Goal: Task Accomplishment & Management: Manage account settings

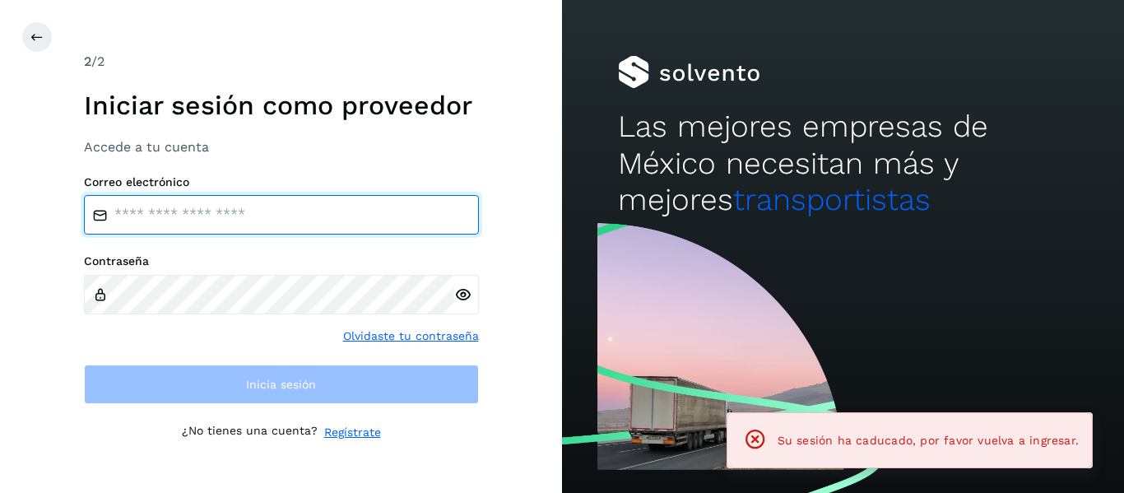
type input "**********"
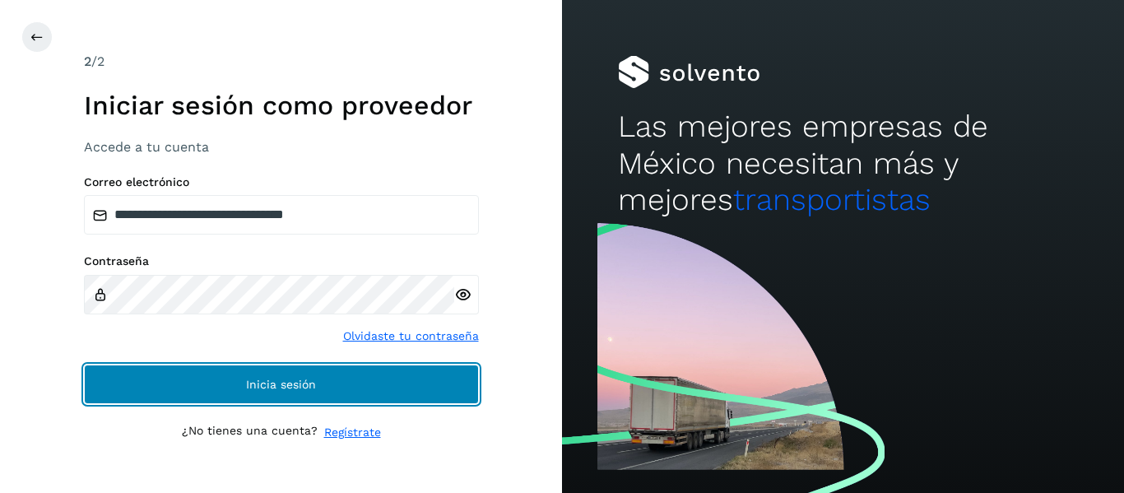
click at [234, 373] on button "Inicia sesión" at bounding box center [281, 384] width 395 height 39
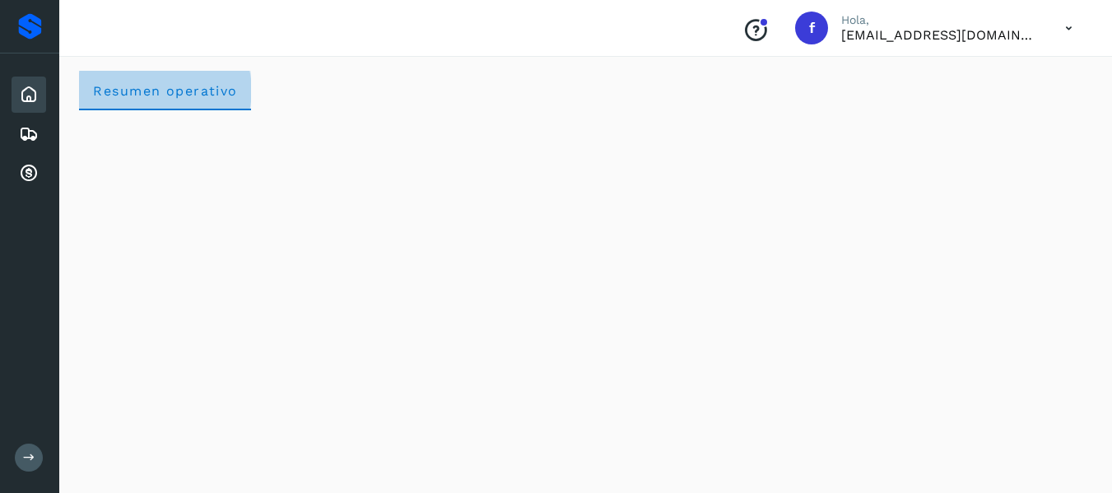
click at [93, 91] on span "Resumen operativo" at bounding box center [165, 91] width 146 height 16
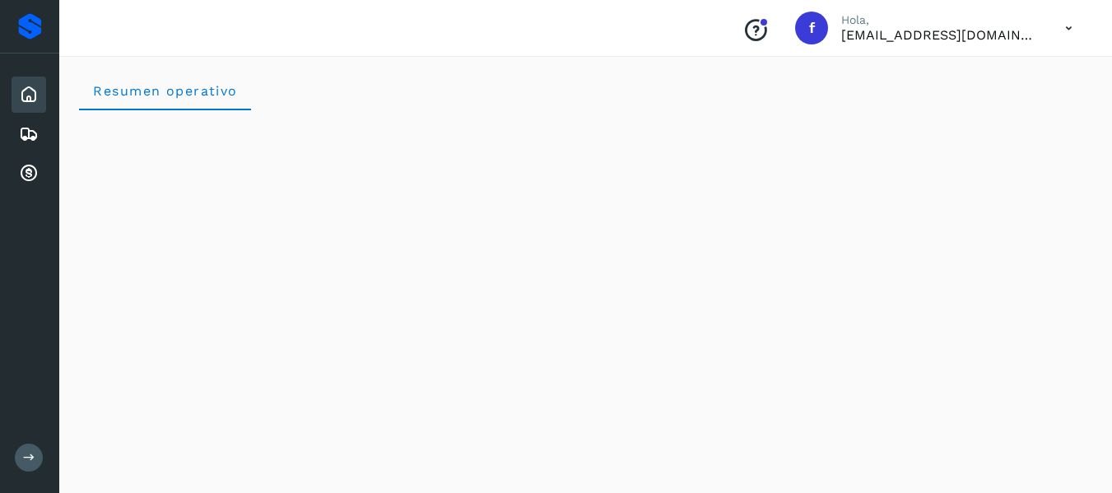
click at [32, 88] on icon at bounding box center [29, 95] width 20 height 20
click at [41, 458] on button at bounding box center [29, 458] width 28 height 28
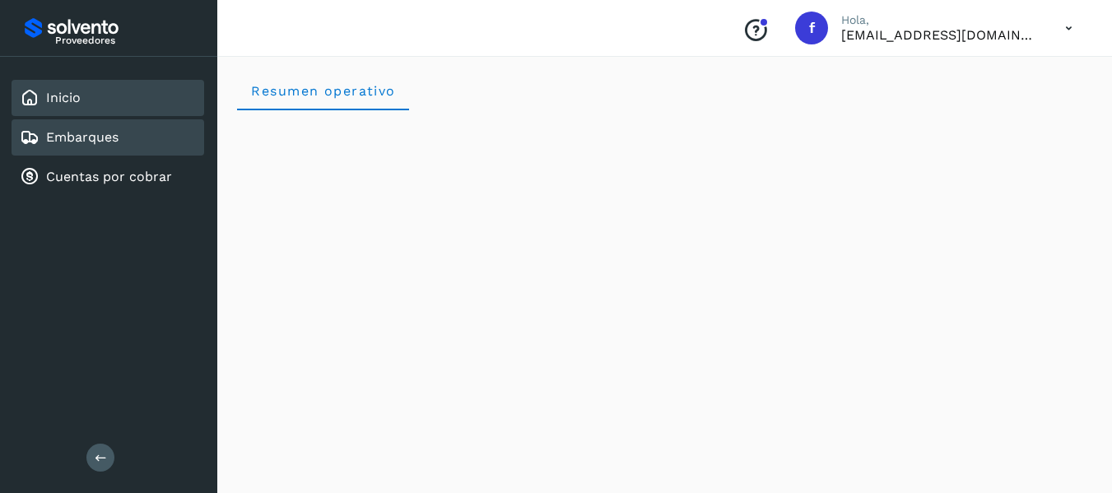
click at [60, 134] on link "Embarques" at bounding box center [82, 137] width 72 height 16
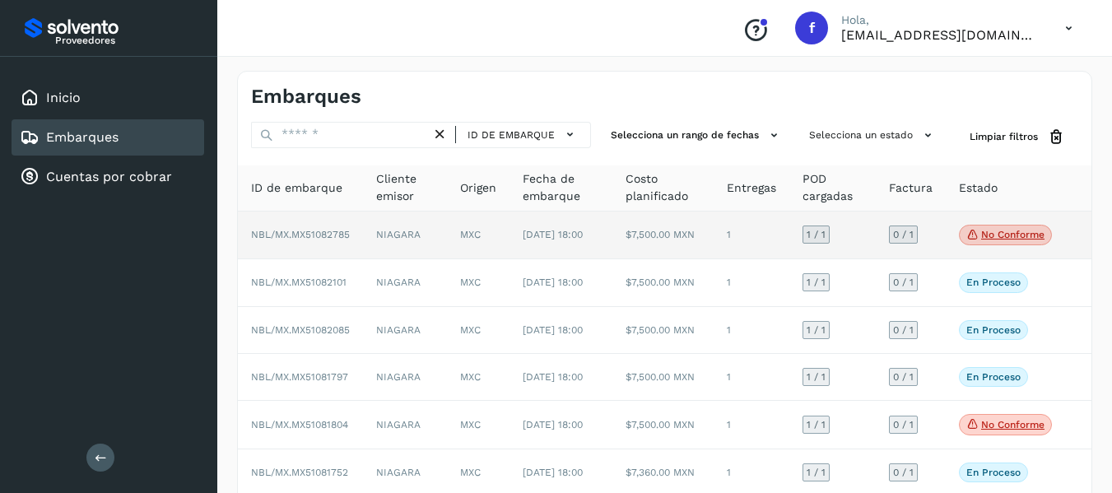
click at [938, 236] on td "0 / 1" at bounding box center [911, 235] width 70 height 49
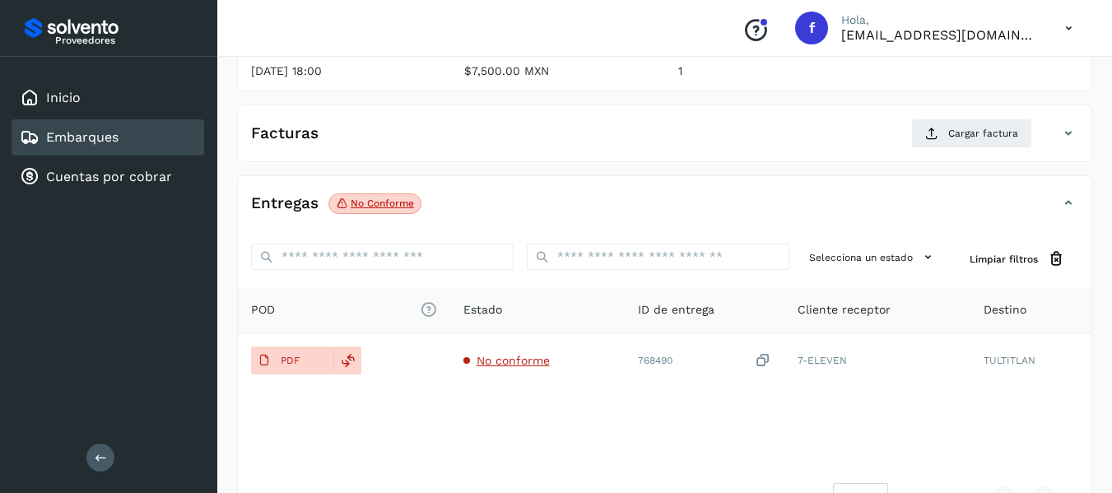
scroll to position [208, 0]
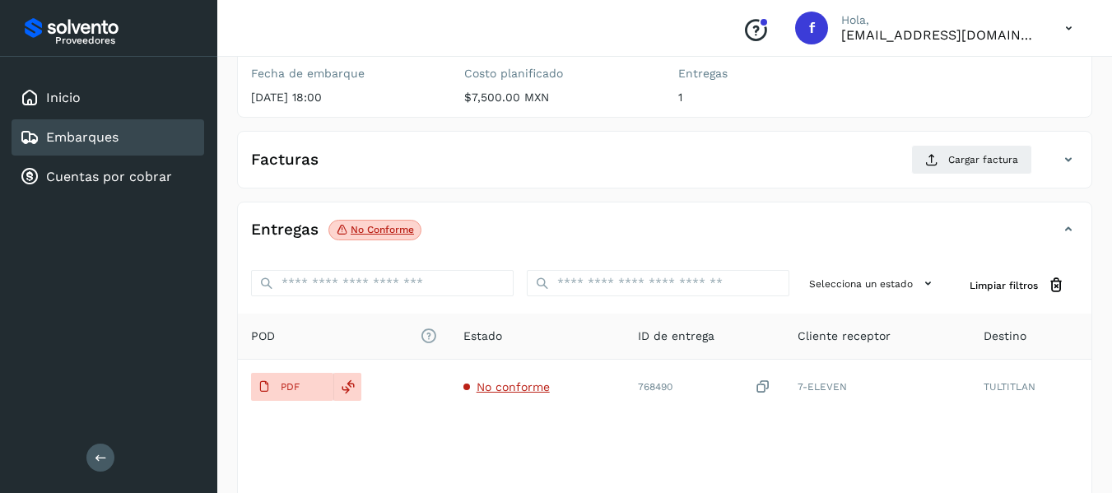
click at [110, 142] on link "Embarques" at bounding box center [82, 137] width 72 height 16
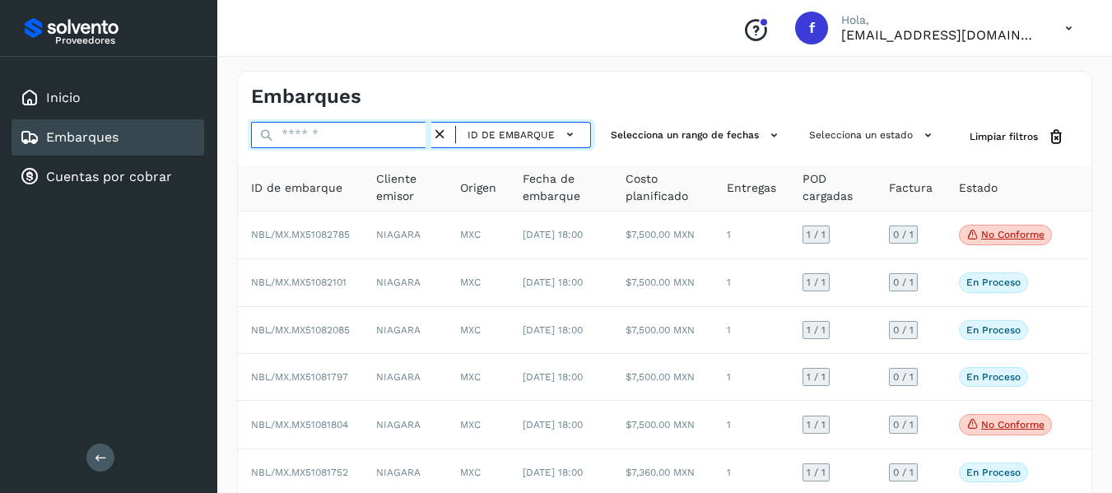
click at [321, 135] on input "text" at bounding box center [341, 135] width 180 height 26
paste input "**********"
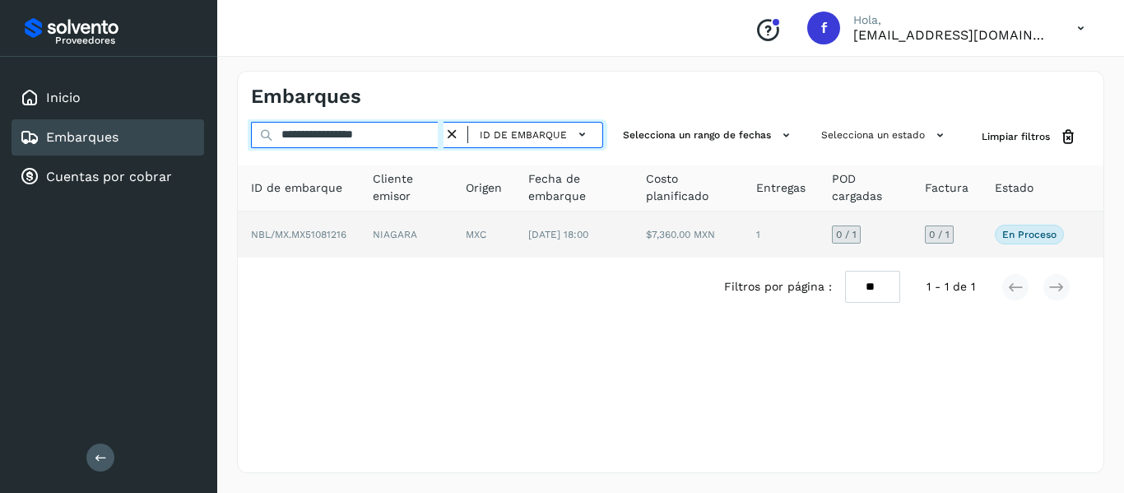
type input "**********"
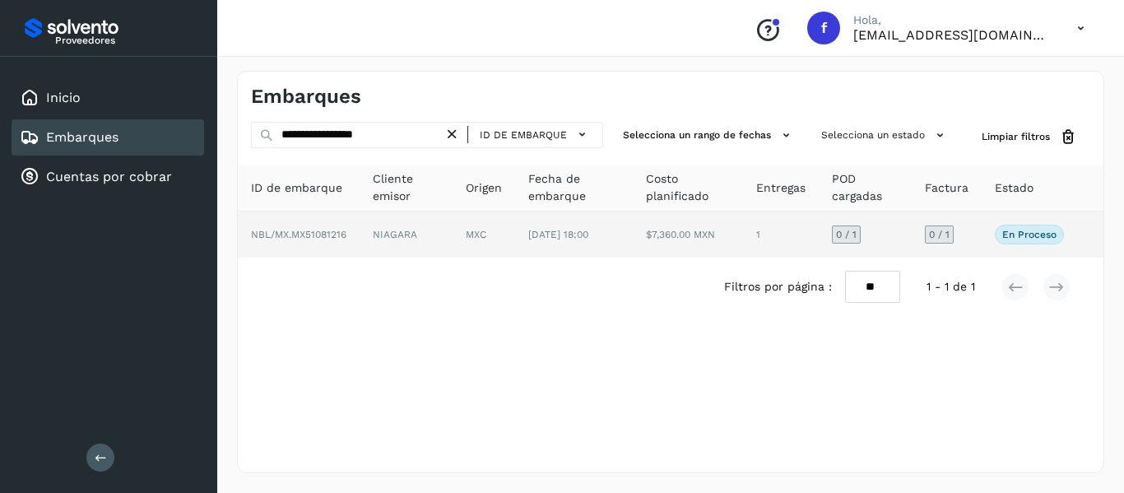
click at [968, 225] on td "0 / 1" at bounding box center [947, 234] width 70 height 46
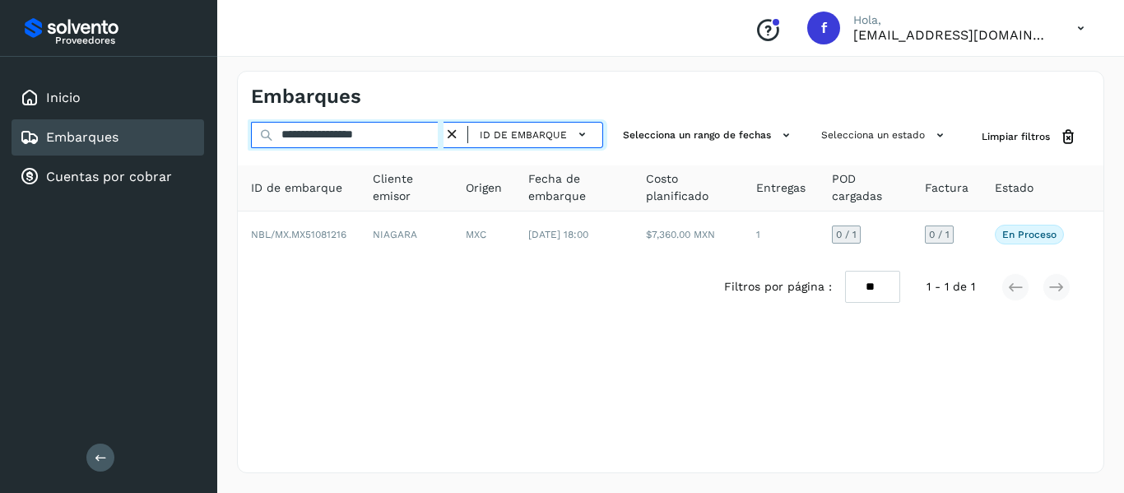
drag, startPoint x: 402, startPoint y: 131, endPoint x: 258, endPoint y: 151, distance: 145.3
click at [258, 151] on div "**********" at bounding box center [427, 137] width 352 height 30
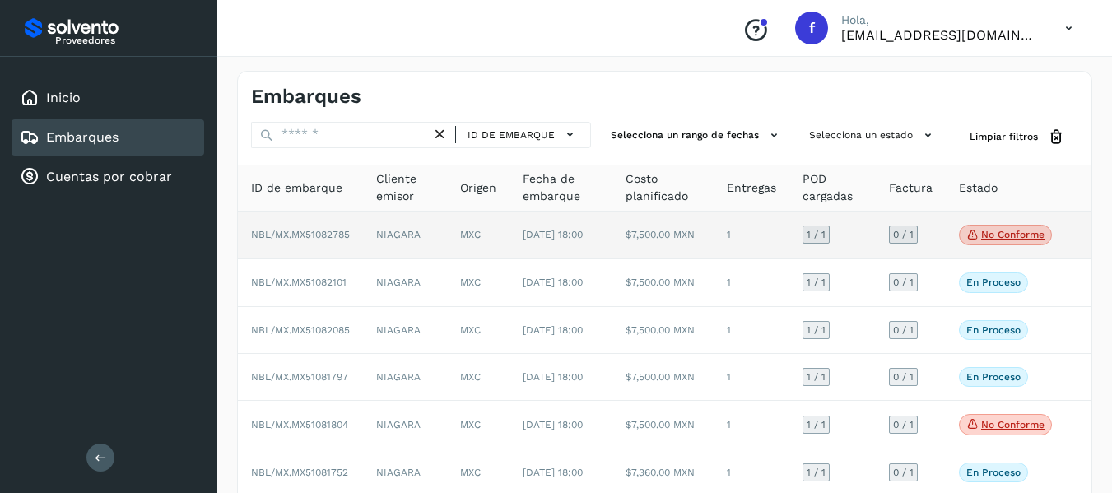
click at [941, 247] on td "0 / 1" at bounding box center [911, 235] width 70 height 49
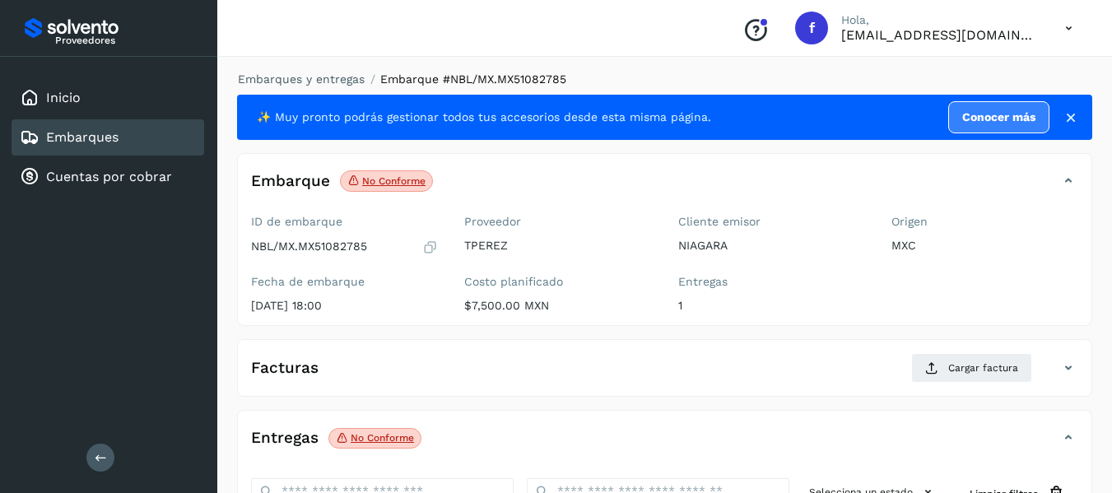
click at [432, 248] on icon at bounding box center [430, 247] width 16 height 16
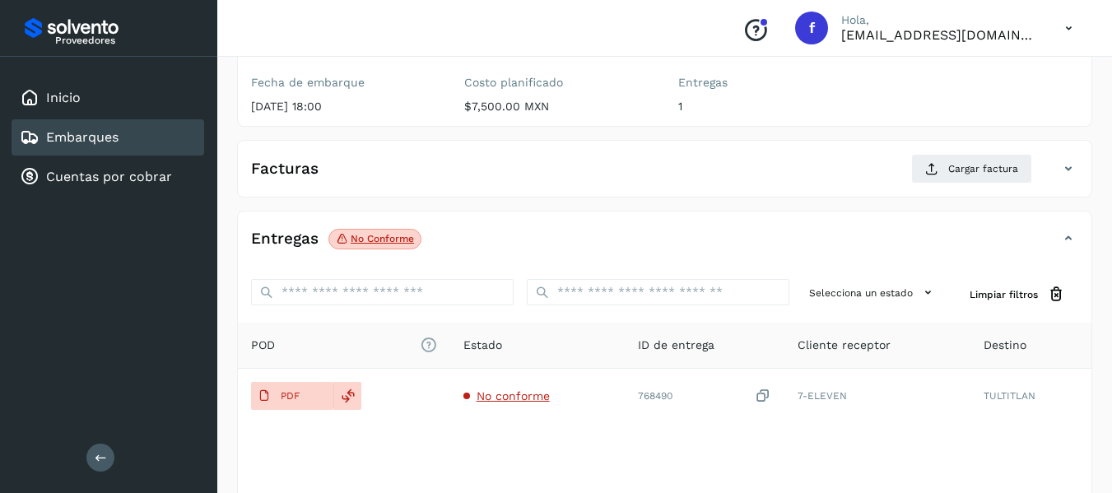
scroll to position [247, 0]
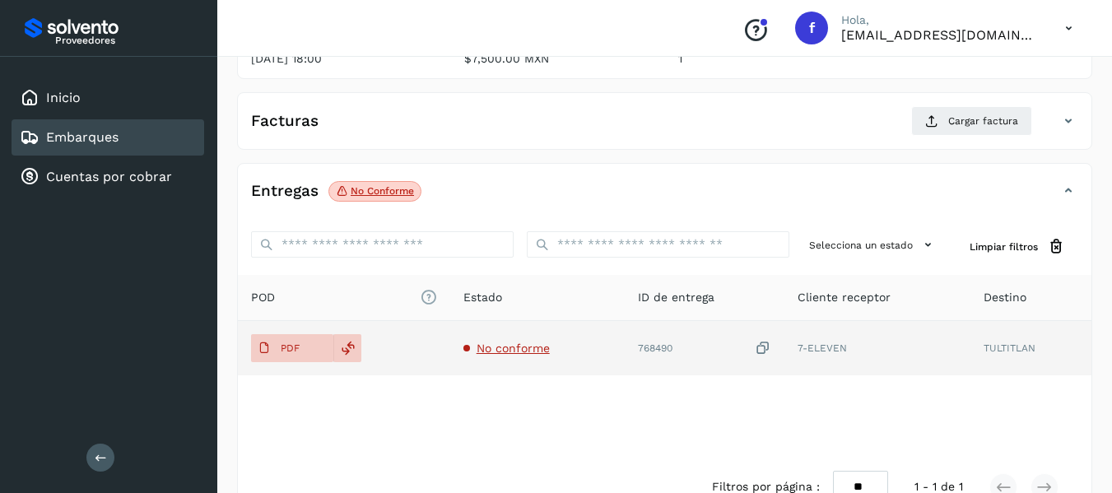
click at [769, 348] on icon at bounding box center [763, 348] width 16 height 17
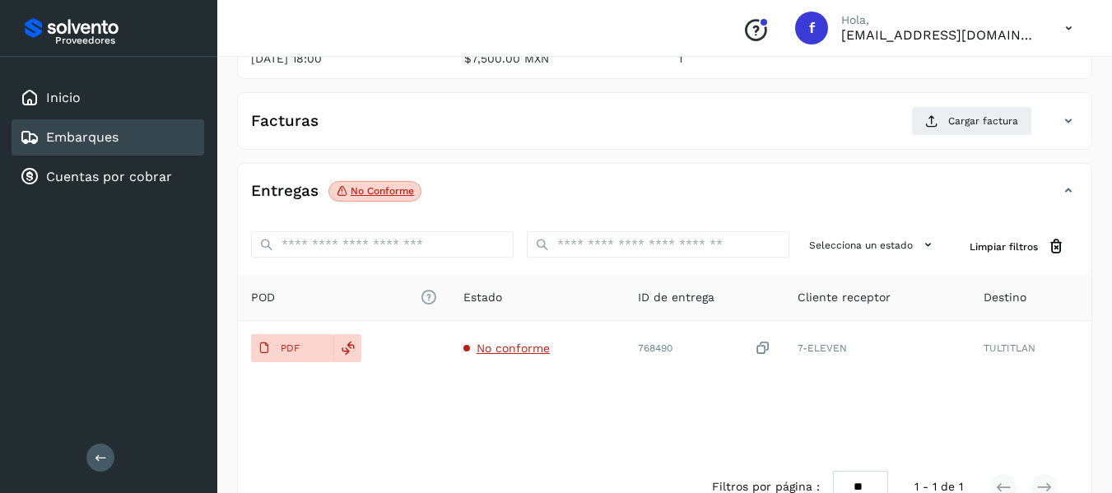
click at [922, 188] on div "Entregas No conforme" at bounding box center [648, 191] width 820 height 28
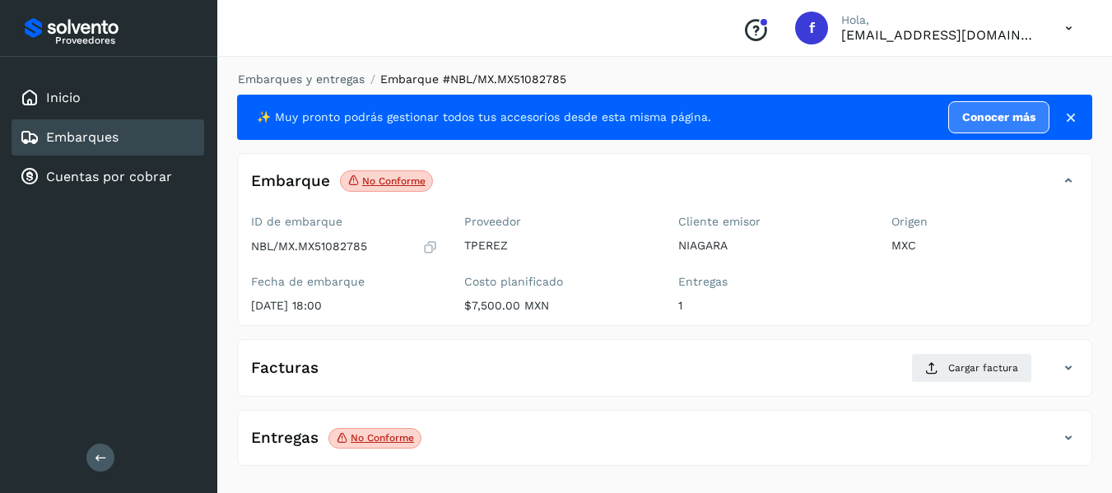
scroll to position [0, 0]
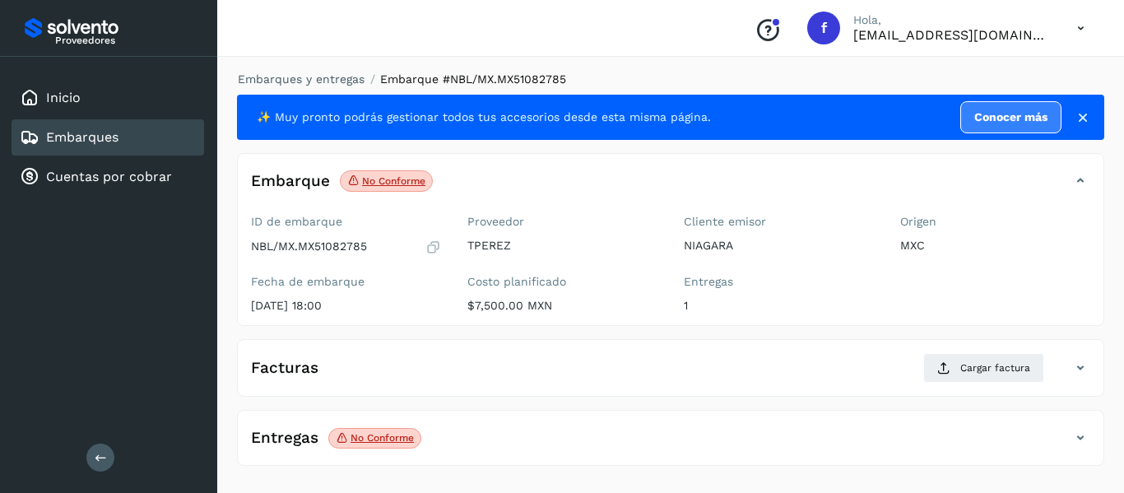
click at [1120, 204] on div "Embarques y entregas Embarque #NBL/MX.MX51082785 ✨ Muy pronto podrás gestionar …" at bounding box center [670, 272] width 907 height 442
click at [86, 132] on link "Embarques" at bounding box center [82, 137] width 72 height 16
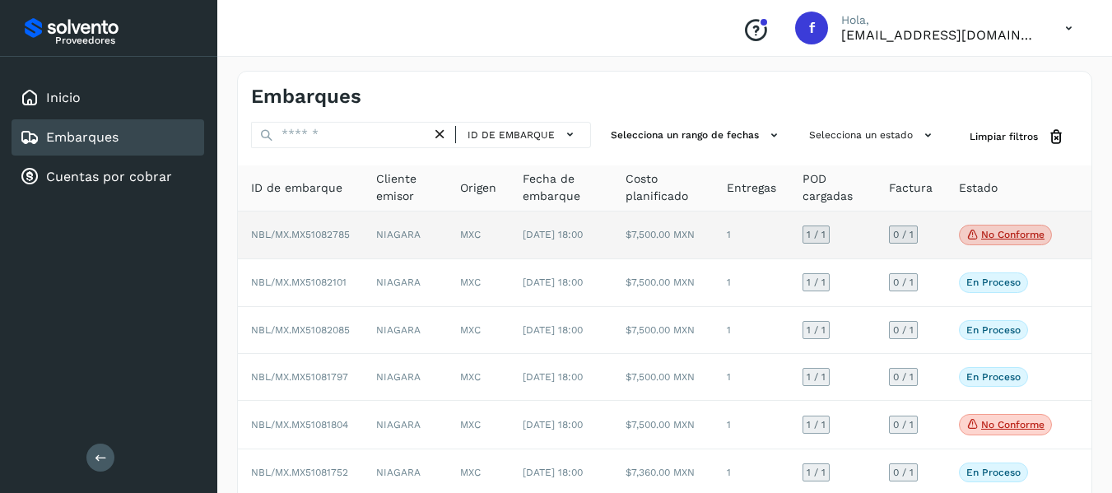
click at [938, 235] on td "0 / 1" at bounding box center [911, 235] width 70 height 49
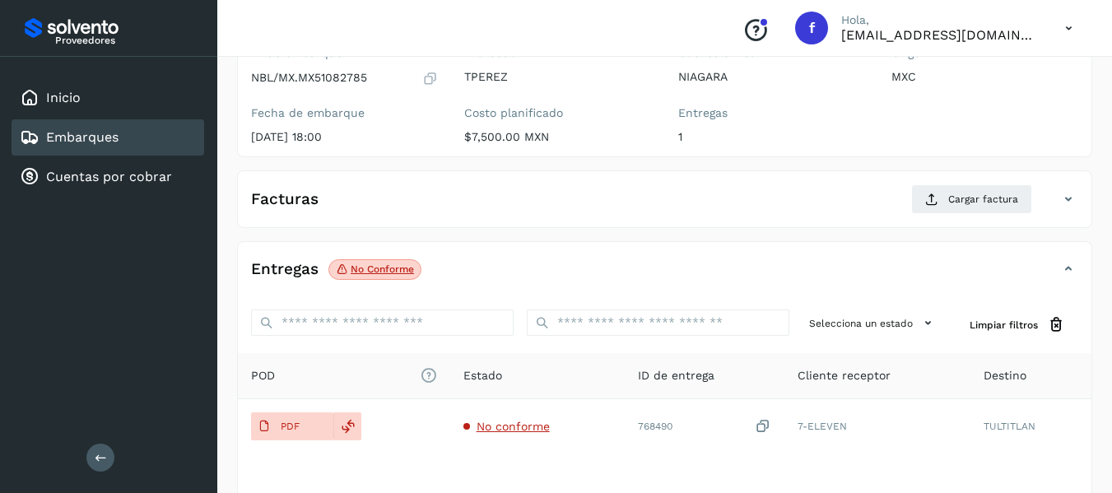
scroll to position [44, 0]
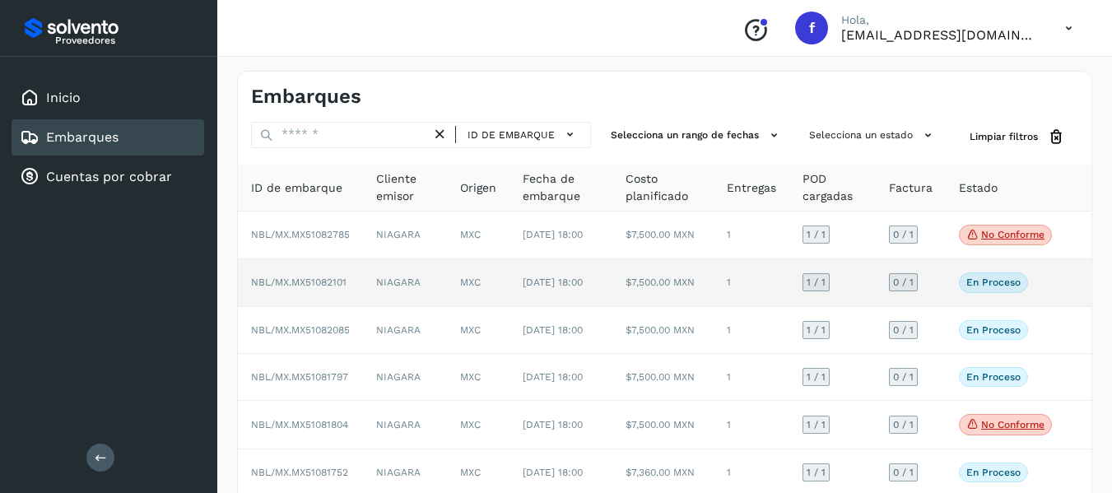
click at [947, 303] on td "En proceso Verifica el estado de la factura o entregas asociadas a este embarque" at bounding box center [1004, 282] width 119 height 47
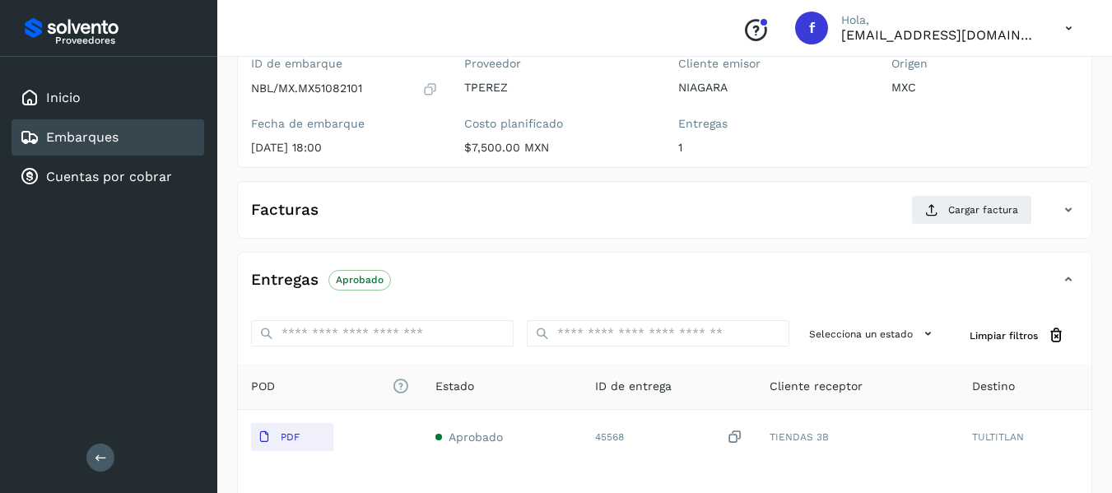
scroll to position [165, 0]
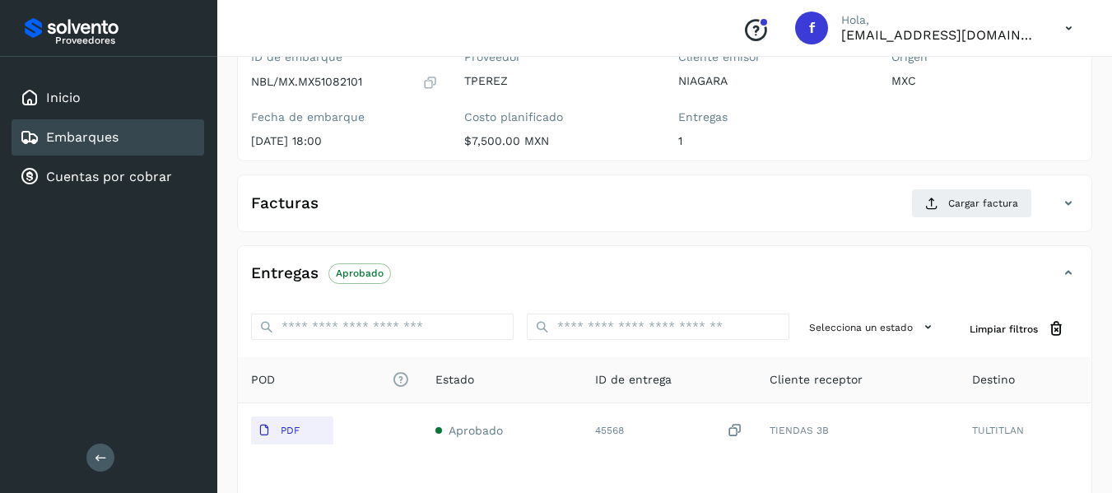
click at [429, 81] on icon at bounding box center [430, 82] width 16 height 16
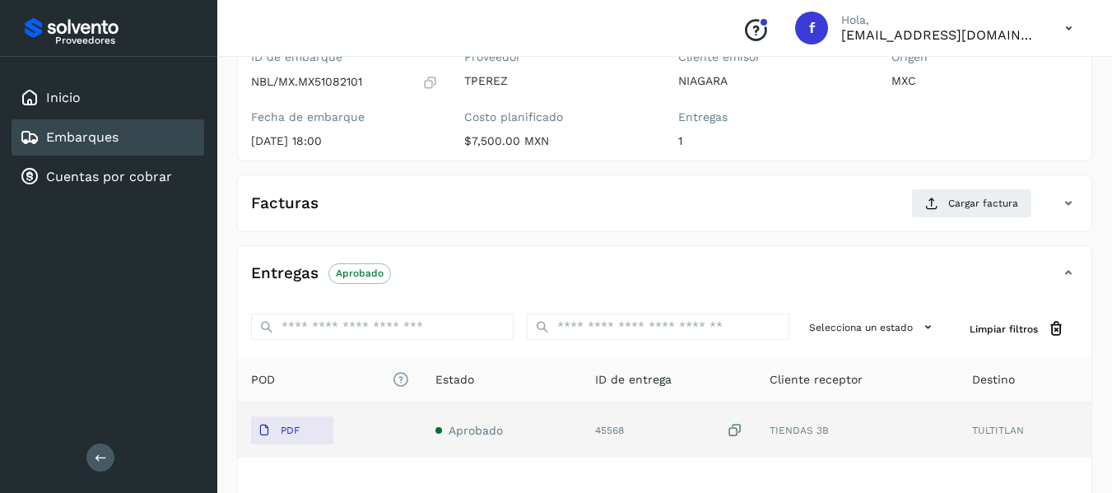
click at [736, 433] on icon at bounding box center [735, 430] width 16 height 17
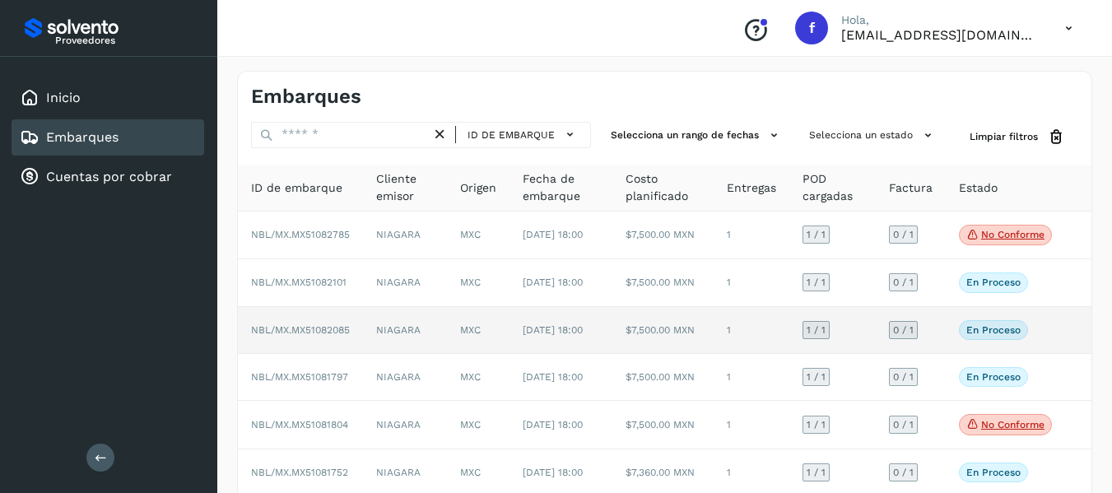
click at [940, 354] on td "0 / 1" at bounding box center [911, 330] width 70 height 47
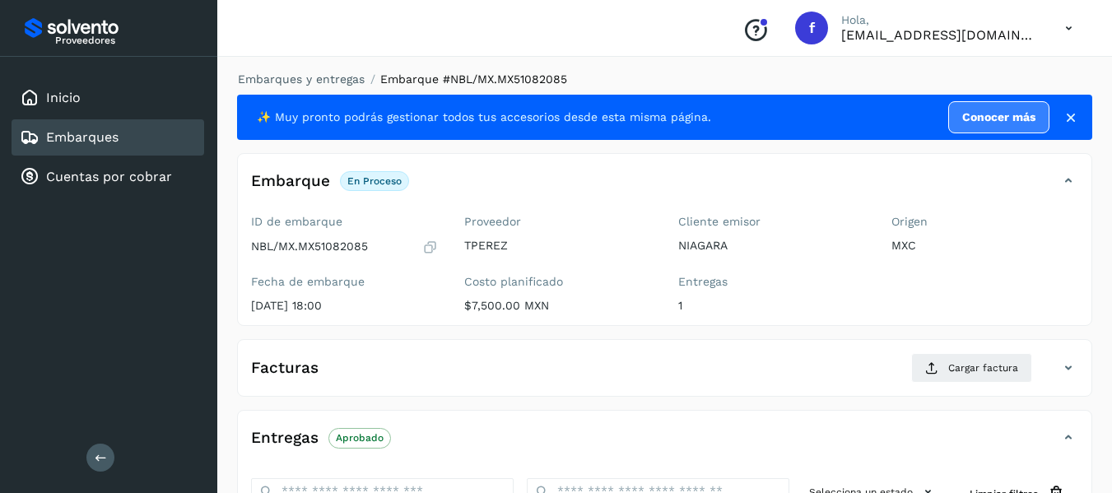
click at [422, 249] on icon at bounding box center [430, 247] width 16 height 16
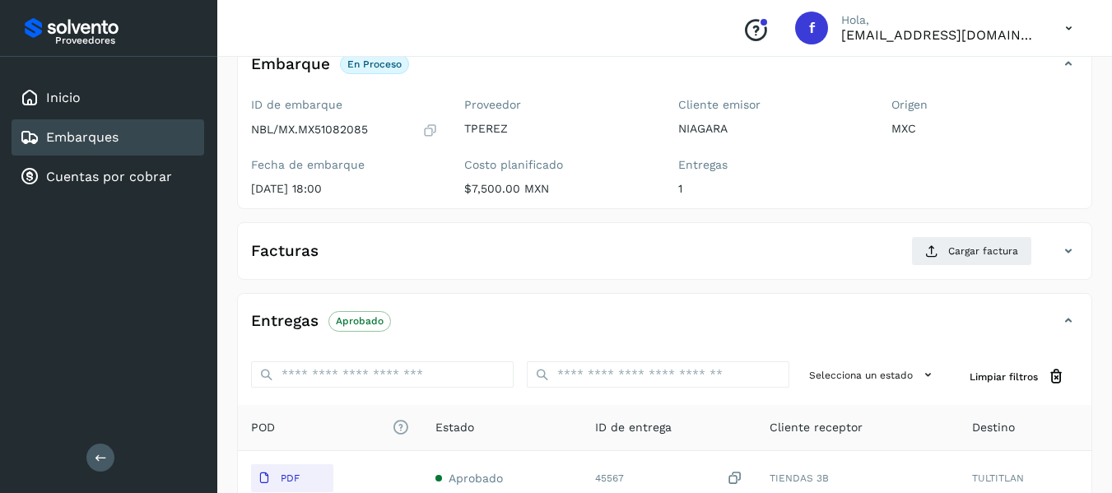
scroll to position [165, 0]
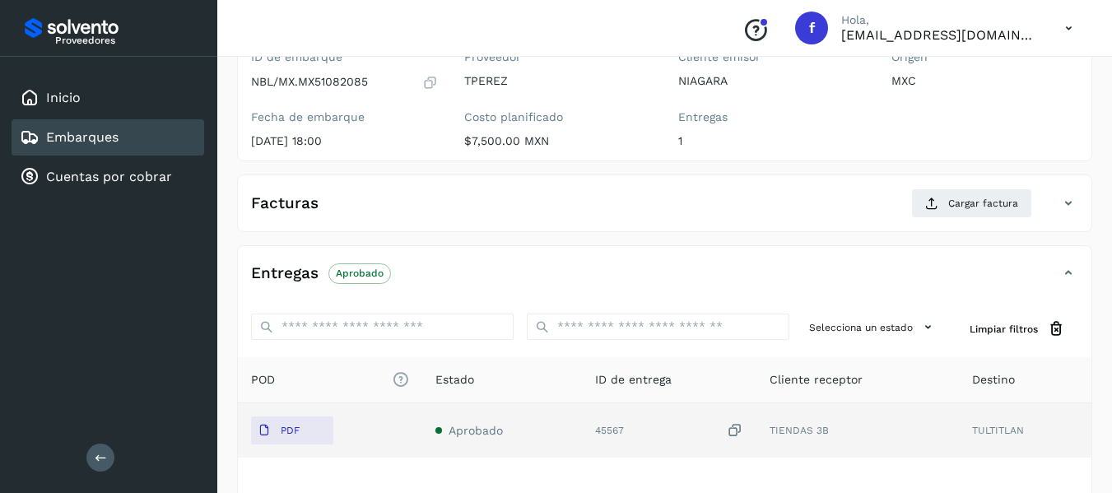
click at [740, 428] on icon at bounding box center [735, 430] width 16 height 17
click at [729, 434] on icon at bounding box center [735, 430] width 16 height 17
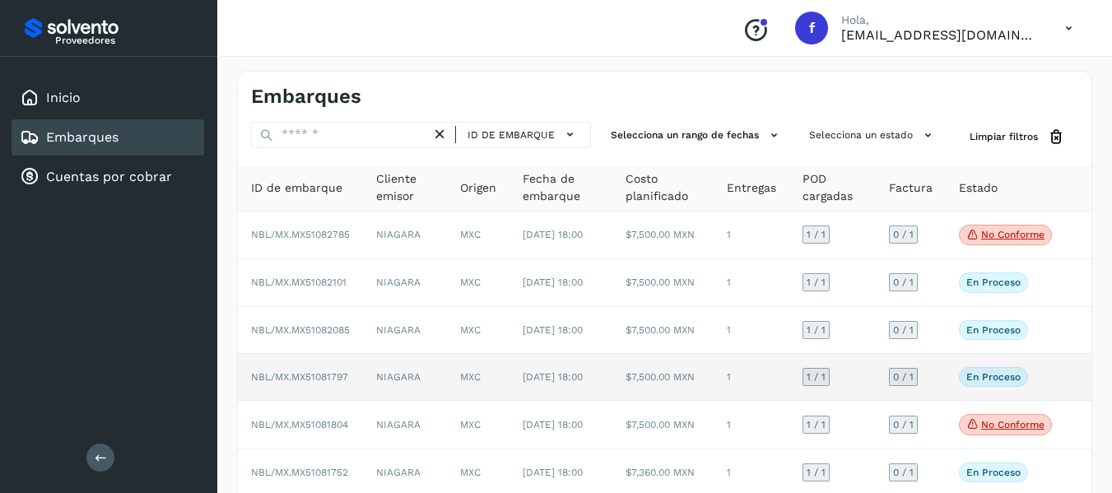
click at [943, 401] on td "0 / 1" at bounding box center [911, 377] width 70 height 47
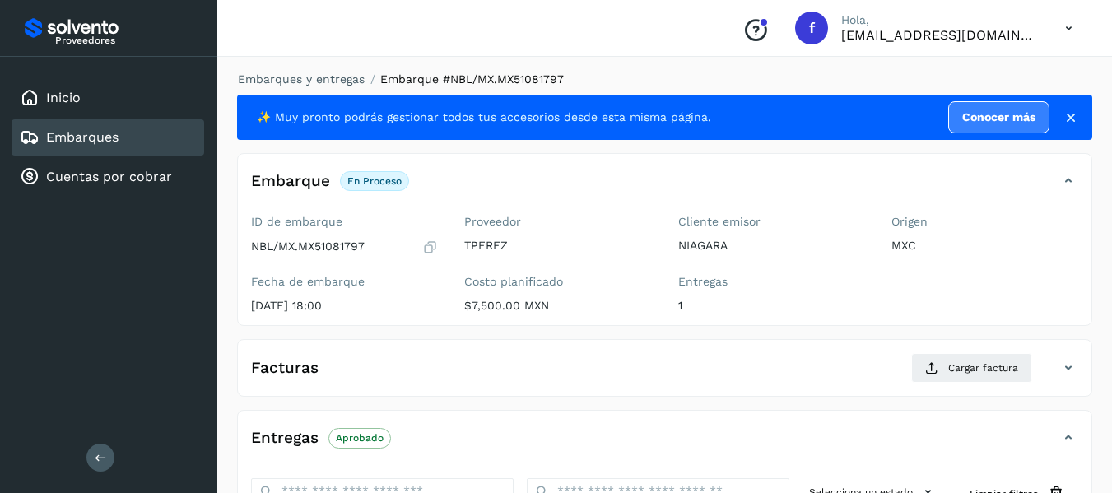
click at [425, 248] on icon at bounding box center [430, 247] width 16 height 16
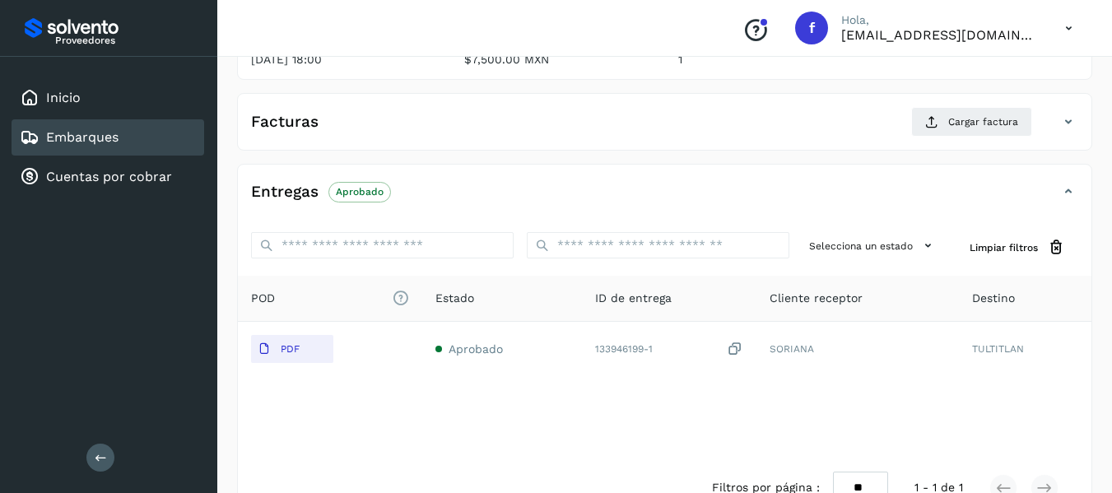
scroll to position [247, 0]
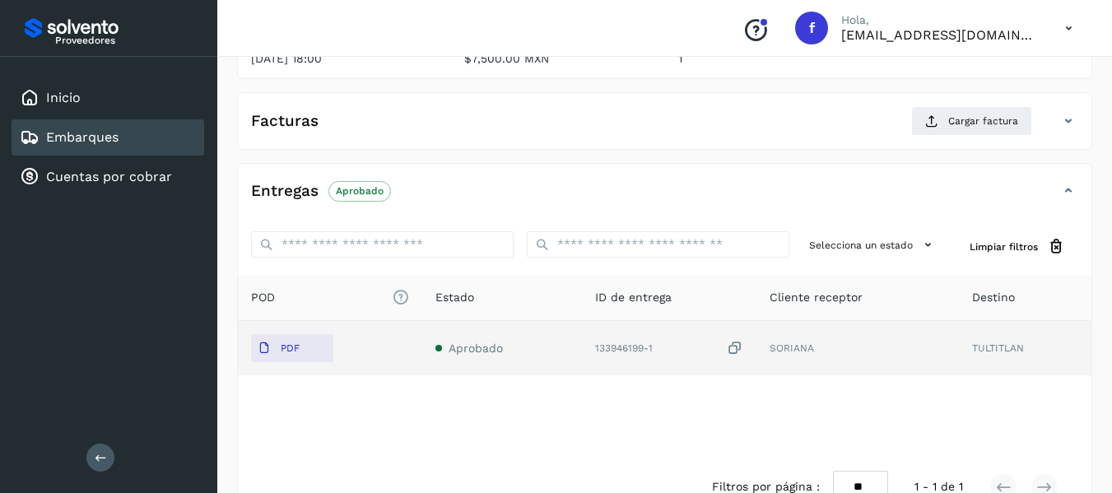
click at [737, 348] on icon at bounding box center [735, 348] width 16 height 17
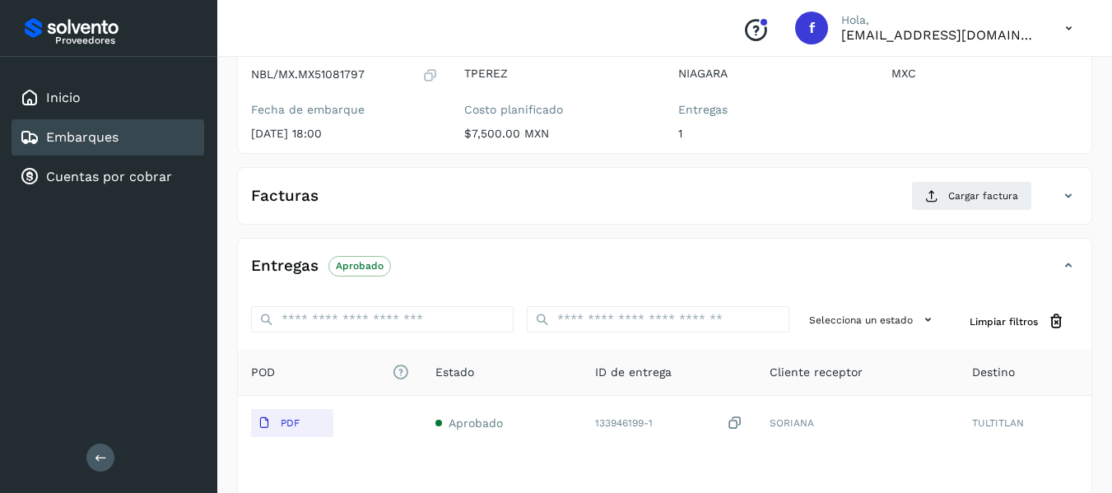
scroll to position [165, 0]
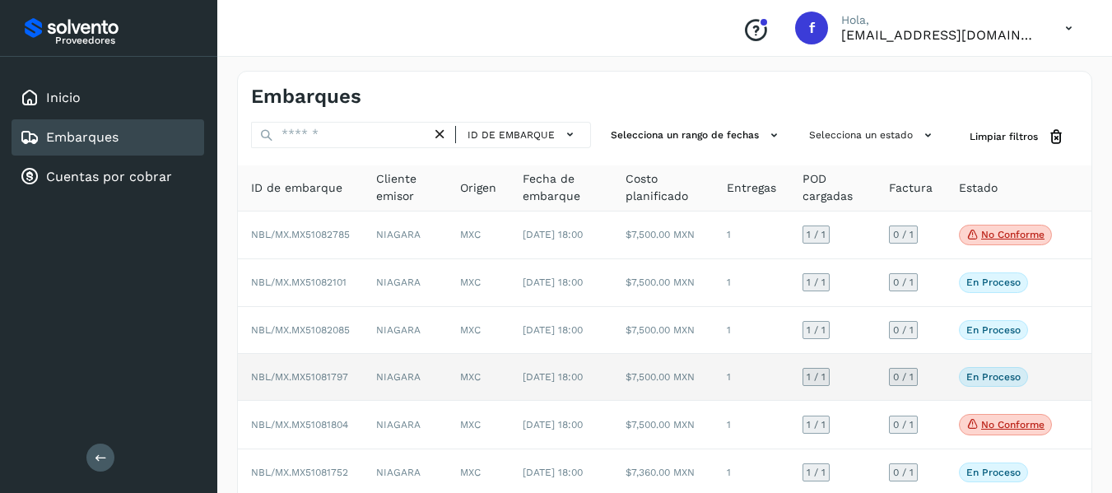
scroll to position [165, 0]
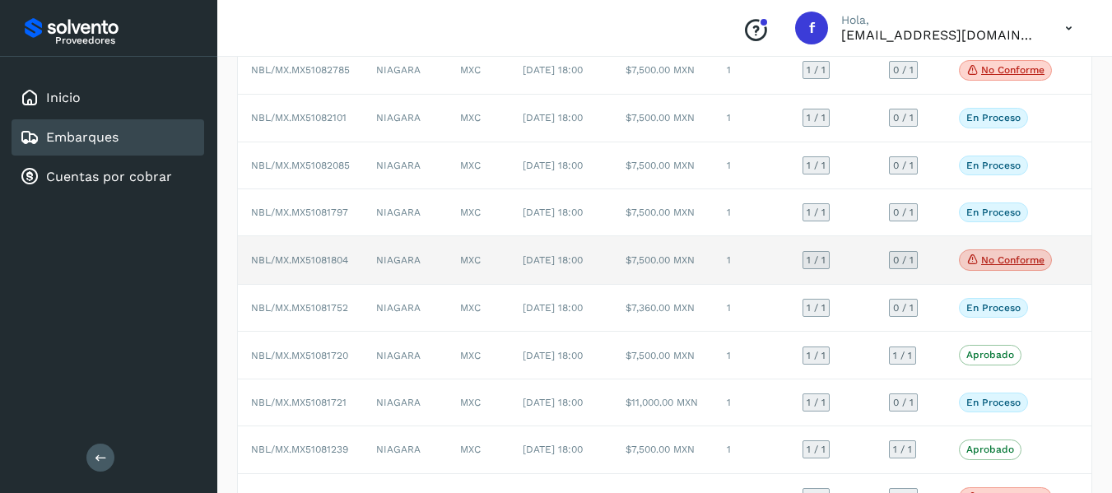
click at [927, 285] on td "0 / 1" at bounding box center [911, 260] width 70 height 49
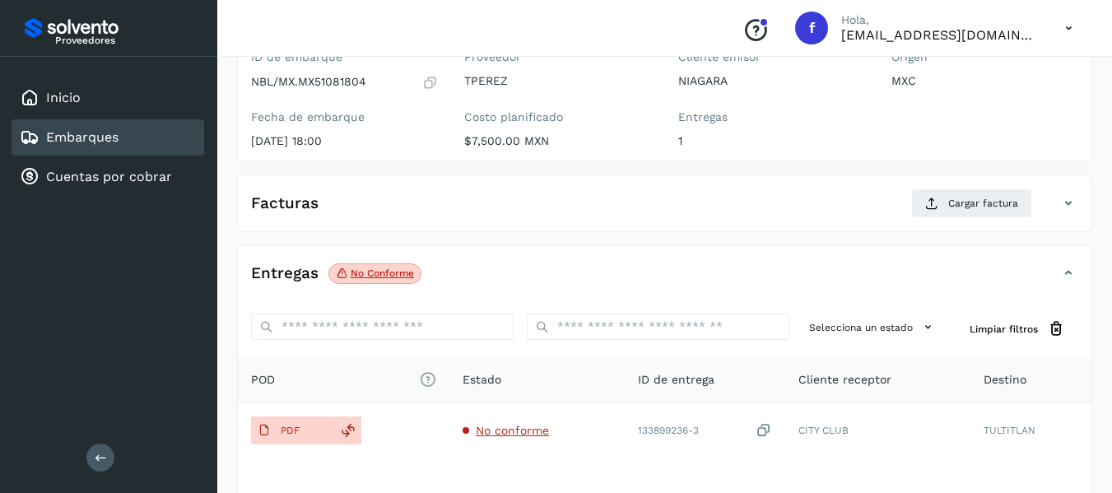
click at [427, 78] on icon at bounding box center [430, 82] width 16 height 16
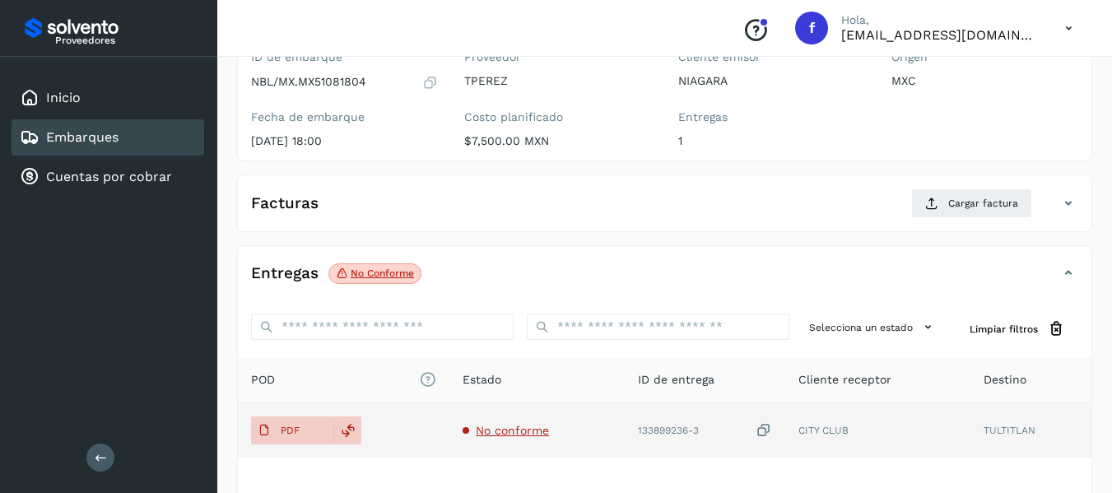
click at [764, 427] on icon at bounding box center [763, 430] width 16 height 17
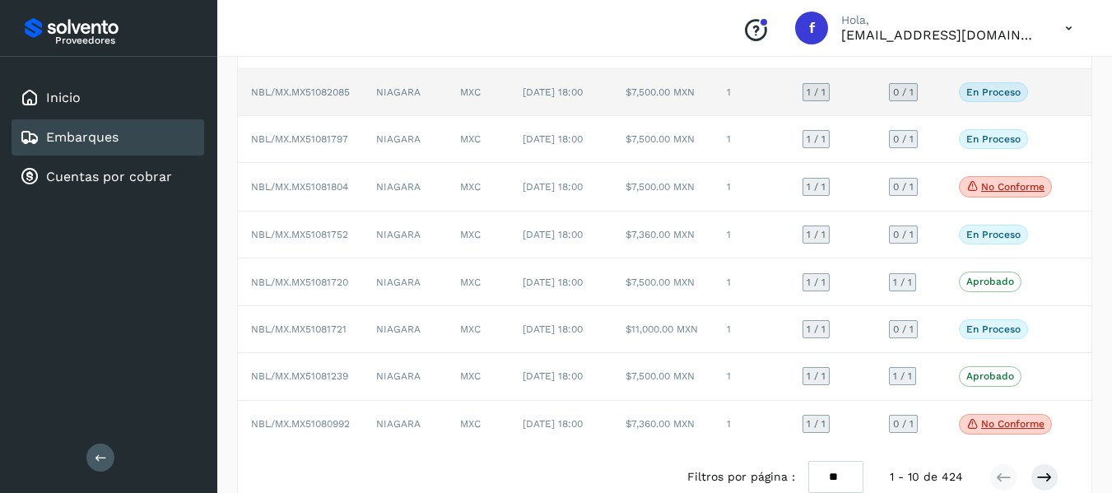
scroll to position [247, 0]
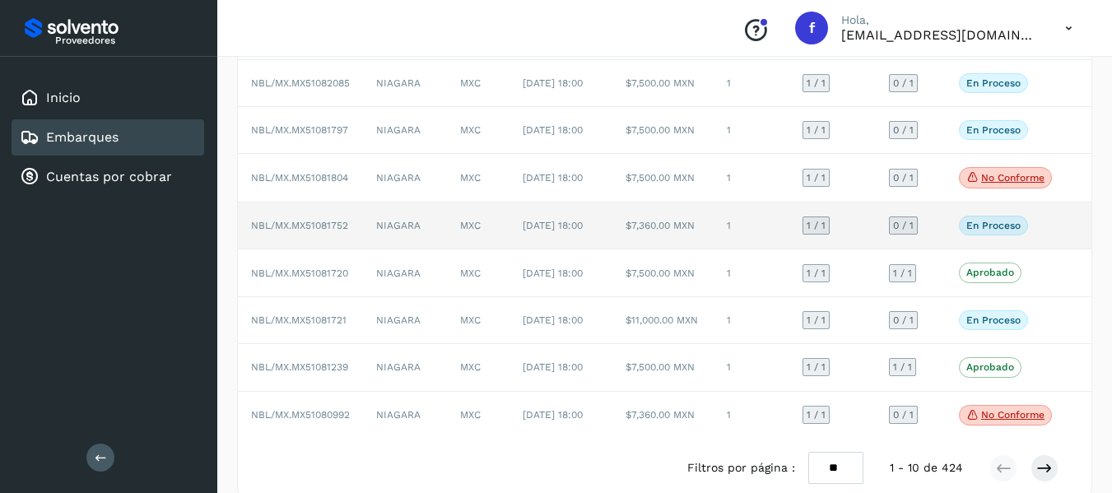
click at [940, 249] on td "0 / 1" at bounding box center [911, 225] width 70 height 47
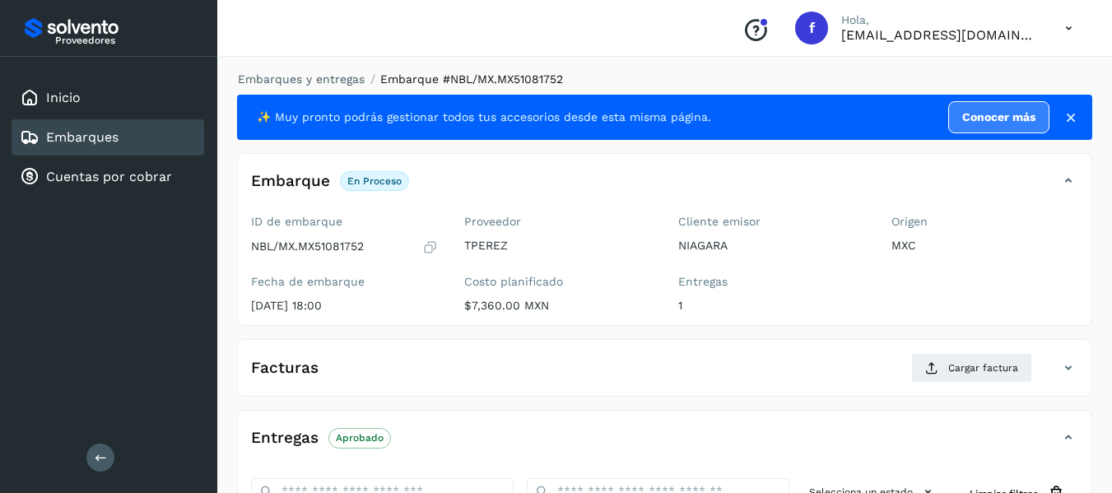
click at [430, 247] on icon at bounding box center [430, 247] width 16 height 16
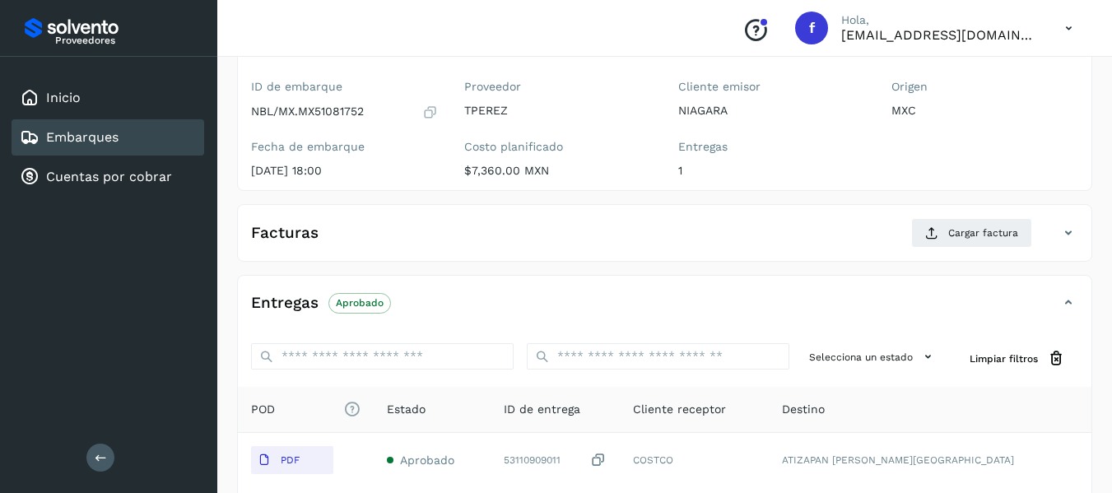
scroll to position [165, 0]
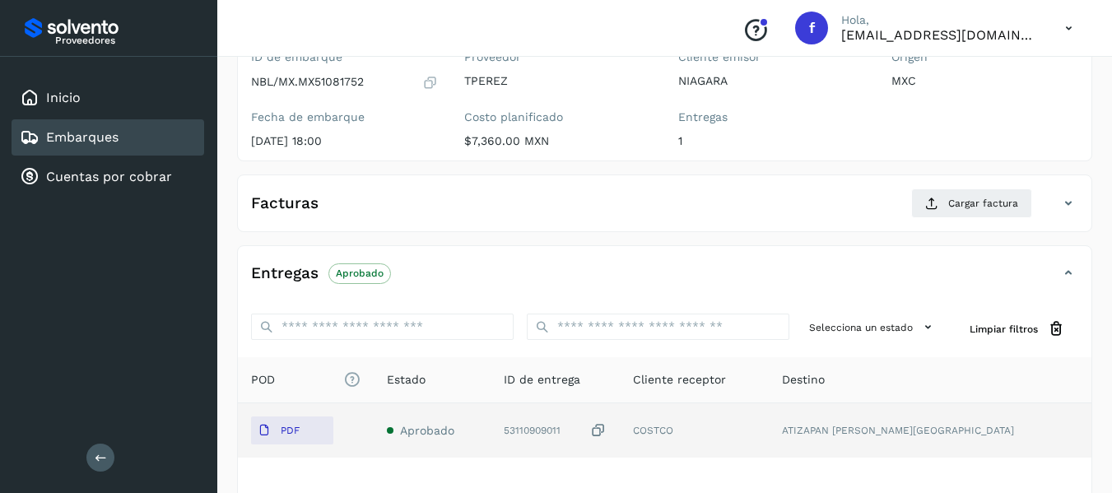
click at [606, 428] on icon at bounding box center [598, 430] width 16 height 17
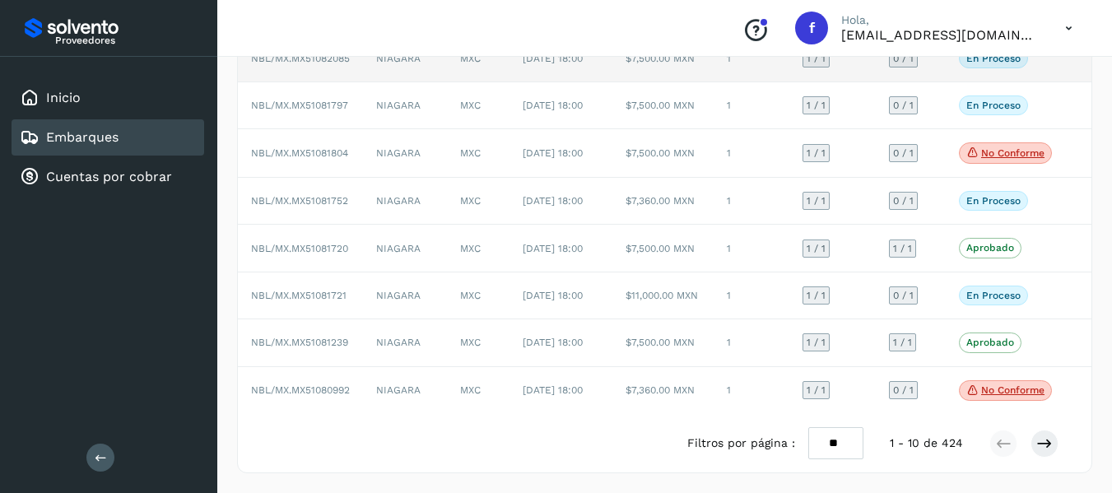
scroll to position [365, 0]
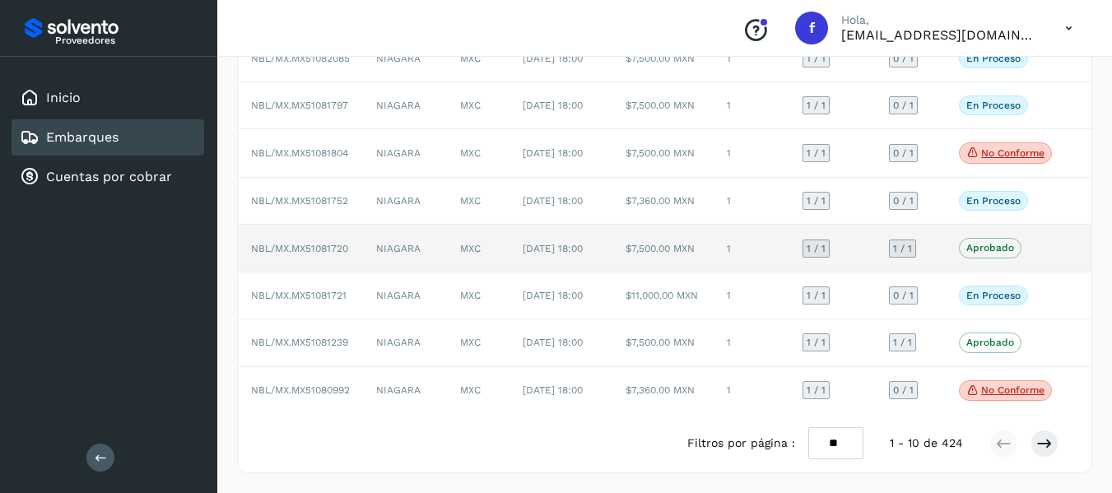
click at [946, 225] on td "Aprobado Verifica el estado de la factura o entregas asociadas a este embarque" at bounding box center [1004, 248] width 119 height 47
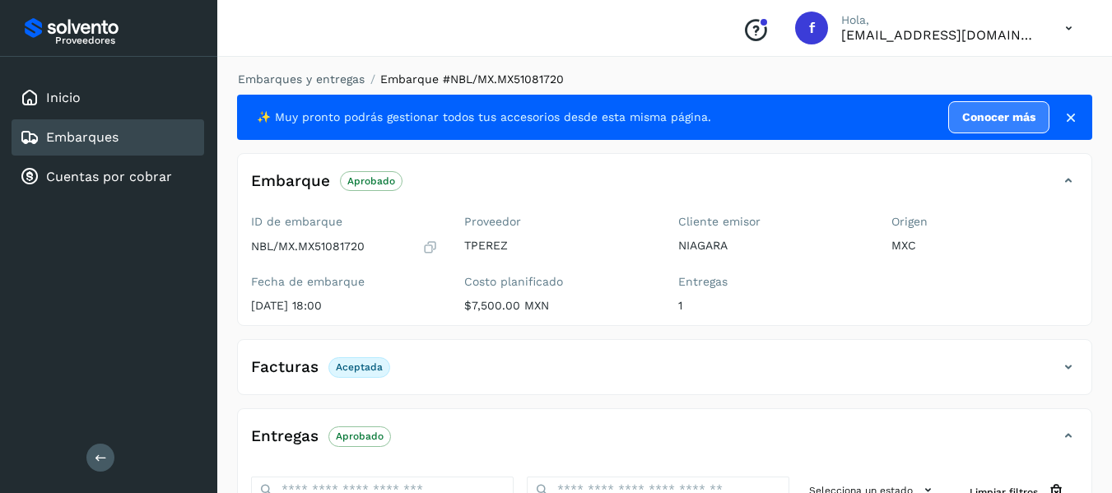
click at [433, 239] on icon at bounding box center [430, 247] width 16 height 16
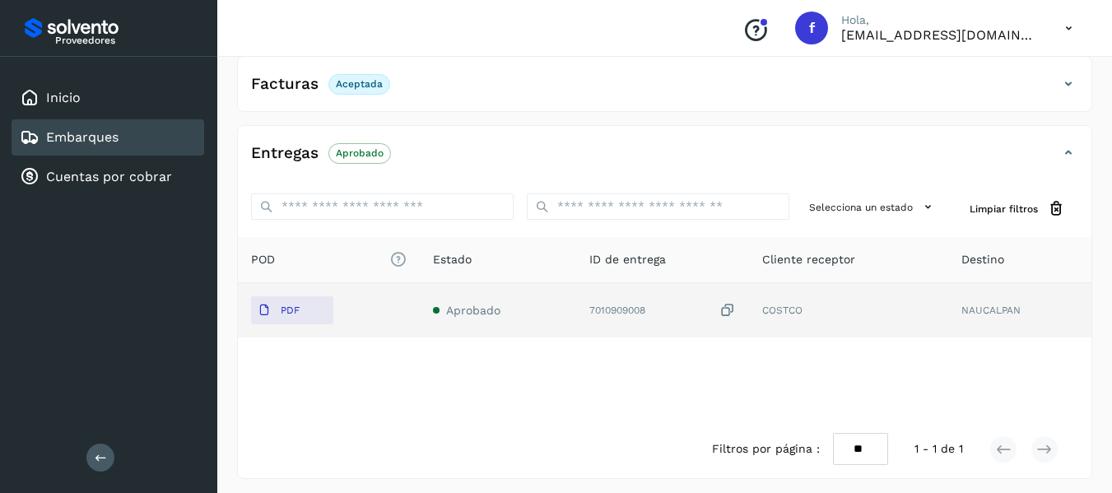
scroll to position [289, 0]
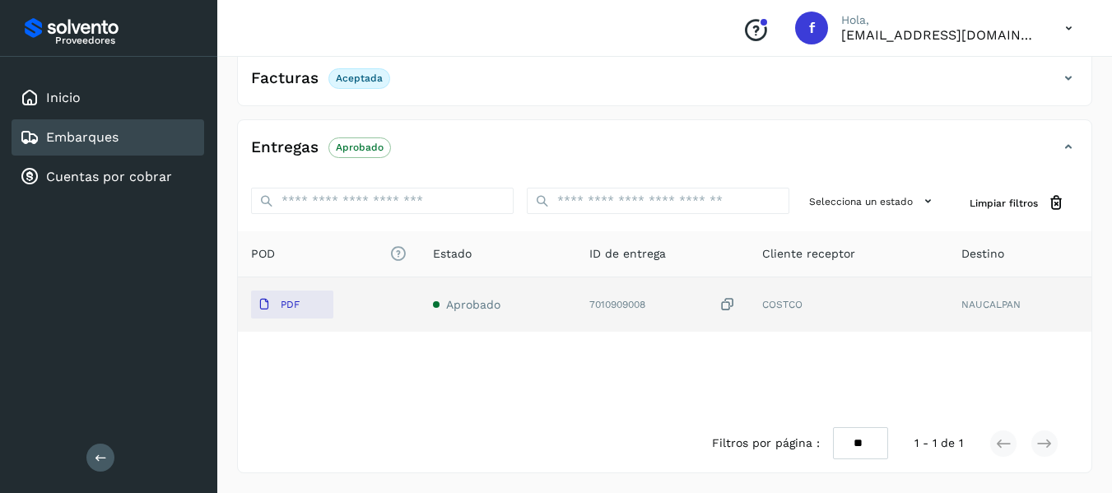
click at [731, 298] on icon at bounding box center [727, 304] width 16 height 17
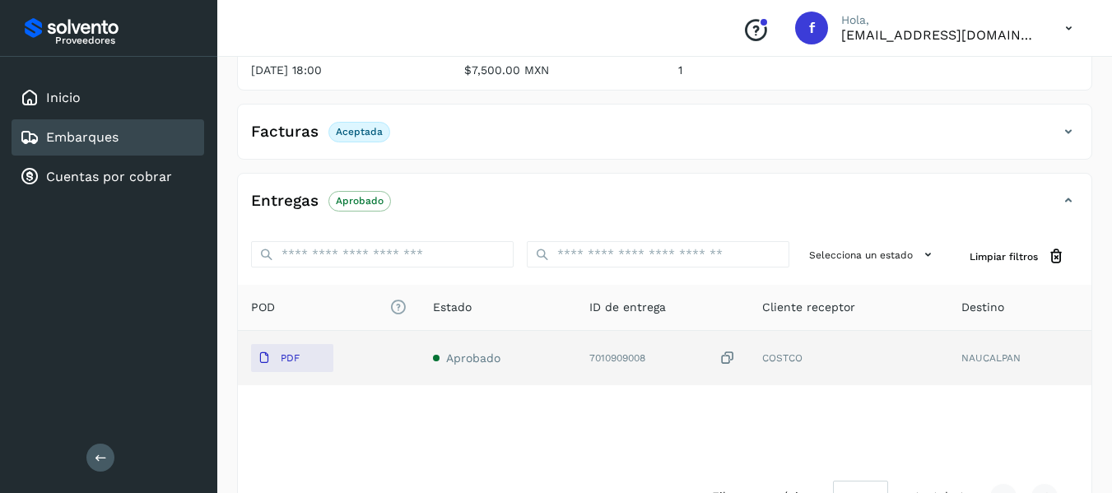
scroll to position [207, 0]
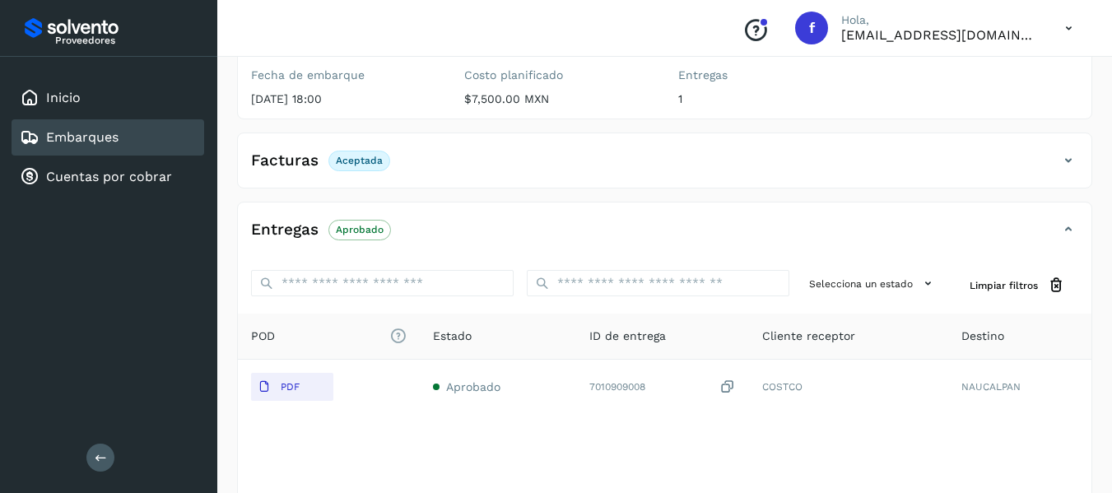
click at [1059, 162] on icon at bounding box center [1068, 161] width 20 height 20
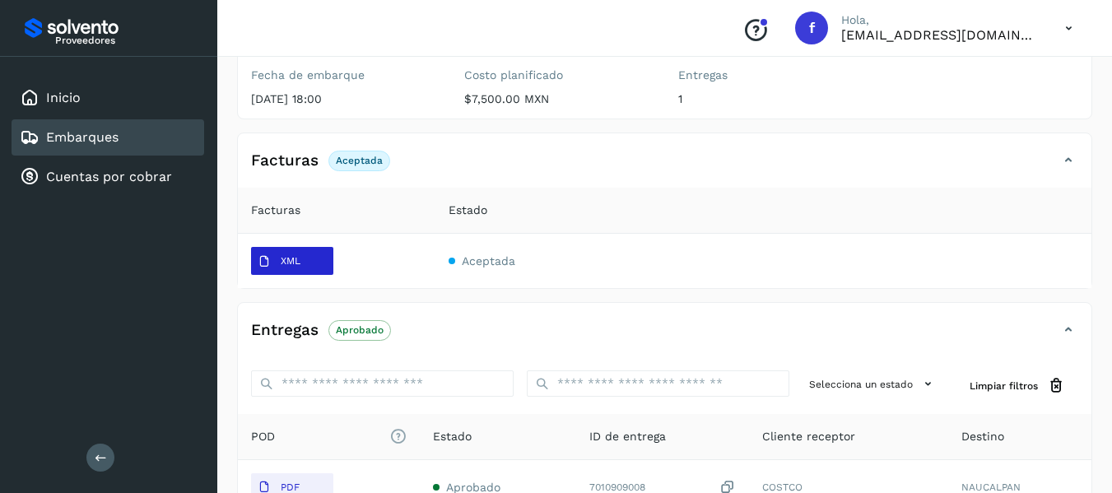
click at [299, 269] on span "XML" at bounding box center [279, 262] width 56 height 26
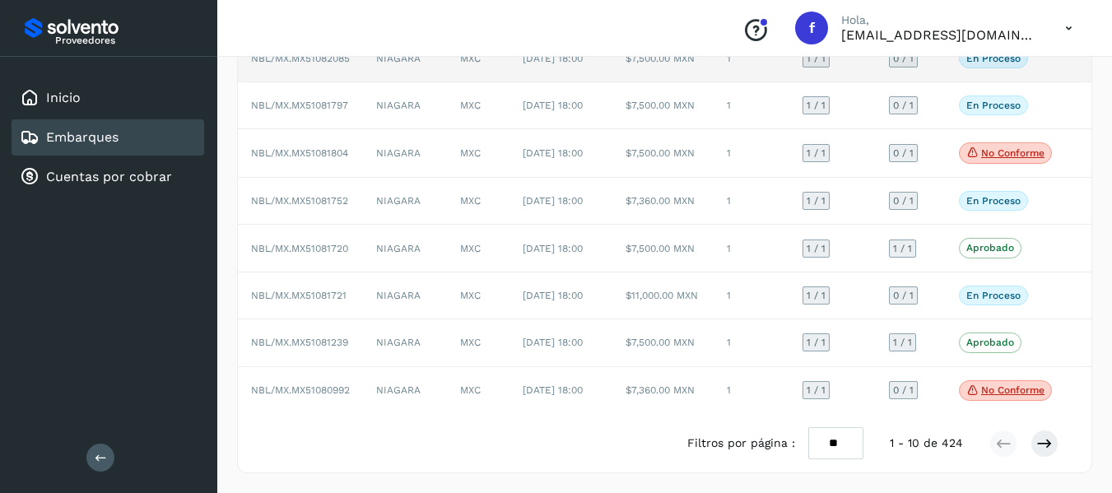
scroll to position [365, 0]
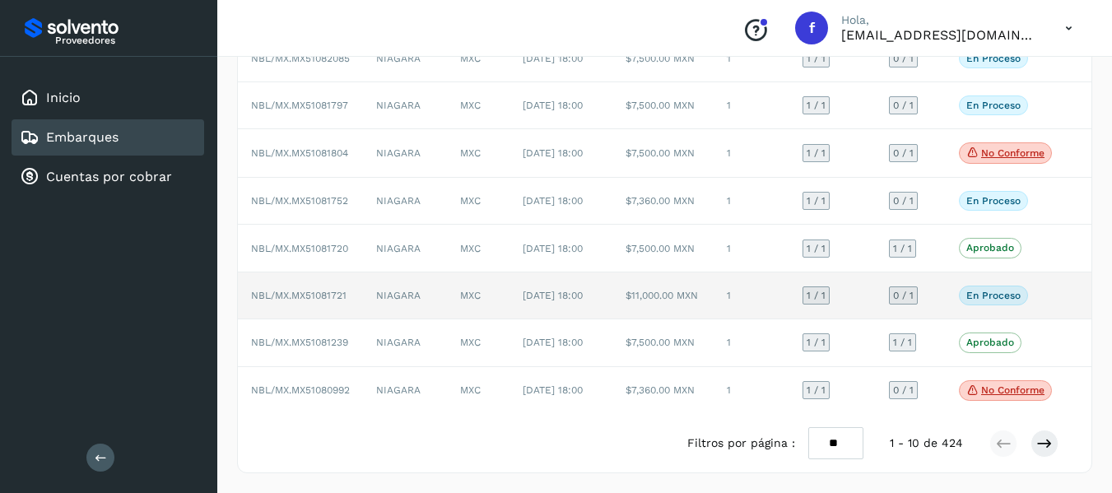
click at [934, 272] on td "0 / 1" at bounding box center [911, 295] width 70 height 47
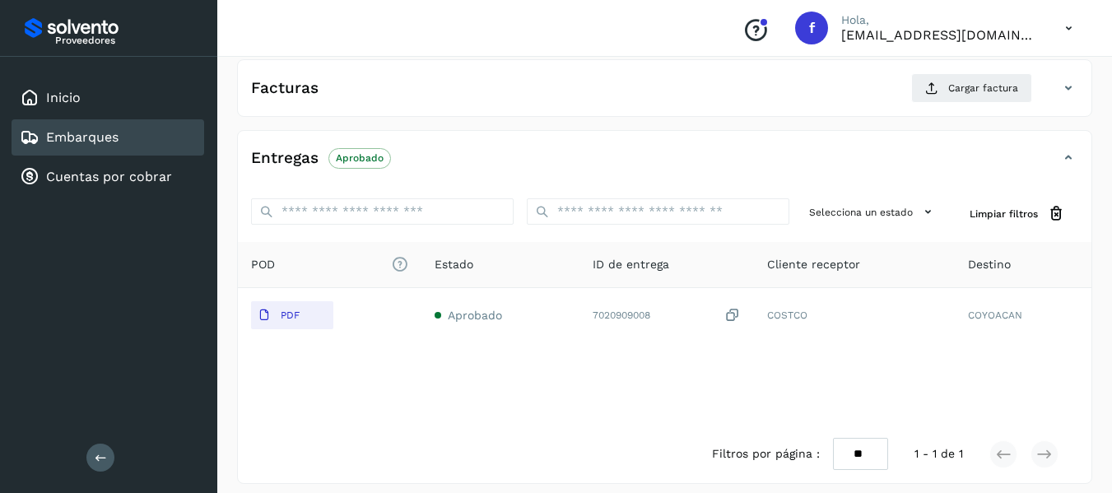
scroll to position [290, 0]
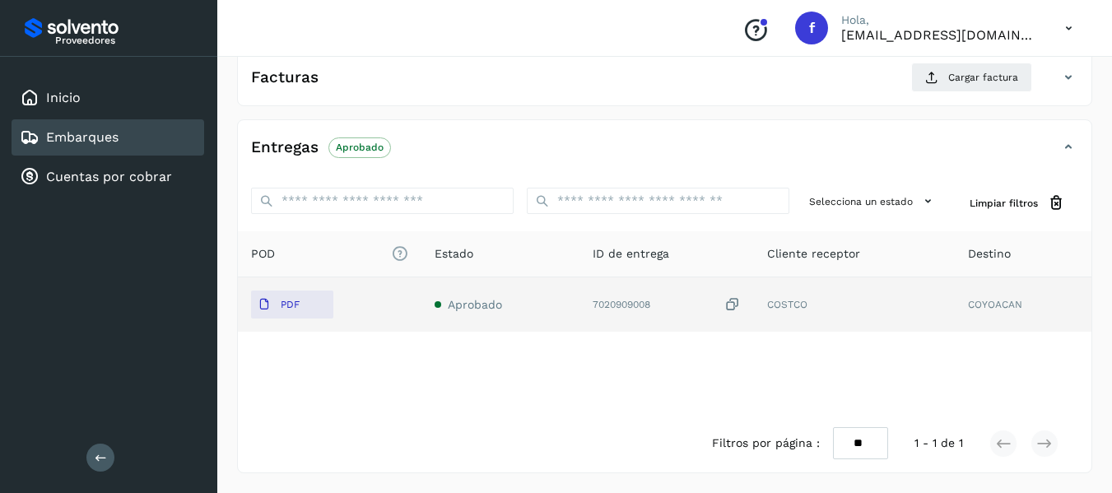
click at [738, 303] on icon at bounding box center [732, 304] width 16 height 17
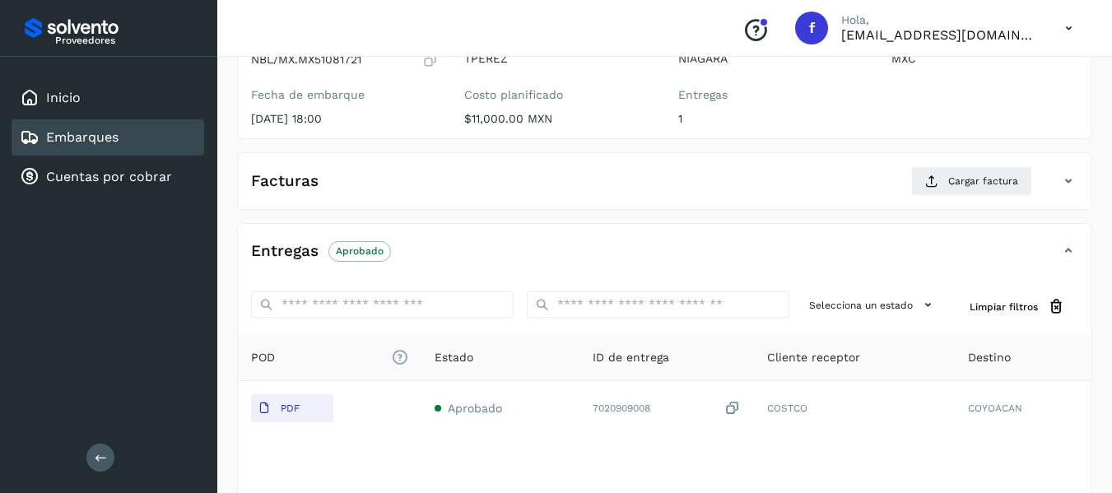
scroll to position [44, 0]
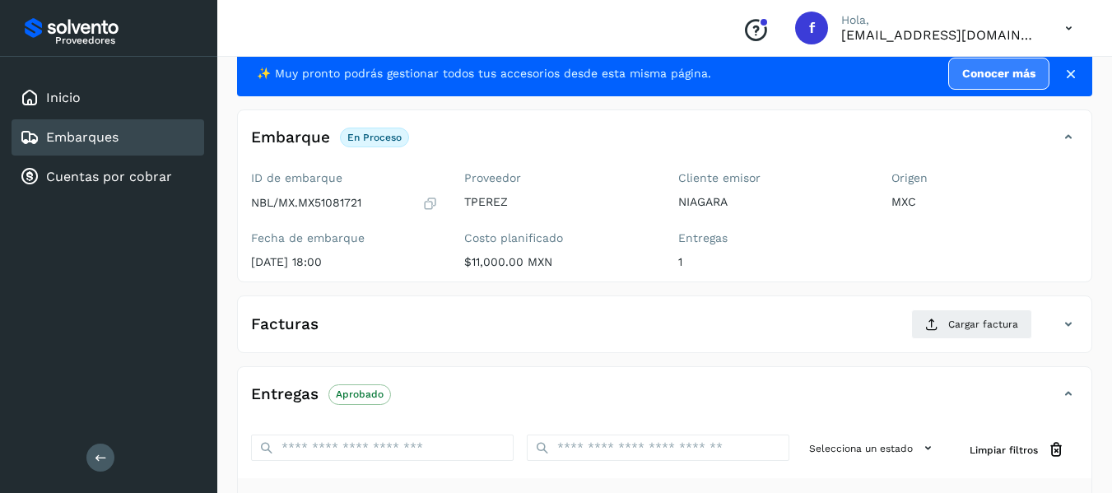
click at [420, 206] on div "NBL/MX.MX51081721" at bounding box center [344, 203] width 187 height 16
click at [429, 201] on icon at bounding box center [430, 203] width 16 height 16
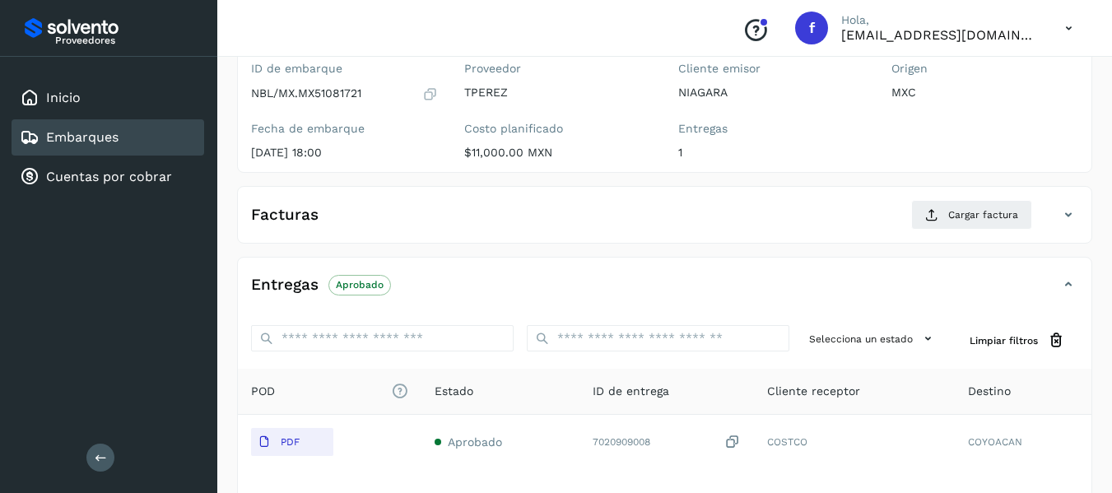
scroll to position [126, 0]
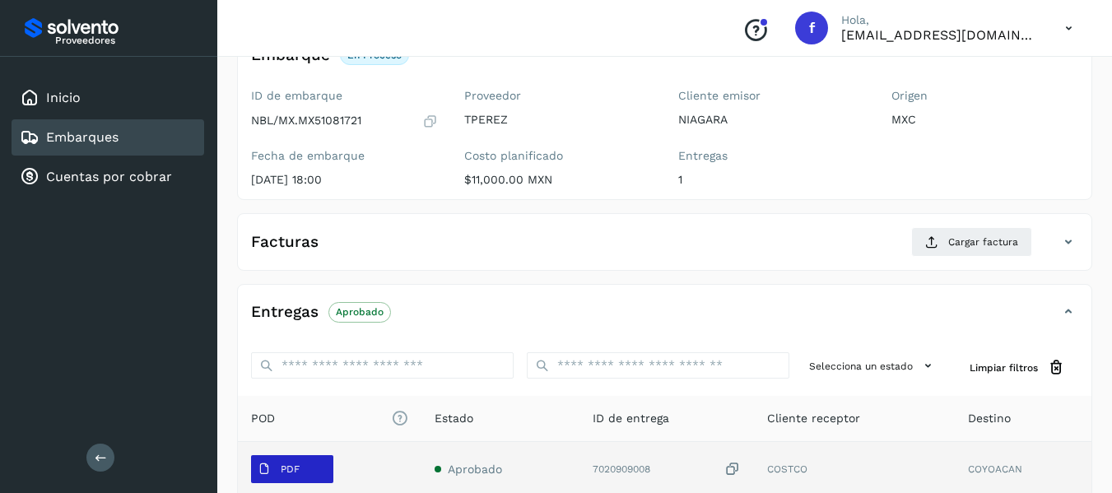
click at [295, 467] on p "PDF" at bounding box center [290, 469] width 19 height 12
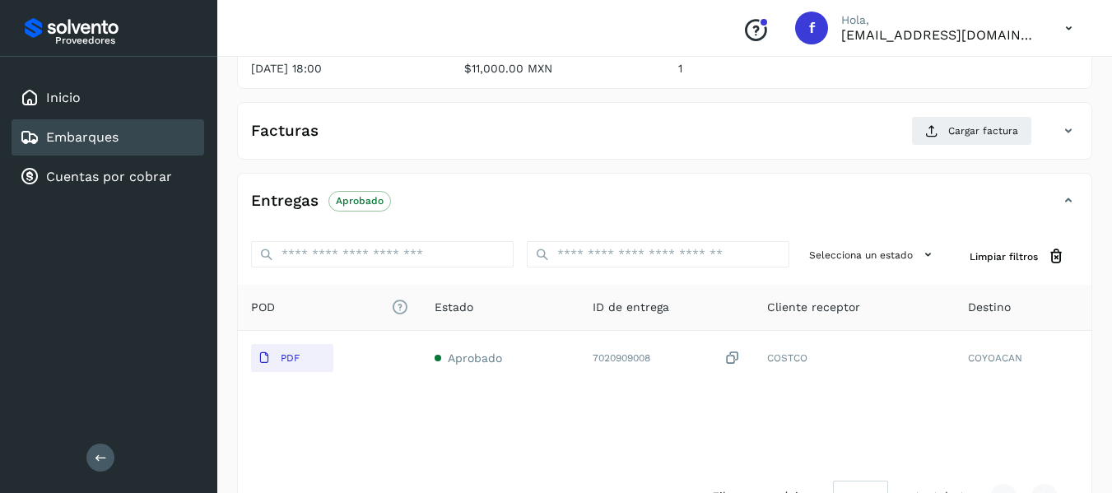
scroll to position [208, 0]
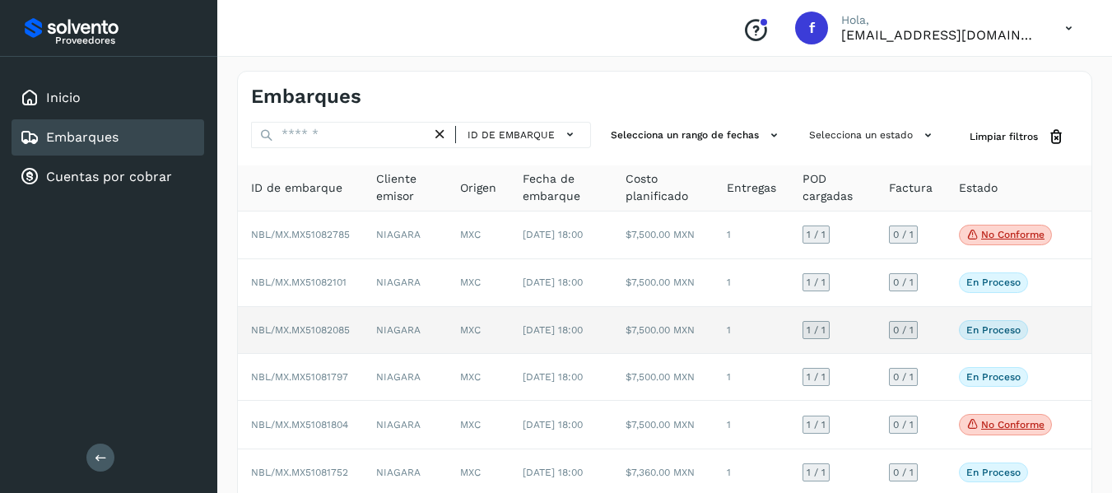
scroll to position [365, 0]
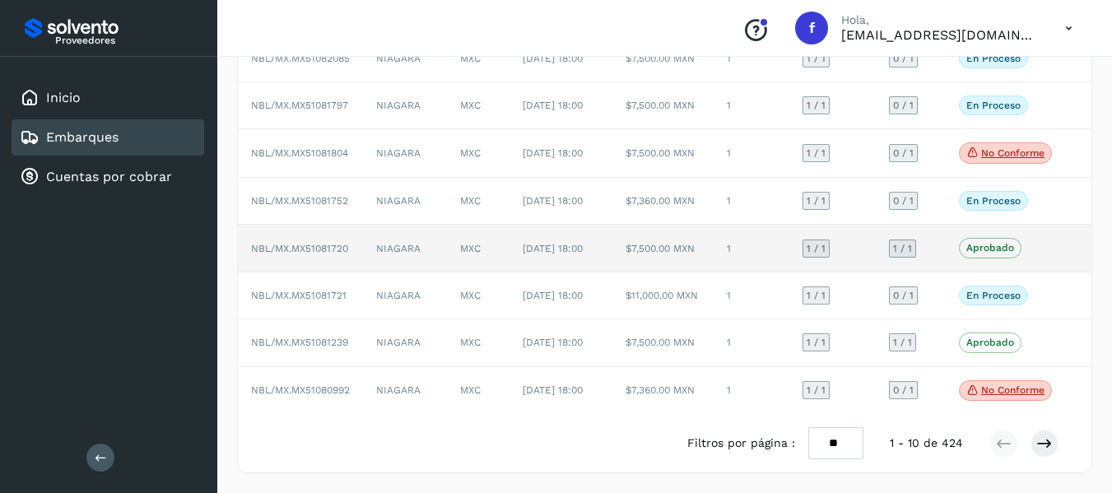
click at [943, 225] on td "1 / 1" at bounding box center [911, 248] width 70 height 47
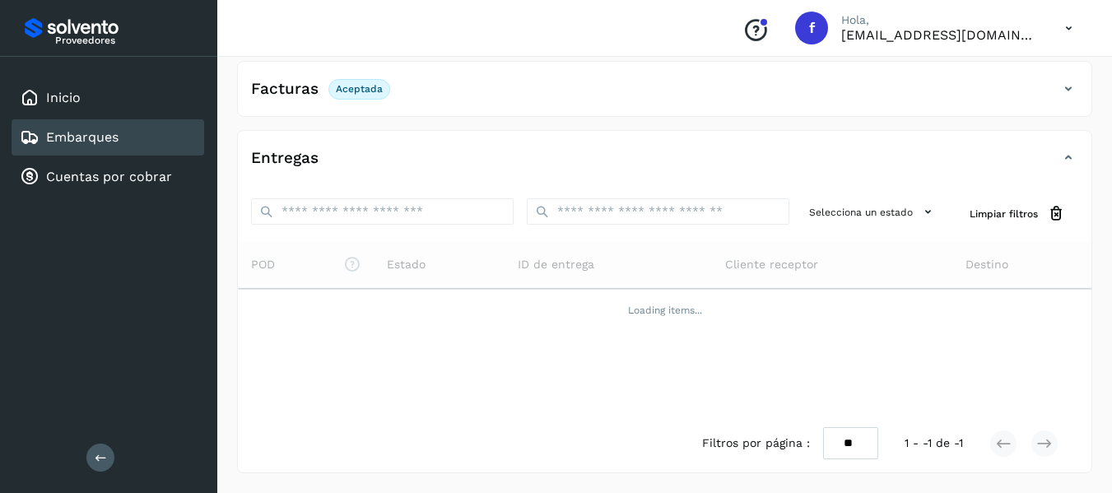
scroll to position [289, 0]
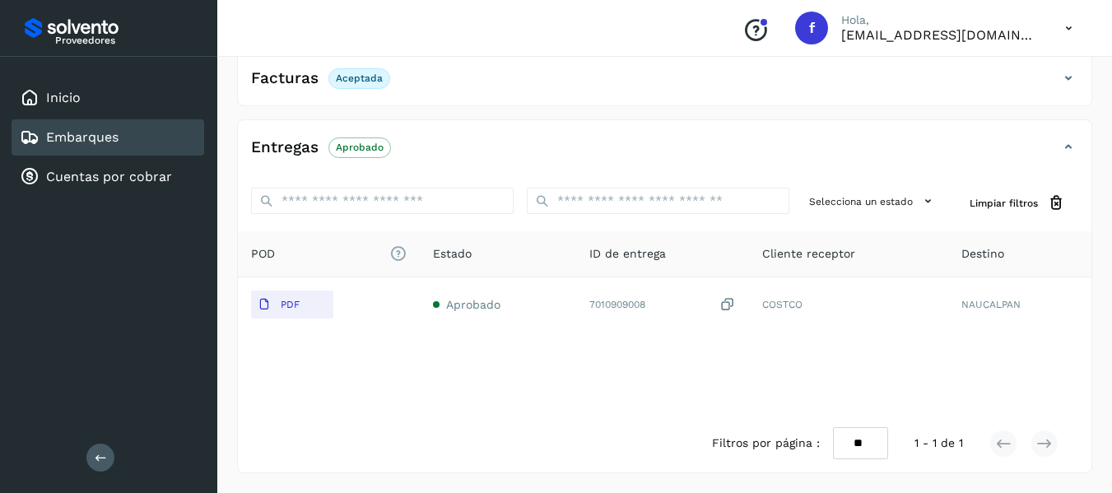
click at [923, 146] on div "Entregas Aprobado" at bounding box center [648, 147] width 820 height 28
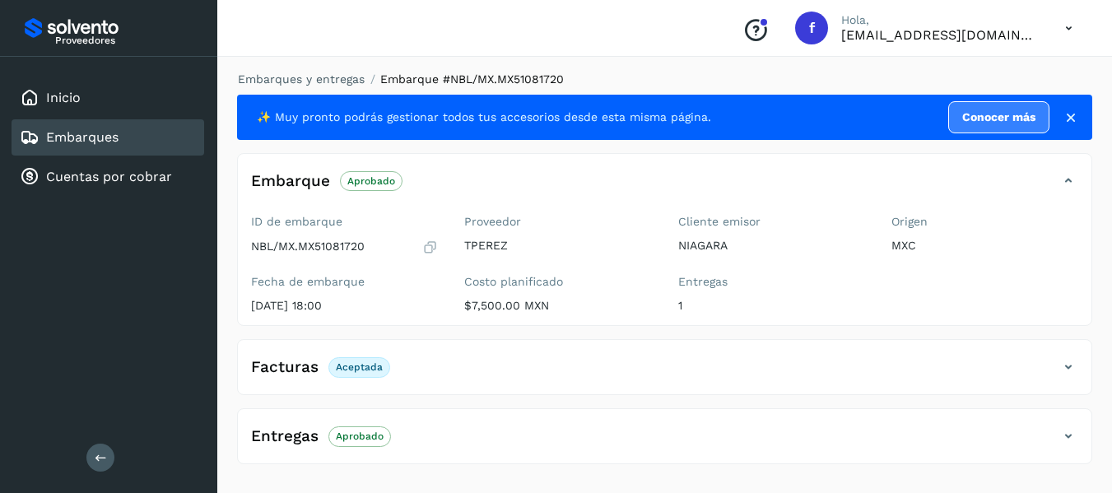
scroll to position [0, 0]
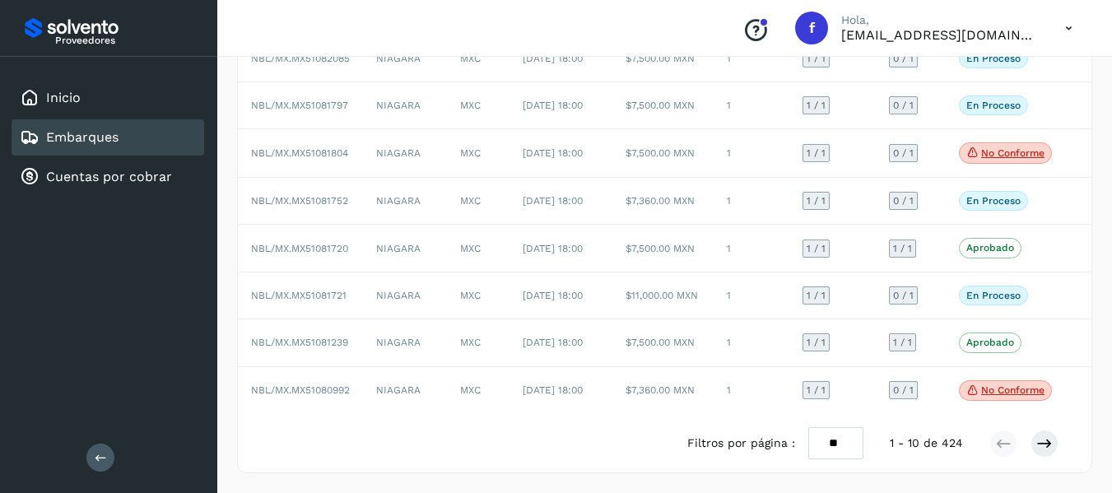
scroll to position [365, 0]
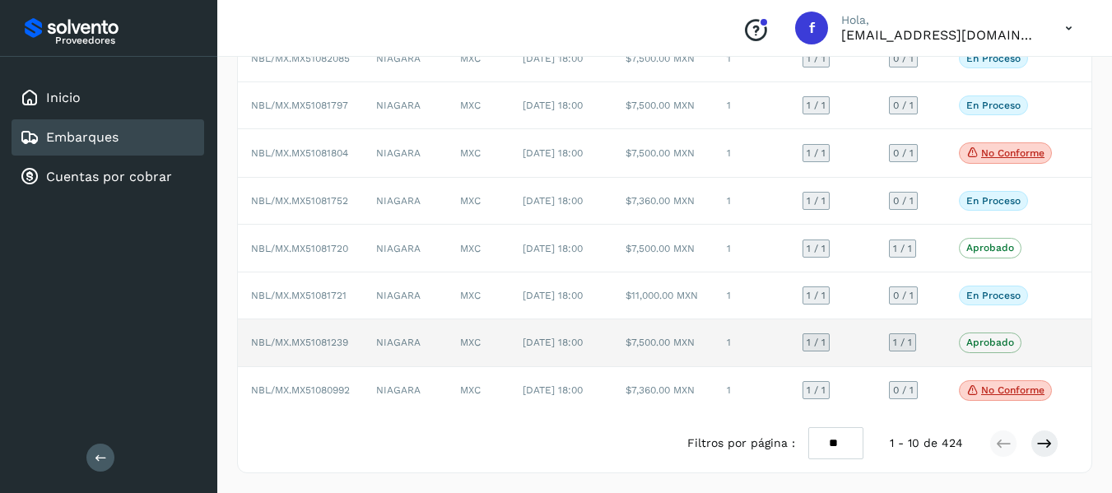
click at [945, 332] on td "Aprobado Verifica el estado de la factura o entregas asociadas a este embarque" at bounding box center [1004, 342] width 119 height 47
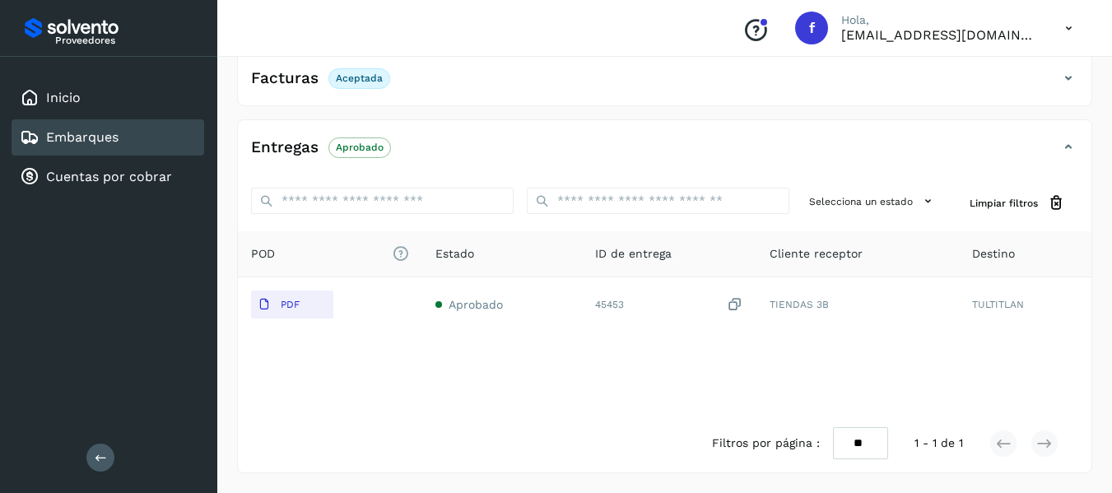
scroll to position [42, 0]
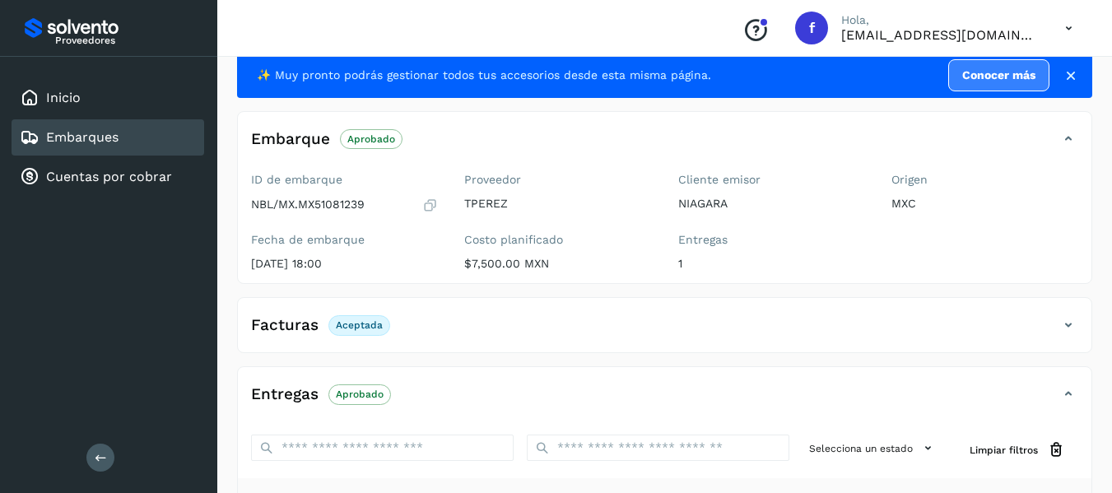
click at [433, 203] on icon at bounding box center [430, 205] width 16 height 16
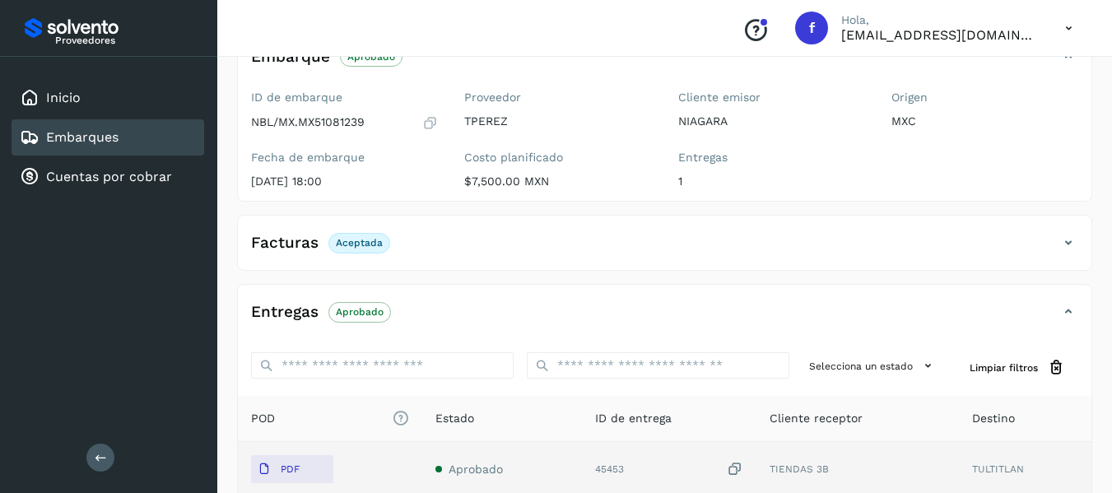
scroll to position [289, 0]
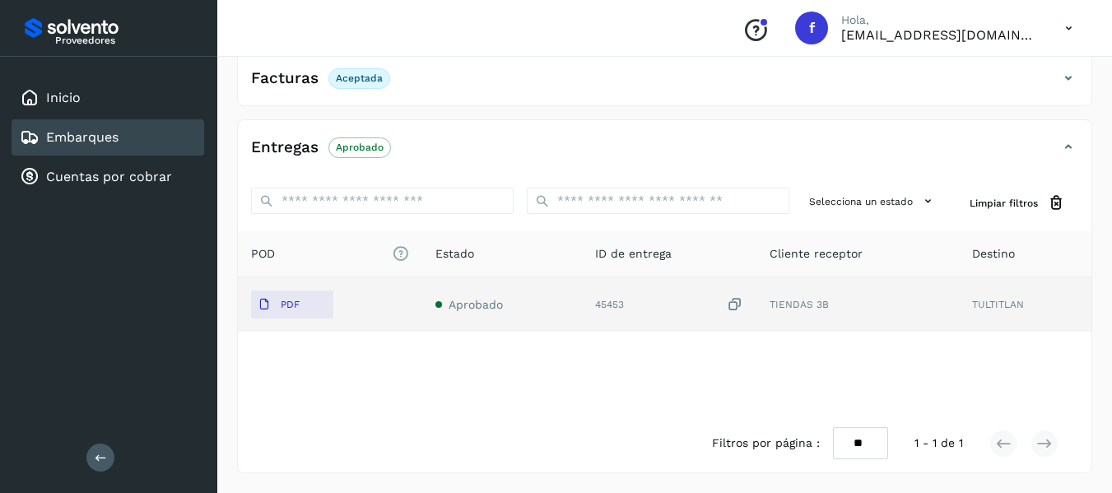
click at [731, 306] on icon at bounding box center [735, 304] width 16 height 17
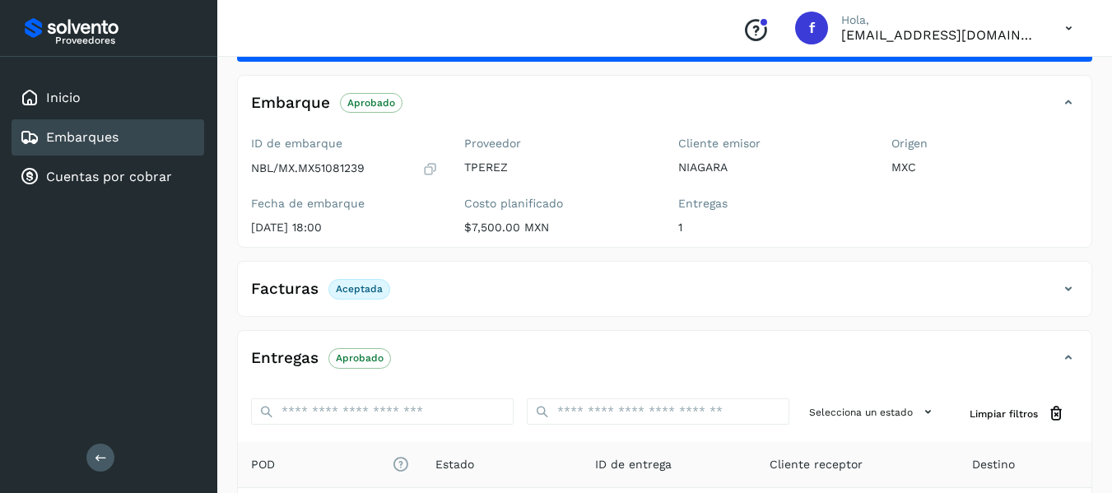
scroll to position [42, 0]
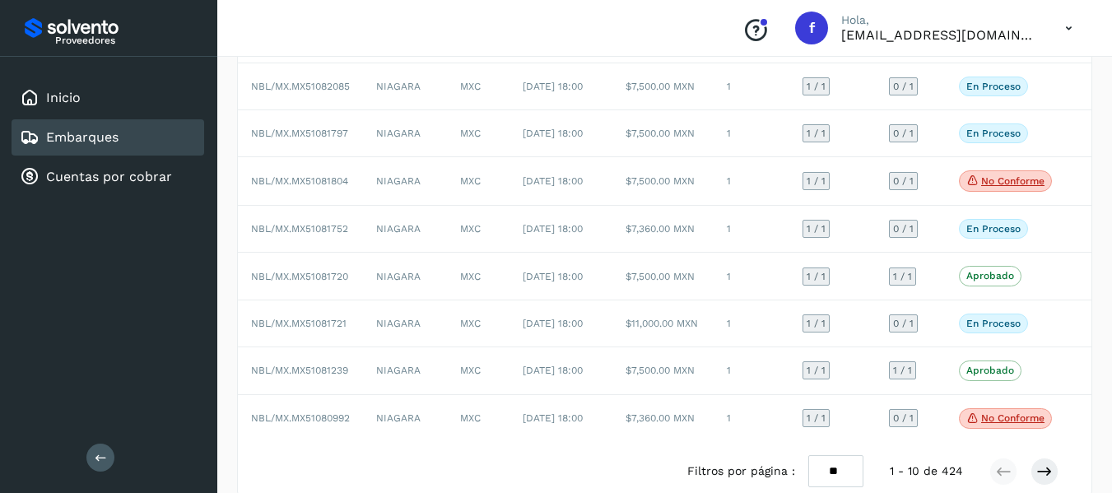
scroll to position [365, 0]
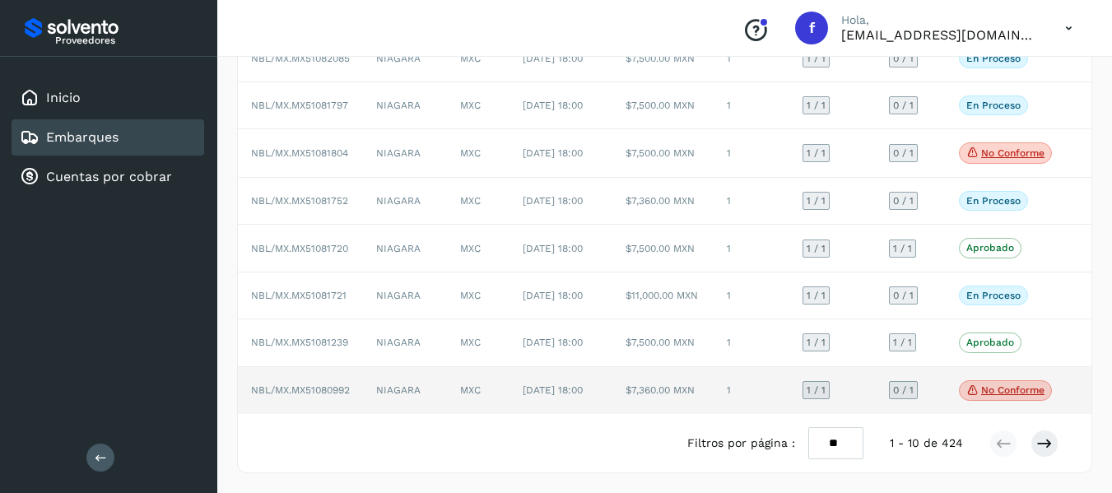
click at [942, 389] on td "0 / 1" at bounding box center [911, 391] width 70 height 48
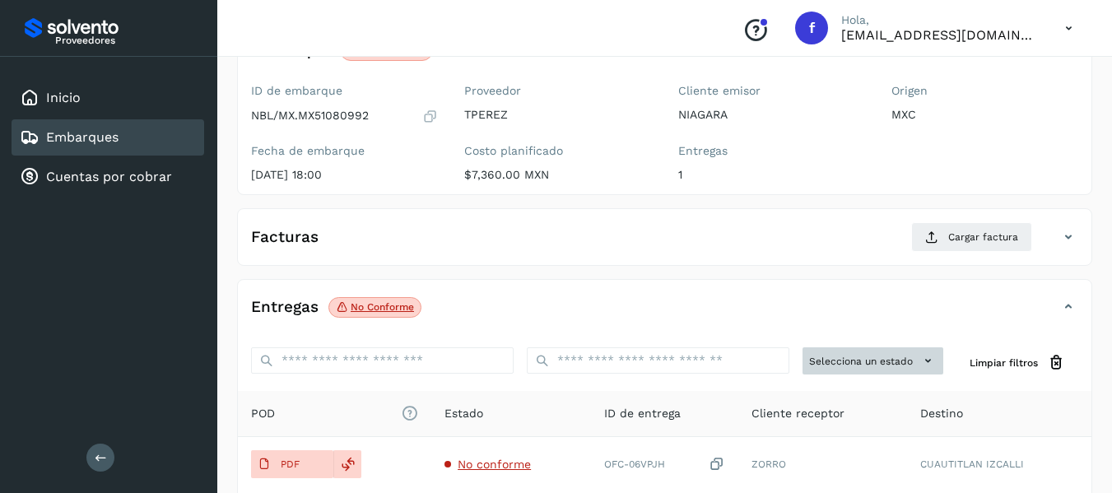
scroll to position [126, 0]
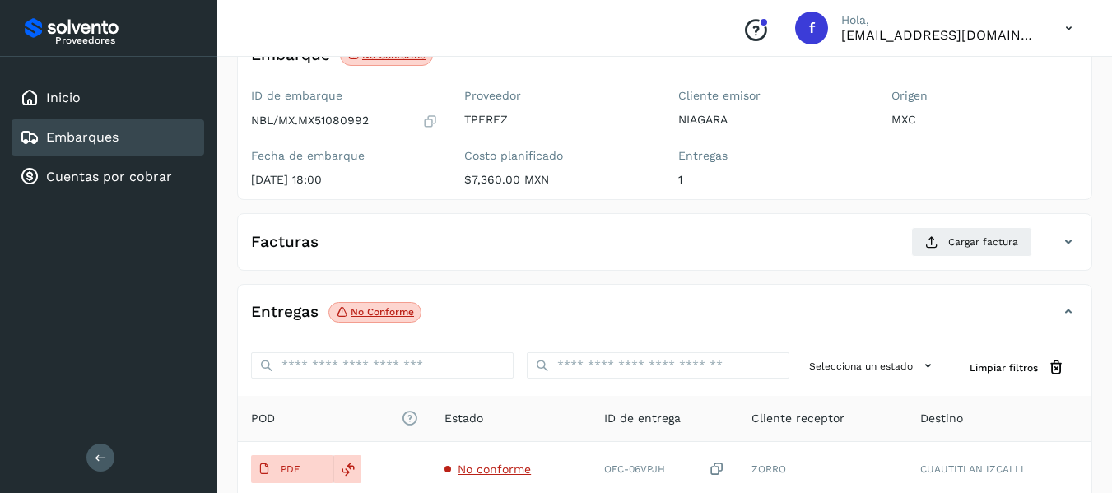
click at [434, 118] on icon at bounding box center [430, 121] width 16 height 16
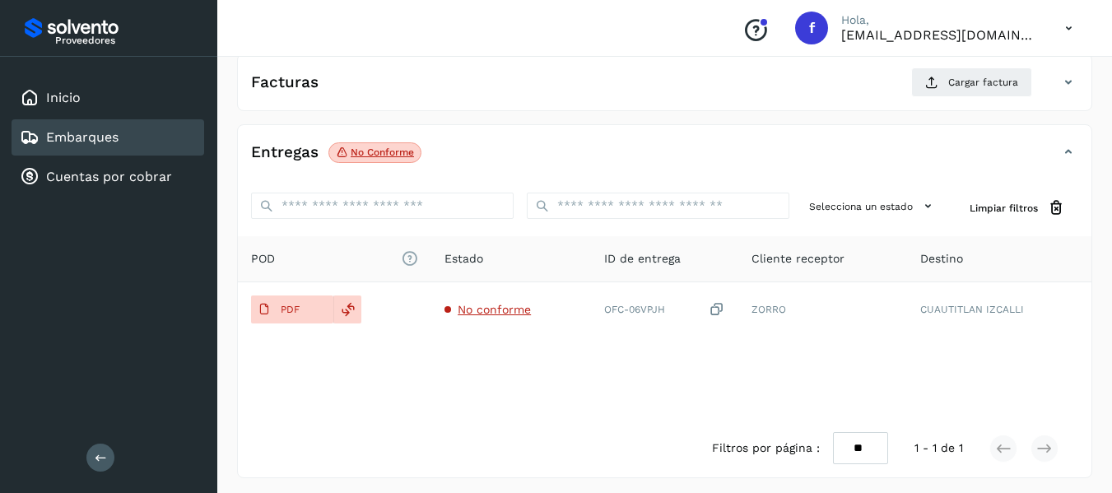
scroll to position [290, 0]
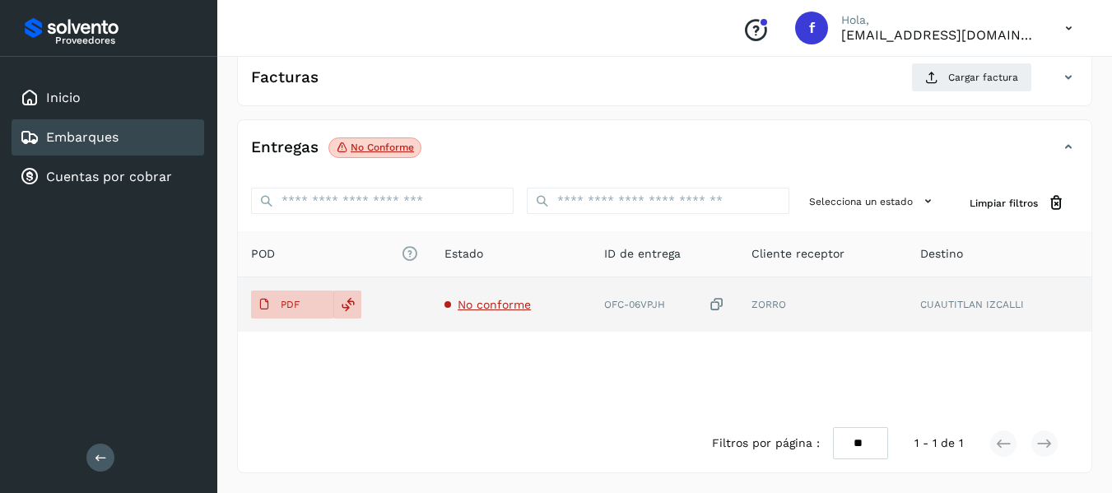
click at [721, 307] on icon at bounding box center [716, 304] width 16 height 17
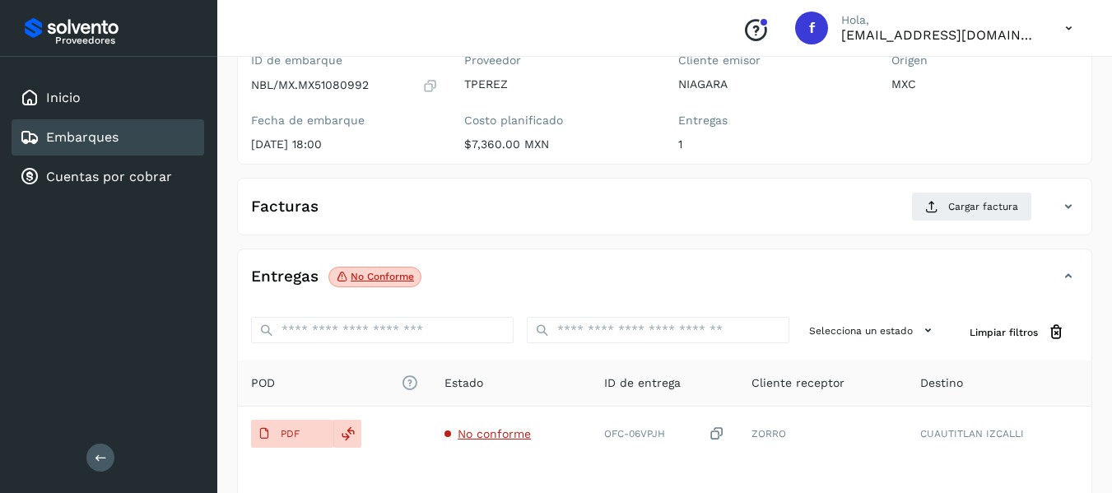
scroll to position [165, 0]
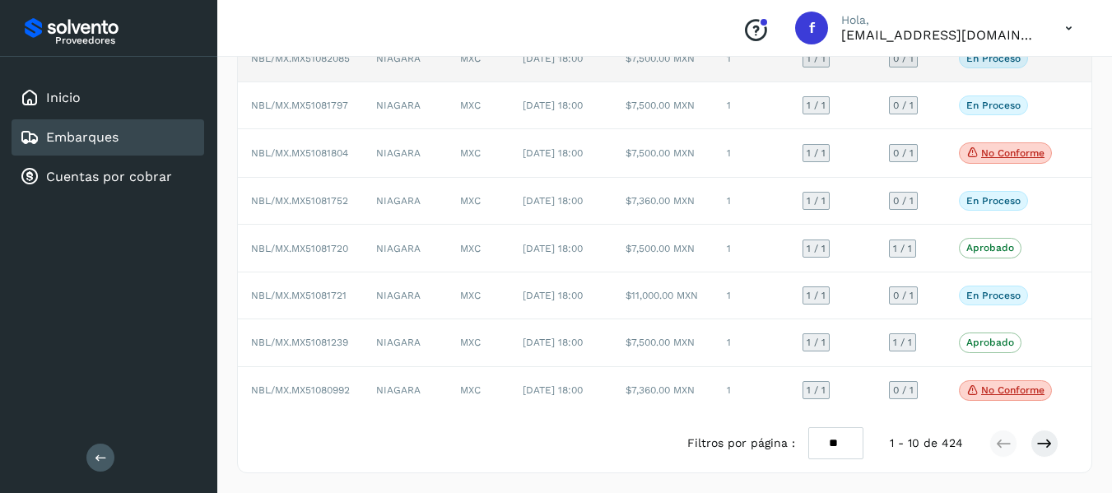
scroll to position [365, 0]
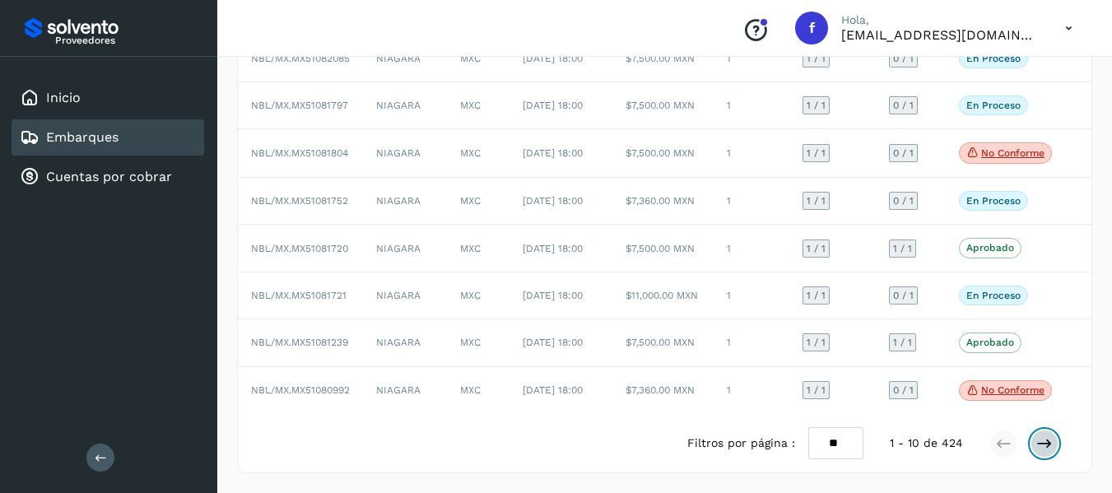
click at [1039, 444] on icon at bounding box center [1044, 443] width 16 height 16
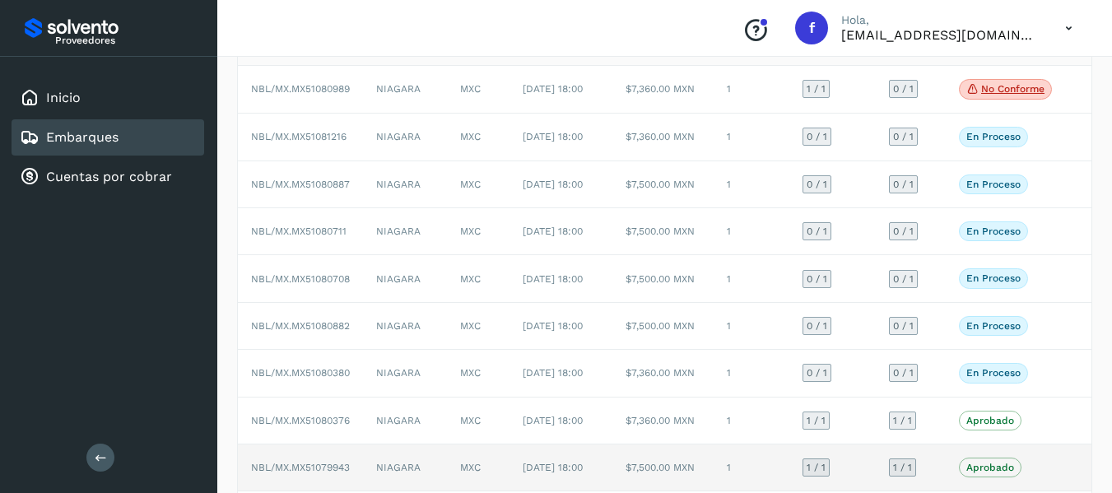
scroll to position [118, 0]
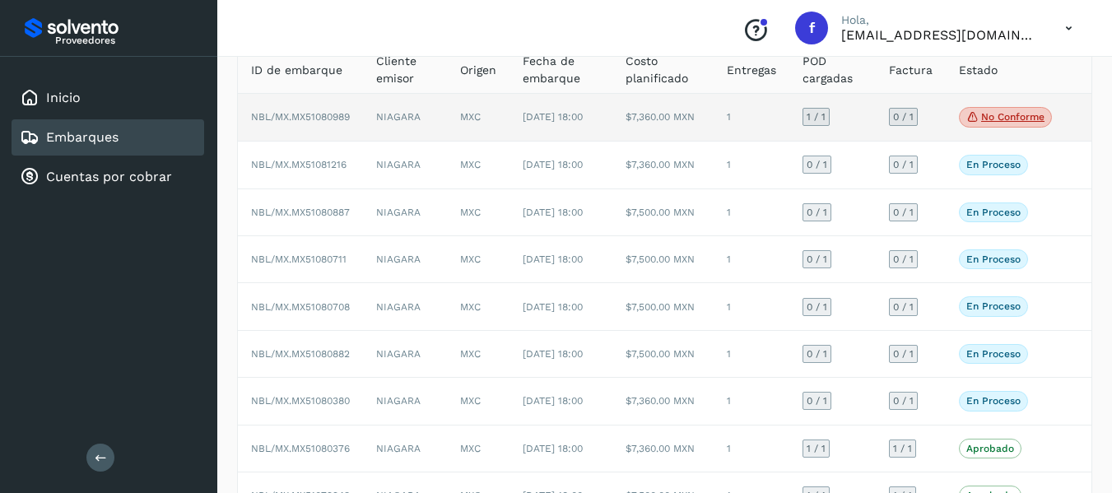
click at [936, 128] on td "0 / 1" at bounding box center [911, 118] width 70 height 49
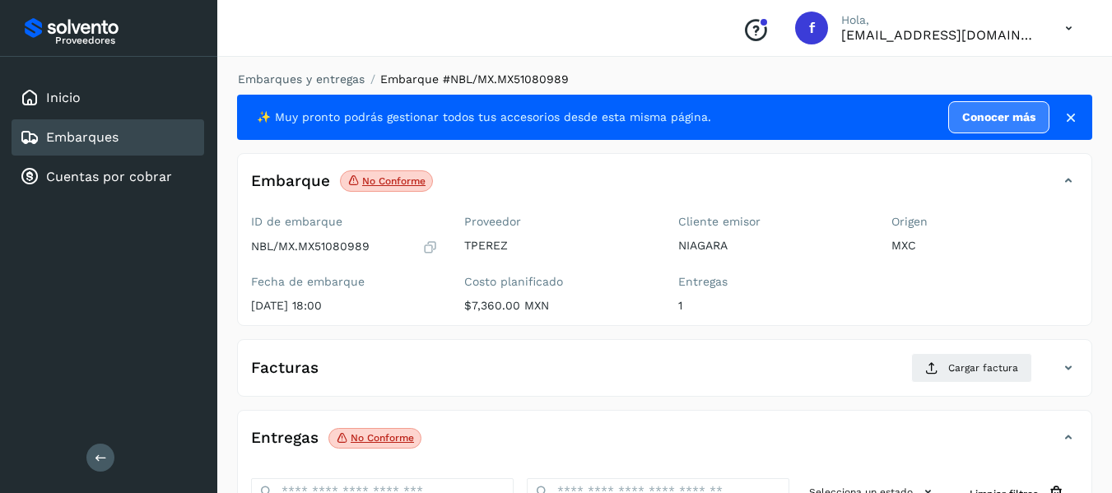
click at [430, 249] on icon at bounding box center [430, 247] width 16 height 16
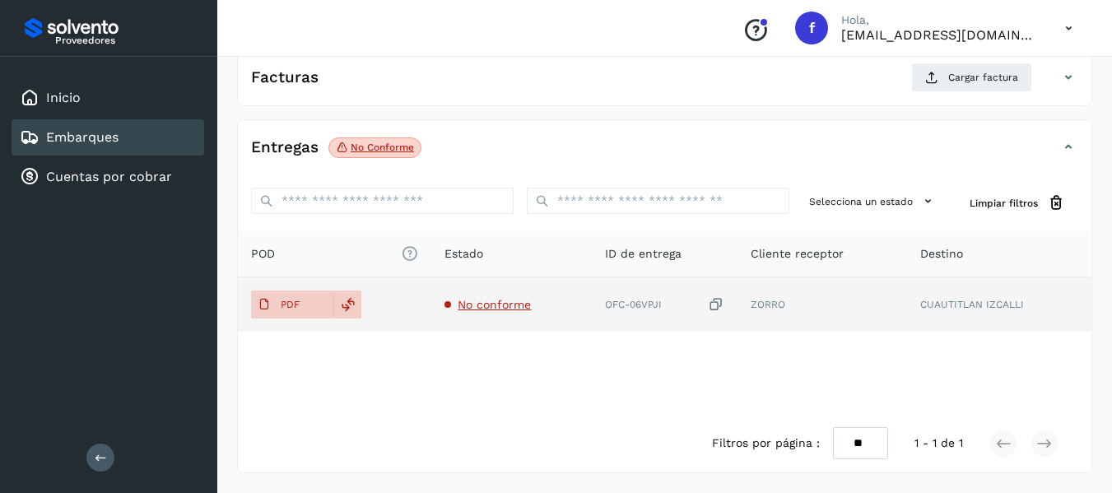
click at [714, 307] on icon at bounding box center [716, 304] width 16 height 17
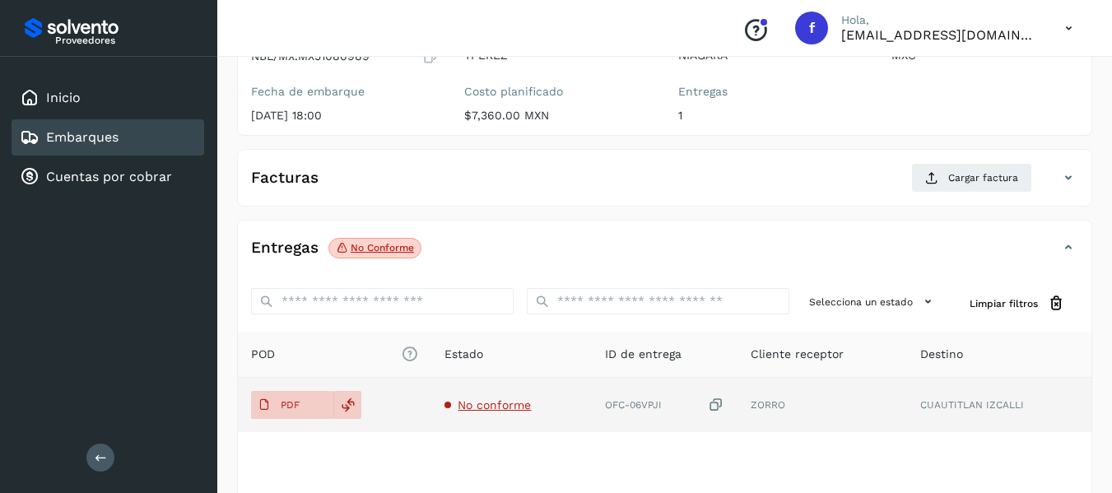
scroll to position [44, 0]
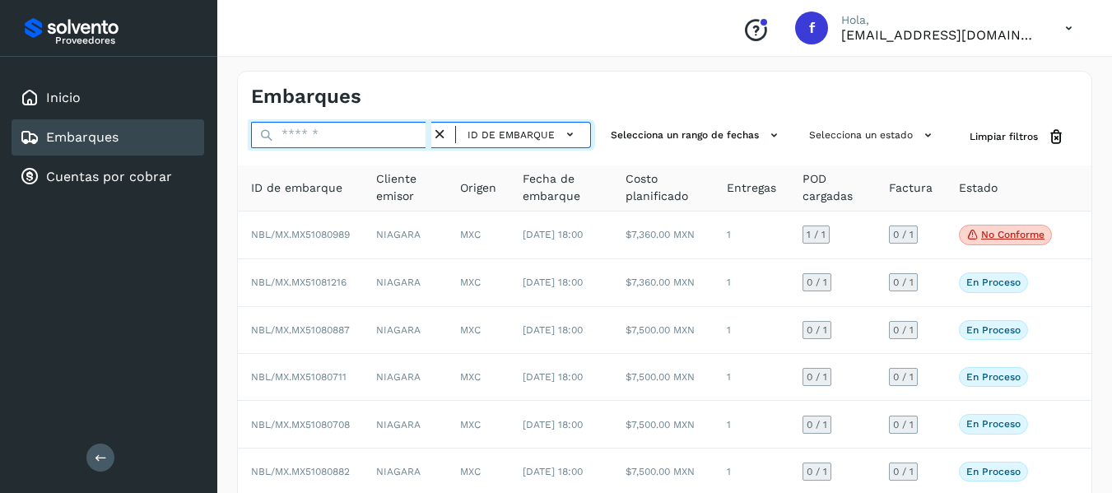
click at [370, 128] on input "text" at bounding box center [341, 135] width 180 height 26
paste input "**********"
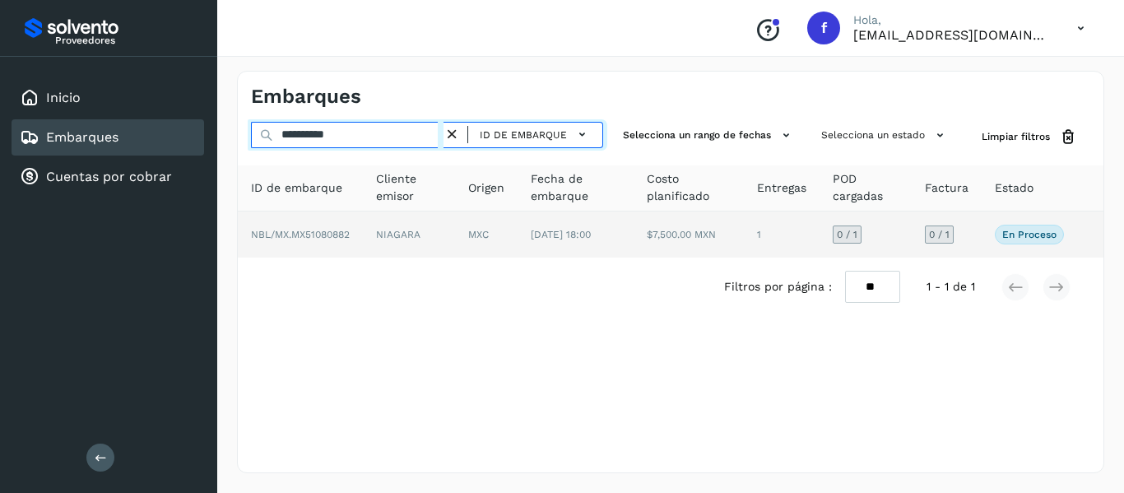
type input "**********"
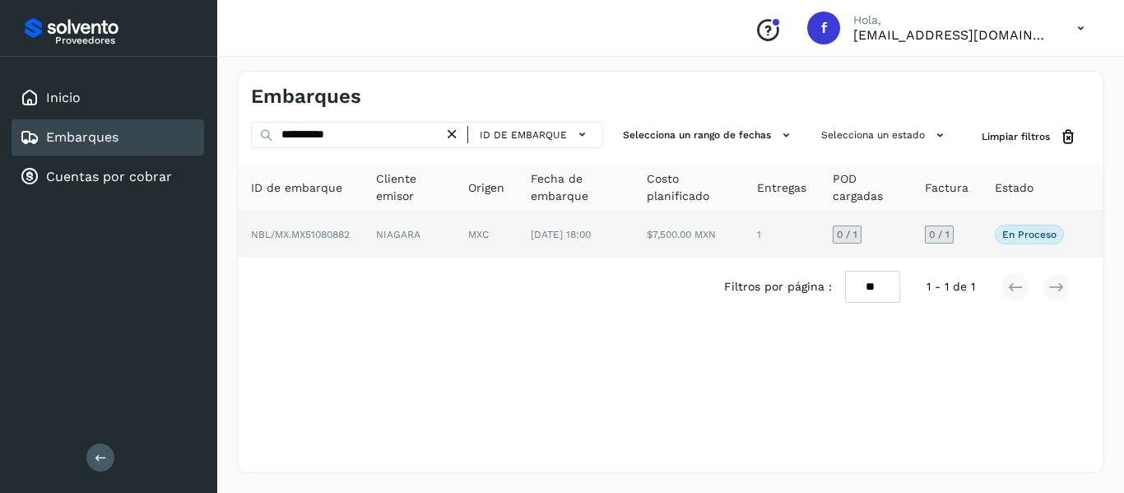
click at [978, 246] on td "0 / 1" at bounding box center [947, 234] width 70 height 46
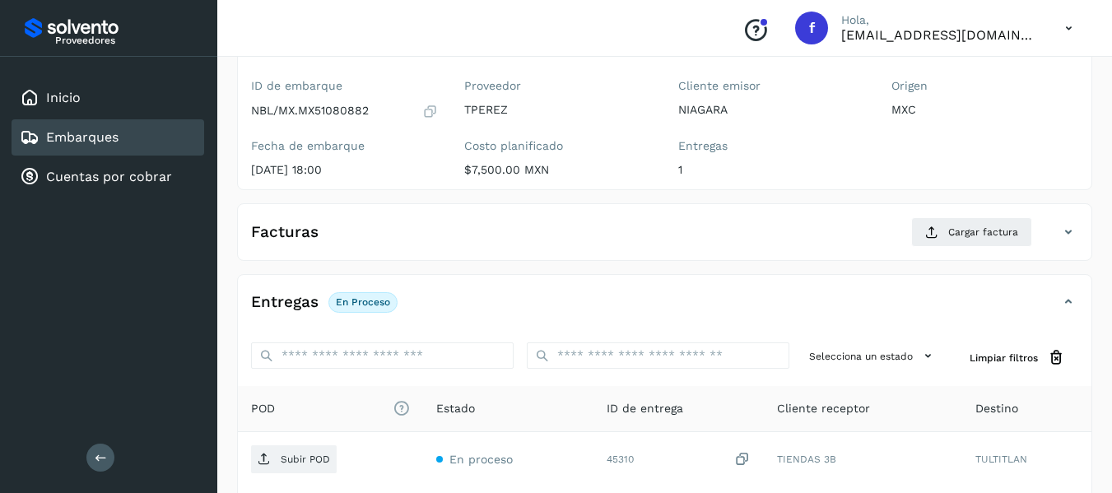
scroll to position [165, 0]
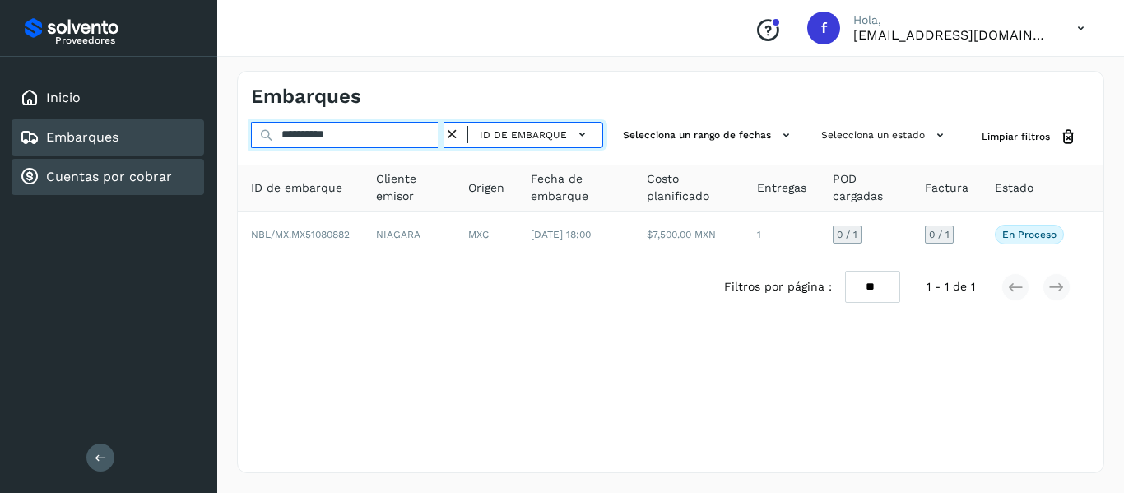
drag, startPoint x: 383, startPoint y: 138, endPoint x: 162, endPoint y: 186, distance: 226.4
click at [162, 186] on div "**********" at bounding box center [562, 246] width 1124 height 493
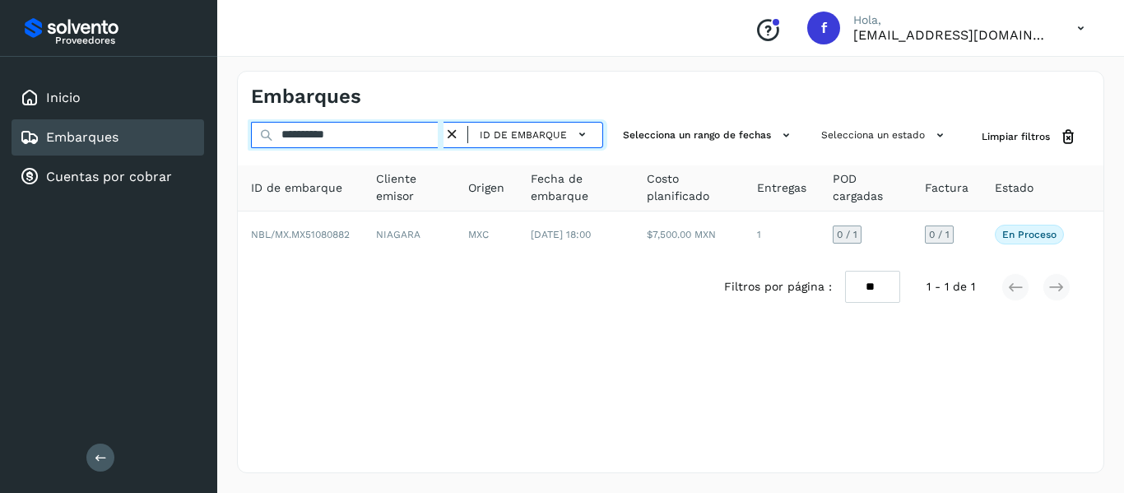
paste input "*******"
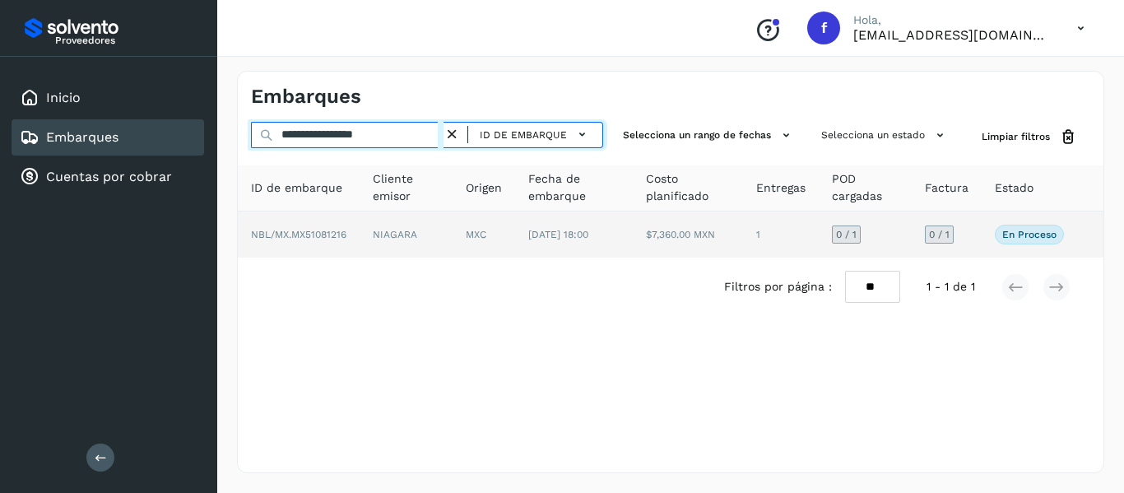
type input "**********"
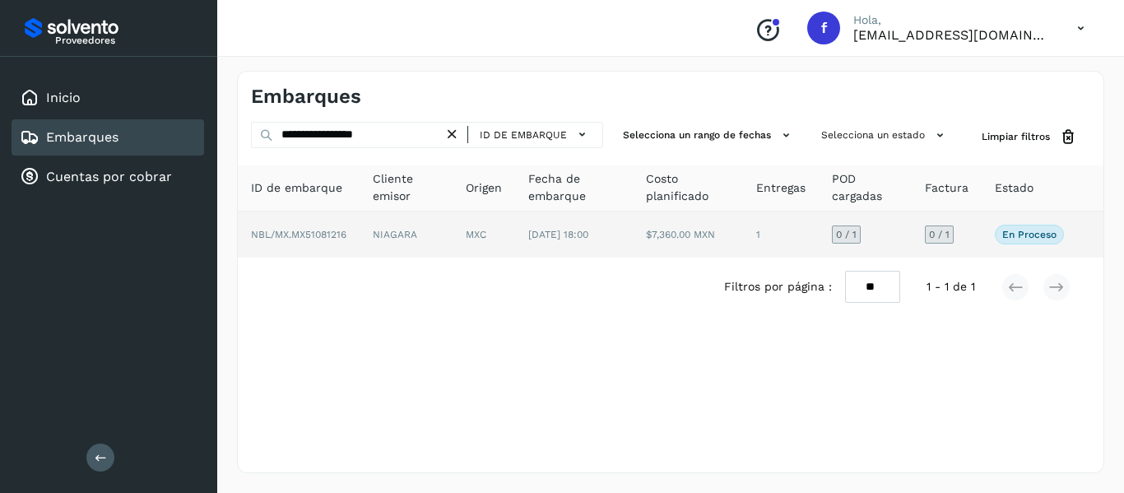
click at [986, 235] on td "En proceso Verifica el estado de la factura o entregas asociadas a este embarque" at bounding box center [1029, 234] width 95 height 46
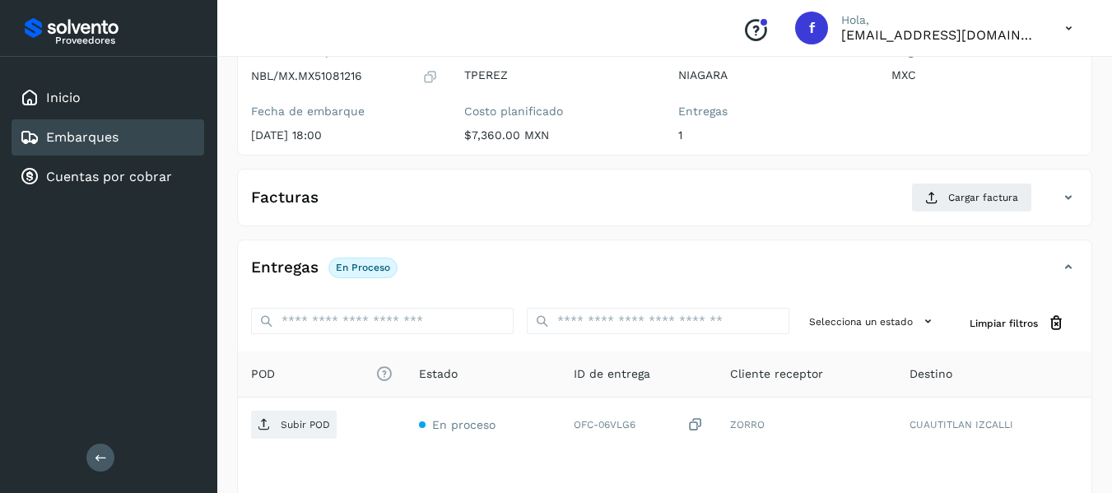
scroll to position [247, 0]
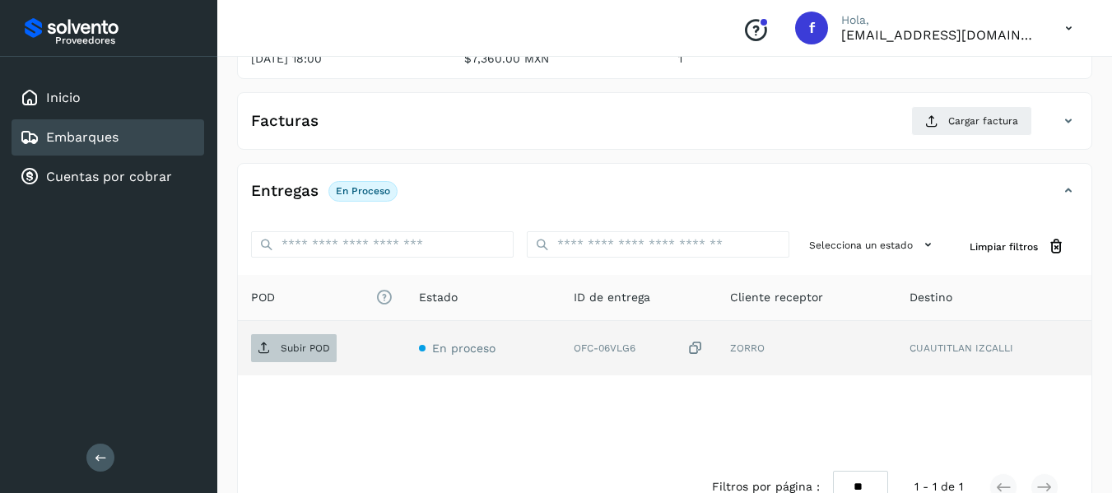
click at [286, 346] on p "Subir POD" at bounding box center [305, 348] width 49 height 12
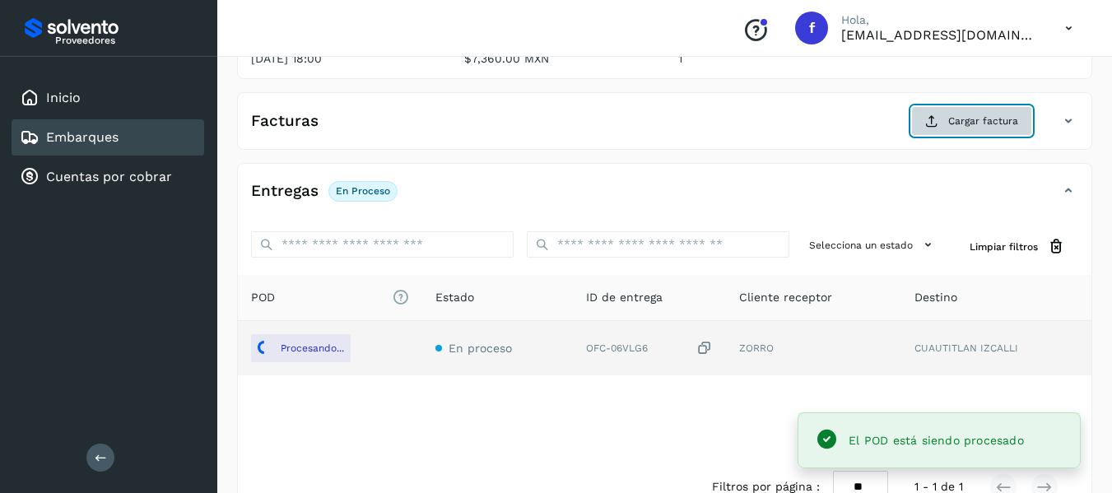
click at [960, 125] on span "Cargar factura" at bounding box center [983, 121] width 70 height 15
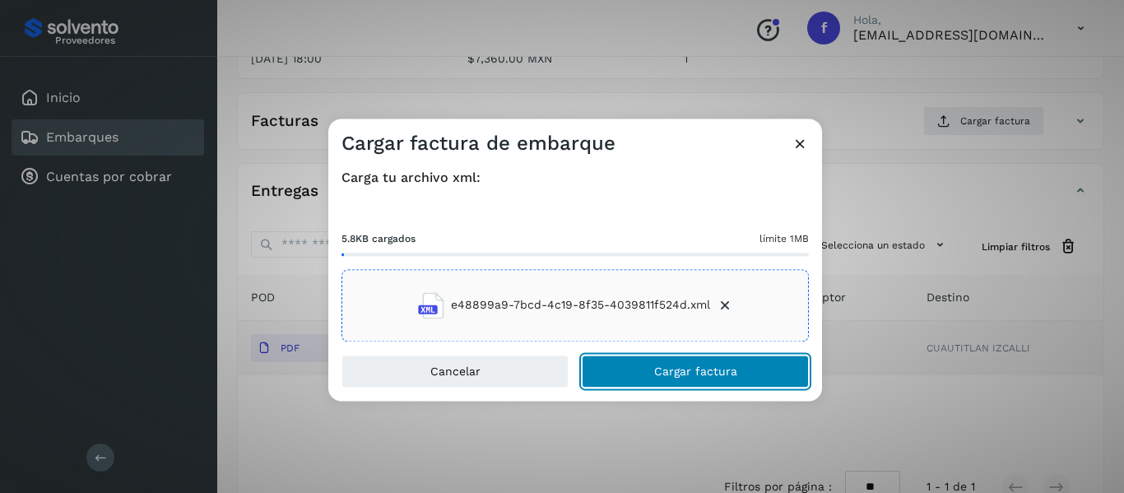
click at [667, 374] on span "Cargar factura" at bounding box center [695, 371] width 83 height 12
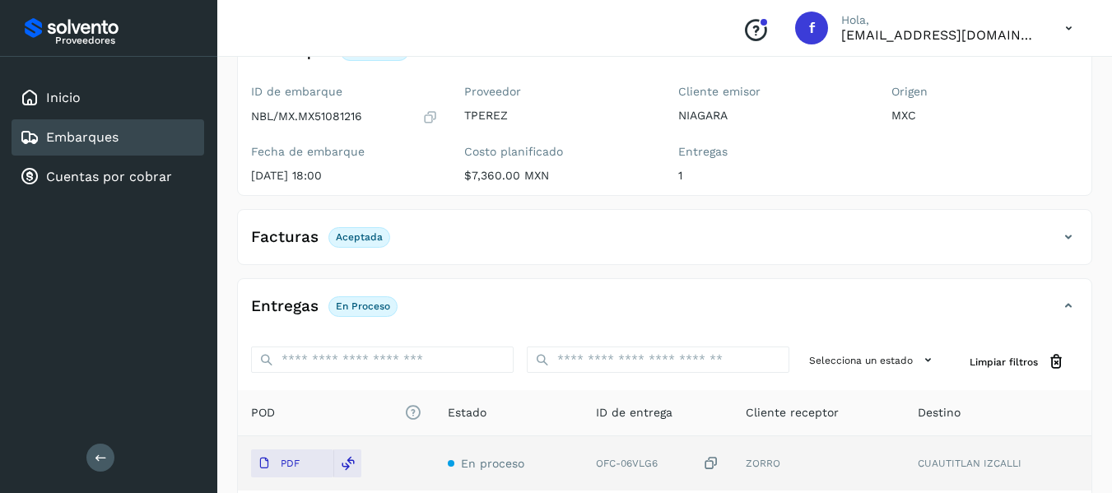
scroll to position [82, 0]
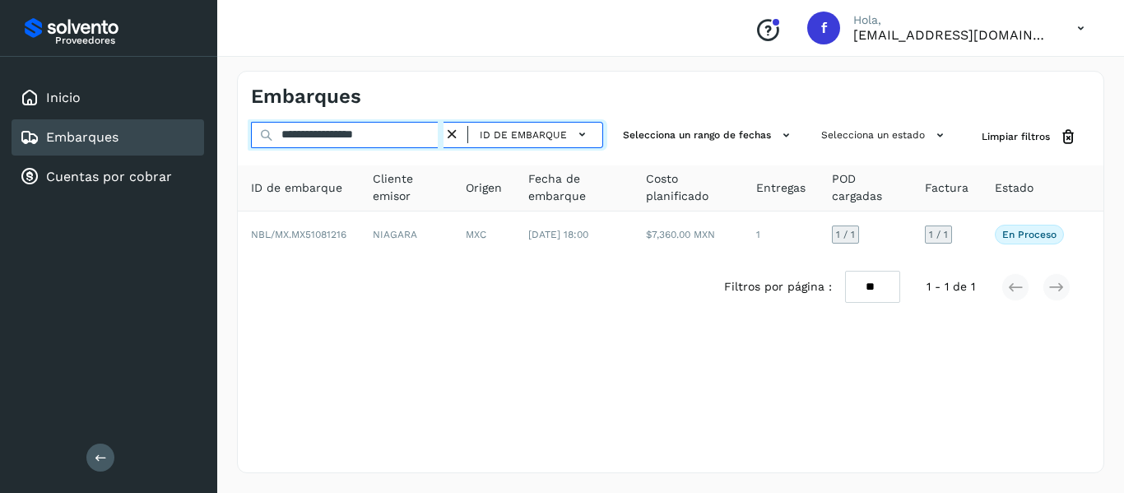
drag, startPoint x: 414, startPoint y: 138, endPoint x: 221, endPoint y: 175, distance: 196.9
click at [221, 175] on div "**********" at bounding box center [670, 272] width 907 height 442
paste input "text"
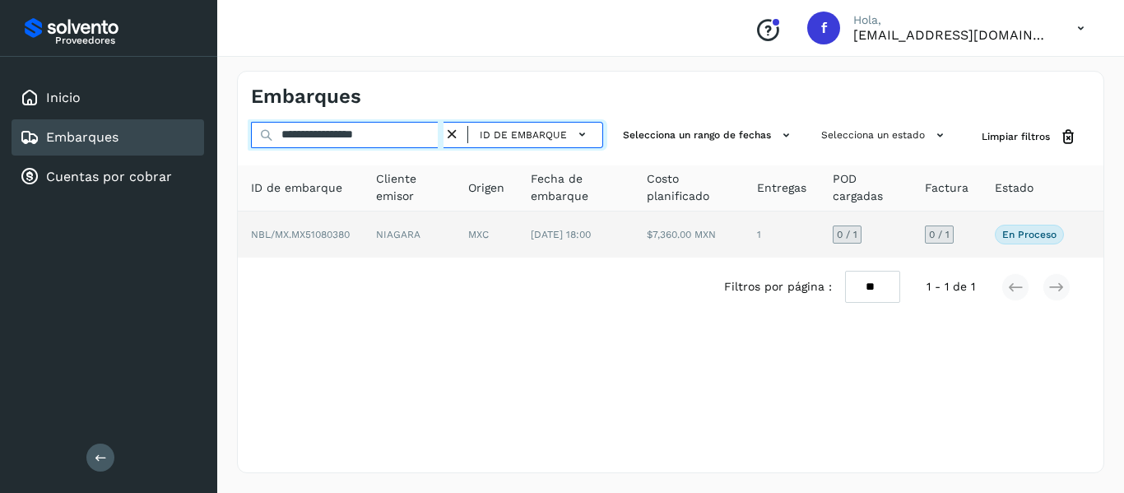
type input "**********"
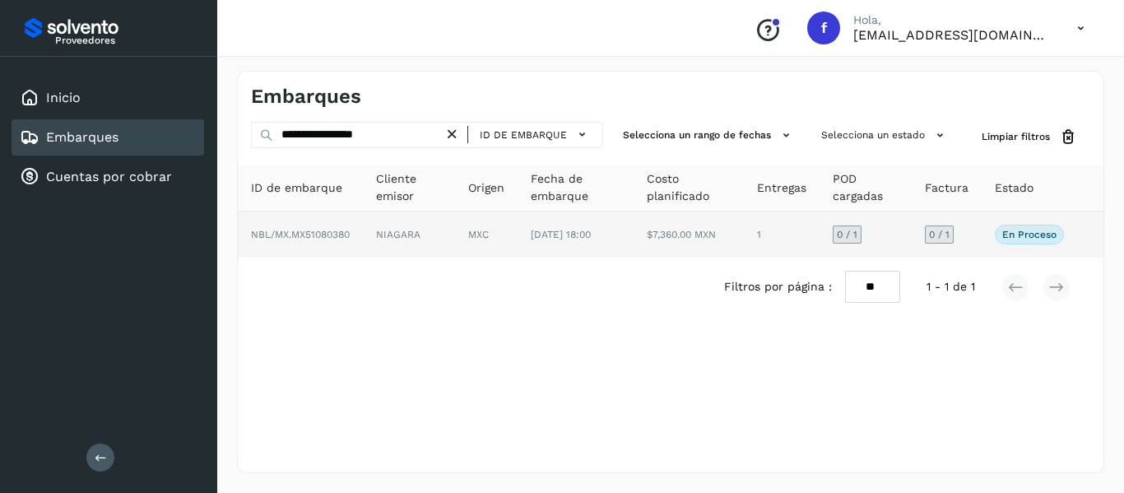
click at [975, 244] on td "0 / 1" at bounding box center [947, 234] width 70 height 46
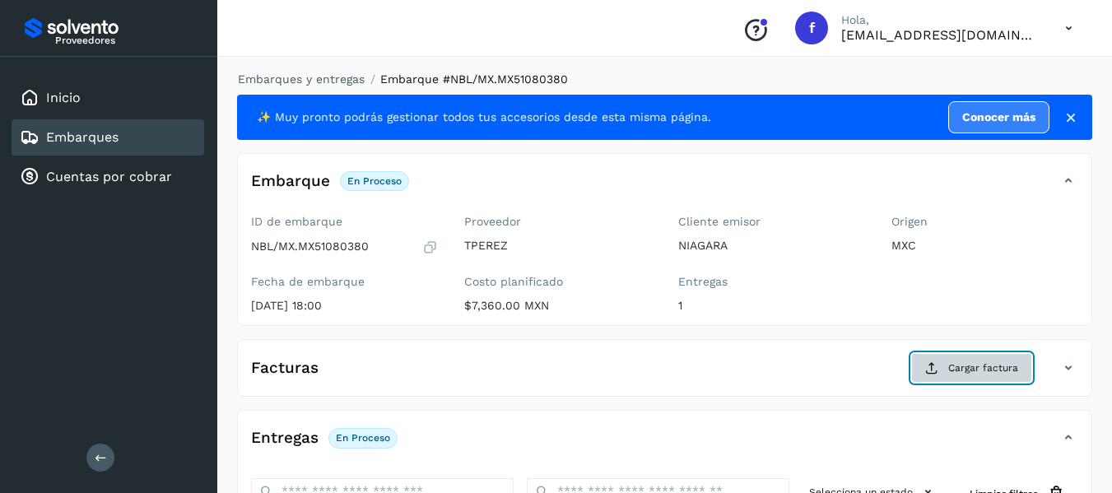
click at [961, 362] on span "Cargar factura" at bounding box center [983, 367] width 70 height 15
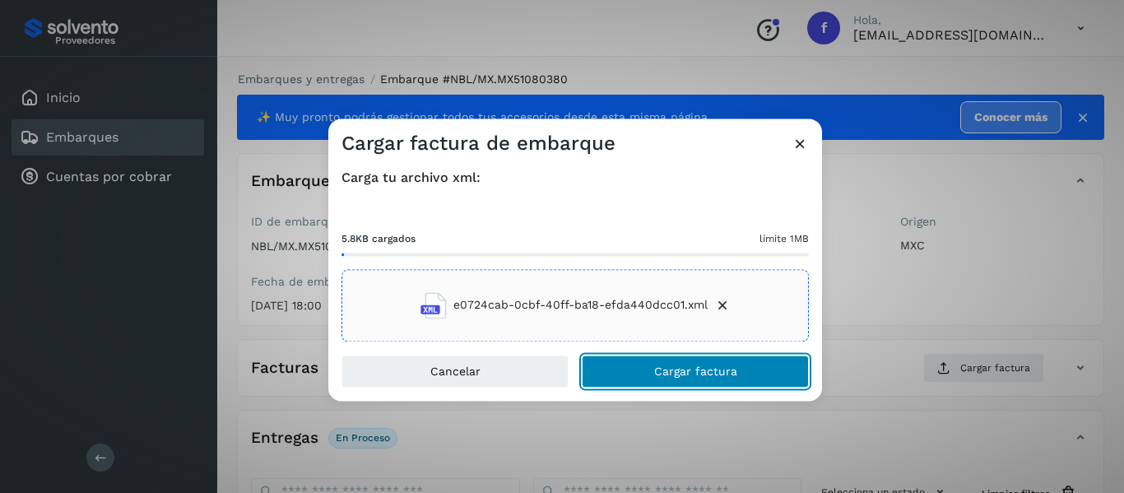
click at [684, 368] on span "Cargar factura" at bounding box center [695, 371] width 83 height 12
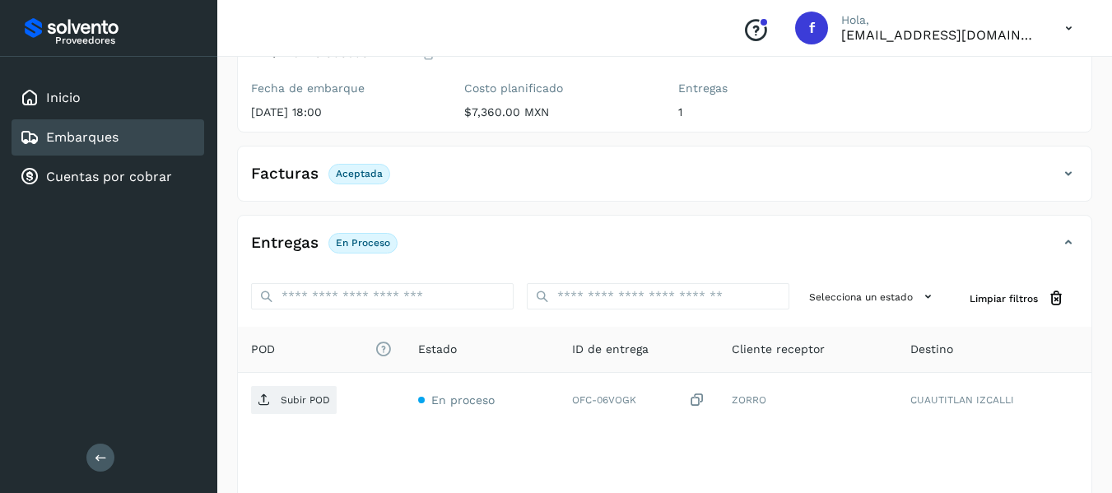
scroll to position [165, 0]
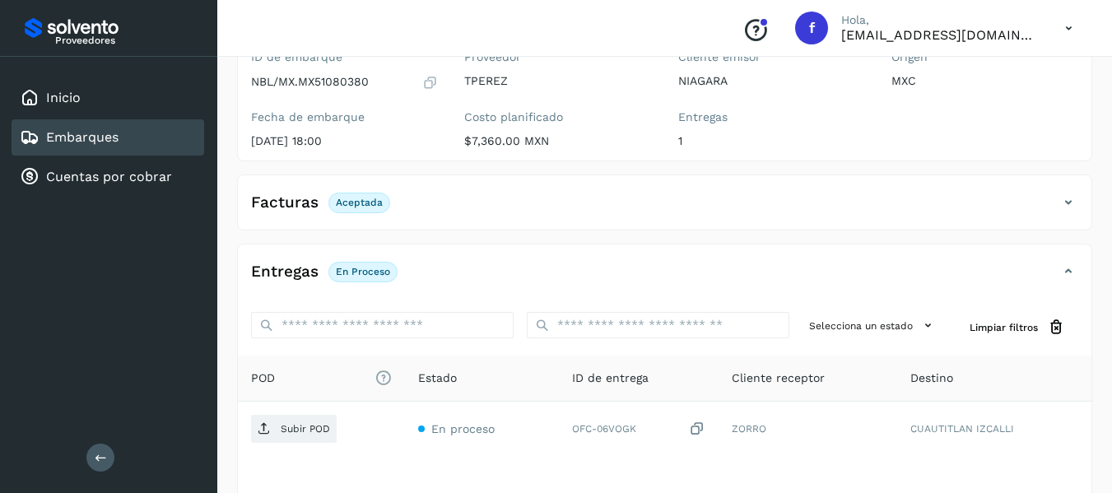
click at [91, 133] on link "Embarques" at bounding box center [82, 137] width 72 height 16
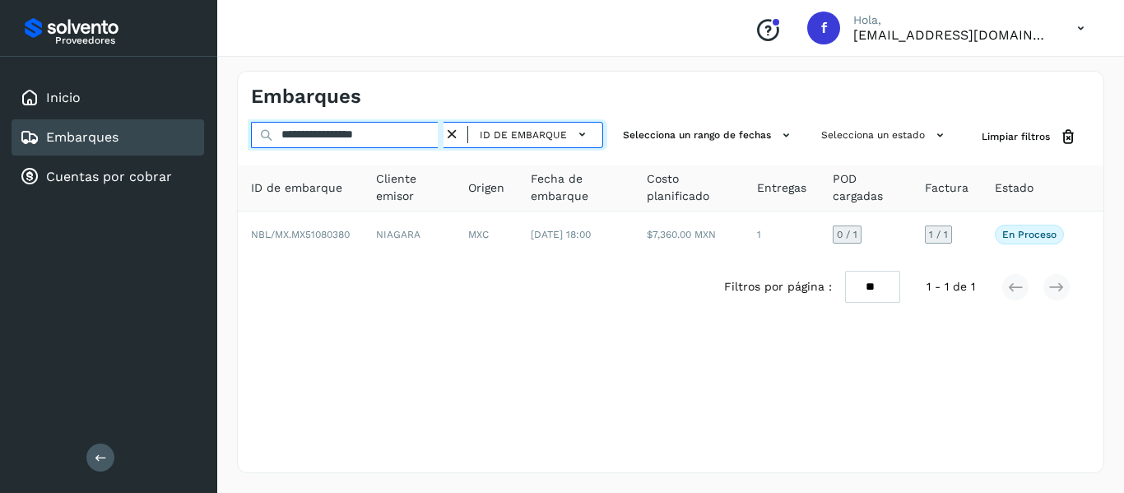
drag, startPoint x: 405, startPoint y: 139, endPoint x: 204, endPoint y: 167, distance: 202.7
click at [204, 167] on div "**********" at bounding box center [562, 246] width 1124 height 493
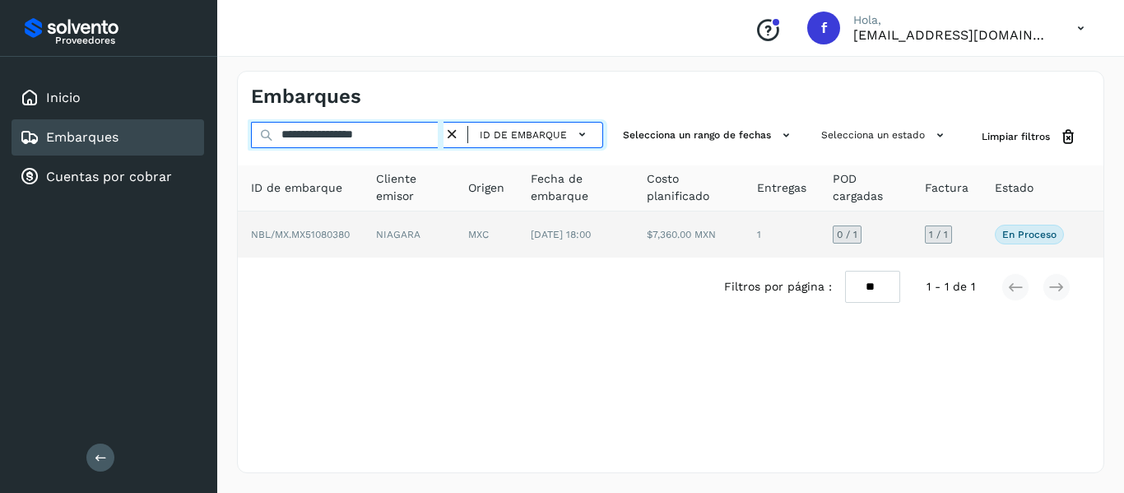
paste input "text"
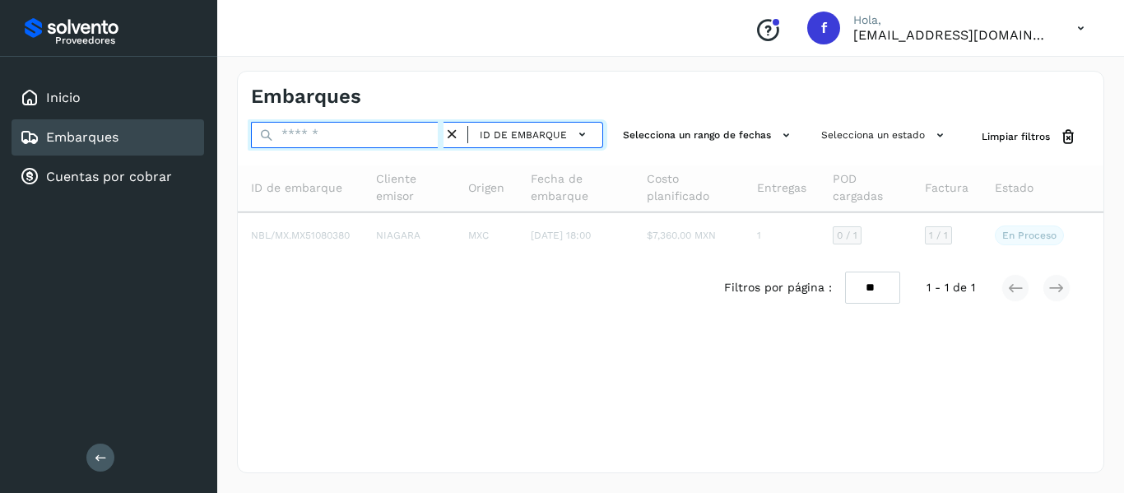
paste input "**********"
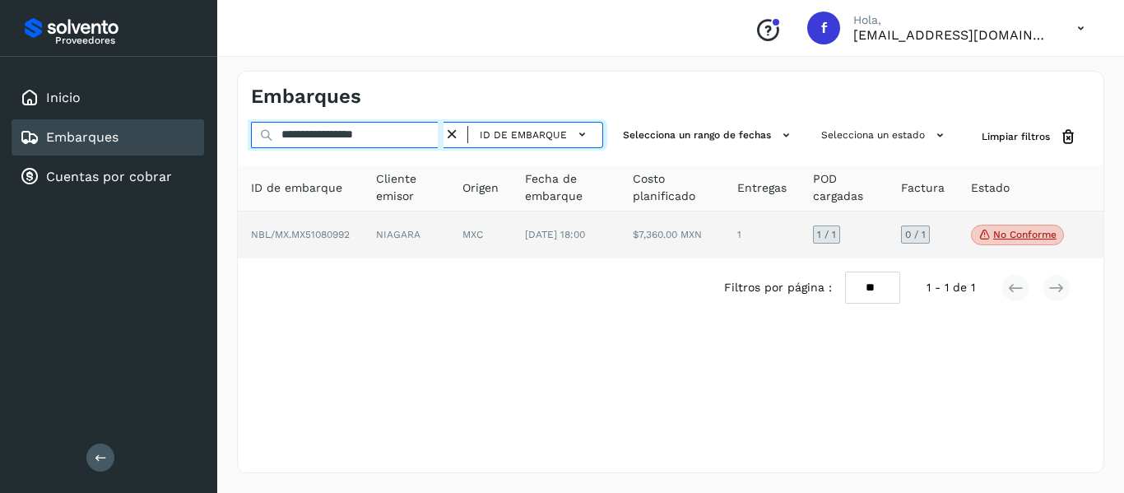
type input "**********"
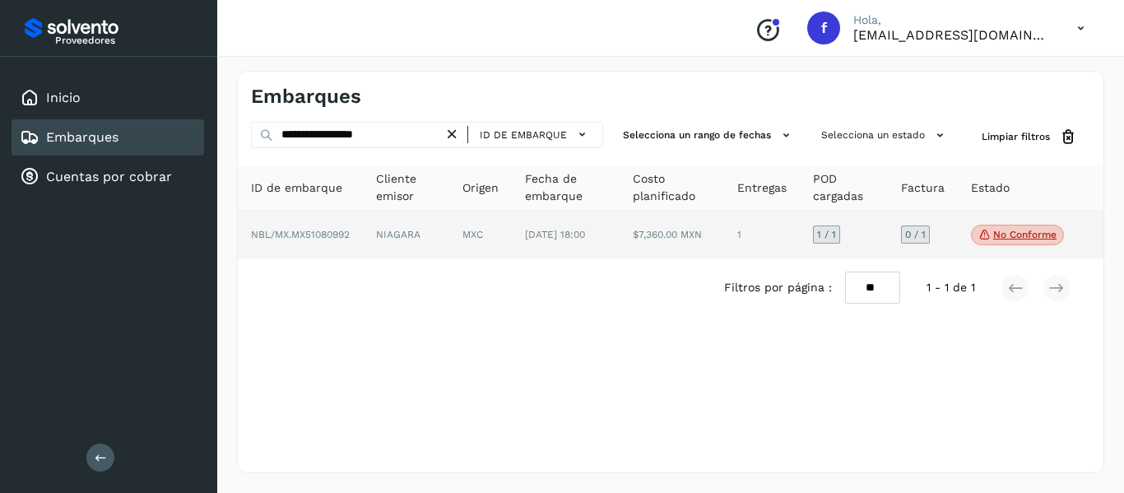
click at [958, 226] on td "No conforme Verifica el estado de la factura o entregas asociadas a este embarq…" at bounding box center [1017, 235] width 119 height 48
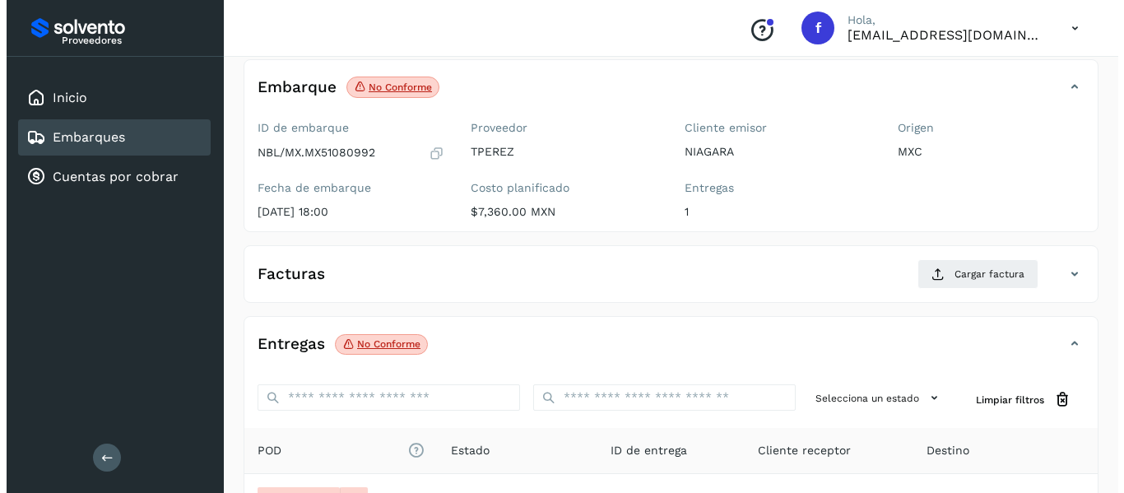
scroll to position [290, 0]
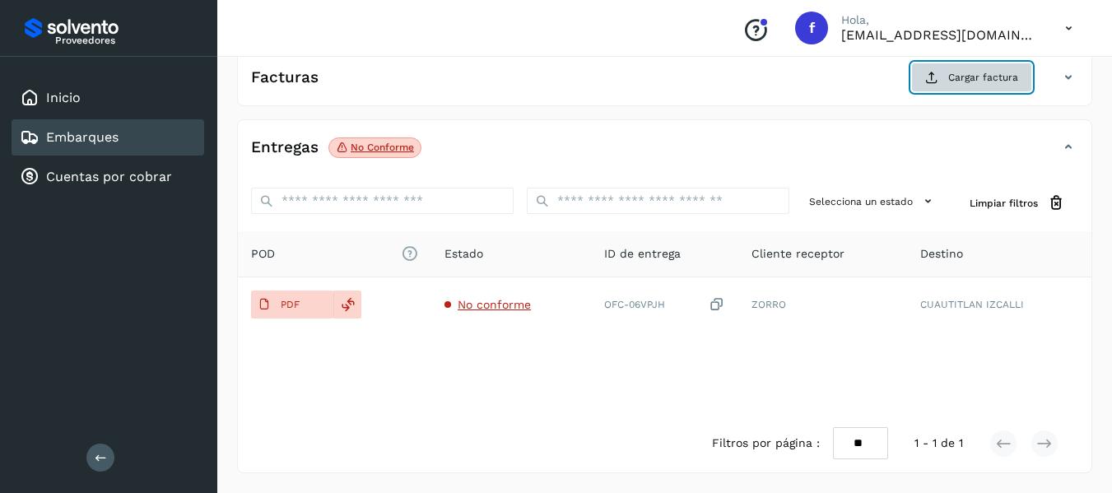
click at [964, 73] on span "Cargar factura" at bounding box center [983, 77] width 70 height 15
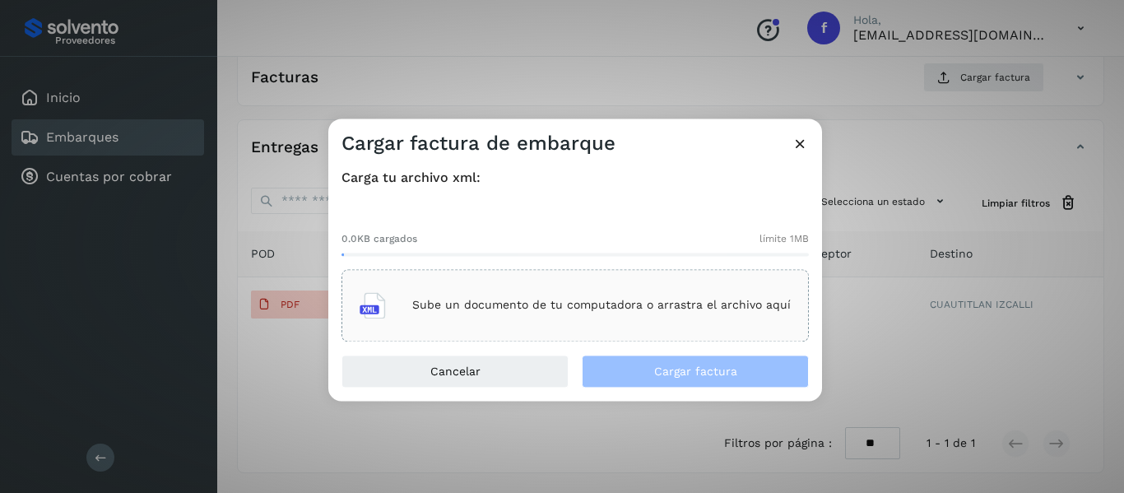
click at [476, 305] on p "Sube un documento de tu computadora o arrastra el archivo aquí" at bounding box center [601, 306] width 379 height 14
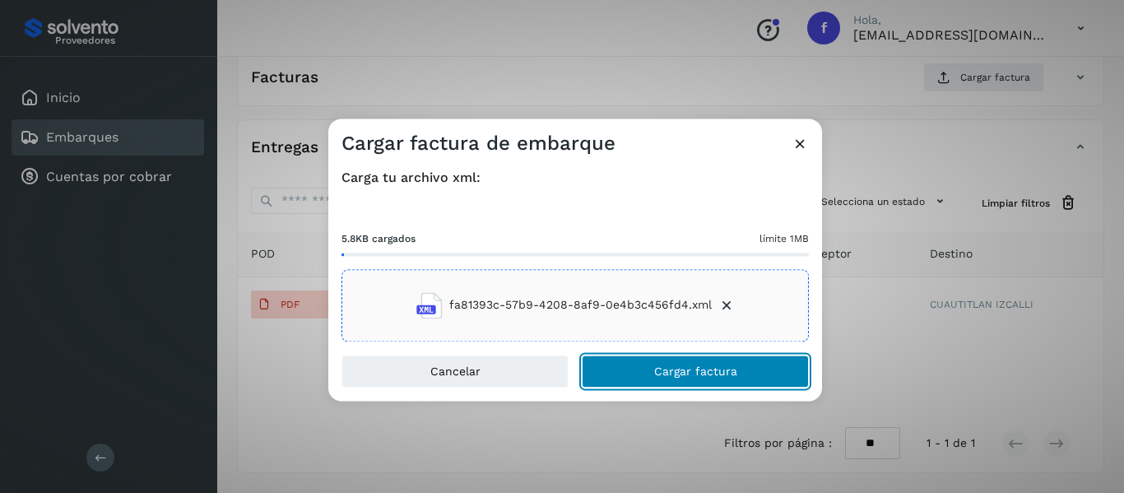
click at [647, 377] on button "Cargar factura" at bounding box center [695, 371] width 227 height 33
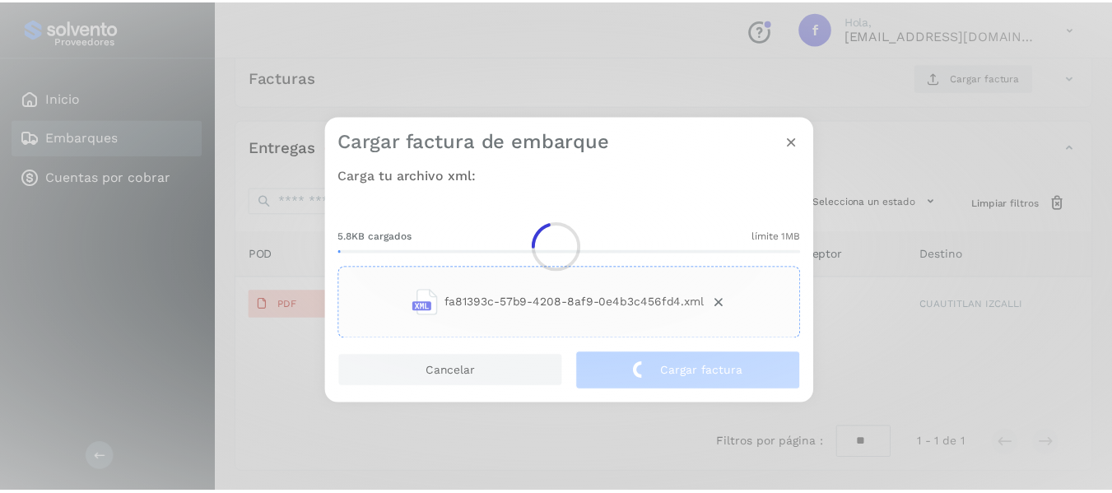
scroll to position [289, 0]
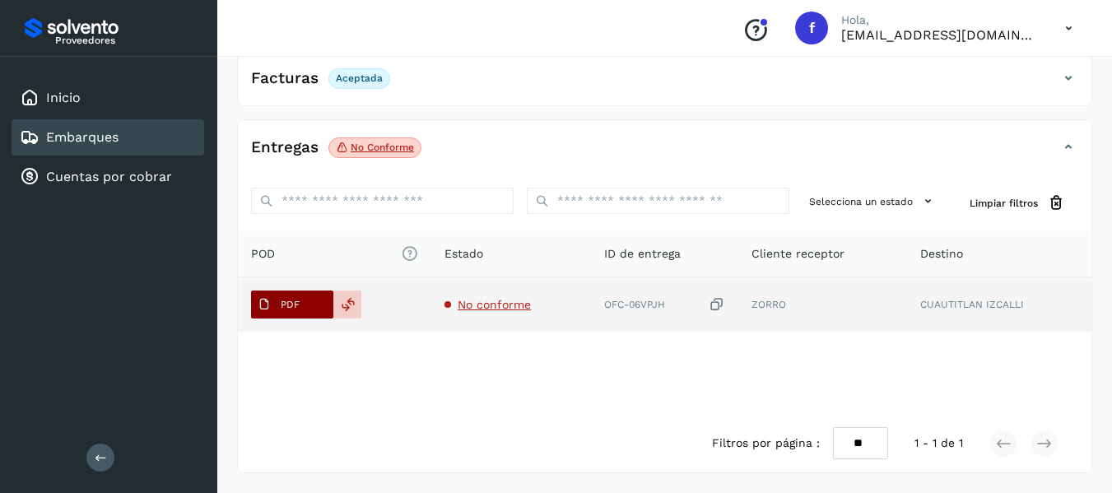
click at [311, 306] on button "PDF" at bounding box center [292, 304] width 82 height 28
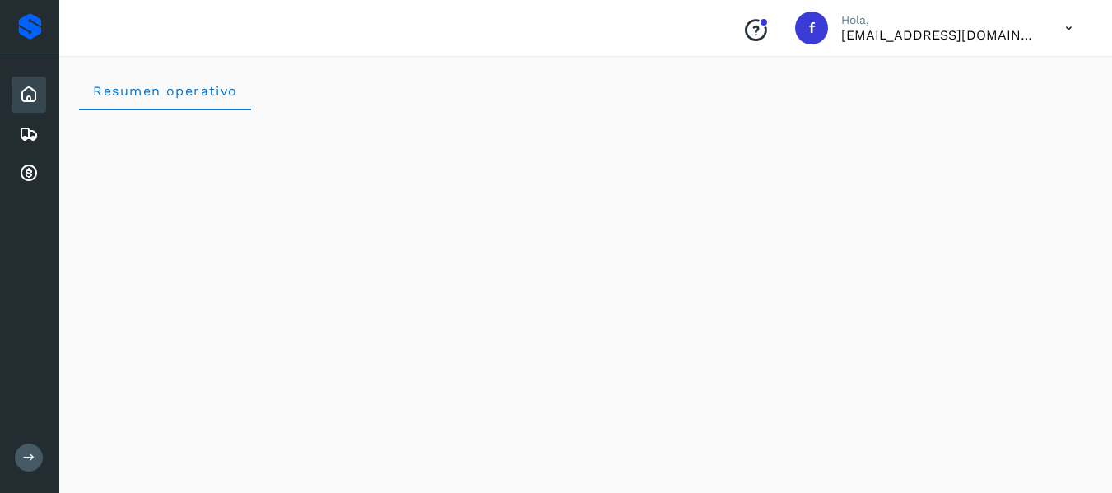
click at [36, 463] on button at bounding box center [29, 458] width 28 height 28
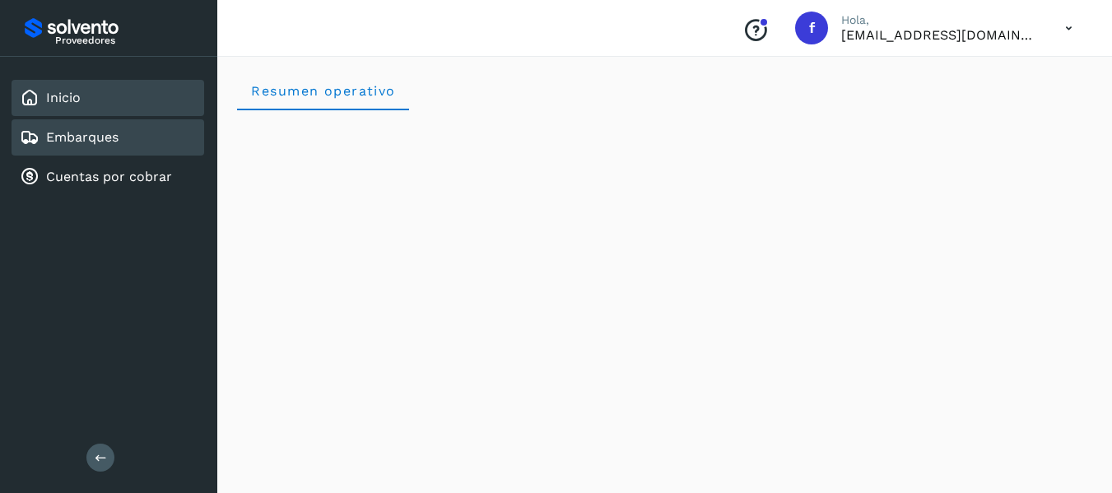
click at [110, 121] on div "Embarques" at bounding box center [108, 137] width 193 height 36
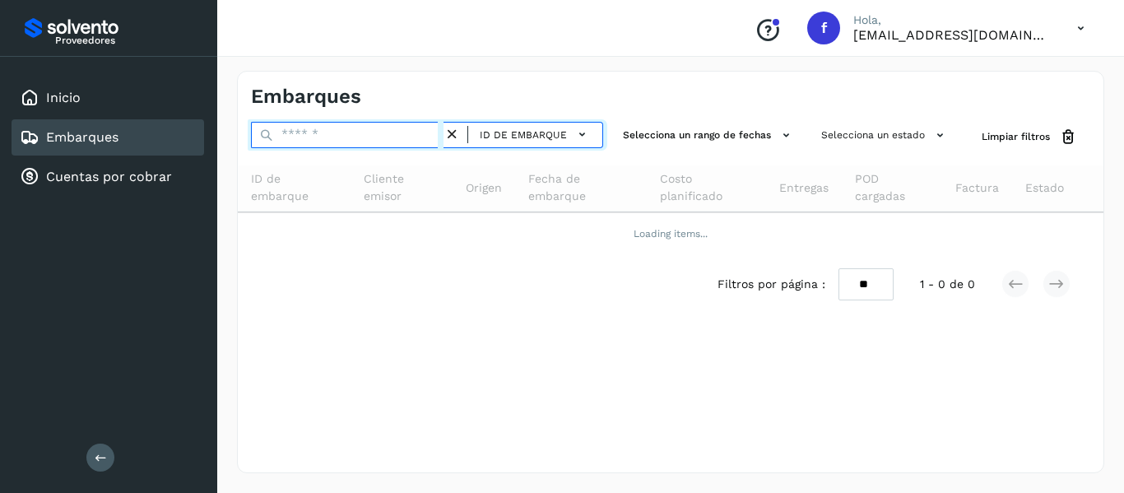
click at [321, 142] on input "text" at bounding box center [347, 135] width 193 height 26
paste input "**********"
click at [321, 142] on input "**********" at bounding box center [347, 135] width 193 height 26
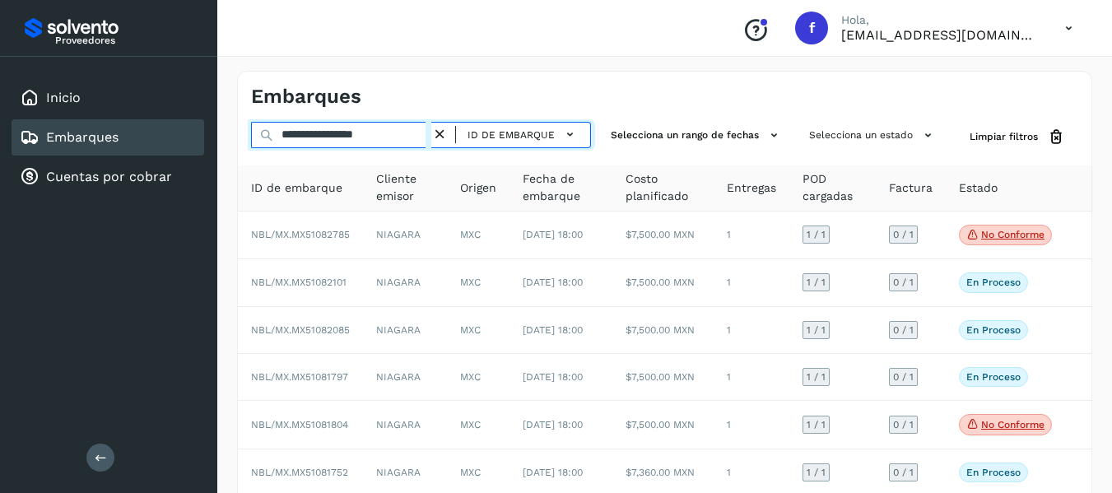
type input "**********"
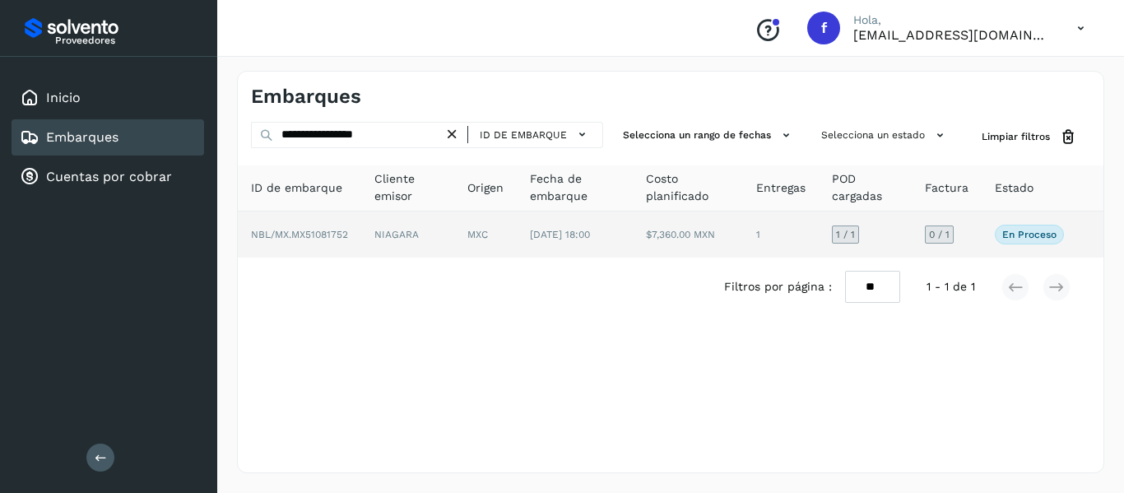
click at [972, 241] on td "0 / 1" at bounding box center [947, 234] width 70 height 46
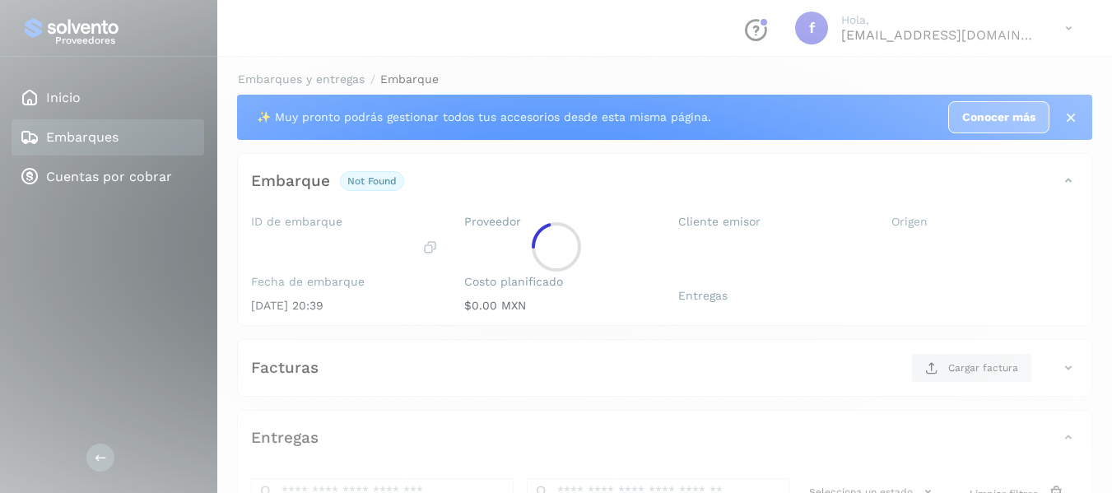
scroll to position [247, 0]
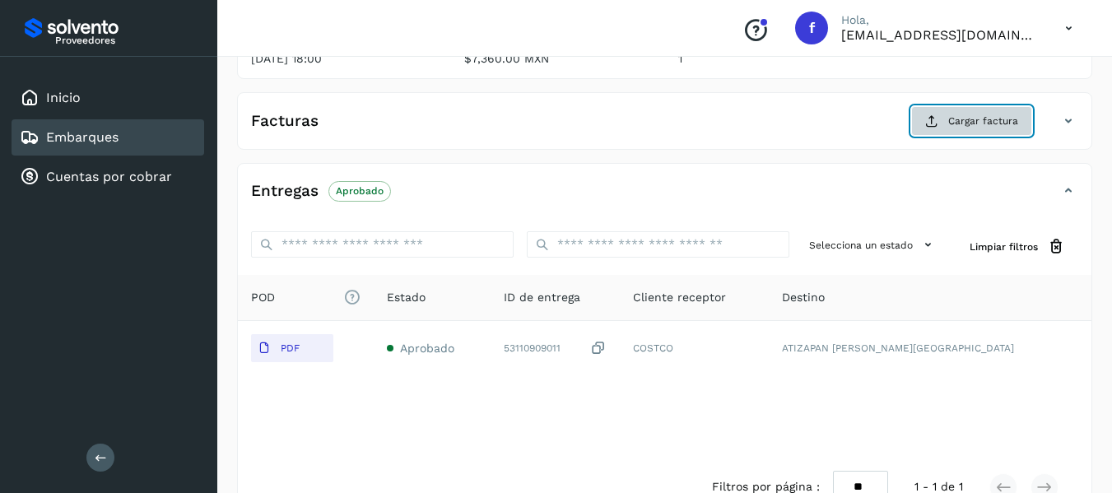
click at [992, 119] on span "Cargar factura" at bounding box center [983, 121] width 70 height 15
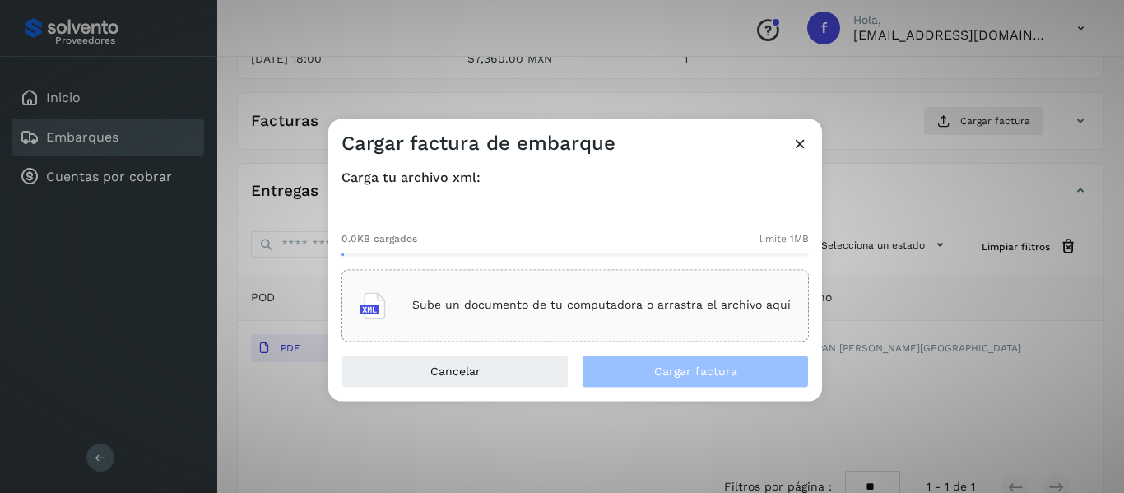
click at [609, 62] on div "Cargar factura de embarque Carga tu archivo xml: 0.0KB cargados límite 1MB Sube…" at bounding box center [562, 246] width 1124 height 493
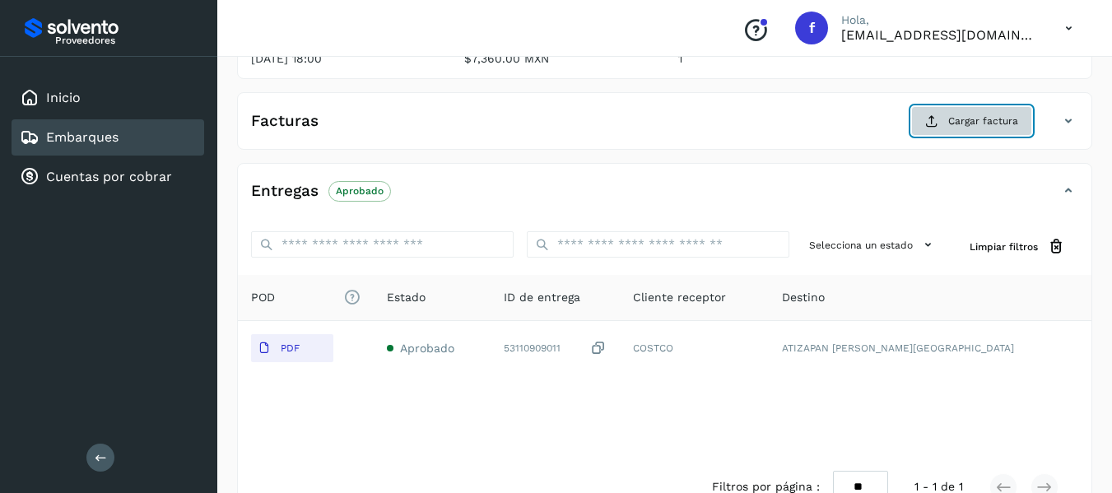
click at [975, 123] on span "Cargar factura" at bounding box center [983, 121] width 70 height 15
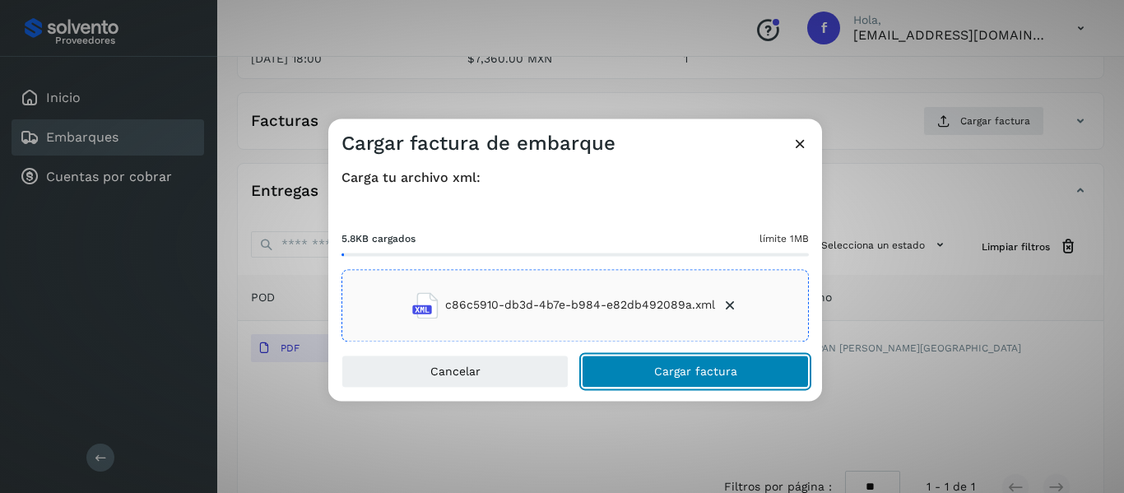
click at [624, 366] on button "Cargar factura" at bounding box center [695, 371] width 227 height 33
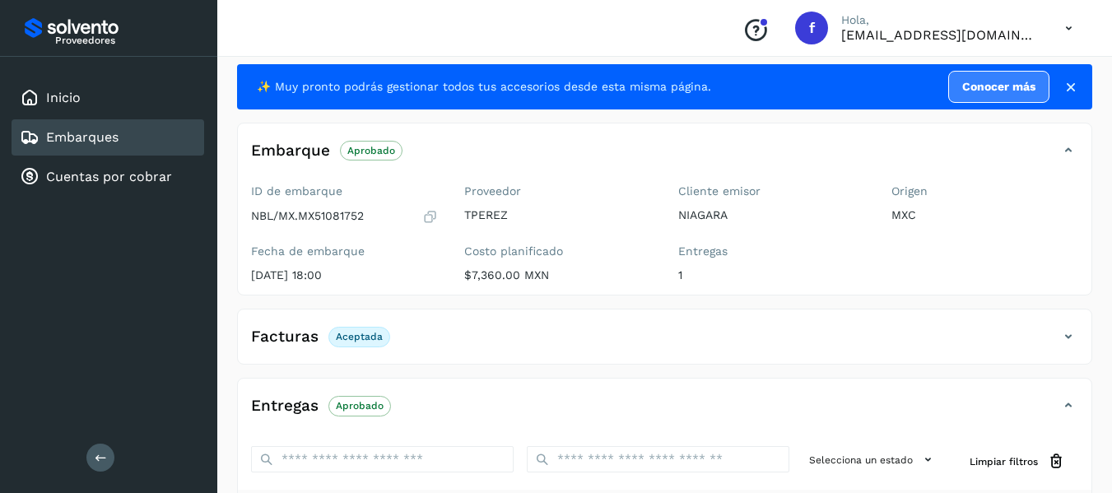
scroll to position [0, 0]
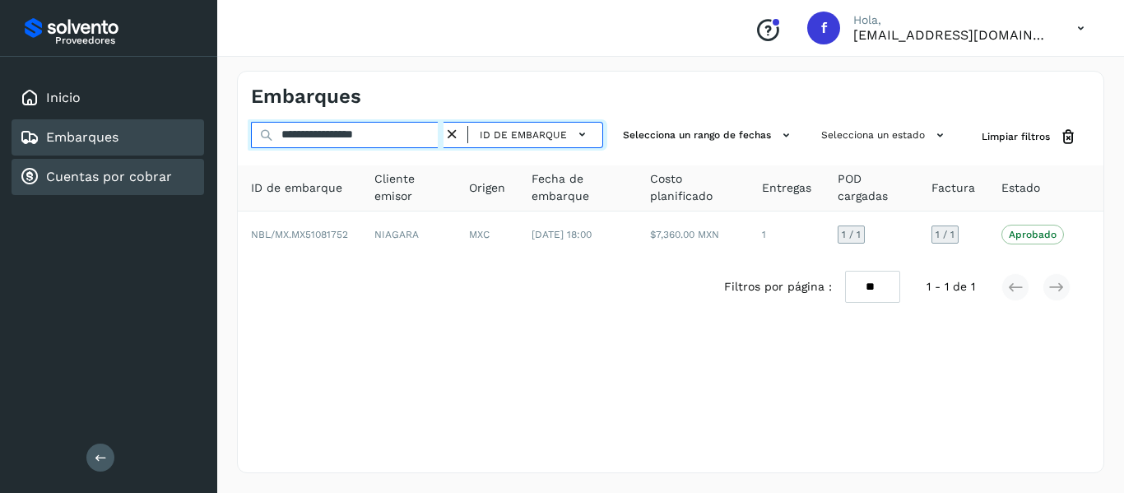
drag, startPoint x: 406, startPoint y: 137, endPoint x: 187, endPoint y: 173, distance: 222.5
click at [187, 173] on div "**********" at bounding box center [562, 246] width 1124 height 493
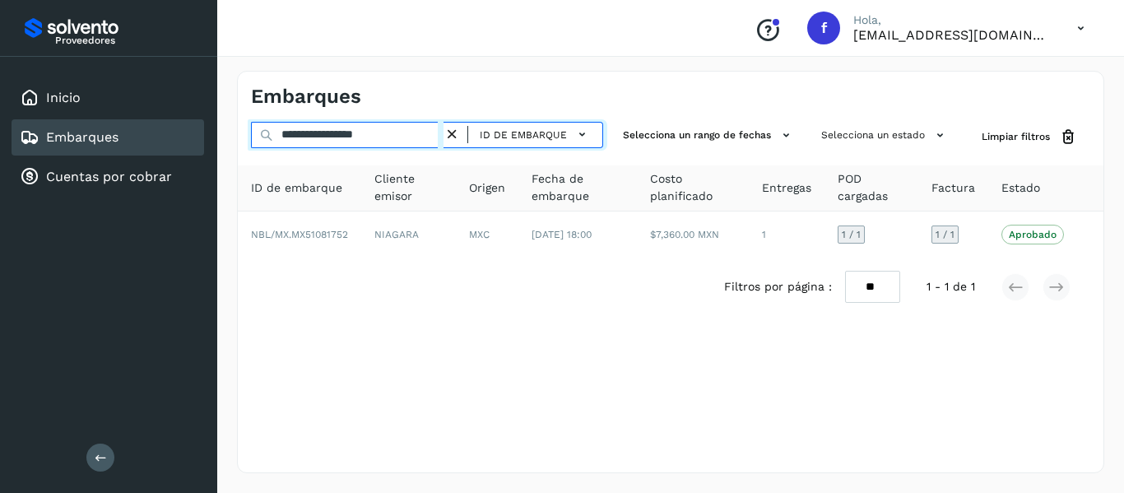
paste input "text"
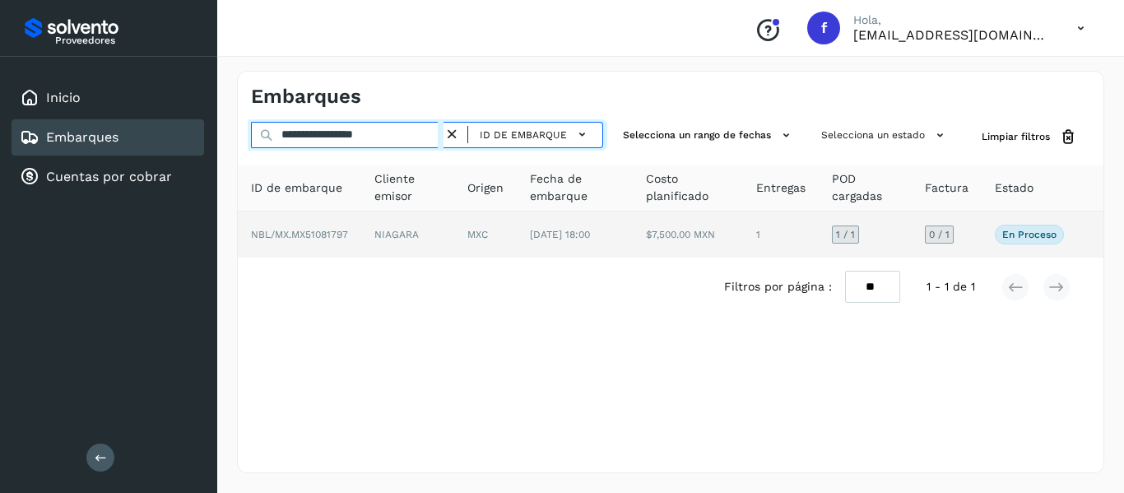
type input "**********"
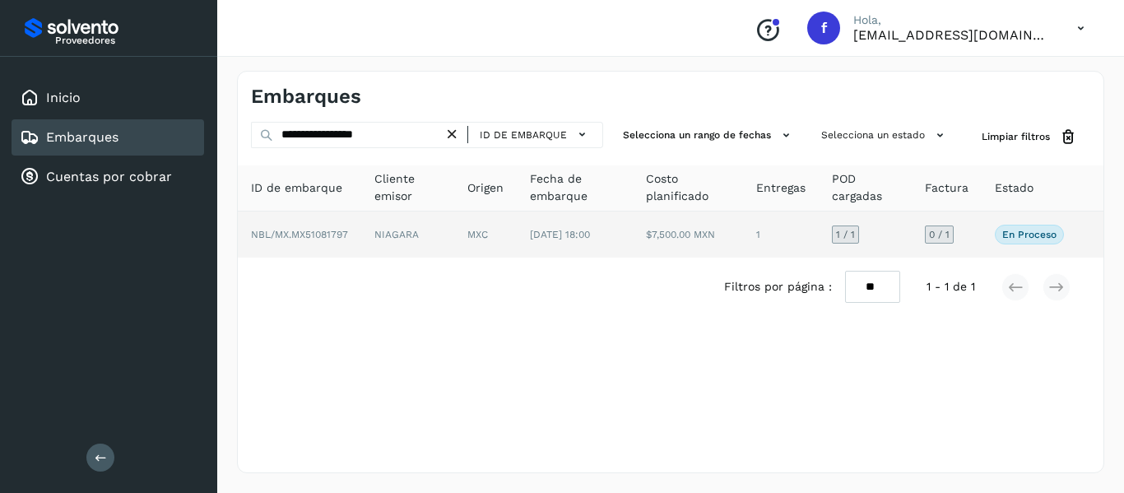
click at [980, 238] on td "0 / 1" at bounding box center [947, 234] width 70 height 46
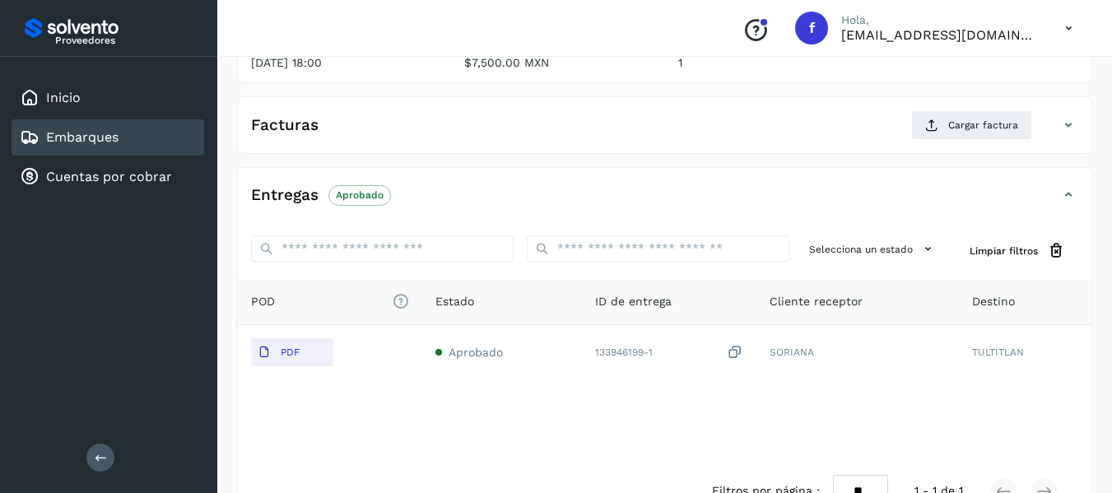
scroll to position [247, 0]
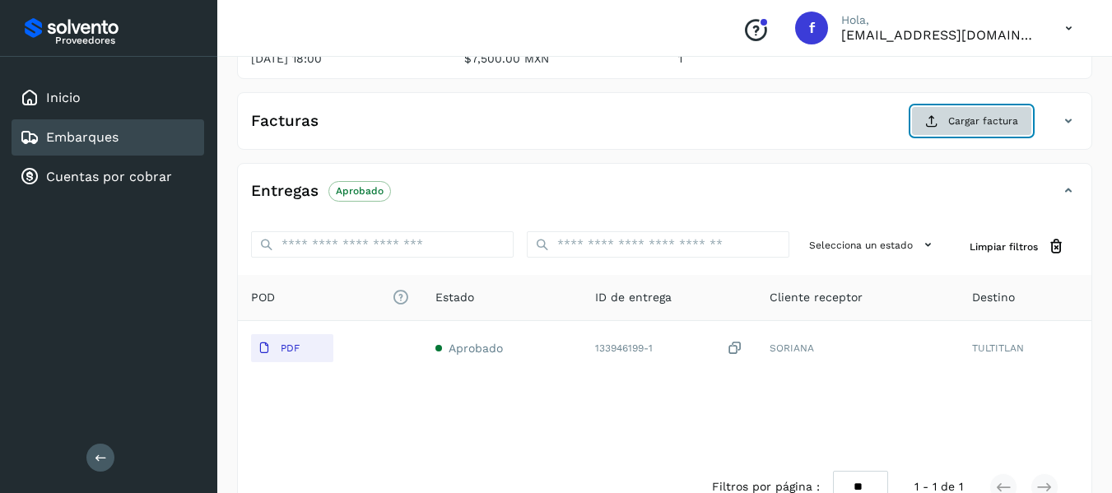
click at [946, 114] on button "Cargar factura" at bounding box center [971, 121] width 121 height 30
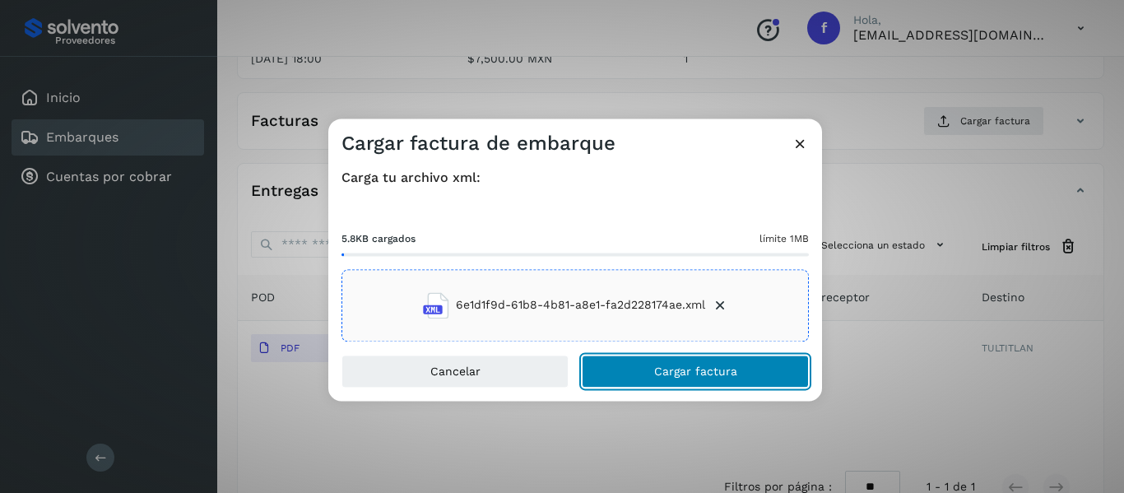
click at [625, 379] on button "Cargar factura" at bounding box center [695, 371] width 227 height 33
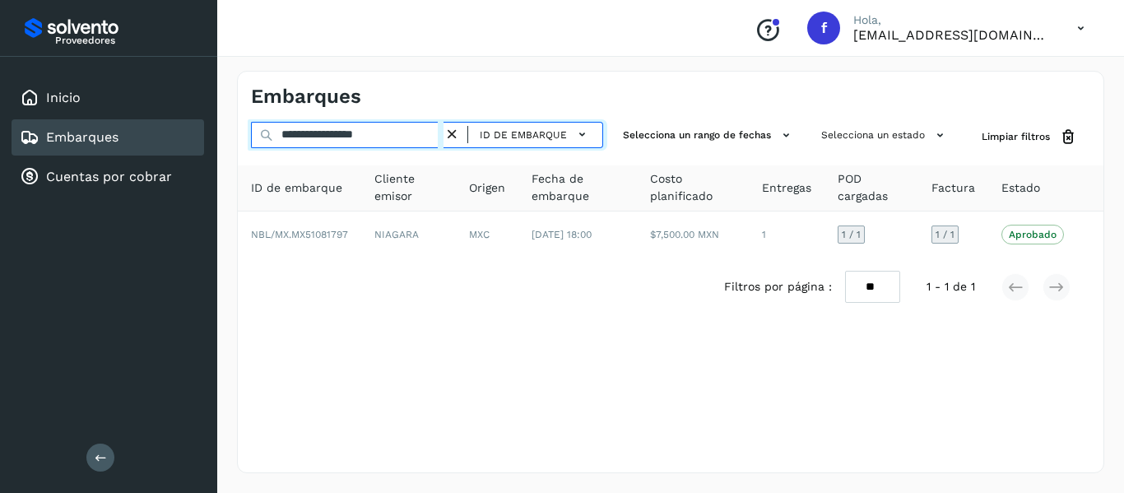
drag, startPoint x: 409, startPoint y: 139, endPoint x: 245, endPoint y: 137, distance: 163.8
click at [245, 137] on div "**********" at bounding box center [671, 137] width 866 height 30
paste input "text"
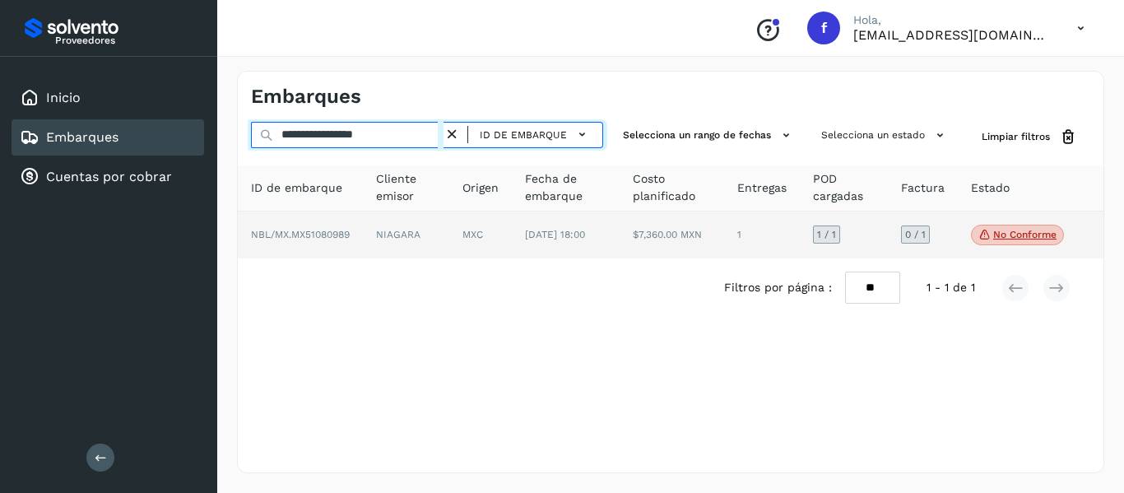
type input "**********"
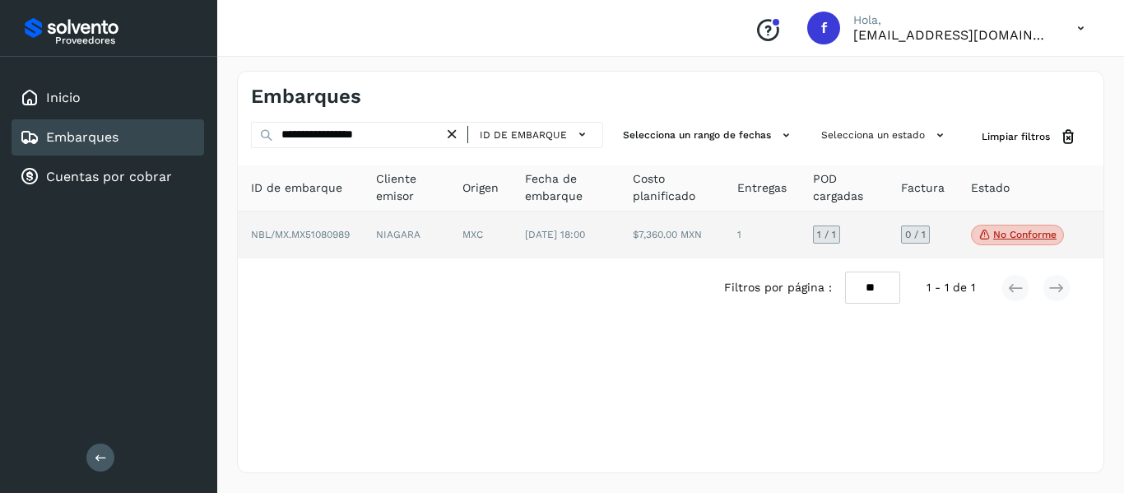
click at [952, 237] on td "0 / 1" at bounding box center [923, 235] width 70 height 48
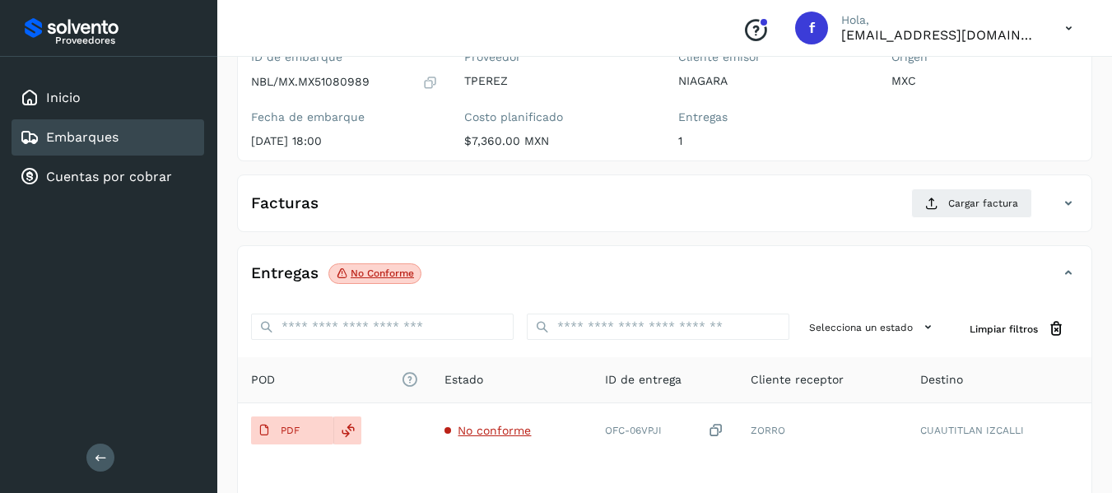
scroll to position [82, 0]
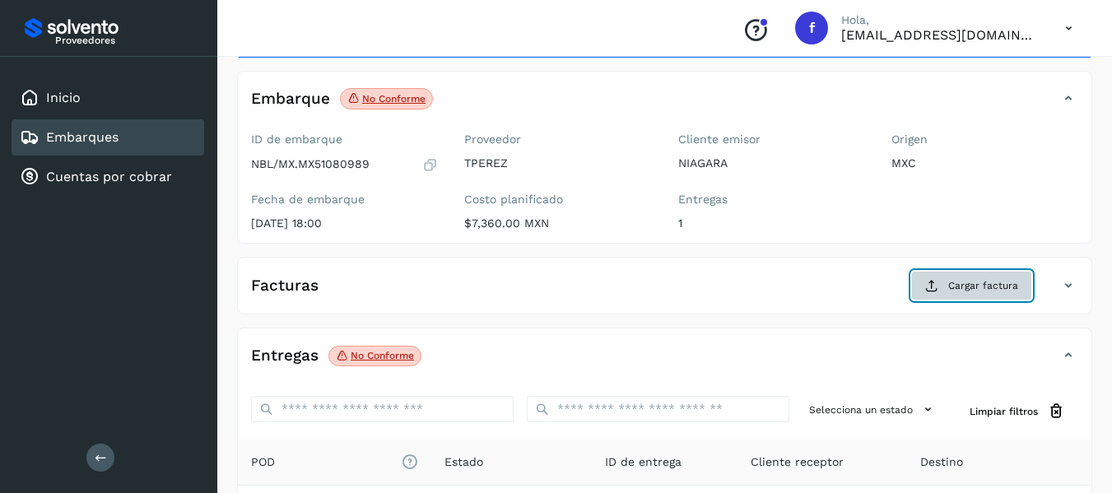
click at [941, 287] on button "Cargar factura" at bounding box center [971, 286] width 121 height 30
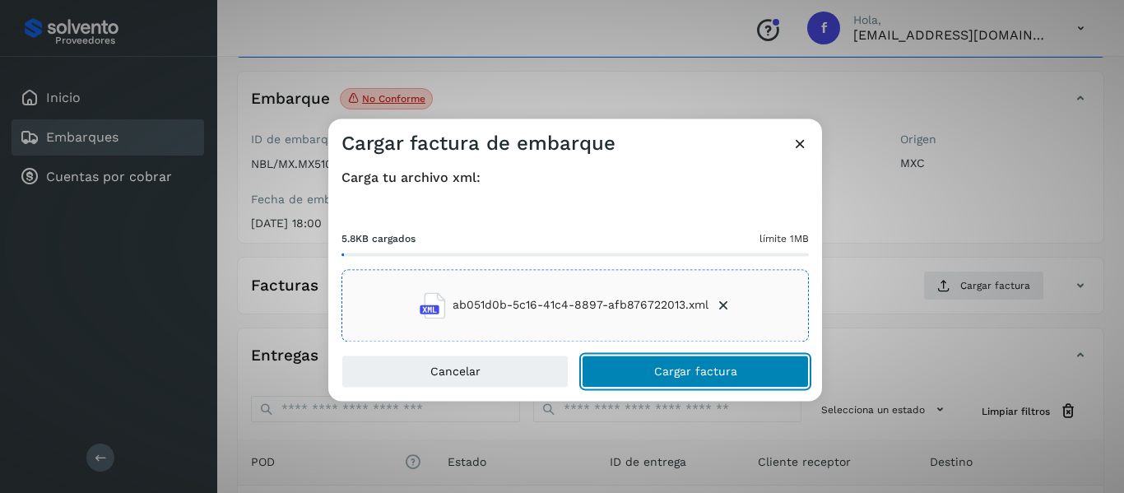
click at [642, 364] on button "Cargar factura" at bounding box center [695, 371] width 227 height 33
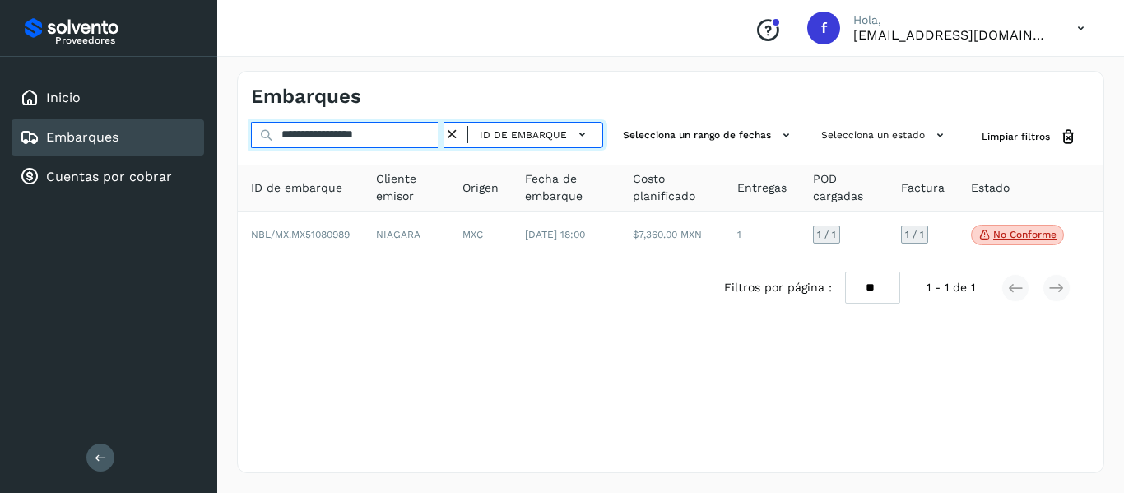
drag, startPoint x: 425, startPoint y: 131, endPoint x: 182, endPoint y: 156, distance: 244.0
click at [182, 156] on div "**********" at bounding box center [562, 246] width 1124 height 493
paste input "text"
type input "**********"
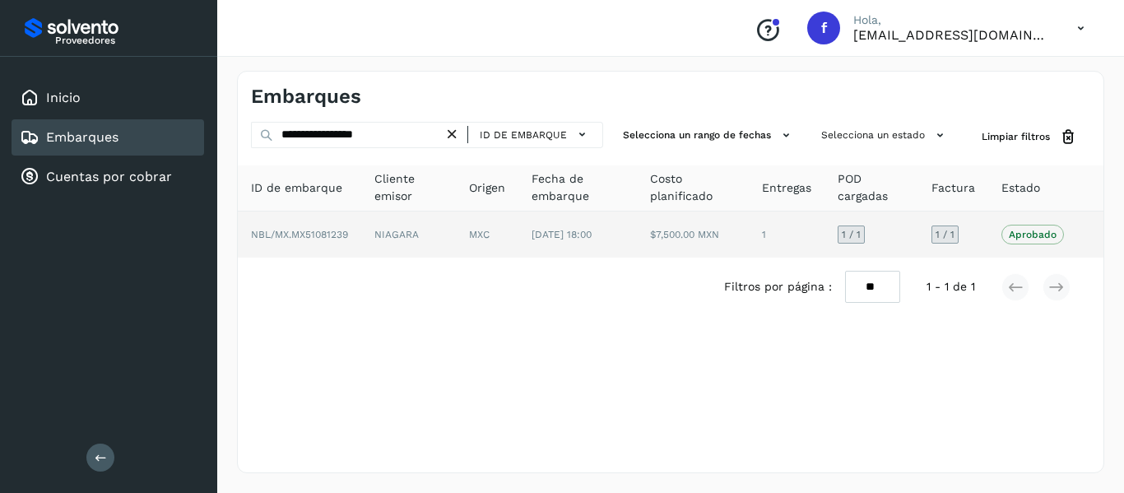
click at [998, 217] on td "Aprobado Verifica el estado de la factura o entregas asociadas a este embarque" at bounding box center [1032, 234] width 89 height 46
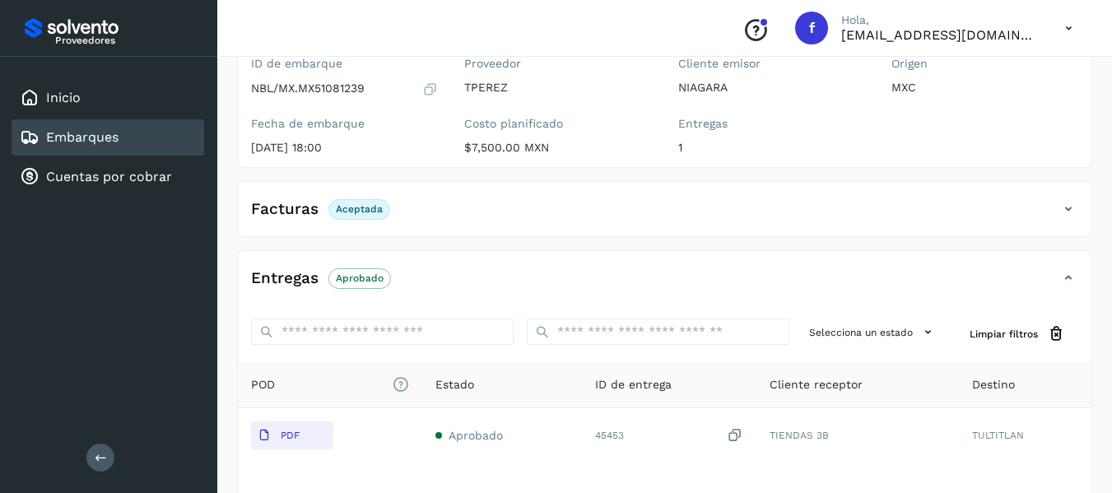
scroll to position [165, 0]
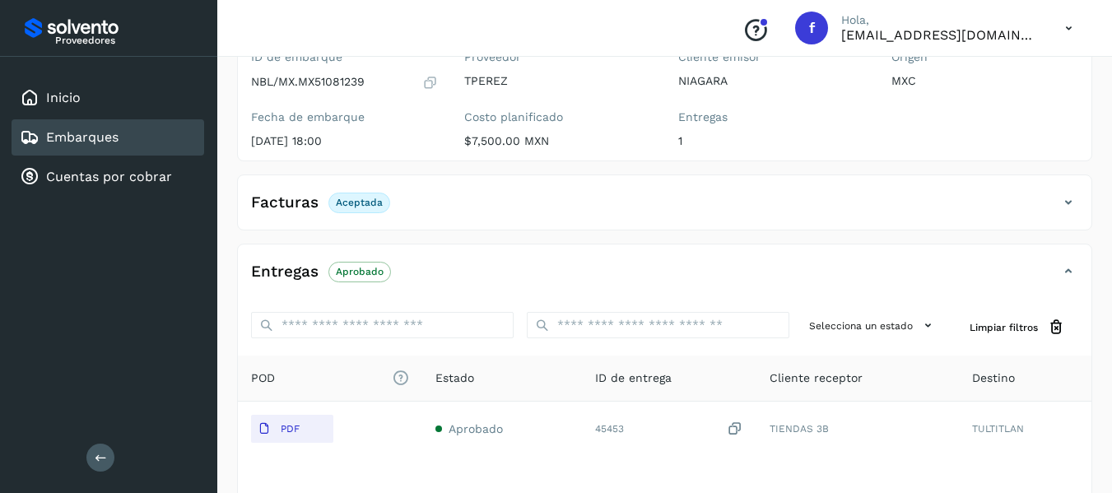
click at [959, 182] on div "Facturas Aceptada Facturas Estado XML Aceptada" at bounding box center [664, 202] width 855 height 56
click at [957, 198] on div "Facturas Aceptada" at bounding box center [648, 202] width 820 height 28
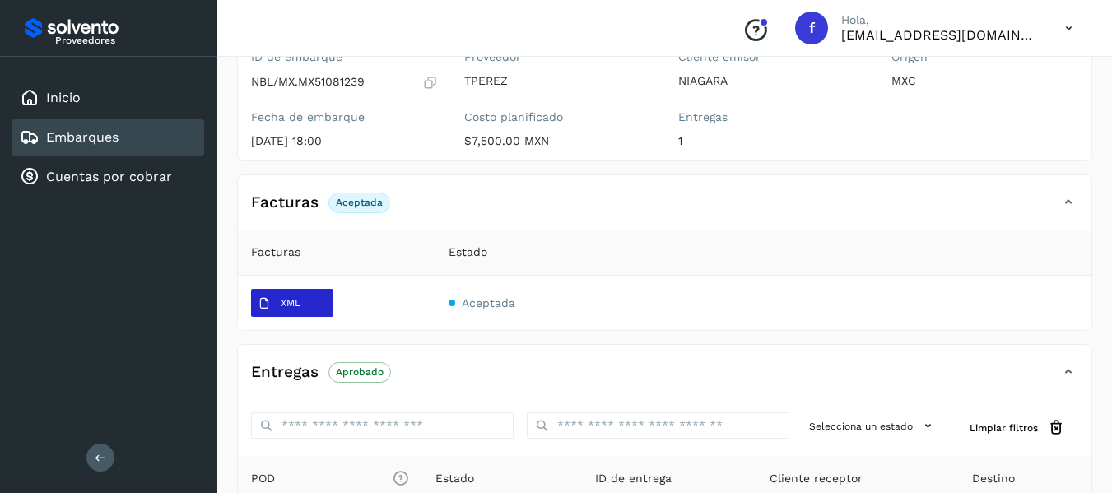
click at [314, 313] on button "XML" at bounding box center [292, 303] width 82 height 28
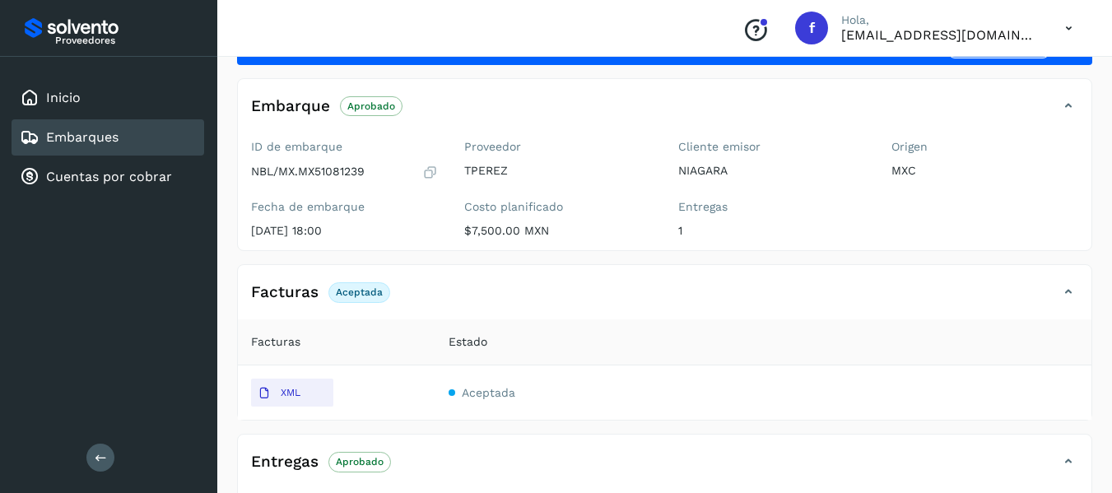
scroll to position [0, 0]
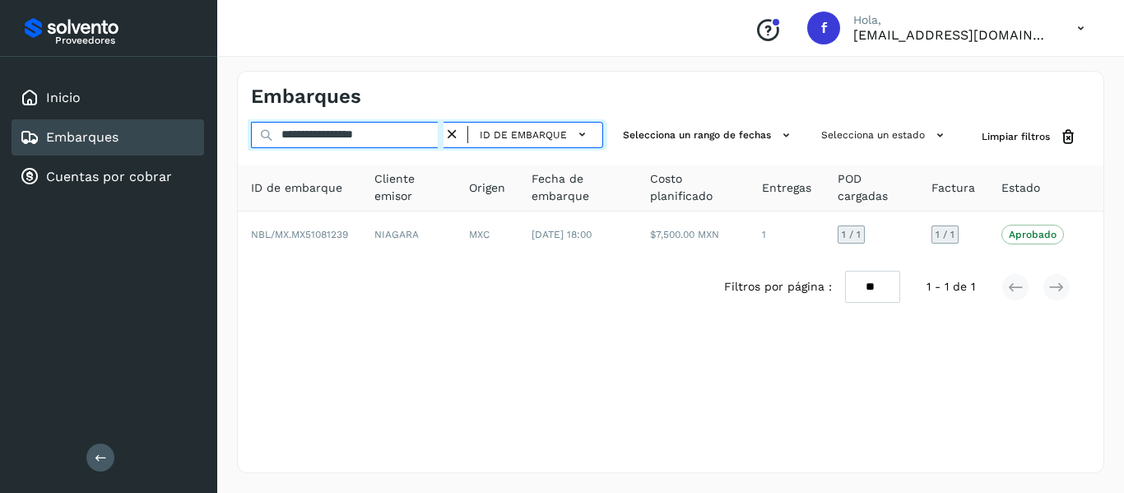
drag, startPoint x: 279, startPoint y: 161, endPoint x: 226, endPoint y: 177, distance: 54.9
click at [226, 177] on div "**********" at bounding box center [670, 272] width 907 height 442
paste input "text"
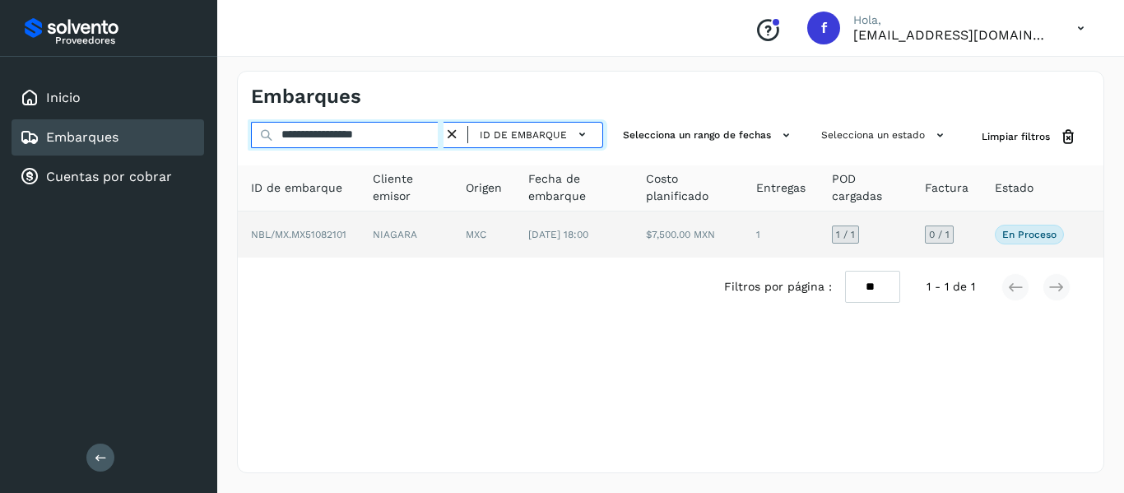
type input "**********"
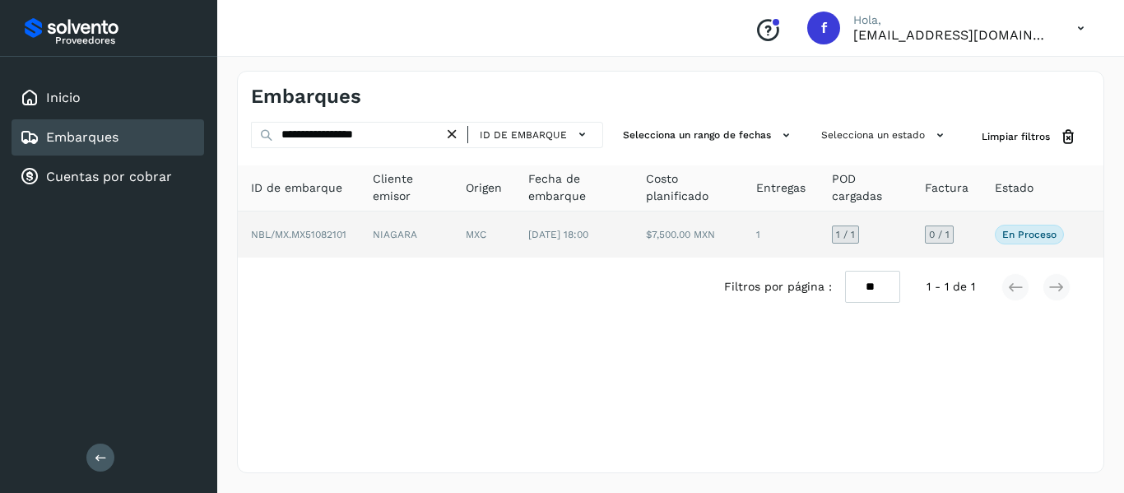
click at [989, 242] on td "En proceso Verifica el estado de la factura o entregas asociadas a este embarque" at bounding box center [1029, 234] width 95 height 46
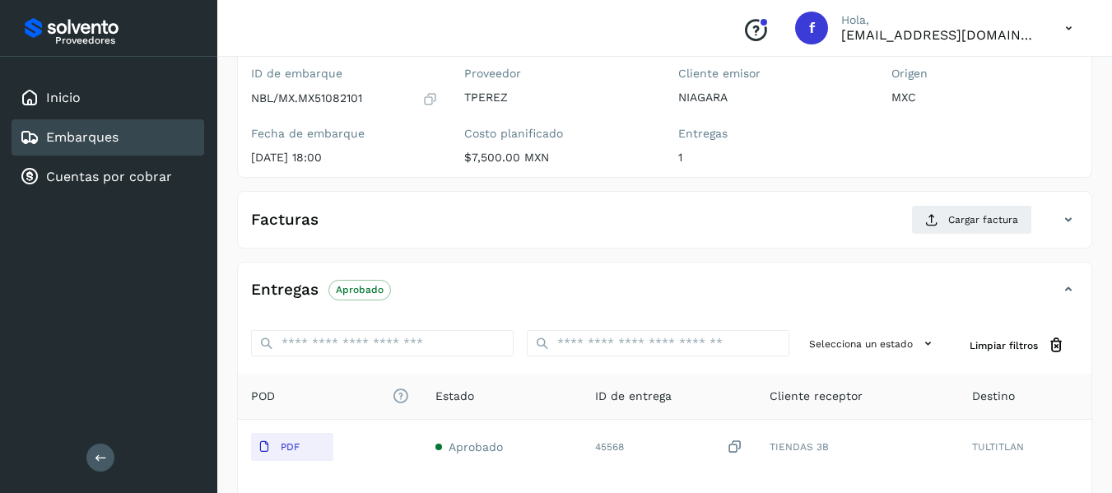
scroll to position [165, 0]
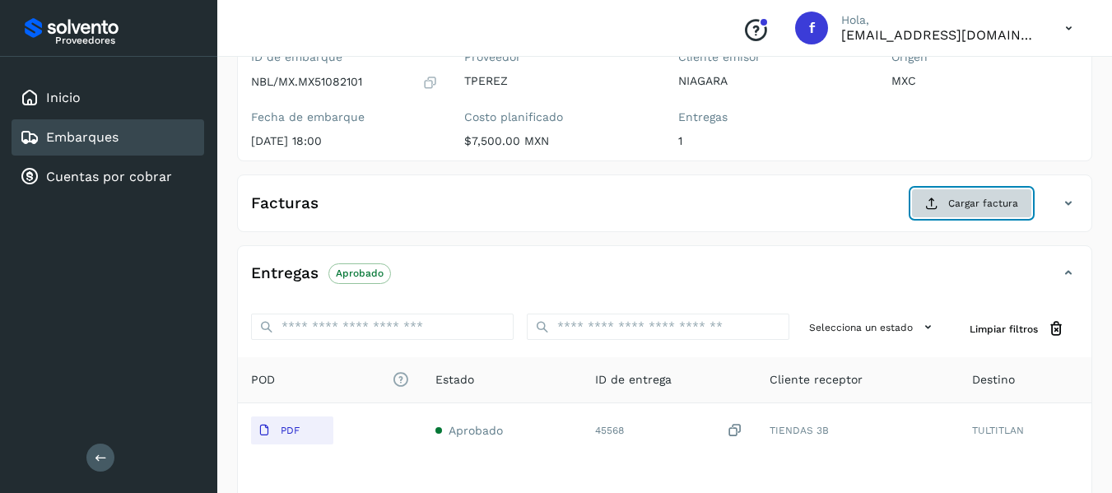
click at [937, 208] on icon at bounding box center [931, 203] width 13 height 13
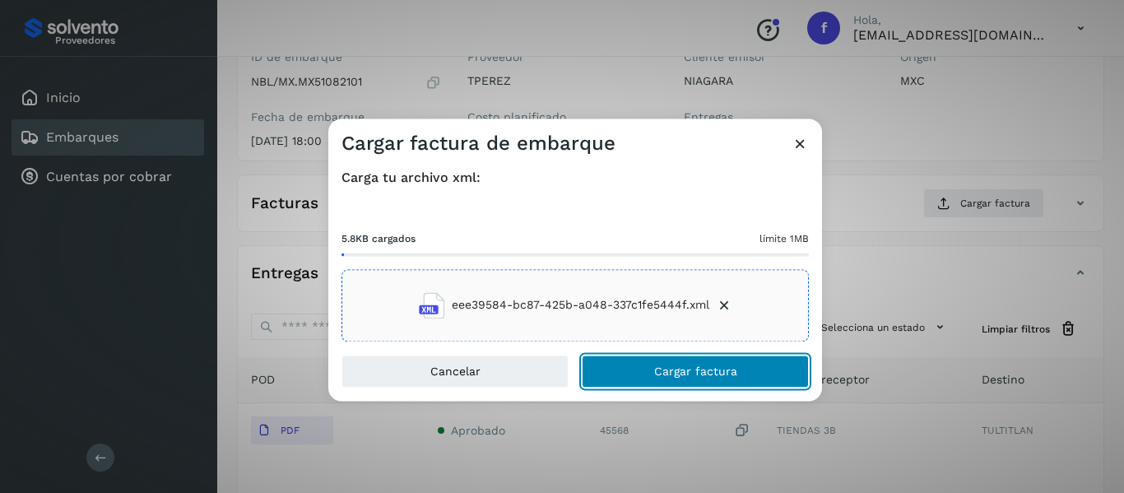
click at [642, 365] on button "Cargar factura" at bounding box center [695, 371] width 227 height 33
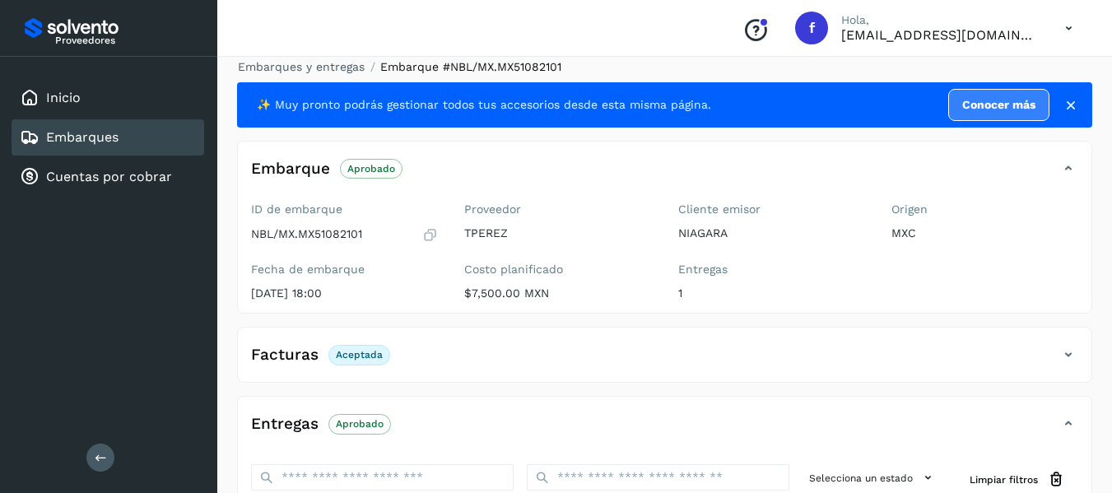
scroll to position [0, 0]
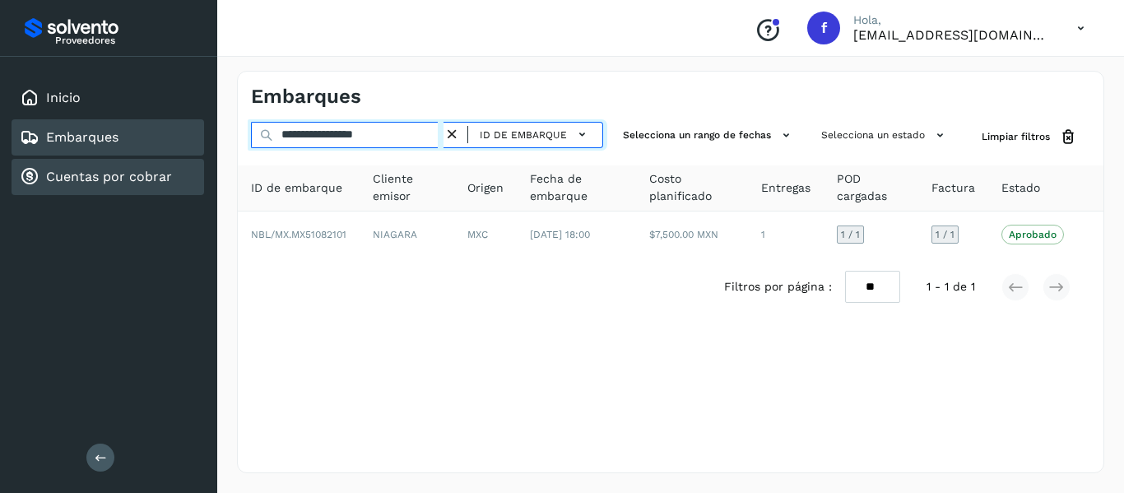
drag, startPoint x: 403, startPoint y: 137, endPoint x: 170, endPoint y: 192, distance: 240.1
click at [170, 192] on div "**********" at bounding box center [562, 246] width 1124 height 493
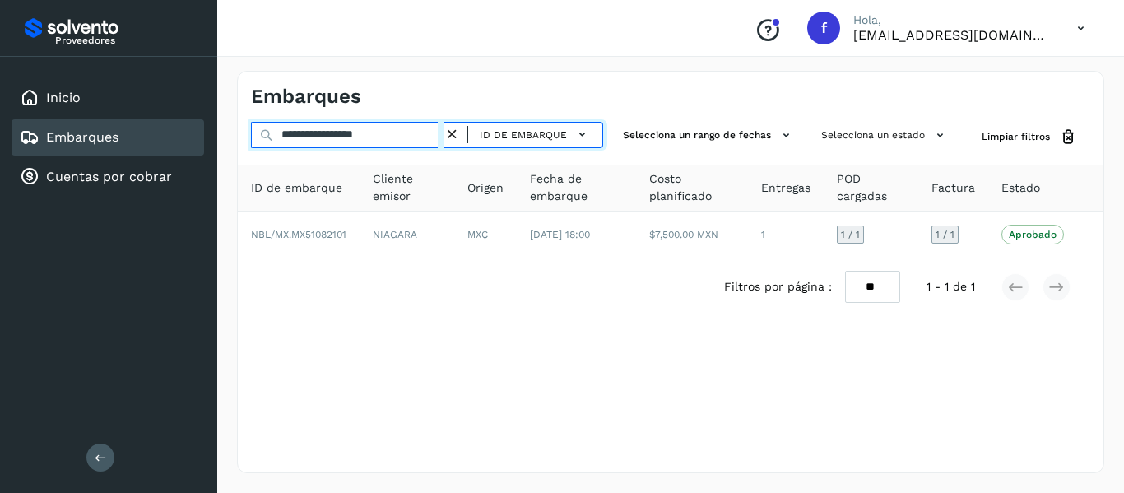
paste input "text"
type input "**********"
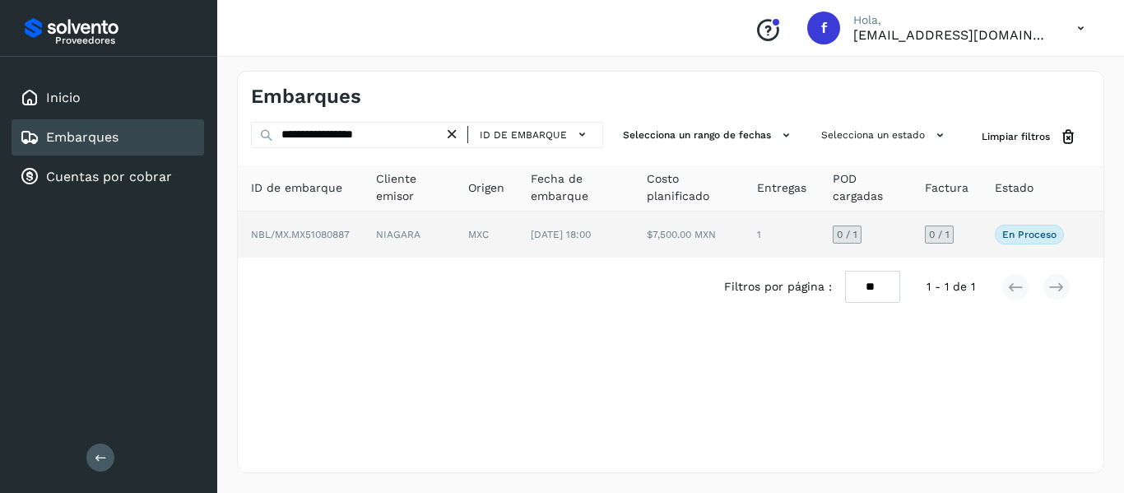
click at [979, 242] on td "0 / 1" at bounding box center [947, 234] width 70 height 46
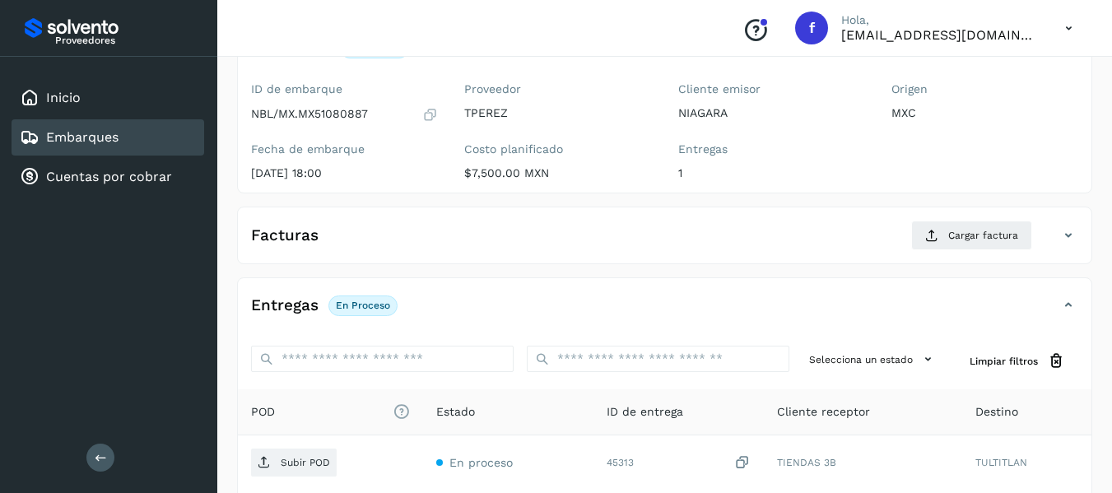
scroll to position [165, 0]
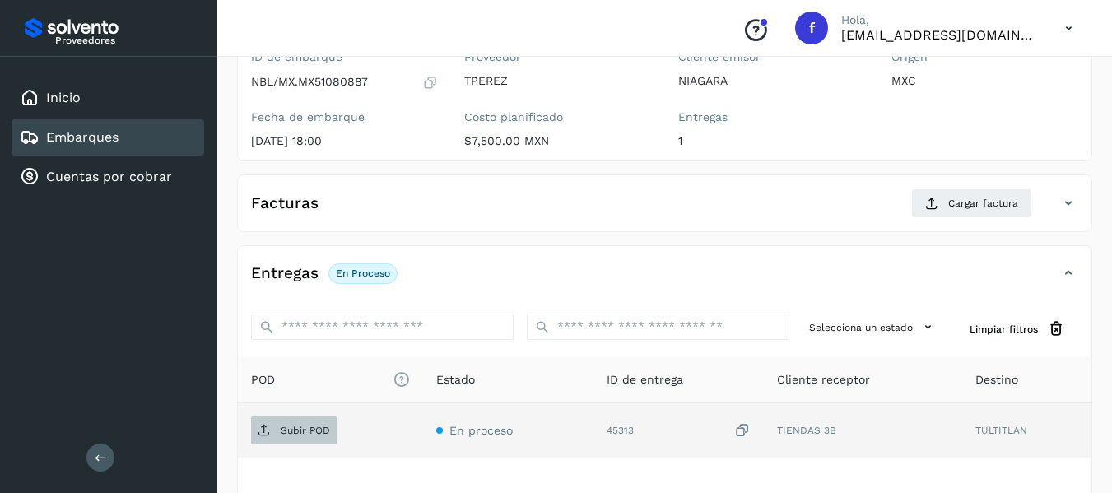
click at [324, 426] on p "Subir POD" at bounding box center [305, 431] width 49 height 12
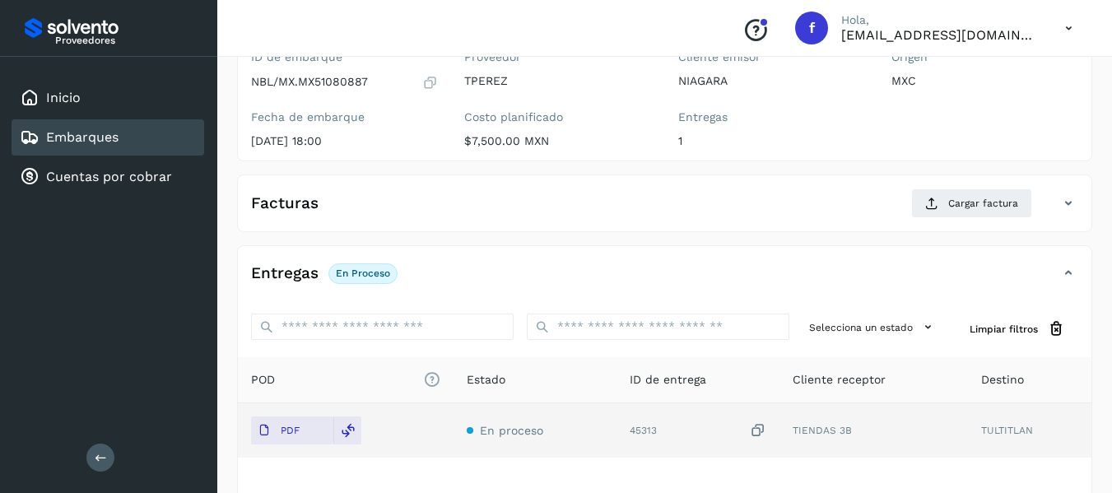
click at [733, 179] on div "Facturas Cargar factura Aún no has subido ninguna factura" at bounding box center [664, 203] width 855 height 58
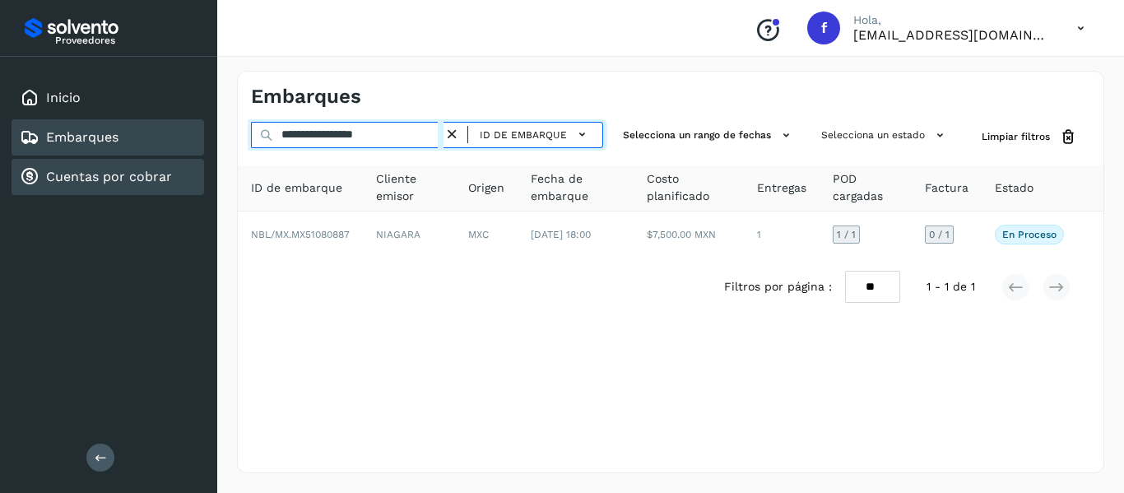
drag, startPoint x: 420, startPoint y: 137, endPoint x: 127, endPoint y: 178, distance: 296.6
click at [126, 177] on div "**********" at bounding box center [562, 246] width 1124 height 493
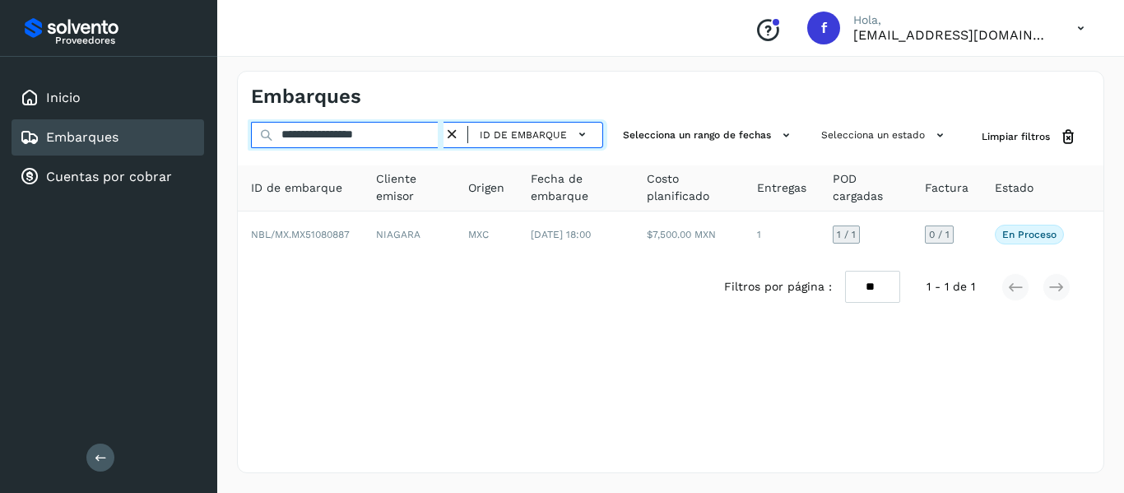
paste input "text"
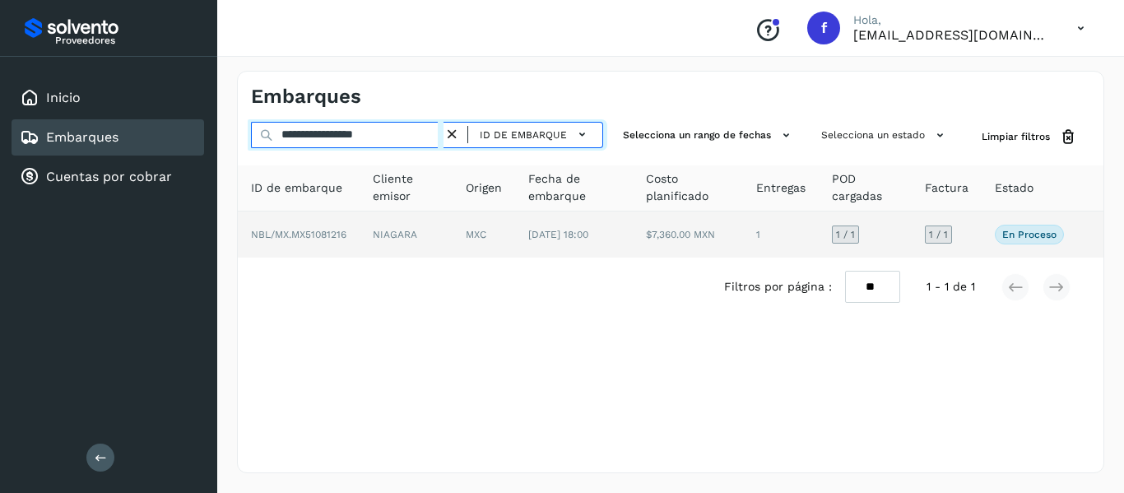
type input "**********"
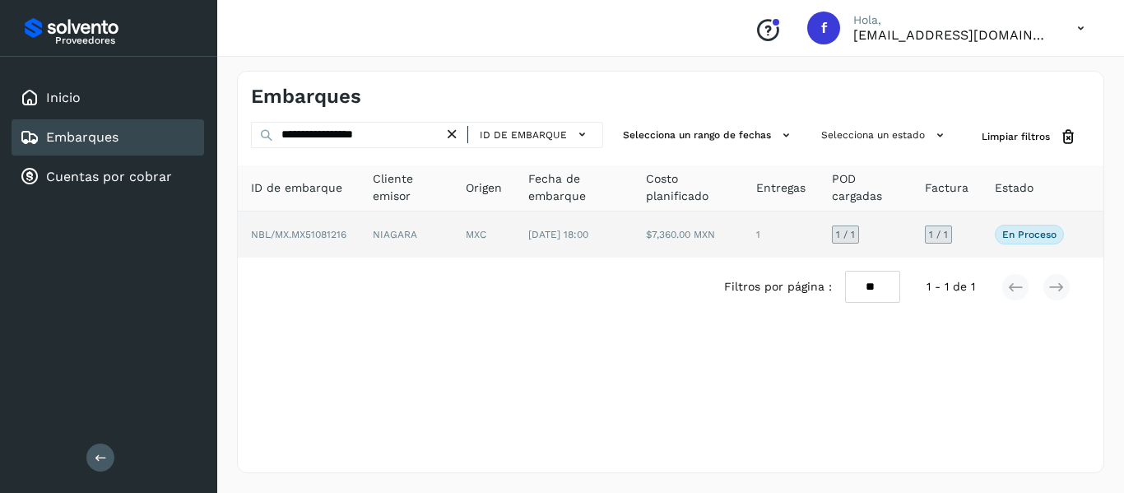
click at [972, 236] on td "1 / 1" at bounding box center [947, 234] width 70 height 46
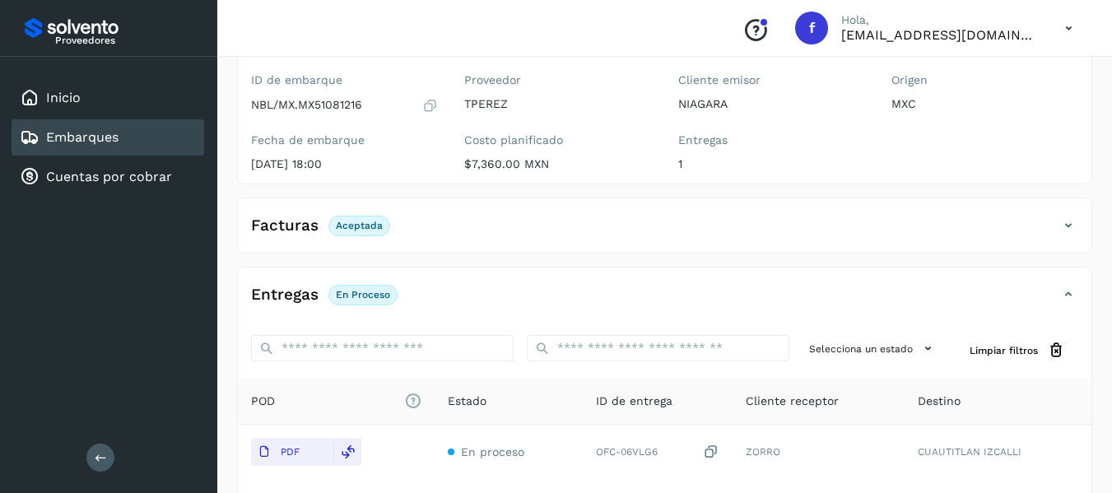
scroll to position [165, 0]
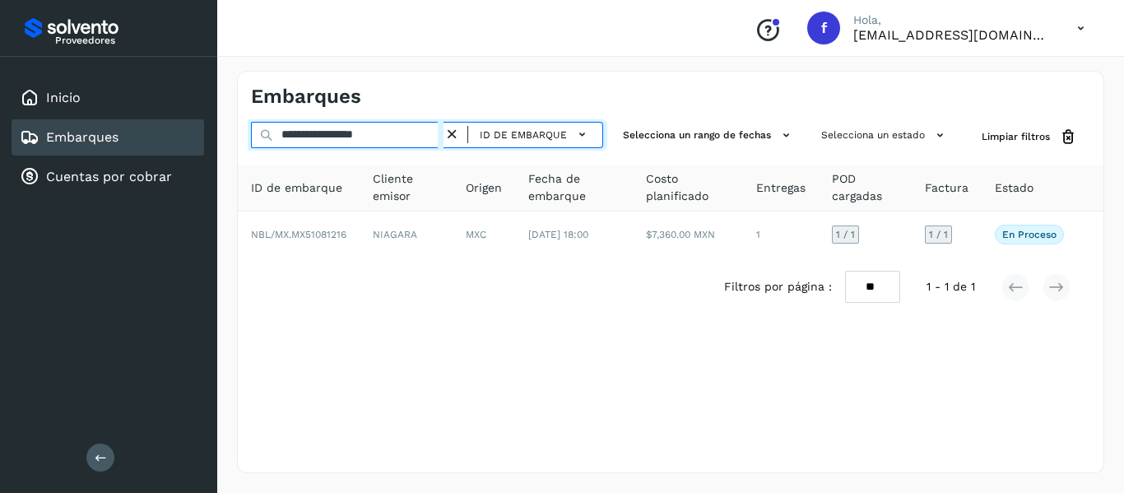
drag, startPoint x: 405, startPoint y: 135, endPoint x: 126, endPoint y: 204, distance: 287.4
click at [126, 204] on div "**********" at bounding box center [562, 246] width 1124 height 493
paste input "text"
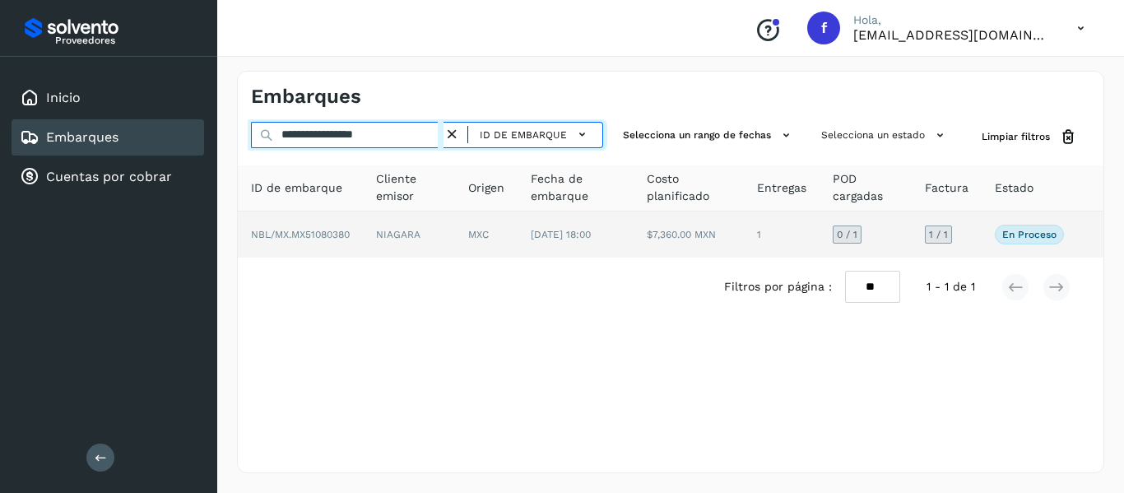
type input "**********"
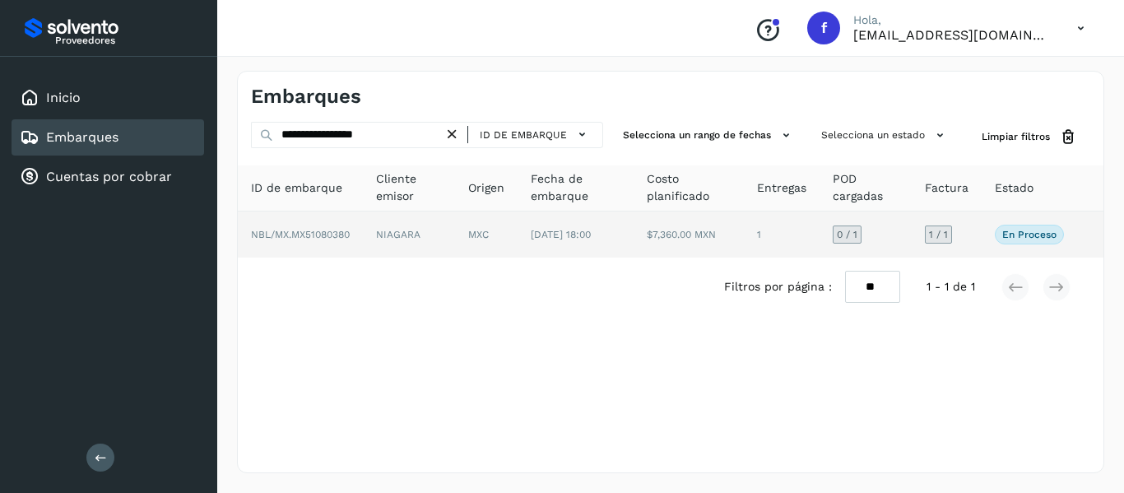
click at [980, 230] on td "1 / 1" at bounding box center [947, 234] width 70 height 46
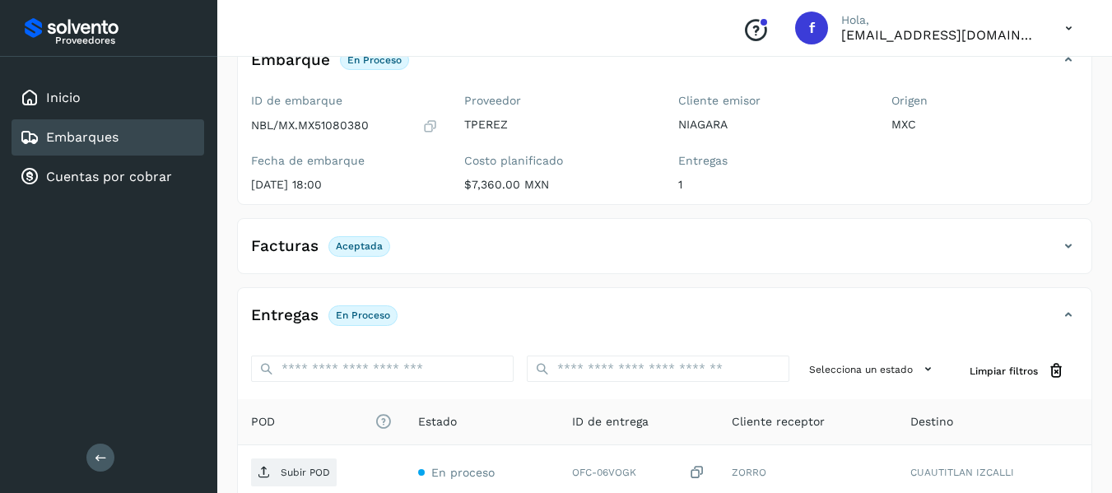
scroll to position [165, 0]
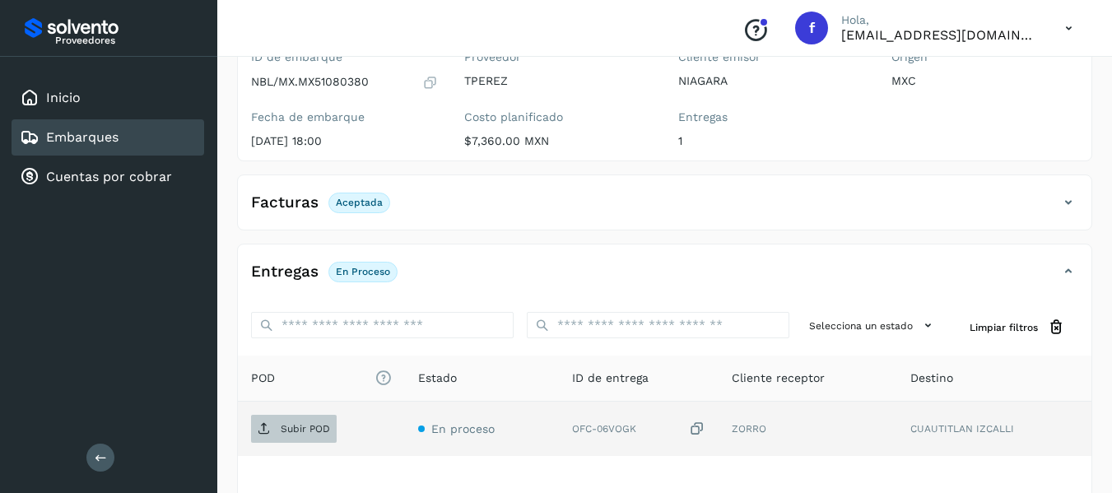
click at [270, 434] on icon at bounding box center [264, 428] width 13 height 13
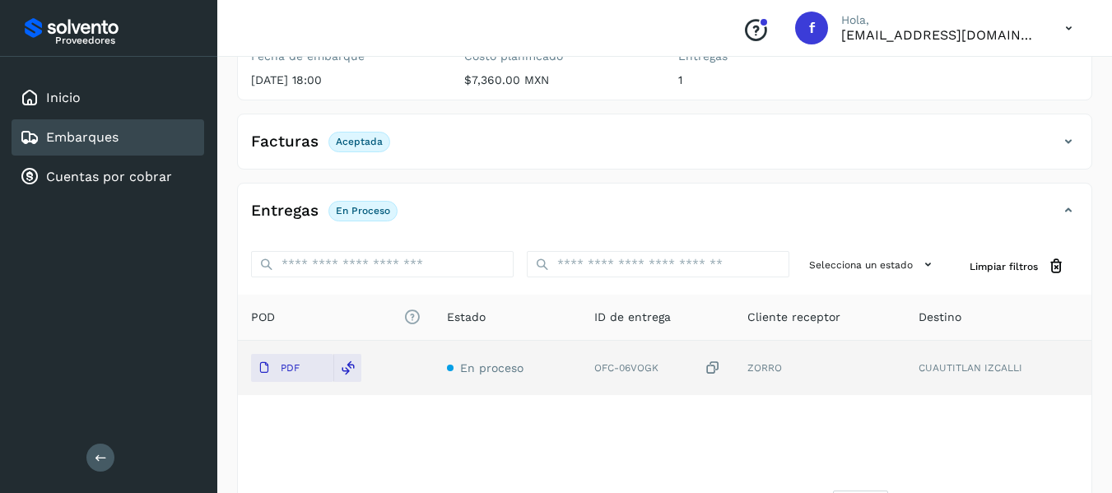
scroll to position [247, 0]
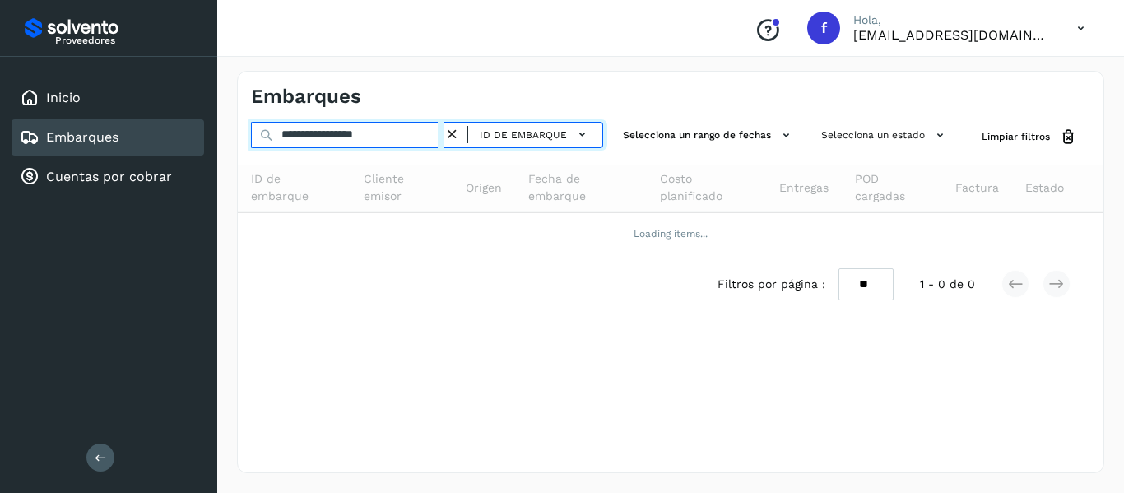
drag, startPoint x: 281, startPoint y: 157, endPoint x: 269, endPoint y: 158, distance: 12.4
click at [269, 158] on div "**********" at bounding box center [671, 218] width 866 height 192
paste input "text"
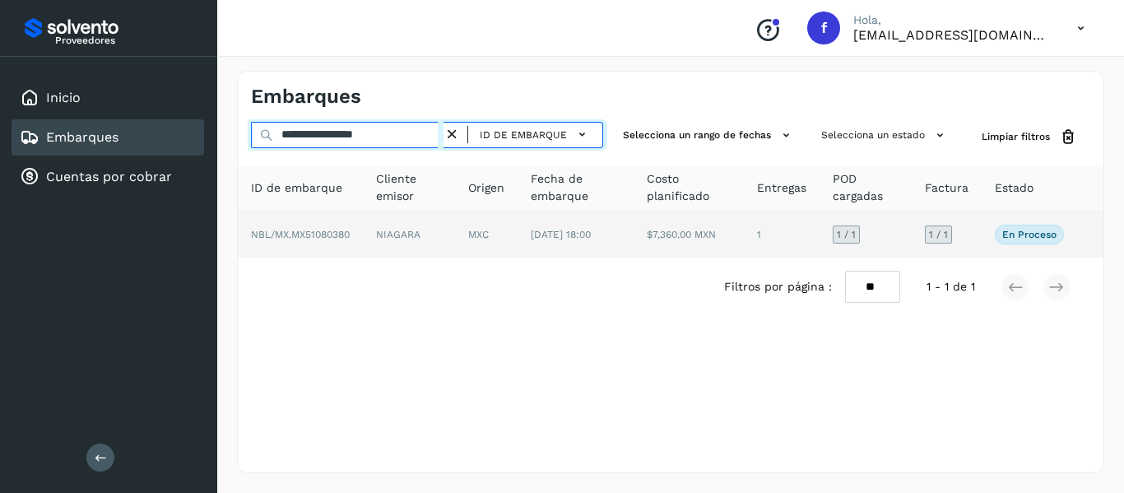
type input "**********"
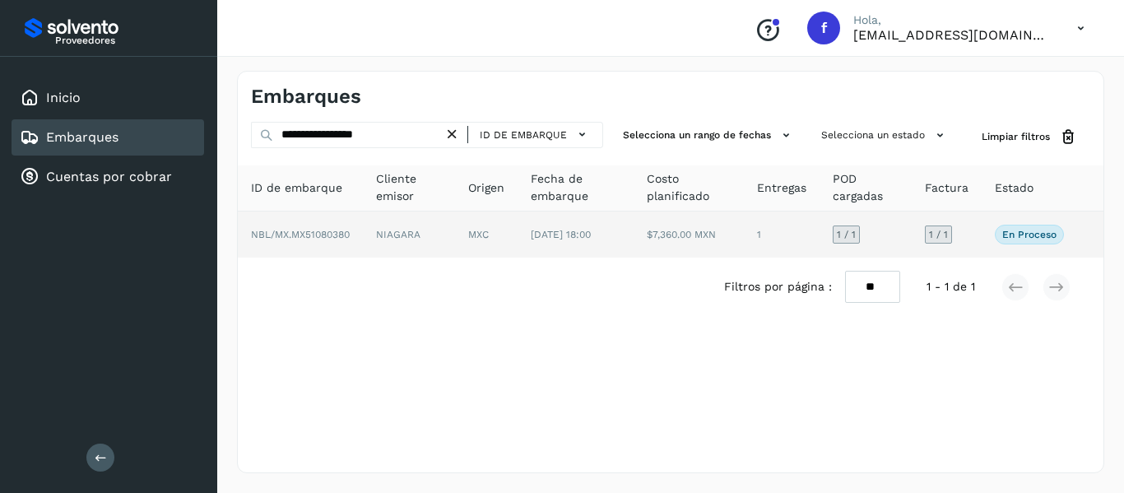
click at [959, 240] on td "1 / 1" at bounding box center [947, 234] width 70 height 46
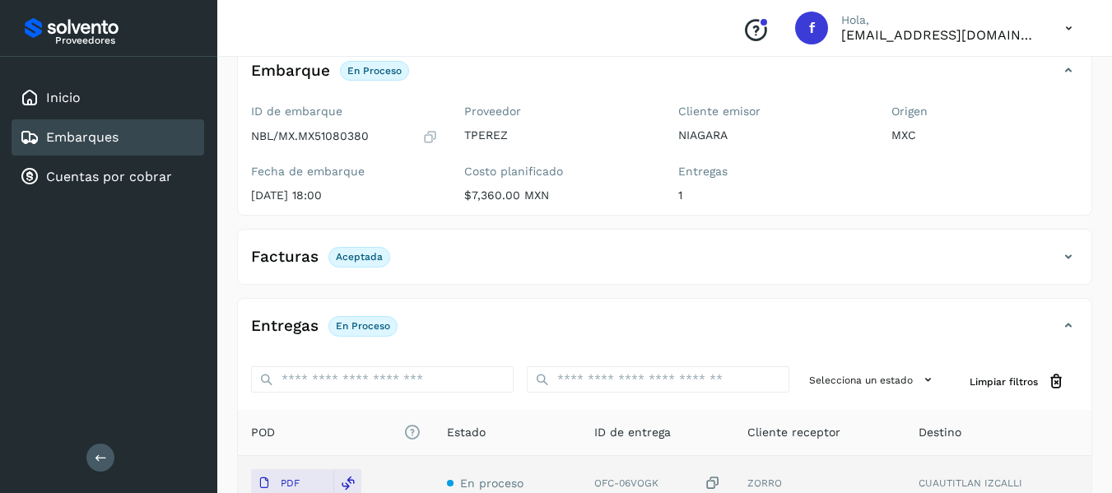
scroll to position [82, 0]
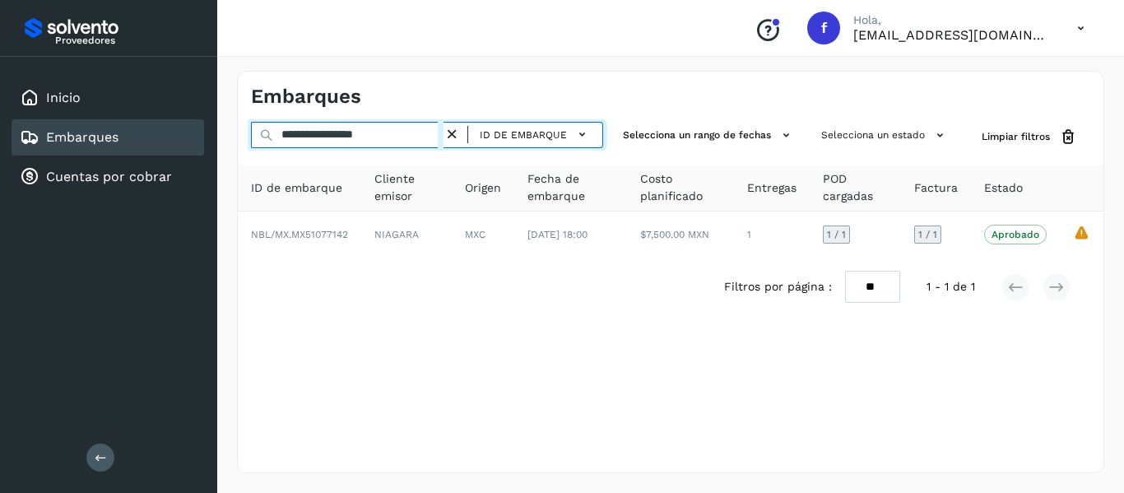
drag, startPoint x: 416, startPoint y: 138, endPoint x: 214, endPoint y: 157, distance: 202.5
click at [214, 157] on div "**********" at bounding box center [562, 246] width 1124 height 493
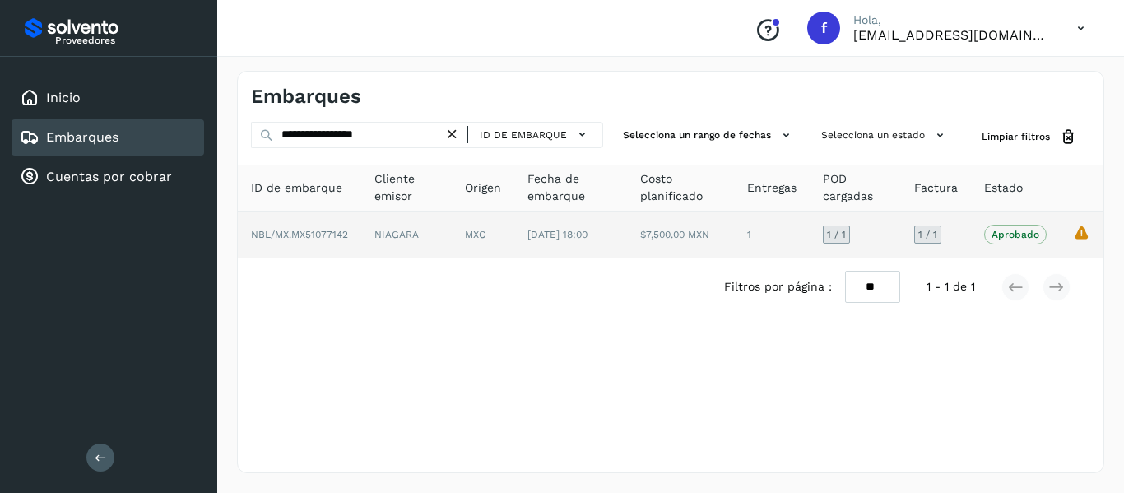
click at [973, 242] on td "Aprobado Verifica el estado de la factura o entregas asociadas a este embarque" at bounding box center [1015, 234] width 89 height 46
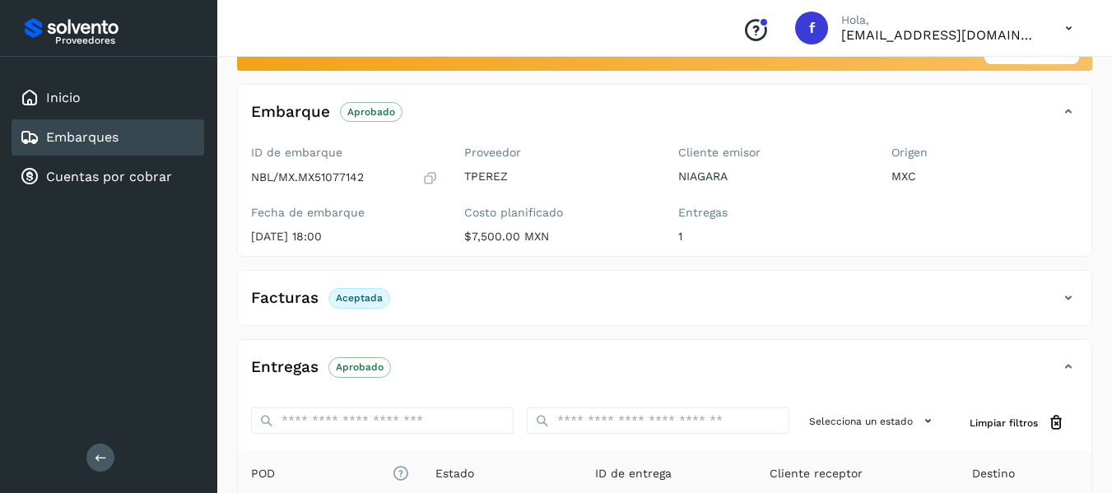
scroll to position [247, 0]
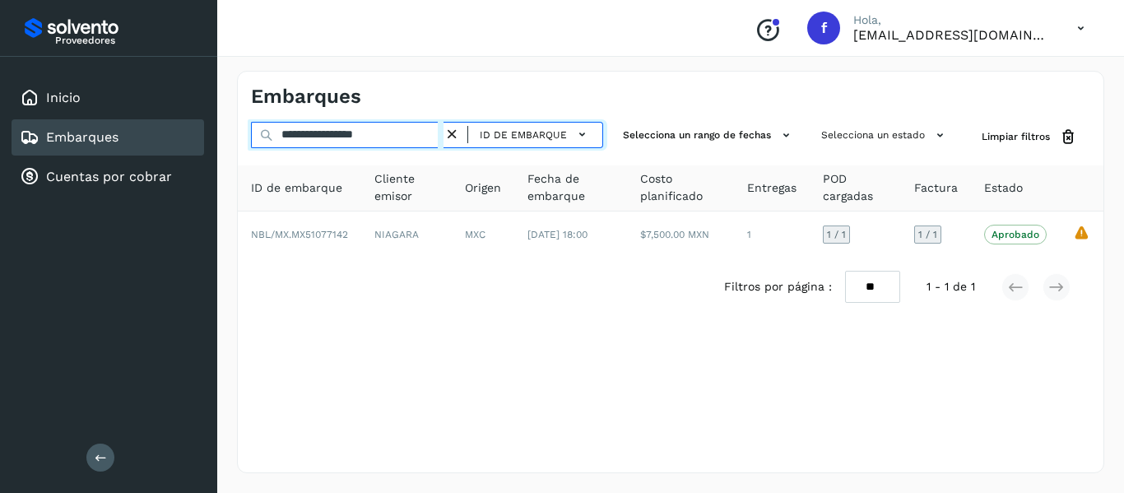
drag, startPoint x: 403, startPoint y: 142, endPoint x: 129, endPoint y: 148, distance: 274.1
click at [129, 148] on div "**********" at bounding box center [562, 246] width 1124 height 493
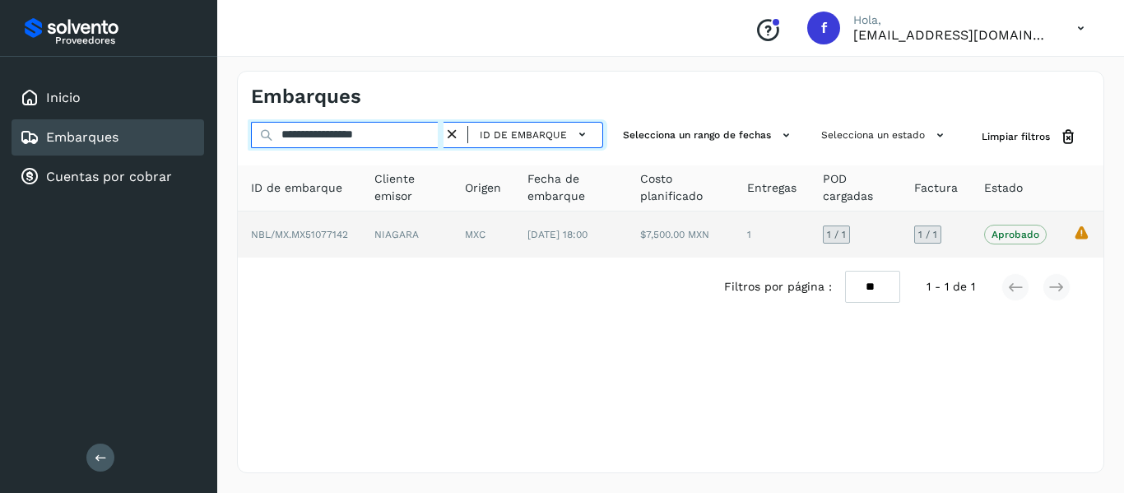
paste input "text"
type input "**********"
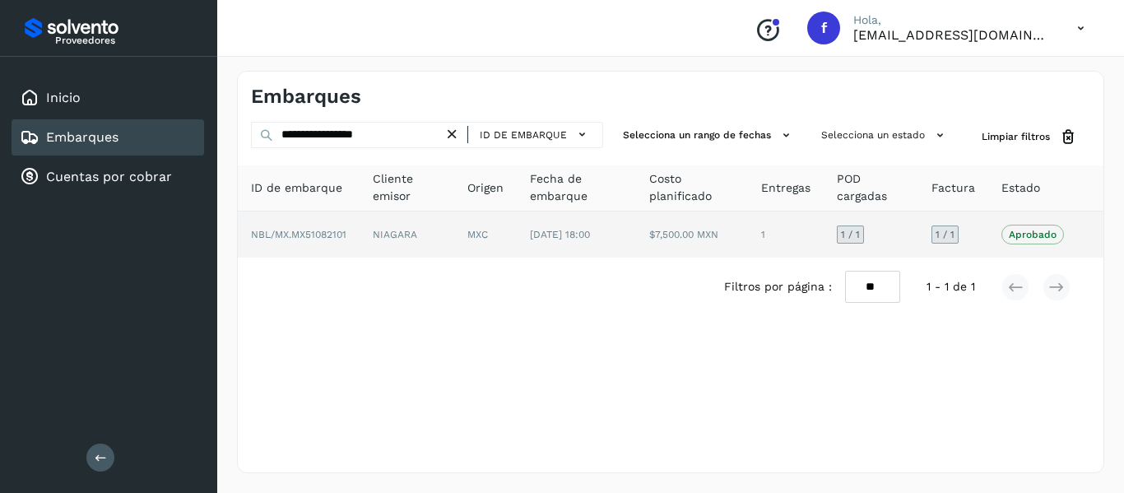
click at [985, 238] on td "1 / 1" at bounding box center [953, 234] width 70 height 46
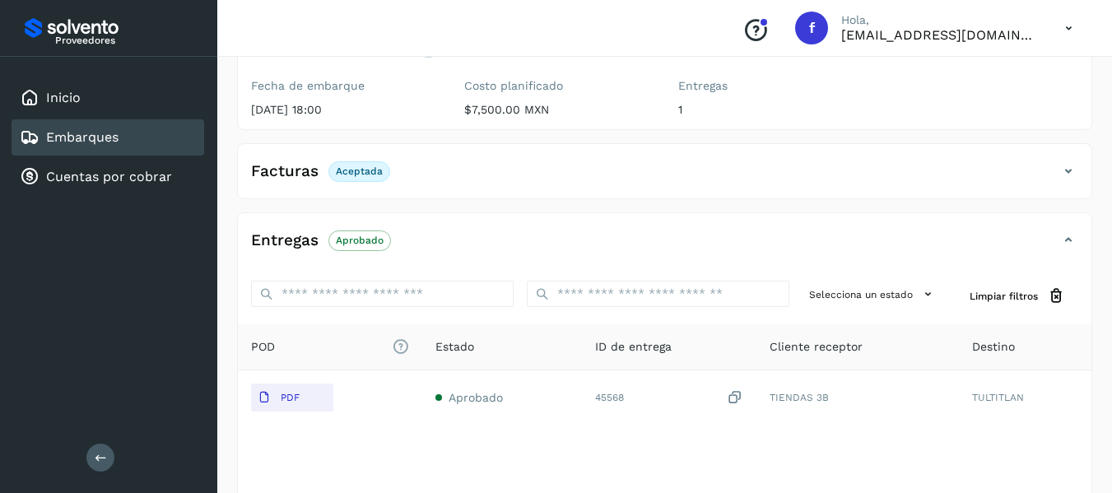
scroll to position [247, 0]
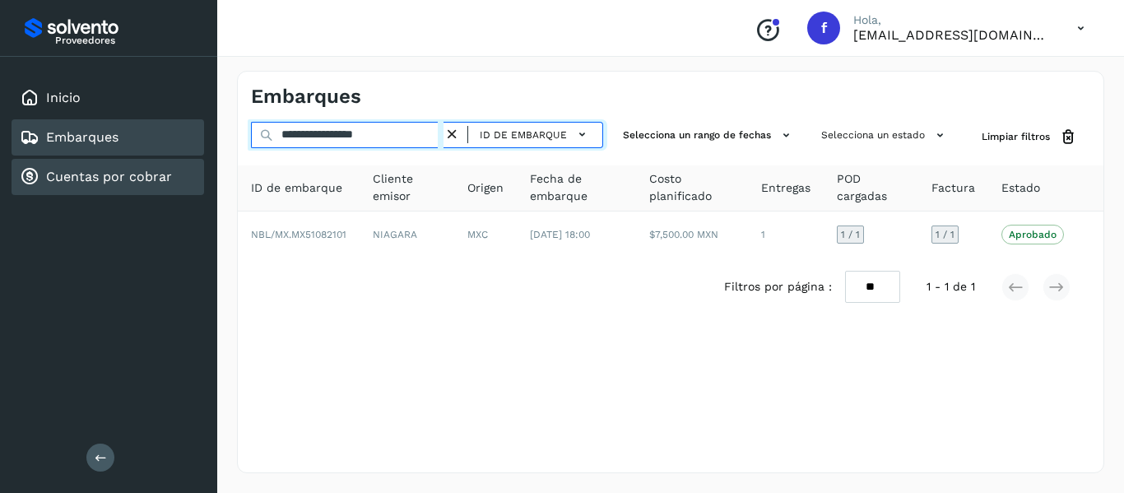
drag, startPoint x: 406, startPoint y: 138, endPoint x: 192, endPoint y: 170, distance: 216.3
click at [192, 170] on div "**********" at bounding box center [562, 246] width 1124 height 493
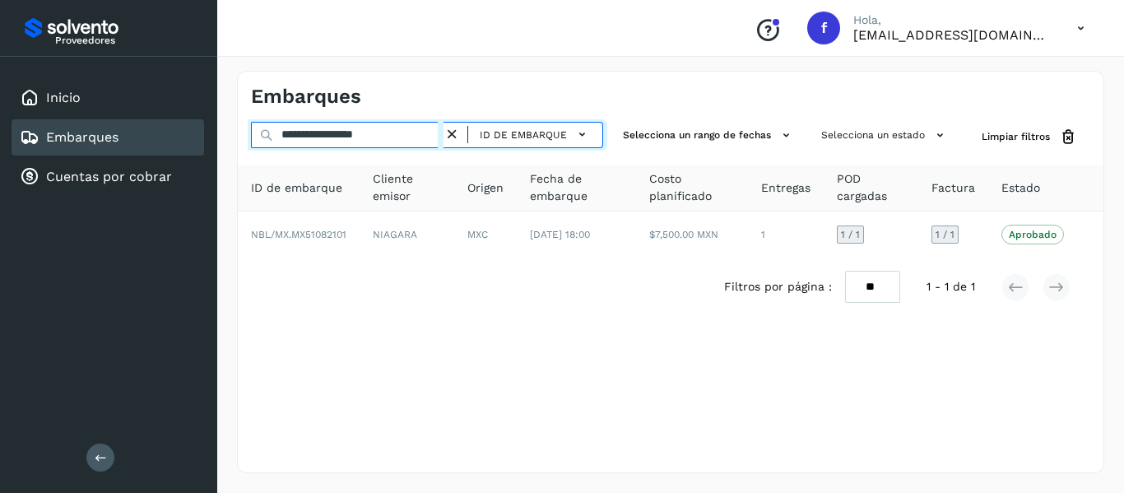
paste input "text"
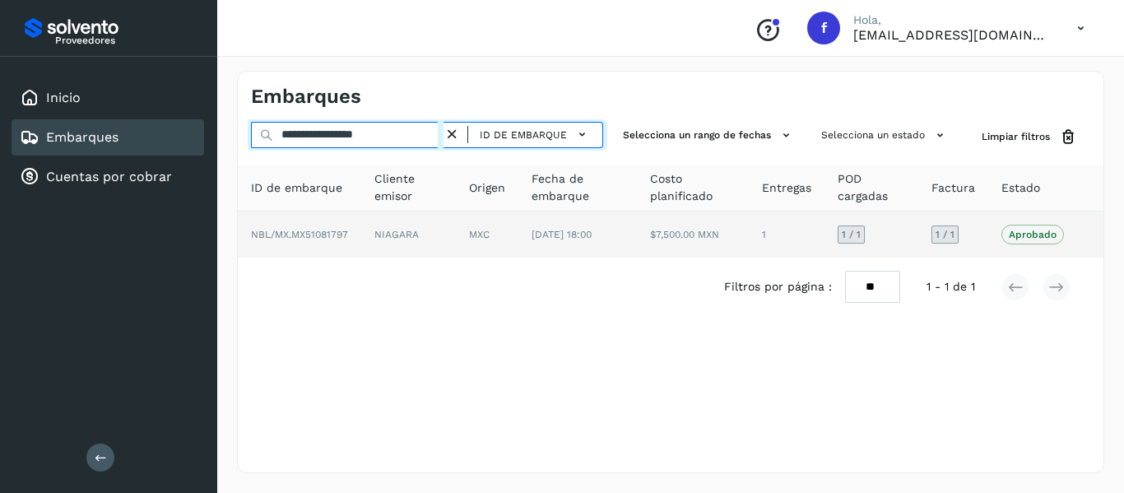
type input "**********"
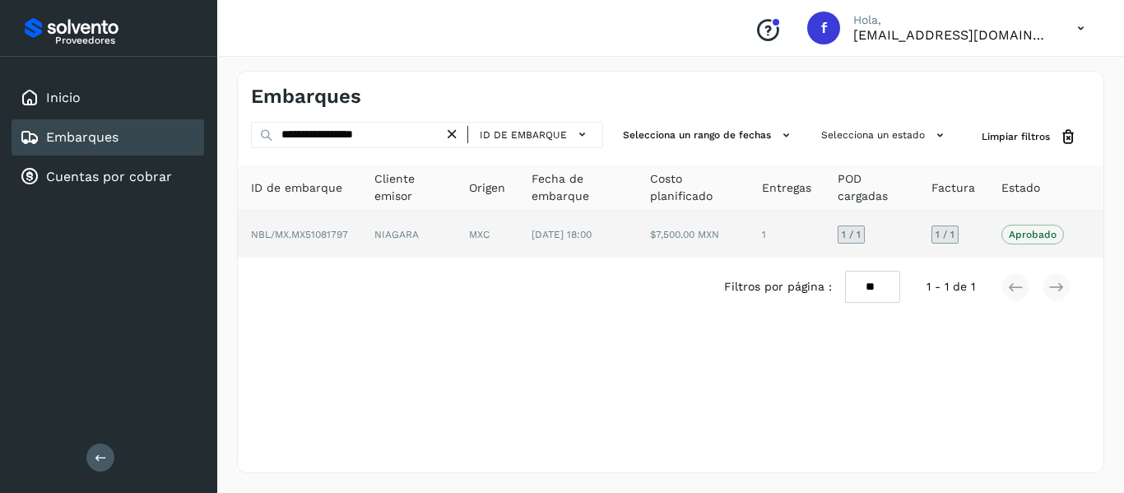
click at [978, 235] on td "1 / 1" at bounding box center [953, 234] width 70 height 46
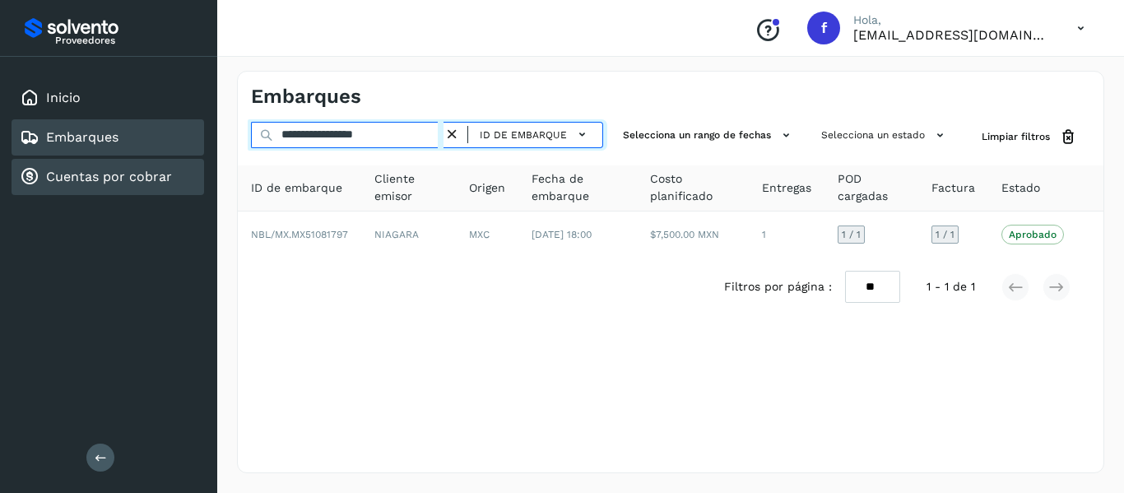
drag, startPoint x: 402, startPoint y: 137, endPoint x: 152, endPoint y: 182, distance: 254.2
click at [152, 182] on div "**********" at bounding box center [562, 246] width 1124 height 493
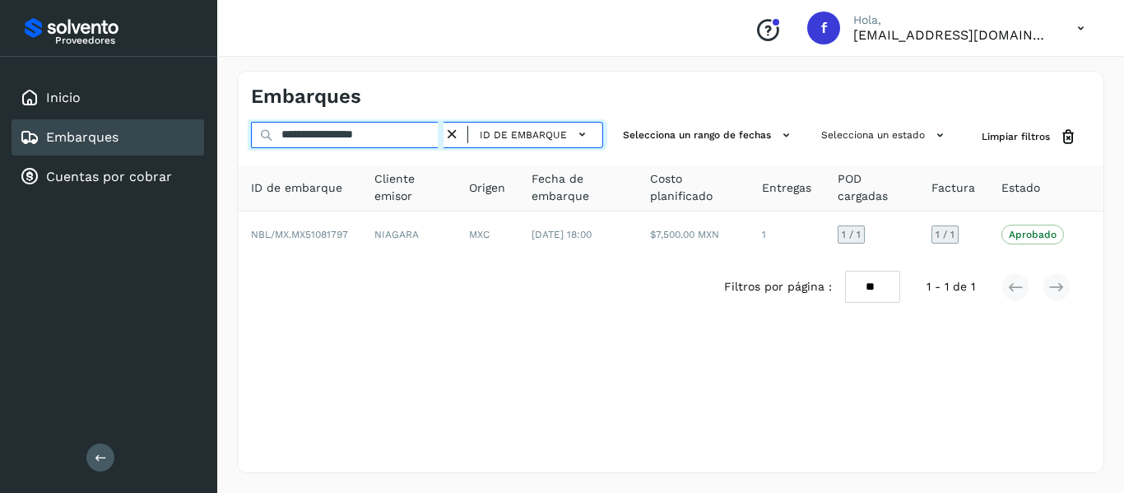
paste input "text"
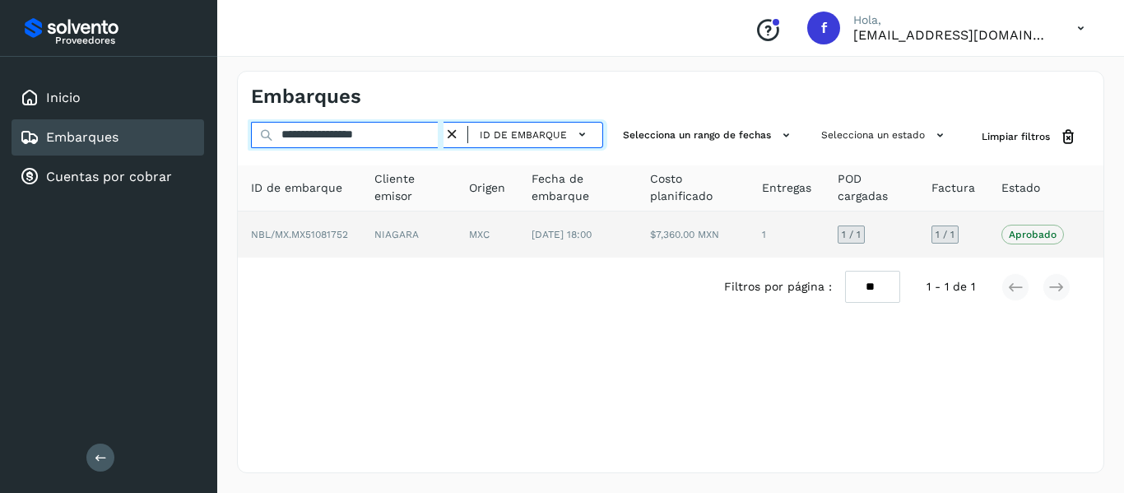
type input "**********"
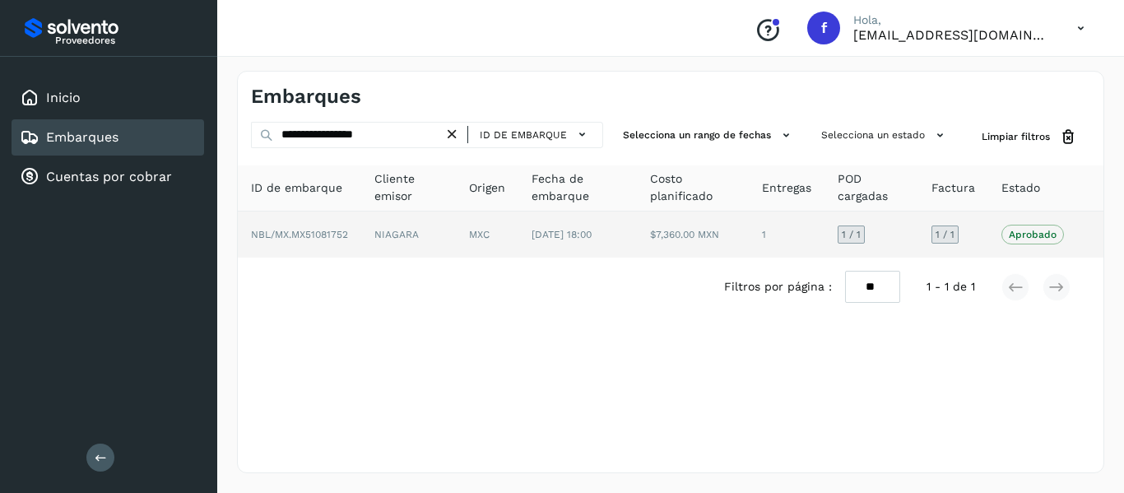
click at [977, 235] on td "1 / 1" at bounding box center [953, 234] width 70 height 46
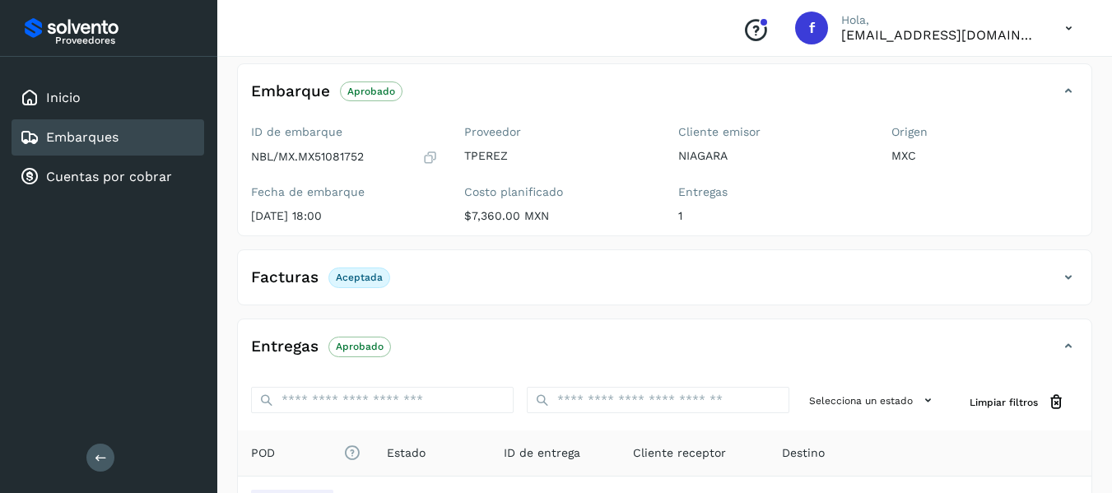
scroll to position [82, 0]
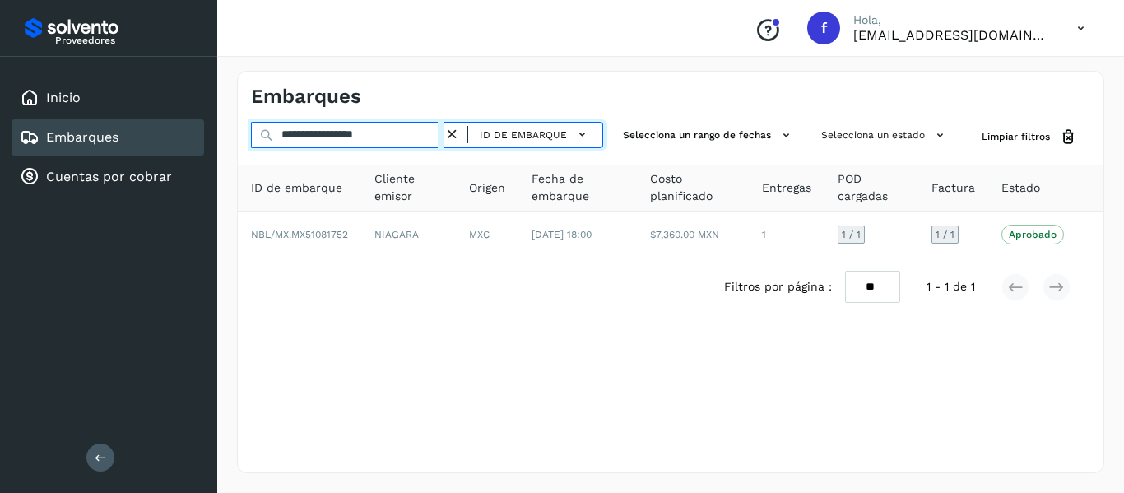
drag, startPoint x: 411, startPoint y: 131, endPoint x: 100, endPoint y: 219, distance: 323.3
click at [100, 219] on div "**********" at bounding box center [562, 246] width 1124 height 493
paste input "text"
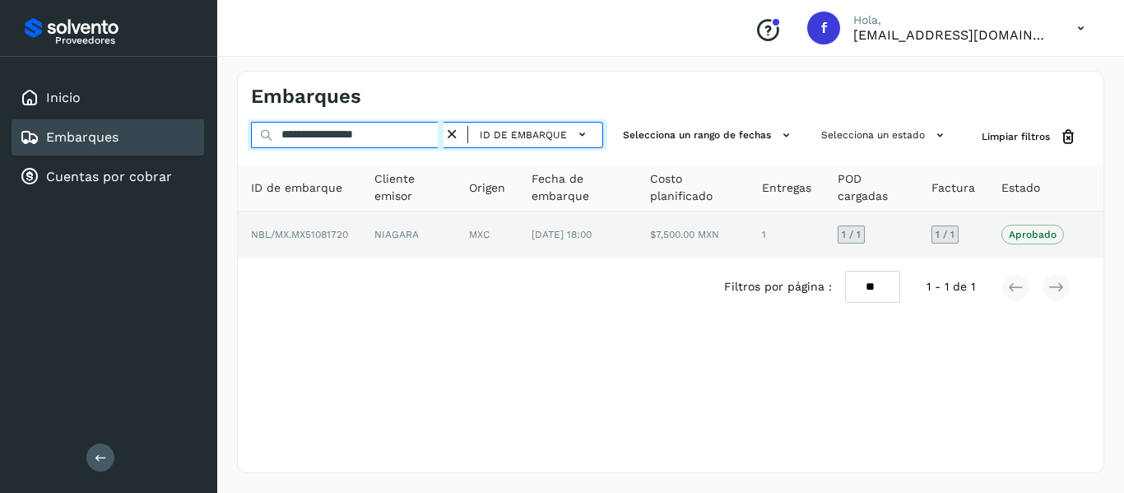
type input "**********"
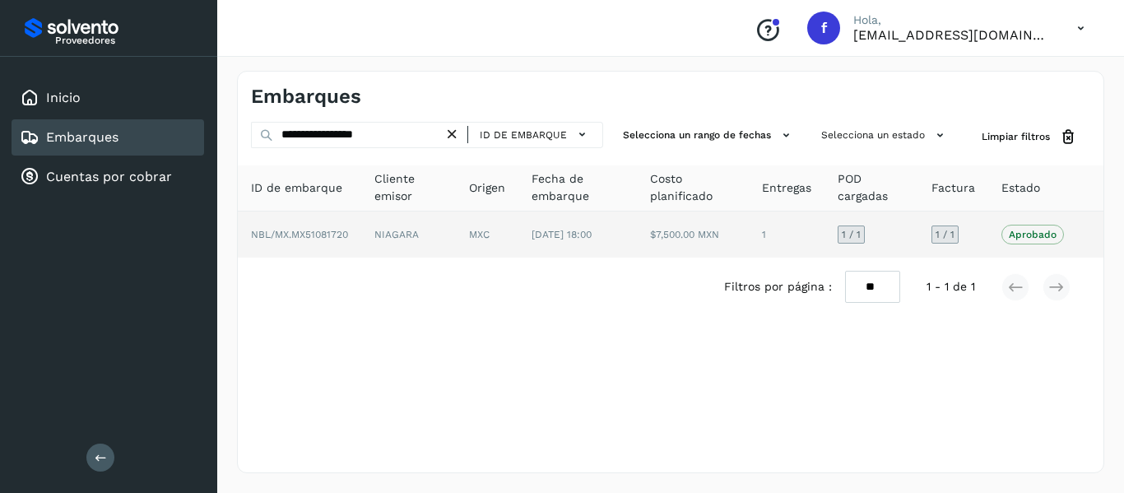
click at [978, 233] on td "1 / 1" at bounding box center [953, 234] width 70 height 46
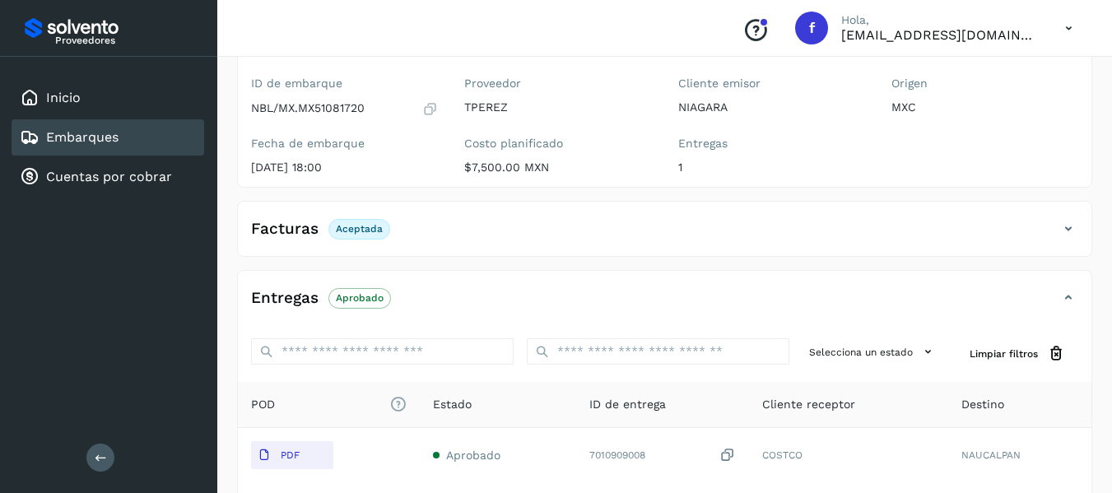
scroll to position [165, 0]
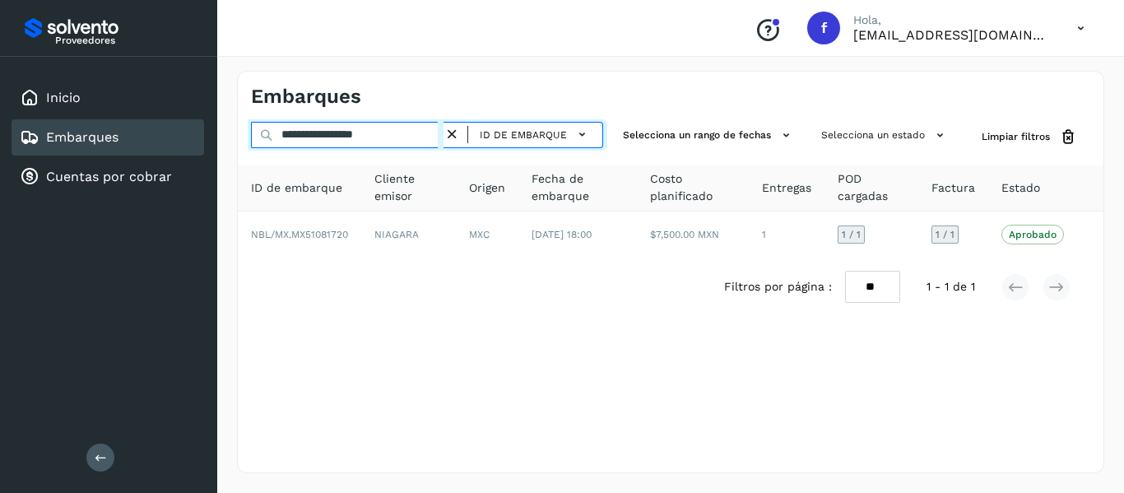
drag, startPoint x: 402, startPoint y: 136, endPoint x: 255, endPoint y: 139, distance: 147.3
click at [255, 139] on input "**********" at bounding box center [347, 135] width 193 height 26
paste input "text"
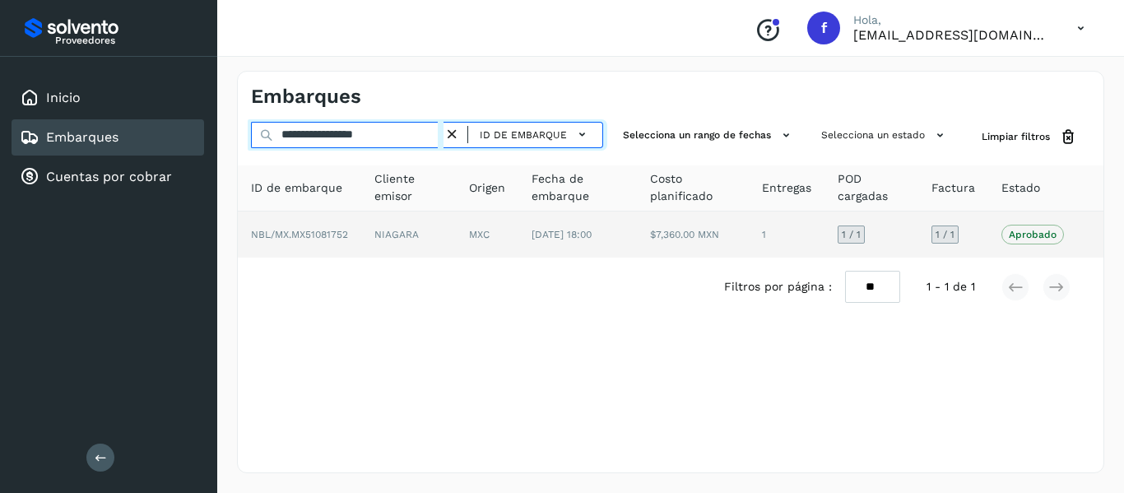
type input "**********"
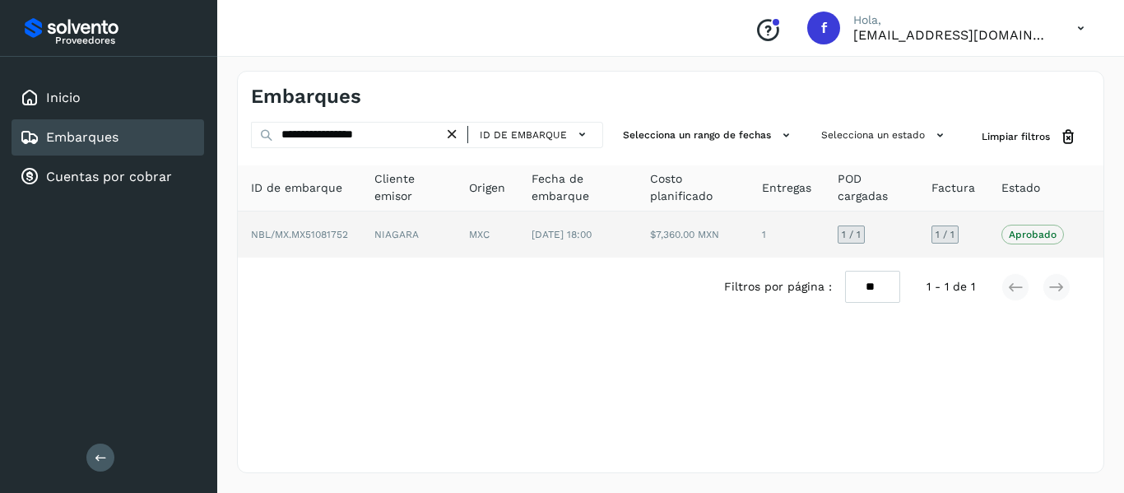
click at [996, 239] on td "Aprobado Verifica el estado de la factura o entregas asociadas a este embarque" at bounding box center [1032, 234] width 89 height 46
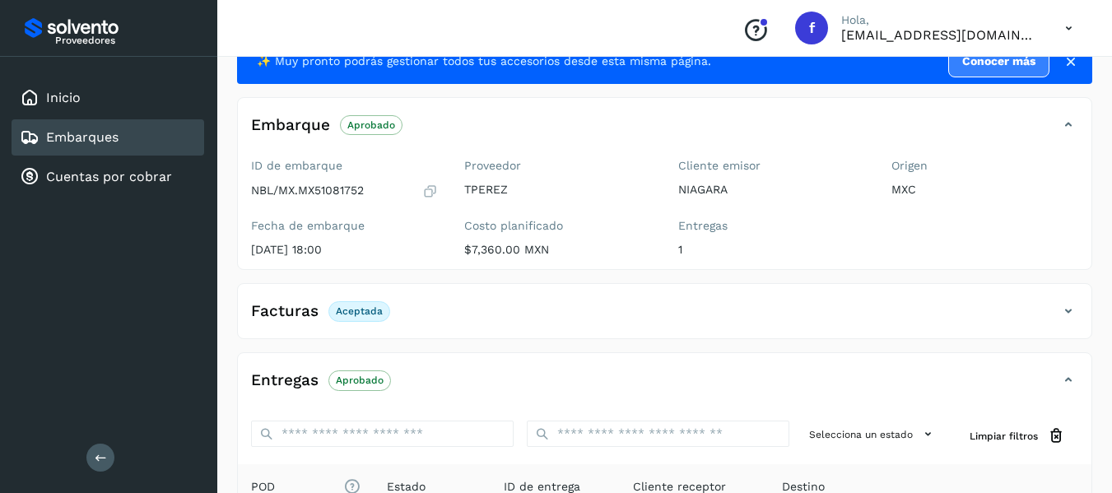
scroll to position [82, 0]
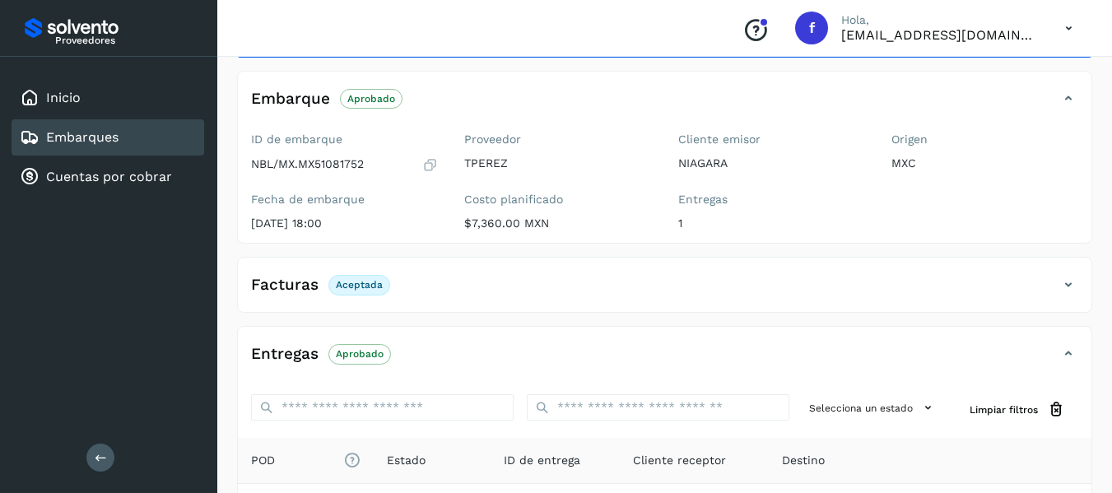
click at [63, 145] on link "Embarques" at bounding box center [82, 137] width 72 height 16
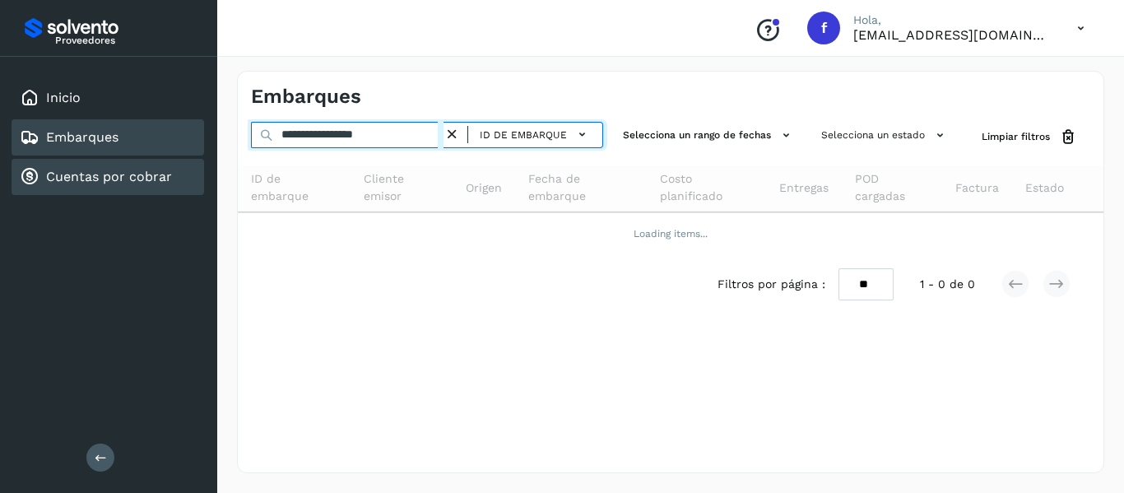
drag, startPoint x: 411, startPoint y: 132, endPoint x: 186, endPoint y: 188, distance: 231.5
click at [186, 187] on div "**********" at bounding box center [562, 246] width 1124 height 493
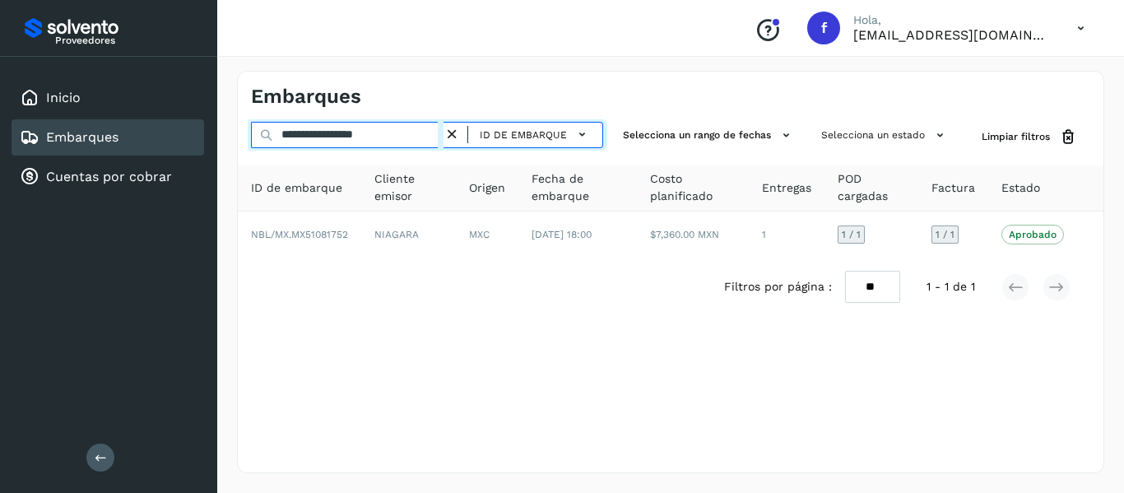
paste input "text"
type input "**********"
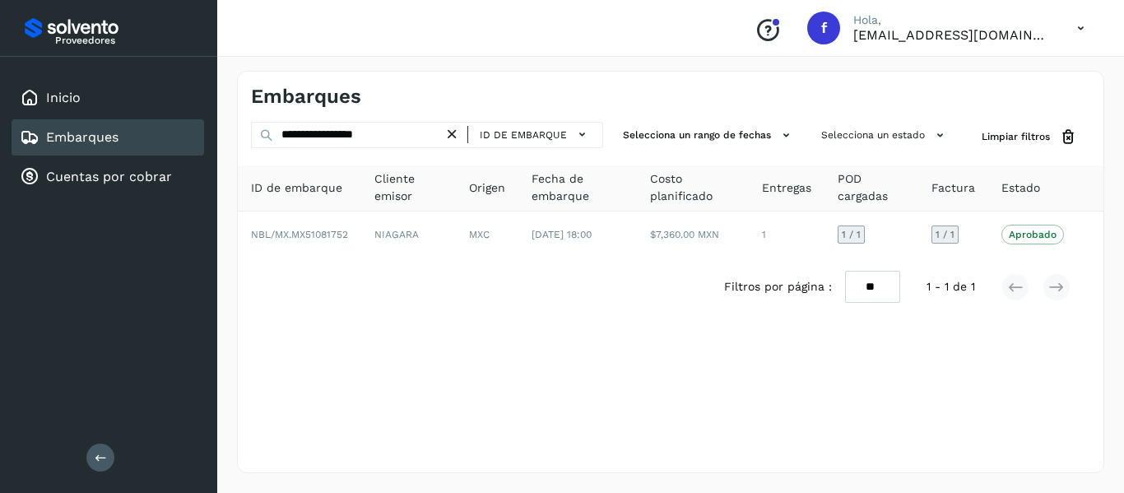
drag, startPoint x: 333, startPoint y: 320, endPoint x: 496, endPoint y: 278, distance: 168.2
click at [379, 314] on div "**********" at bounding box center [670, 272] width 867 height 402
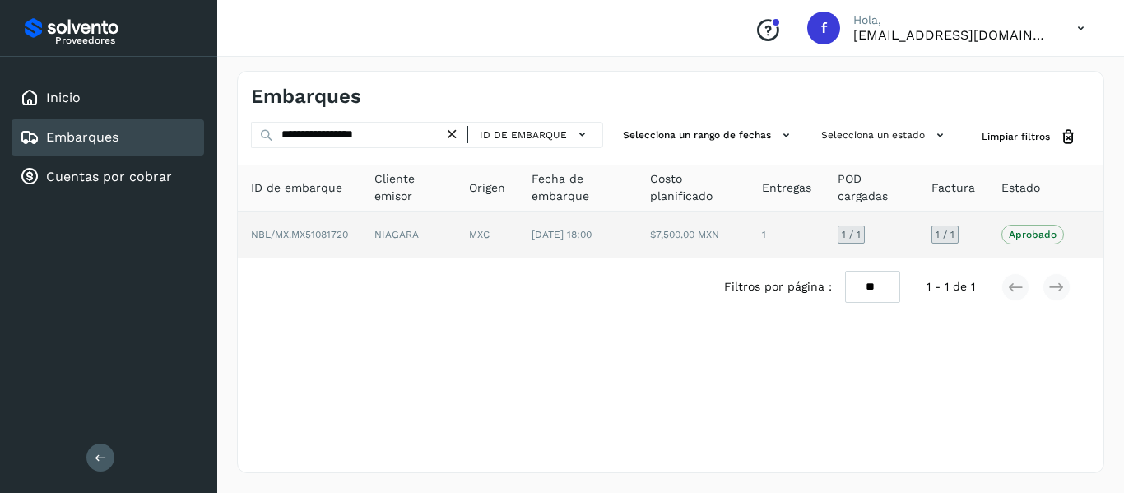
click at [978, 234] on td "1 / 1" at bounding box center [953, 234] width 70 height 46
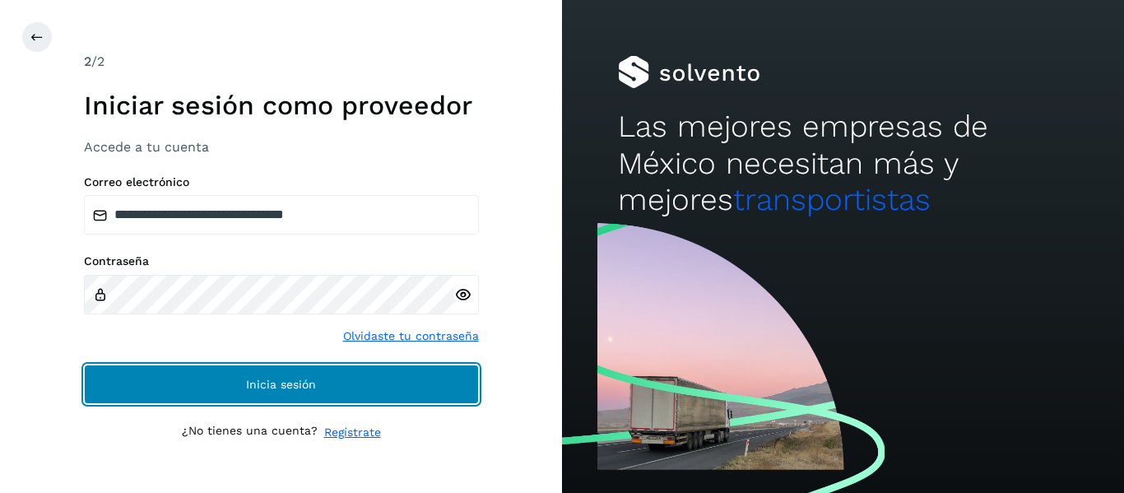
click at [190, 384] on button "Inicia sesión" at bounding box center [281, 384] width 395 height 39
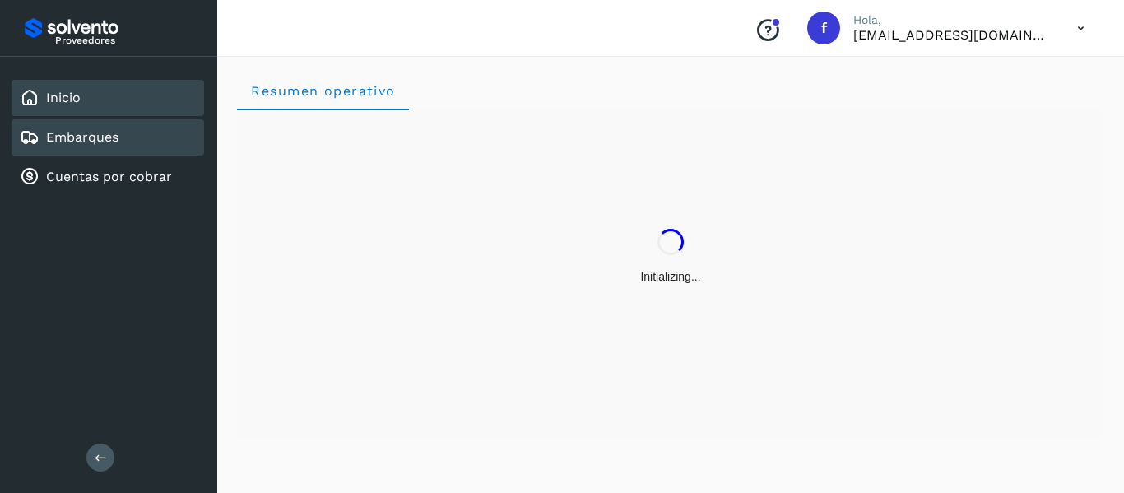
click at [86, 135] on link "Embarques" at bounding box center [82, 137] width 72 height 16
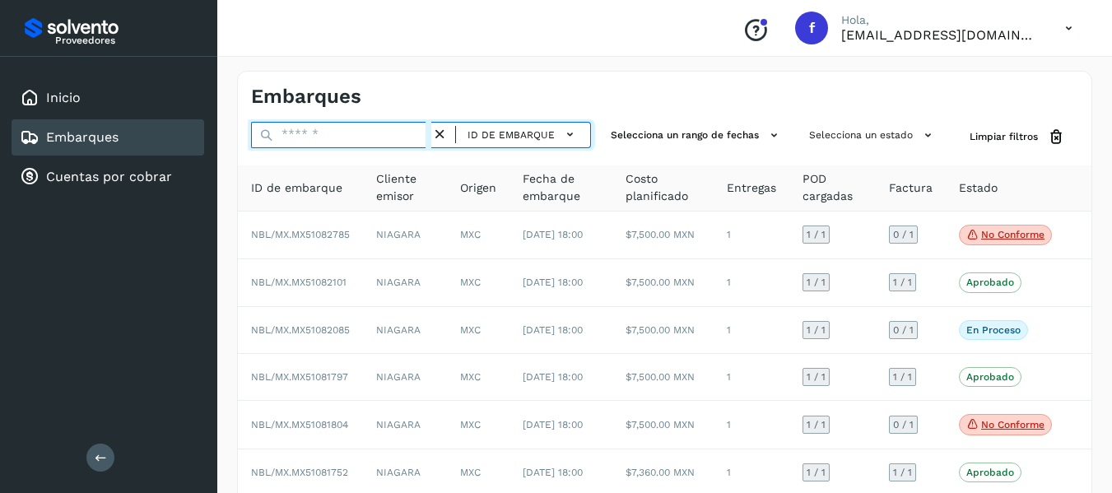
click at [297, 128] on input "text" at bounding box center [341, 135] width 180 height 26
paste input "**********"
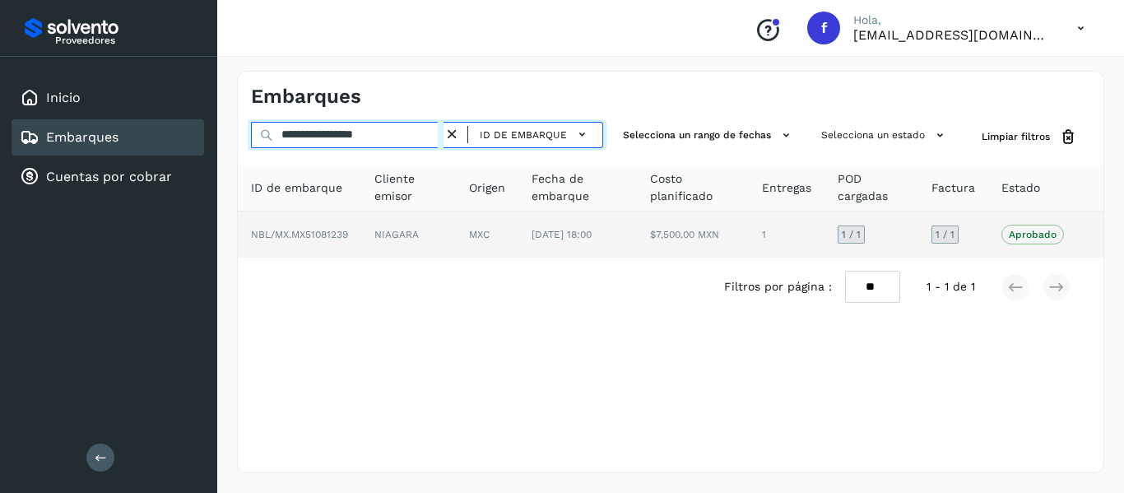
type input "**********"
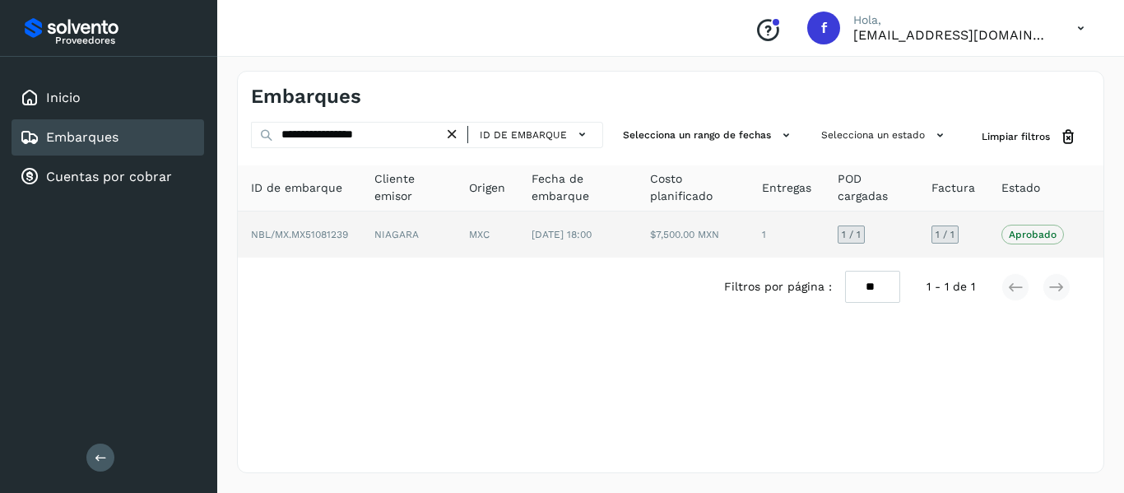
click at [981, 229] on td "1 / 1" at bounding box center [953, 234] width 70 height 46
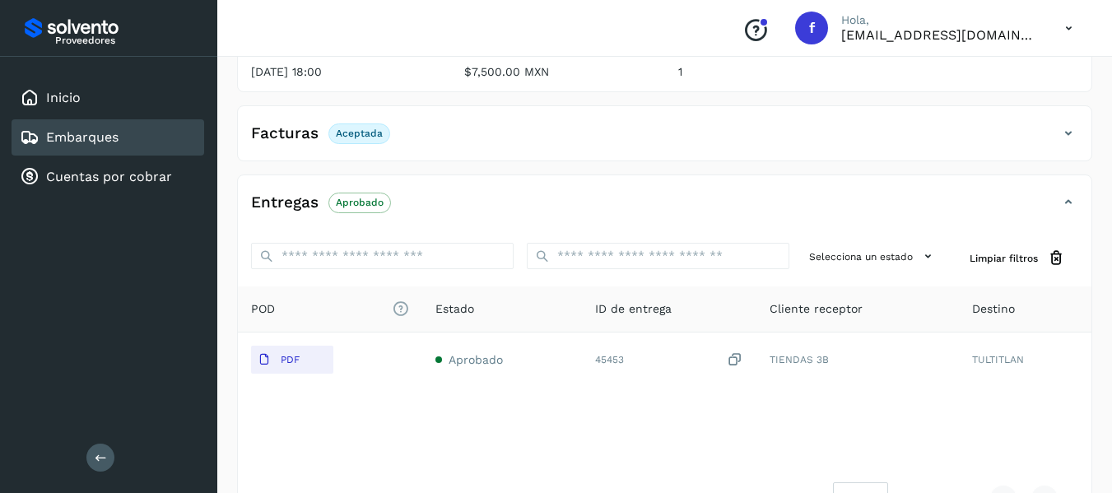
scroll to position [247, 0]
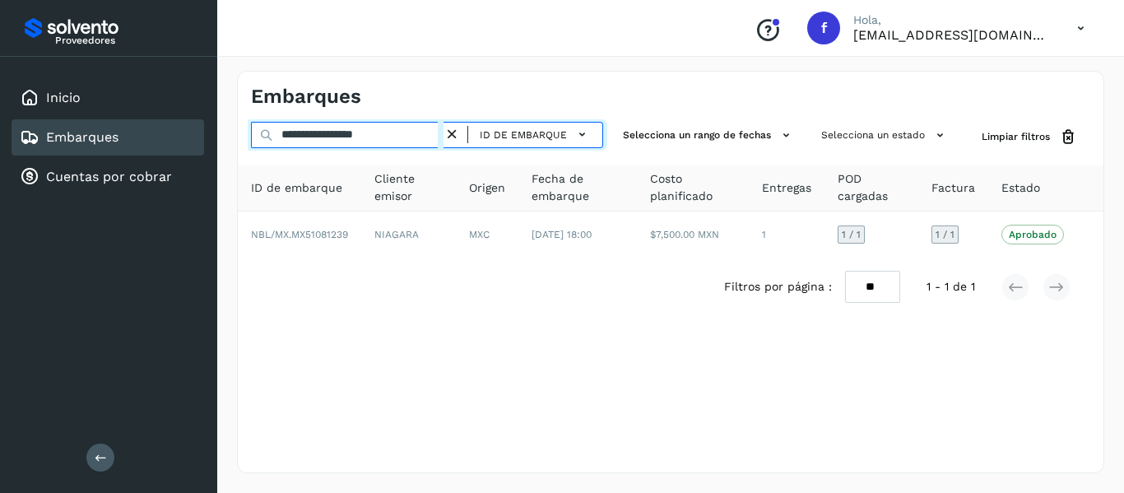
drag, startPoint x: 413, startPoint y: 136, endPoint x: 242, endPoint y: 185, distance: 178.1
click at [242, 185] on div "**********" at bounding box center [671, 219] width 866 height 194
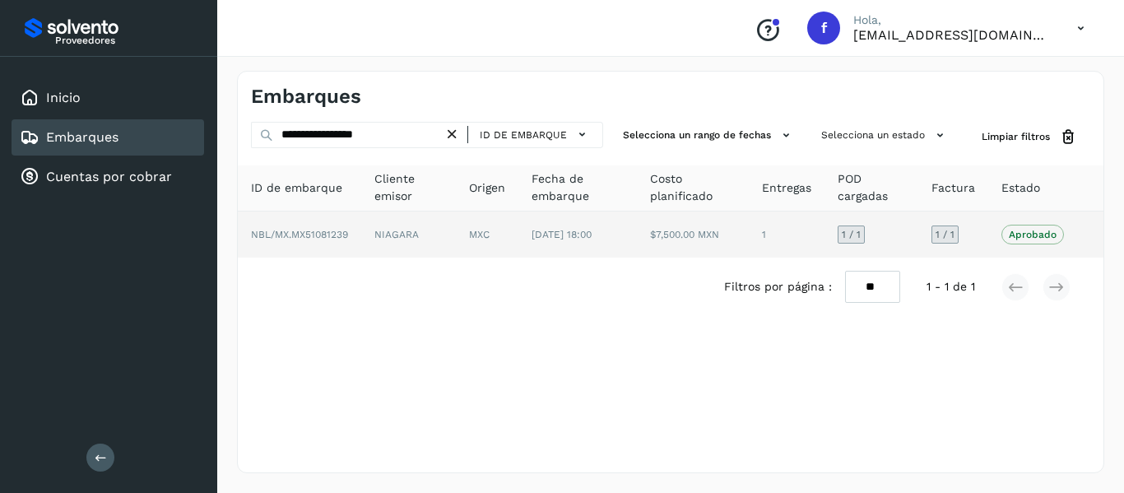
click at [970, 235] on td "1 / 1" at bounding box center [953, 234] width 70 height 46
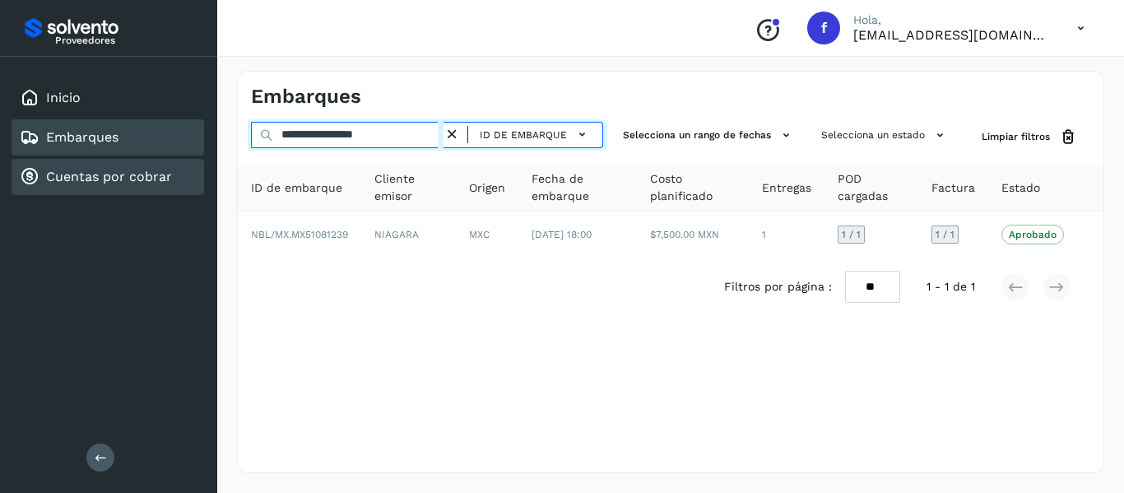
drag, startPoint x: 403, startPoint y: 140, endPoint x: 142, endPoint y: 189, distance: 266.3
click at [142, 189] on div "**********" at bounding box center [562, 246] width 1124 height 493
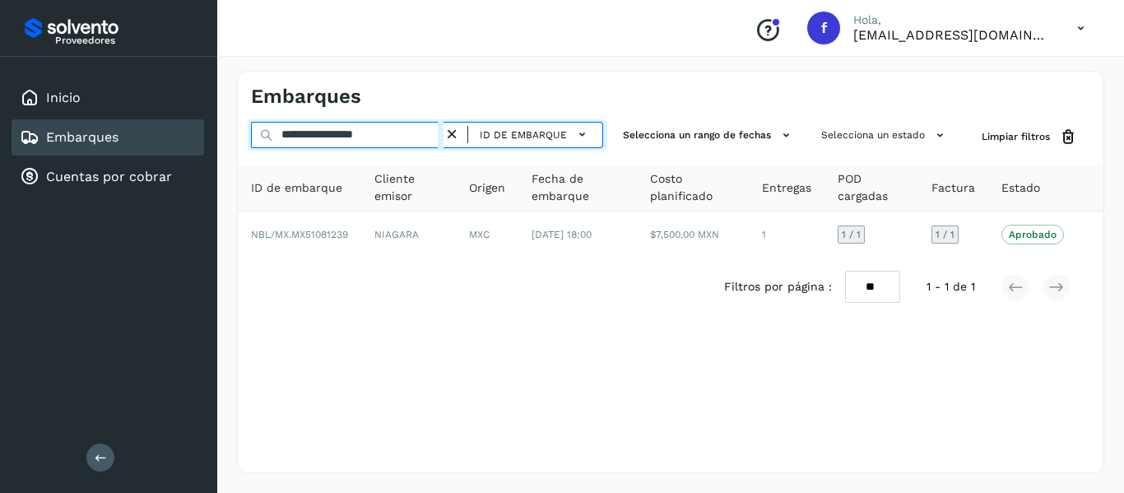
paste input "text"
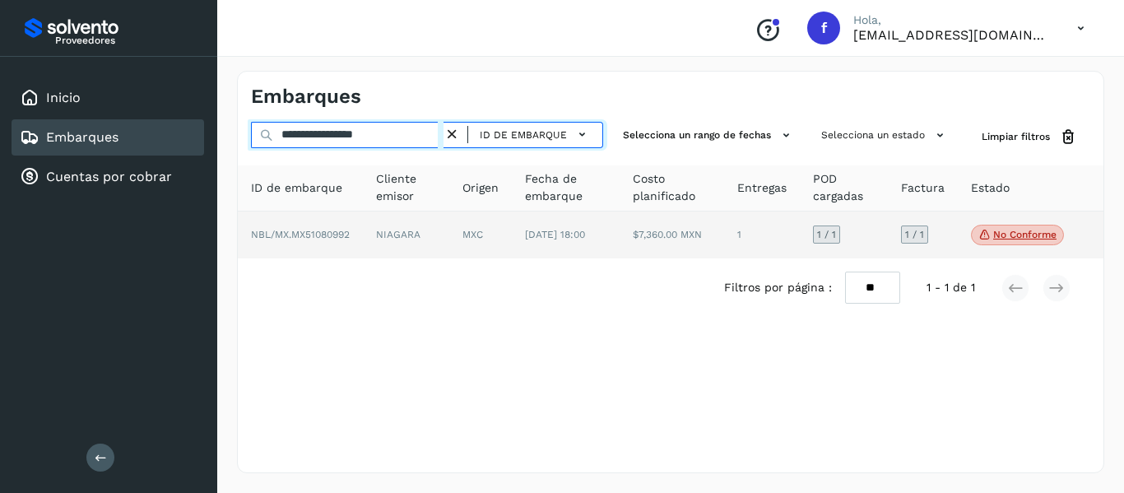
type input "**********"
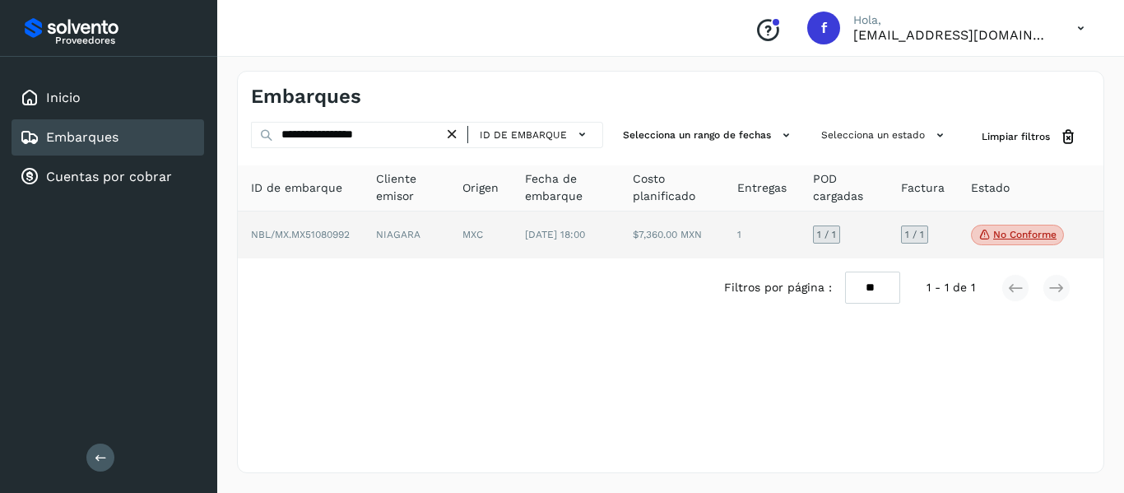
click at [937, 243] on td "1 / 1" at bounding box center [923, 235] width 70 height 48
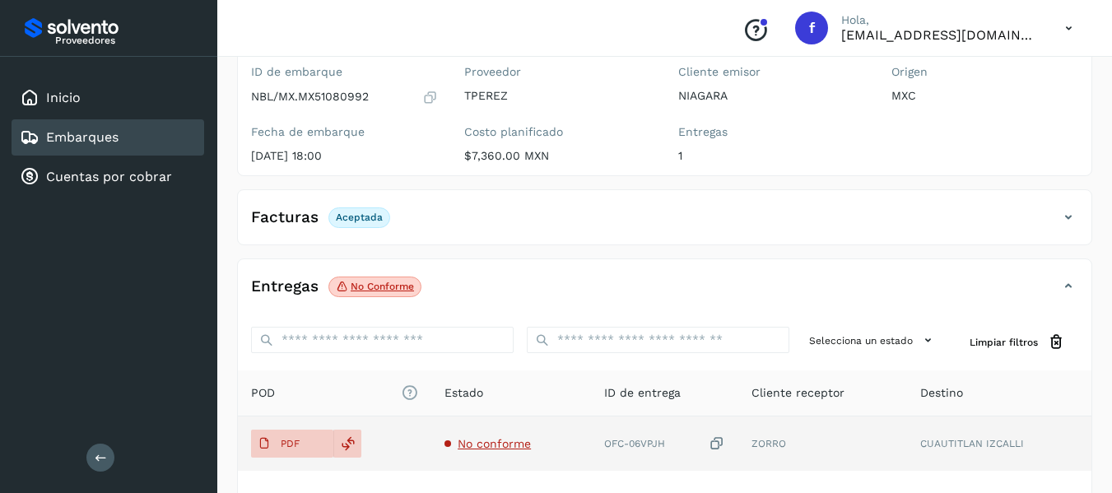
scroll to position [247, 0]
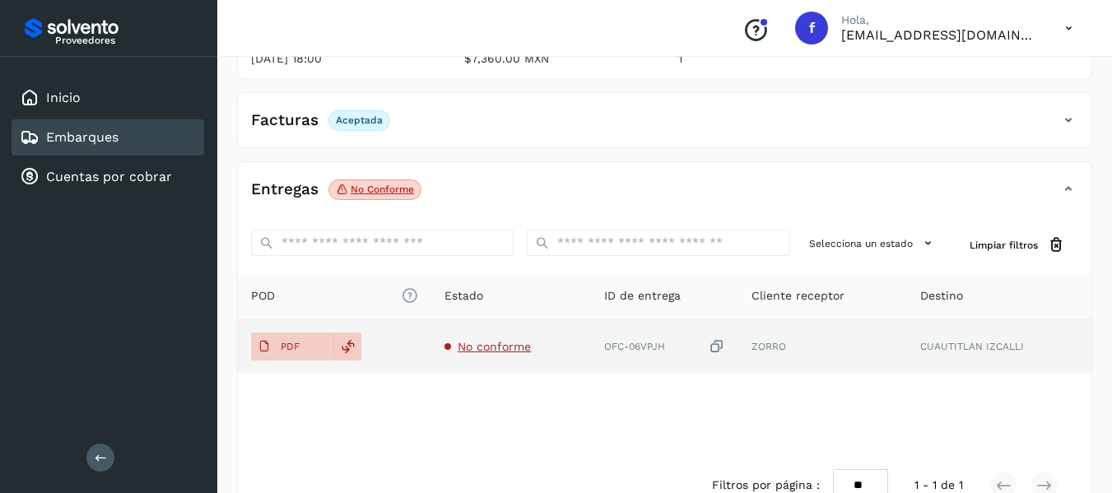
click at [518, 338] on td "No conforme" at bounding box center [511, 346] width 160 height 54
click at [514, 340] on span "No conforme" at bounding box center [494, 346] width 73 height 13
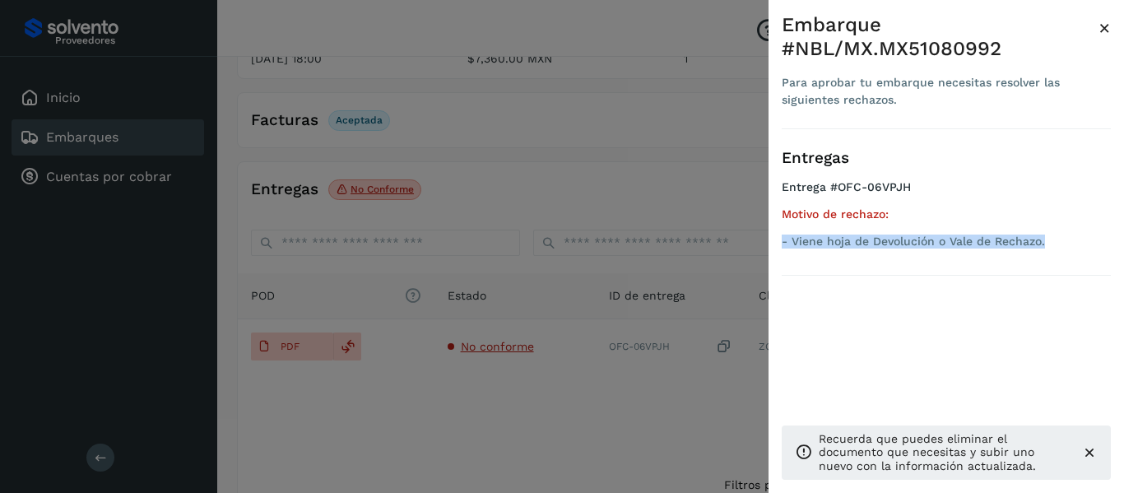
drag, startPoint x: 784, startPoint y: 230, endPoint x: 1054, endPoint y: 234, distance: 269.9
click at [1054, 234] on div "Motivo de rechazo: - Viene hoja de Devolución o Vale de Rechazo." at bounding box center [946, 227] width 329 height 41
copy p "- Viene hoja de Devolución o Vale de Rechazo."
click at [1100, 28] on span "×" at bounding box center [1105, 27] width 12 height 23
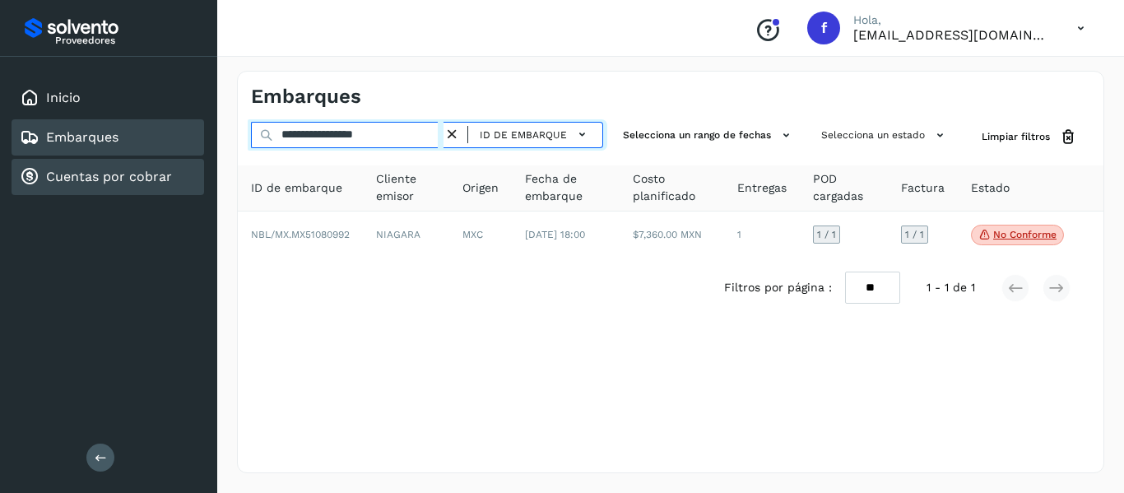
drag, startPoint x: 412, startPoint y: 139, endPoint x: 165, endPoint y: 174, distance: 249.3
click at [165, 174] on div "**********" at bounding box center [562, 246] width 1124 height 493
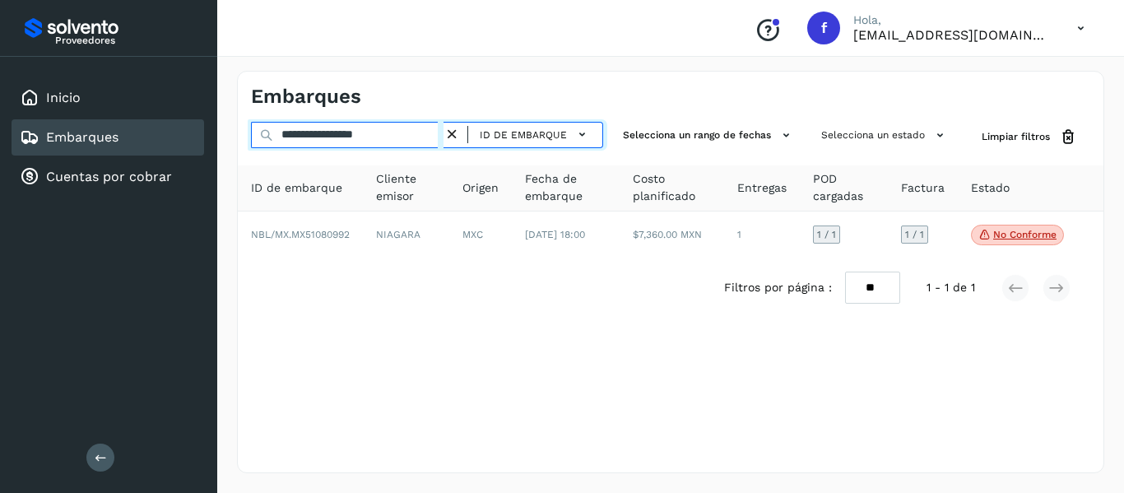
paste input "text"
type input "**********"
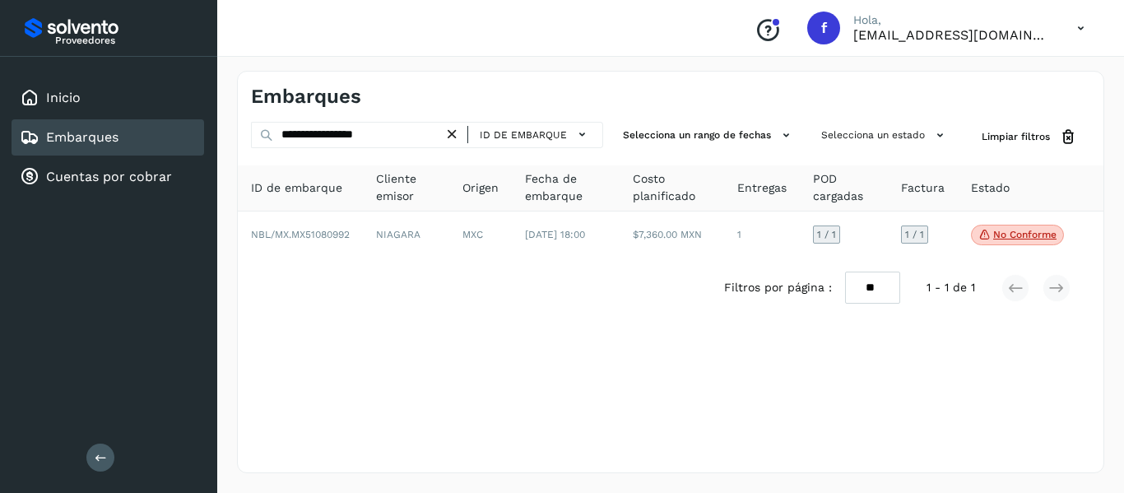
drag, startPoint x: 296, startPoint y: 335, endPoint x: 446, endPoint y: 352, distance: 150.8
click at [446, 352] on div "**********" at bounding box center [670, 272] width 867 height 402
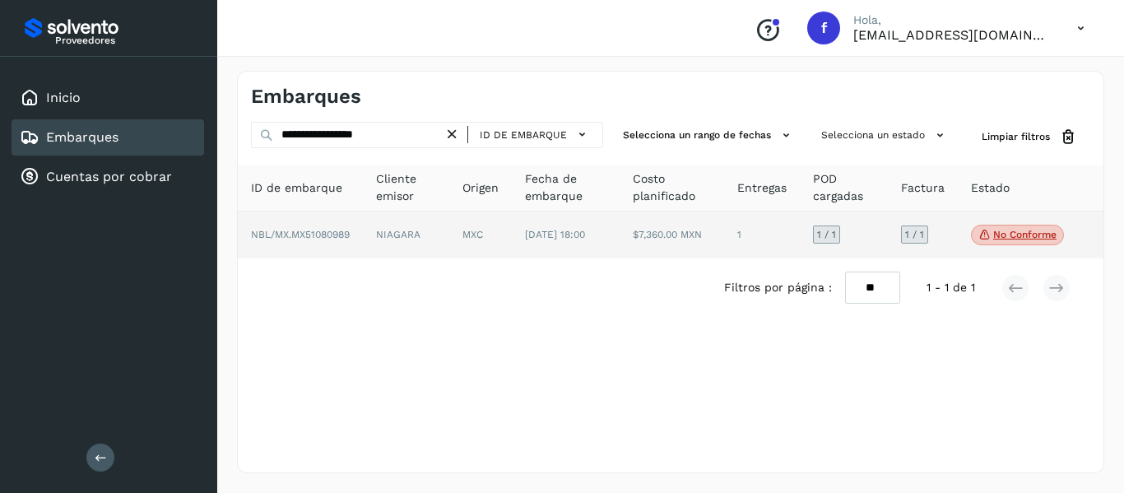
click at [951, 228] on td "1 / 1" at bounding box center [923, 235] width 70 height 48
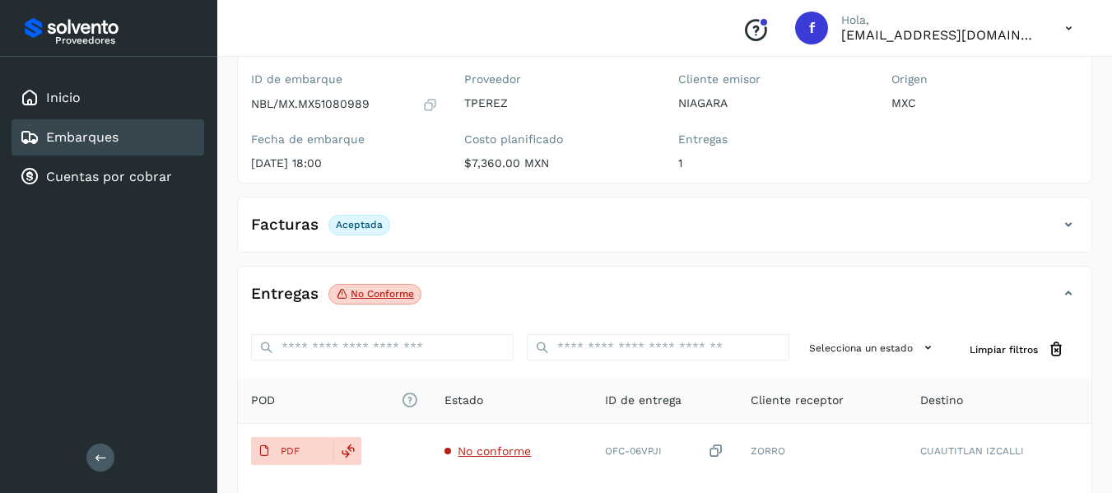
scroll to position [165, 0]
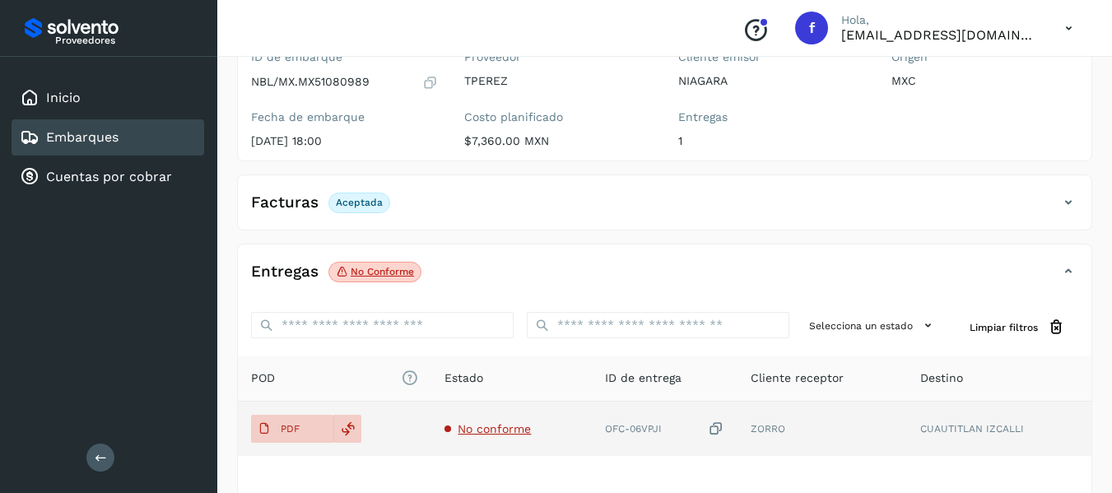
click at [484, 433] on span "No conforme" at bounding box center [494, 428] width 73 height 13
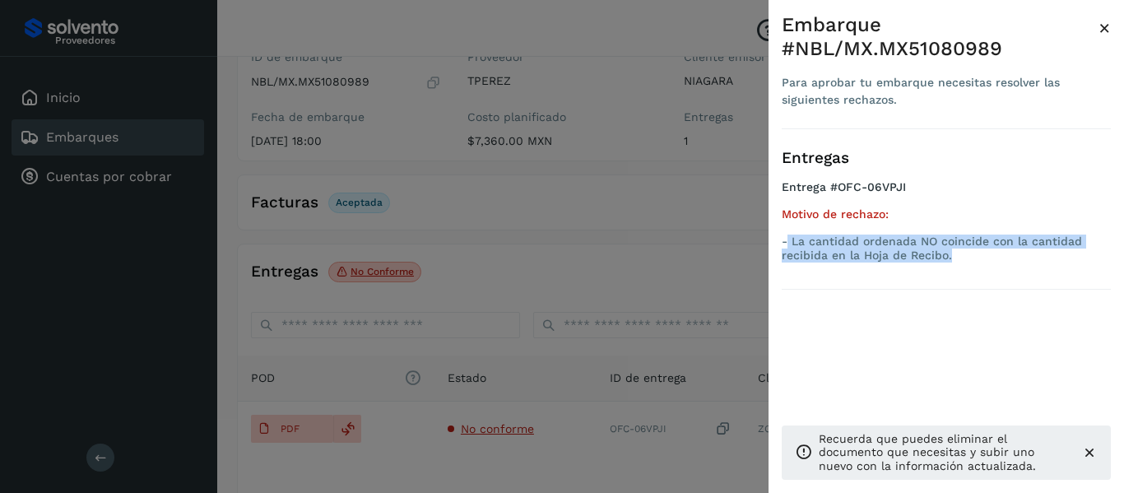
drag, startPoint x: 787, startPoint y: 240, endPoint x: 957, endPoint y: 266, distance: 171.4
click at [957, 266] on ul "Entrega #OFC-06VPJI Motivo de rechazo: - La cantidad ordenada NO coincide con l…" at bounding box center [946, 224] width 329 height 88
copy p "La cantidad ordenada NO coincide con la cantidad recibida en la Hoja de Recibo."
click at [1108, 20] on span "×" at bounding box center [1105, 27] width 12 height 23
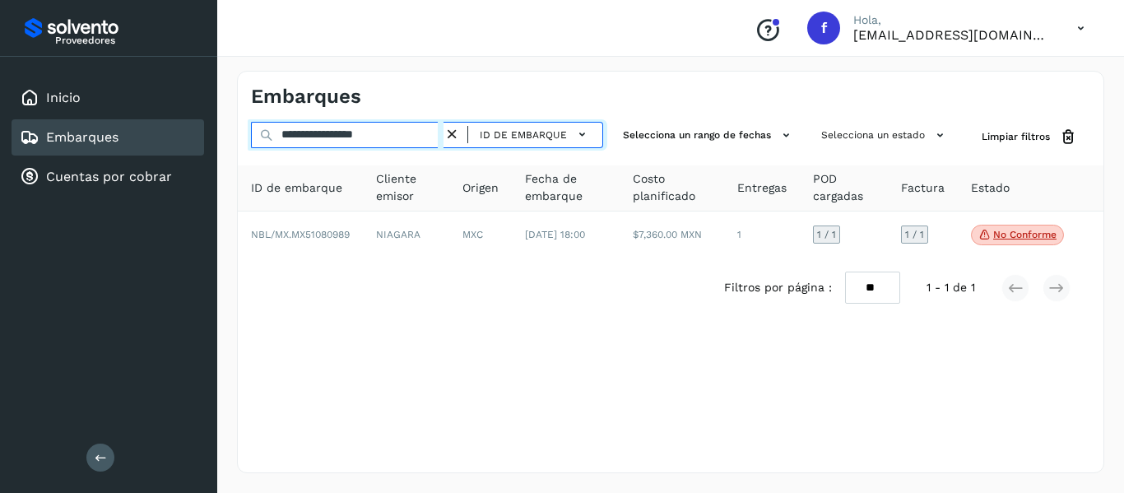
drag, startPoint x: 421, startPoint y: 137, endPoint x: 262, endPoint y: 164, distance: 161.0
click at [262, 164] on div "**********" at bounding box center [671, 219] width 866 height 195
paste input "**********"
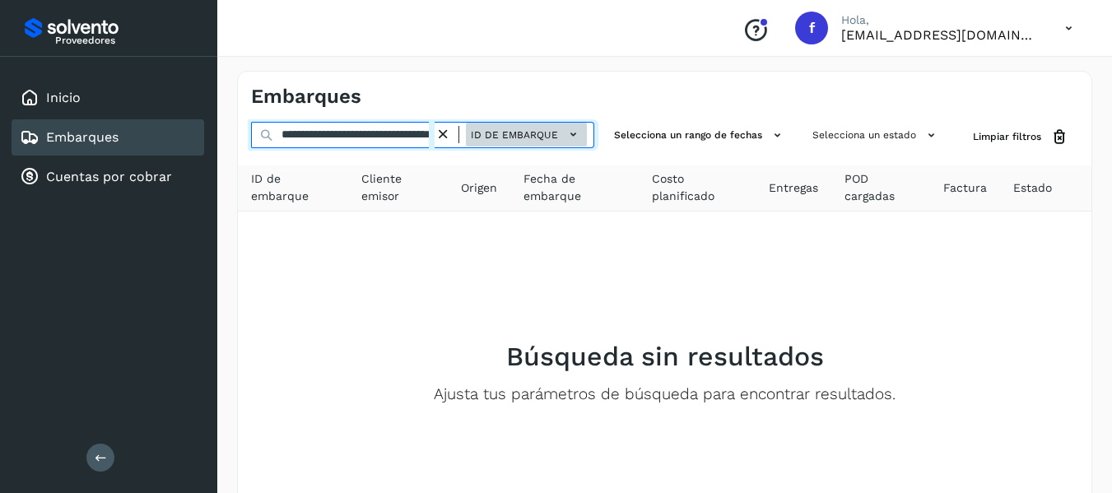
scroll to position [0, 90]
drag, startPoint x: 276, startPoint y: 136, endPoint x: 496, endPoint y: 142, distance: 220.6
click at [496, 142] on div "**********" at bounding box center [422, 135] width 343 height 26
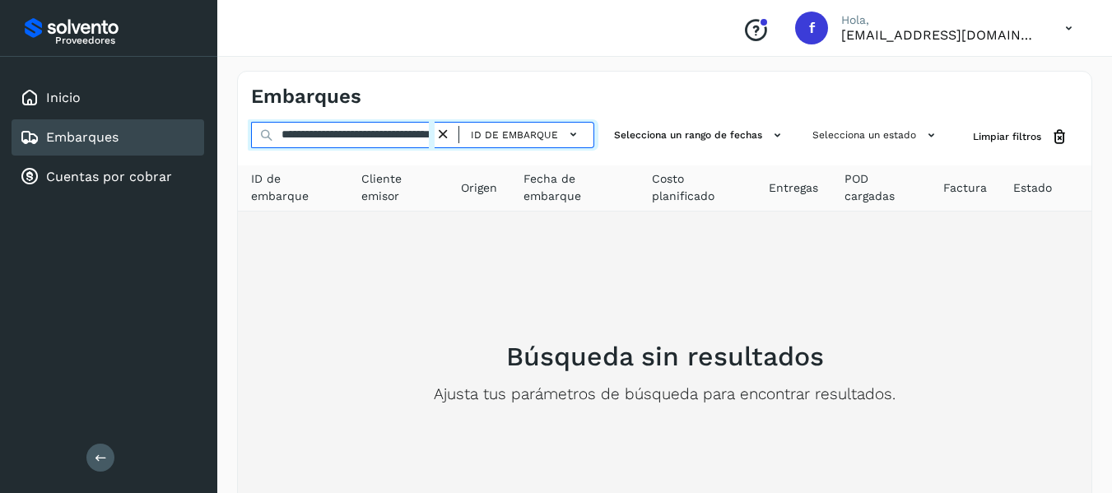
paste input "text"
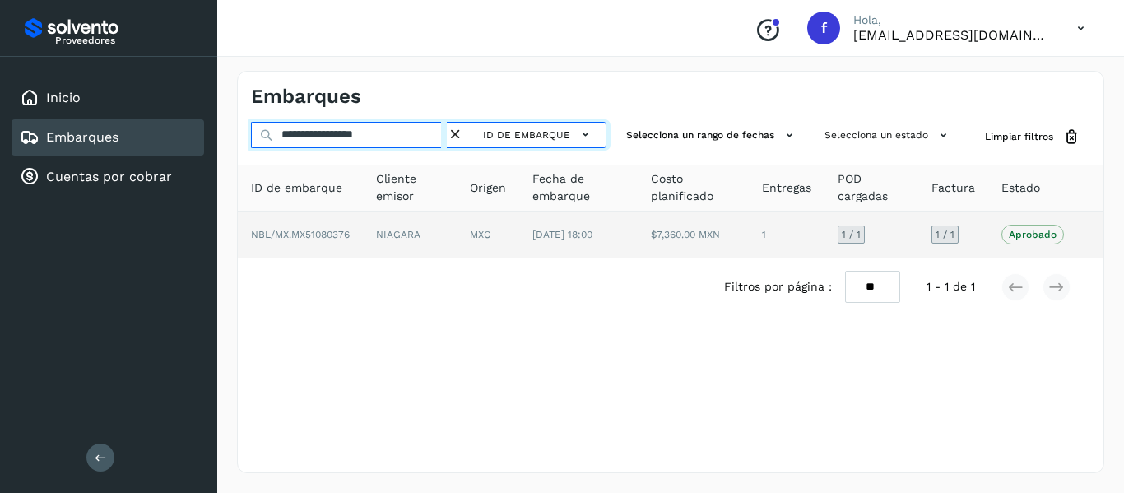
type input "**********"
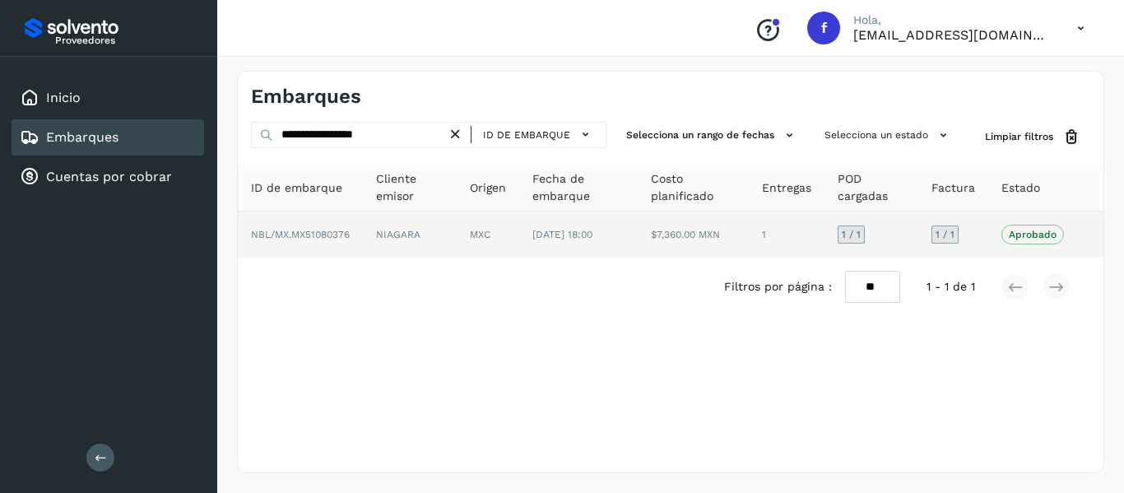
click at [986, 239] on td "1 / 1" at bounding box center [953, 234] width 70 height 46
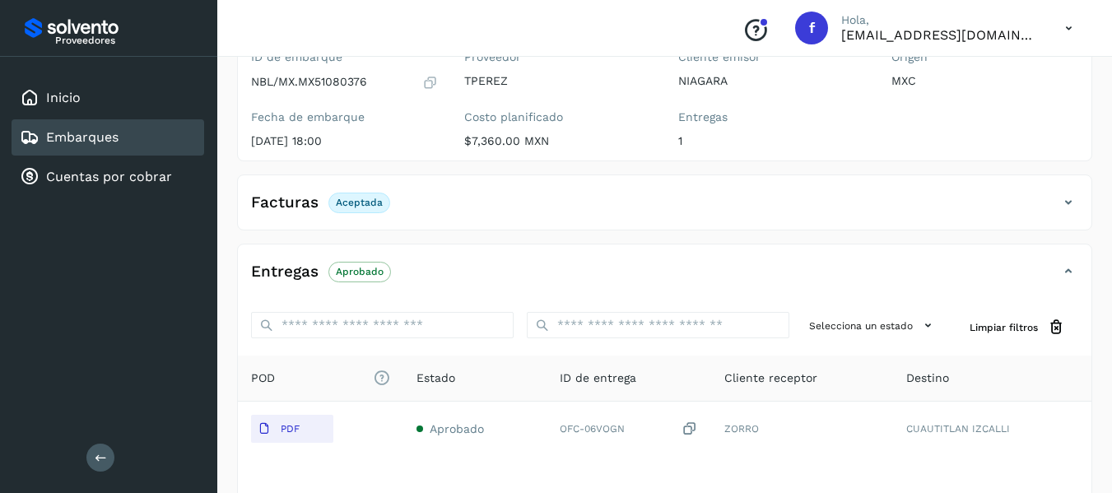
scroll to position [247, 0]
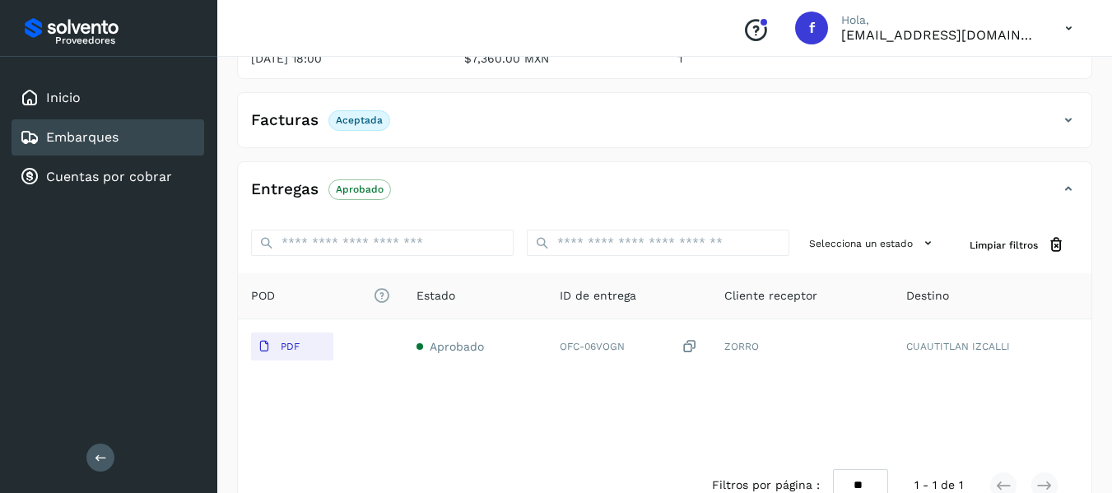
click at [1052, 116] on div "Facturas Aceptada" at bounding box center [648, 120] width 820 height 28
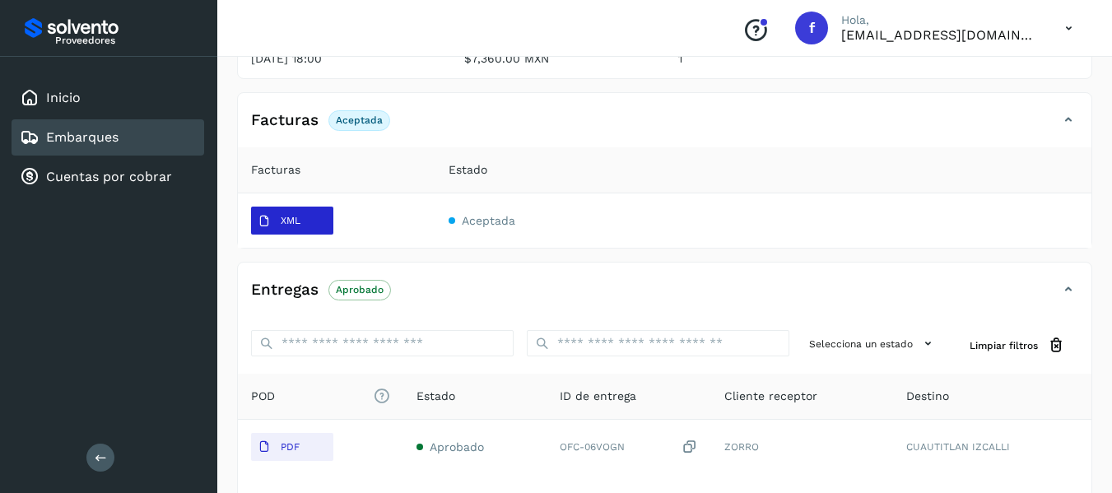
click at [287, 220] on p "XML" at bounding box center [291, 221] width 20 height 12
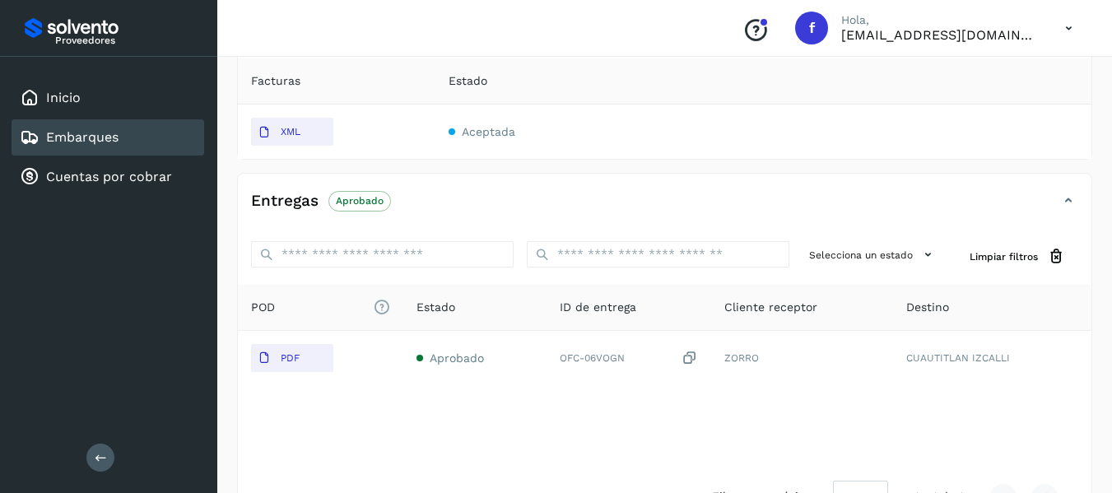
scroll to position [307, 0]
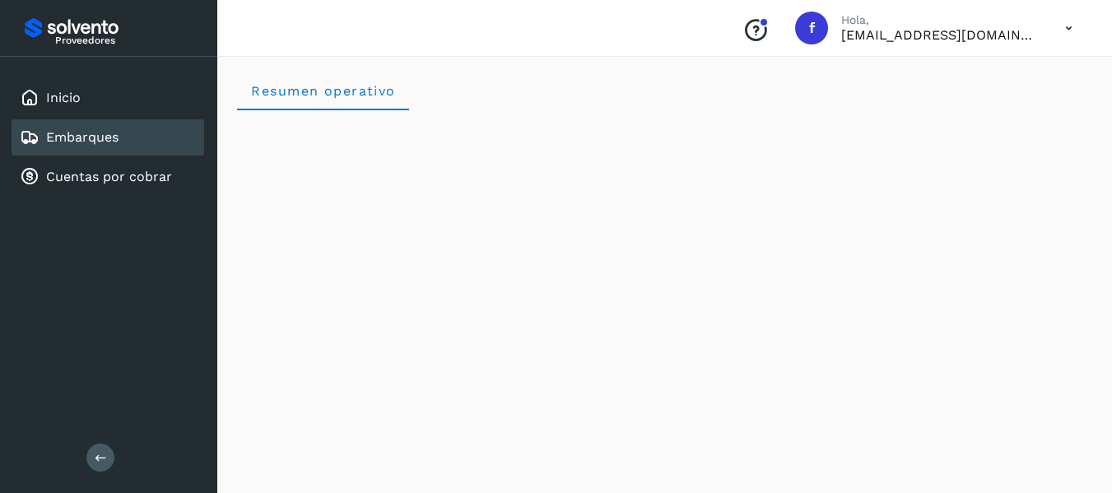
click at [156, 153] on div "Embarques" at bounding box center [108, 137] width 193 height 36
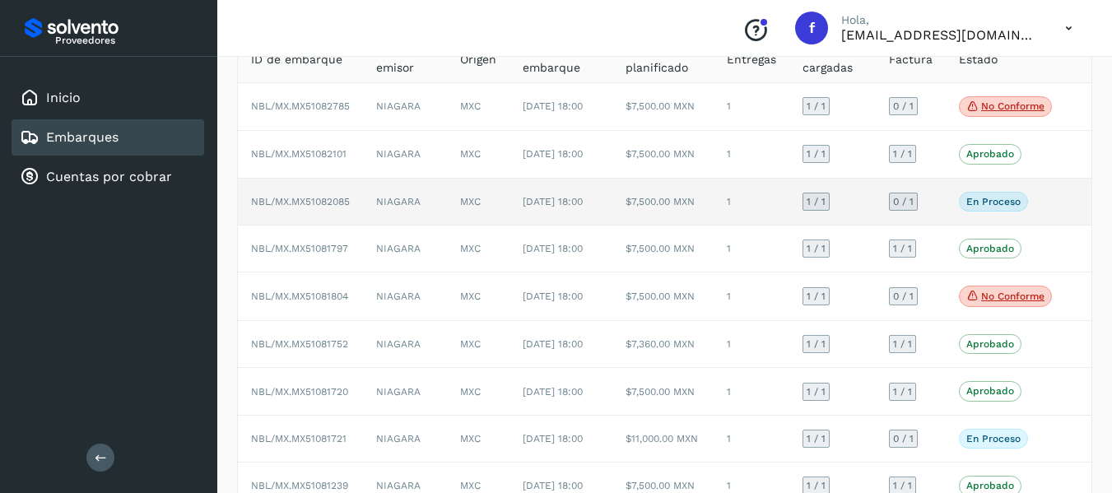
scroll to position [118, 0]
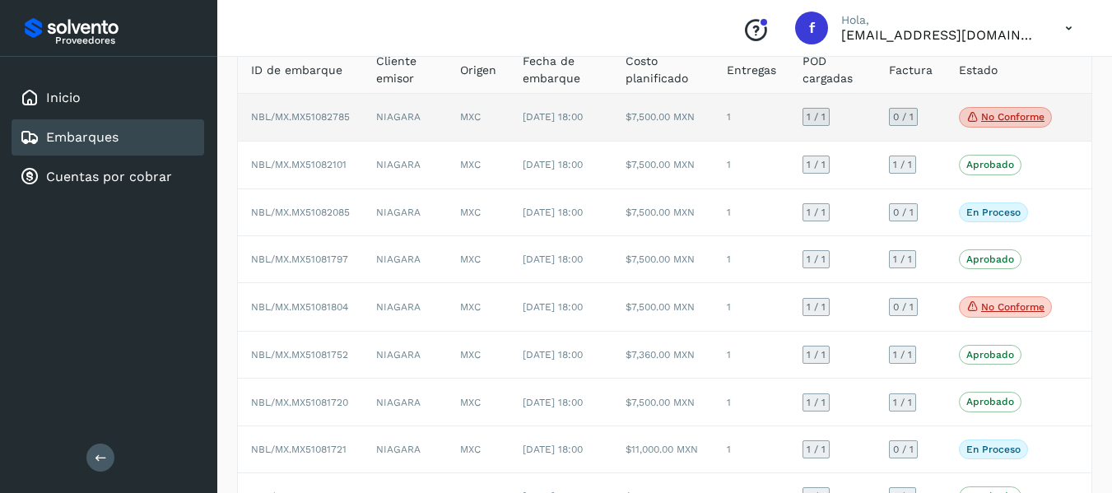
click at [948, 126] on td "No conforme Verifica el estado de la factura o entregas asociadas a este embarq…" at bounding box center [1004, 118] width 119 height 49
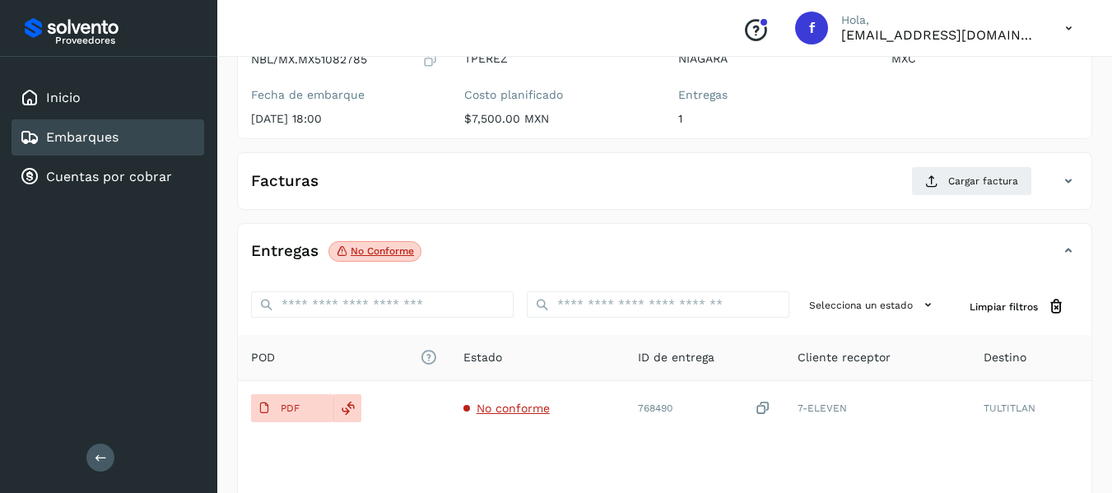
scroll to position [282, 0]
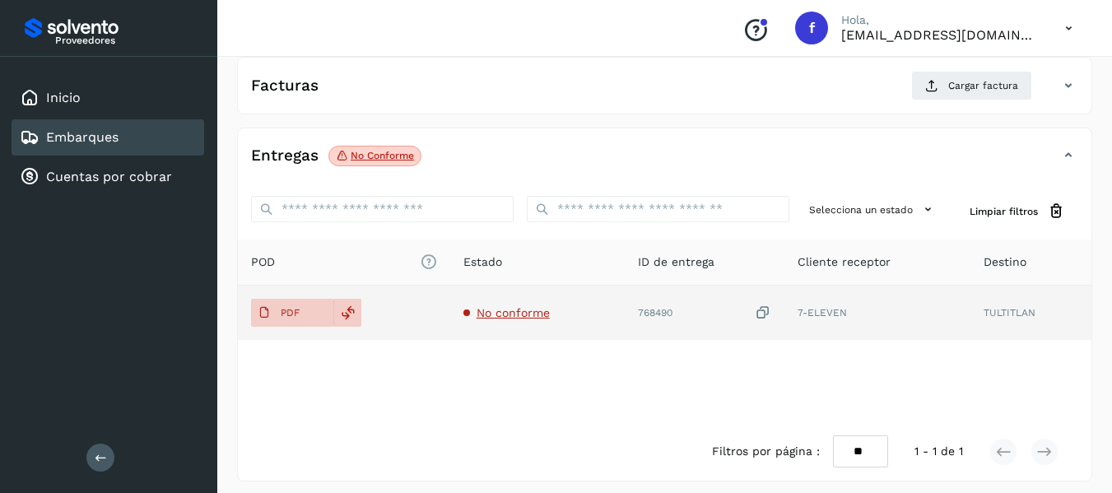
click at [509, 319] on span "No conforme" at bounding box center [512, 312] width 73 height 13
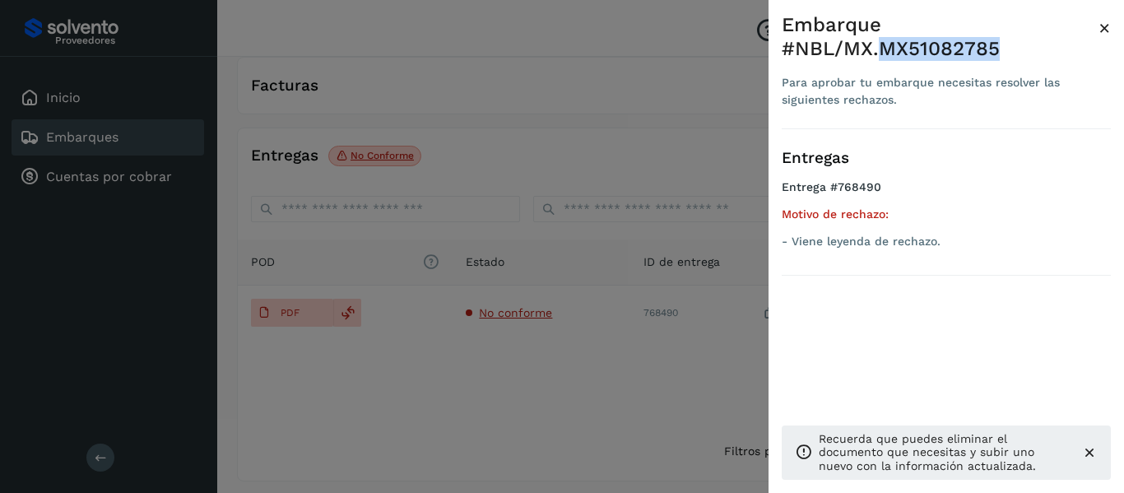
drag, startPoint x: 880, startPoint y: 49, endPoint x: 1000, endPoint y: 53, distance: 119.4
click at [1000, 53] on div "Embarque #NBL/MX.MX51082785" at bounding box center [940, 37] width 317 height 48
copy div "MX51082785"
click at [1108, 39] on span "×" at bounding box center [1105, 27] width 12 height 23
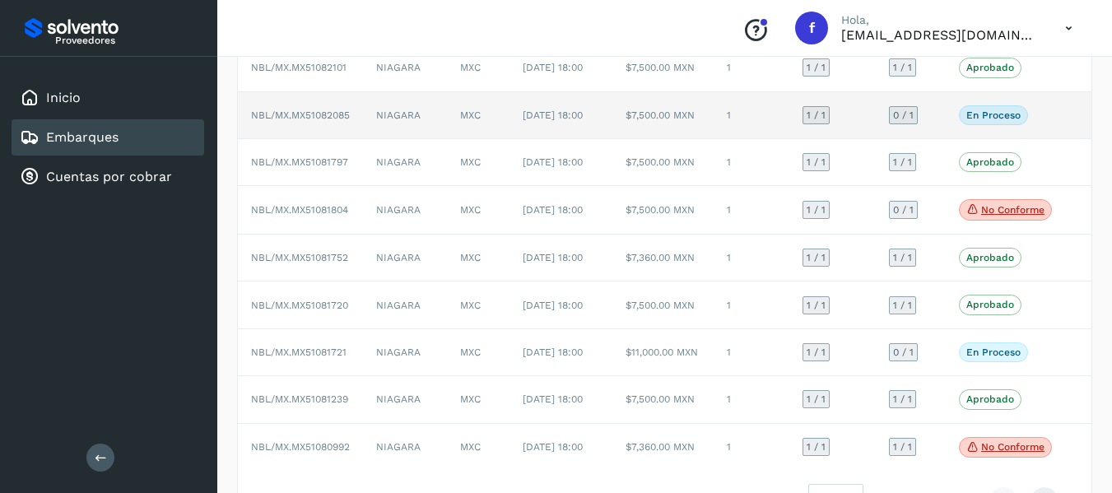
scroll to position [247, 0]
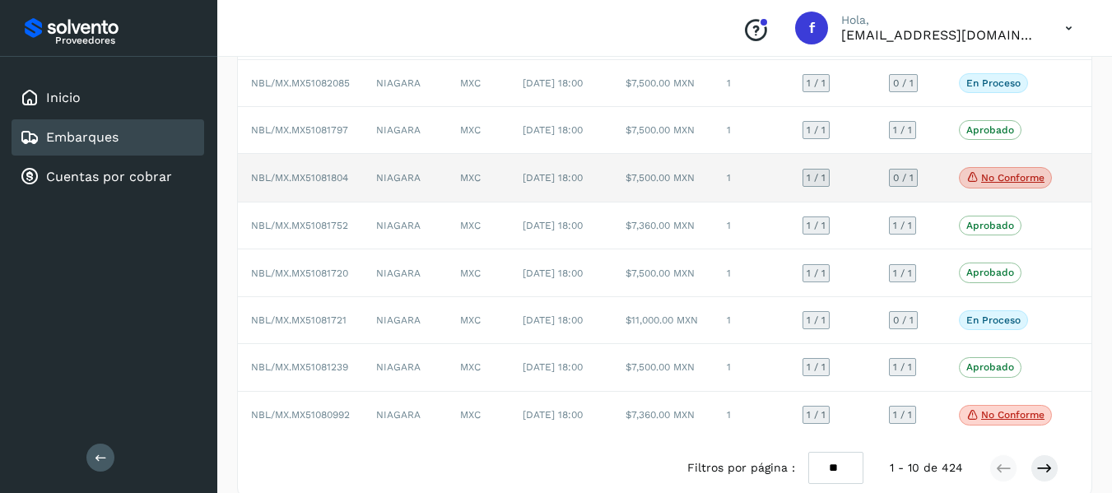
click at [929, 202] on td "0 / 1" at bounding box center [911, 178] width 70 height 49
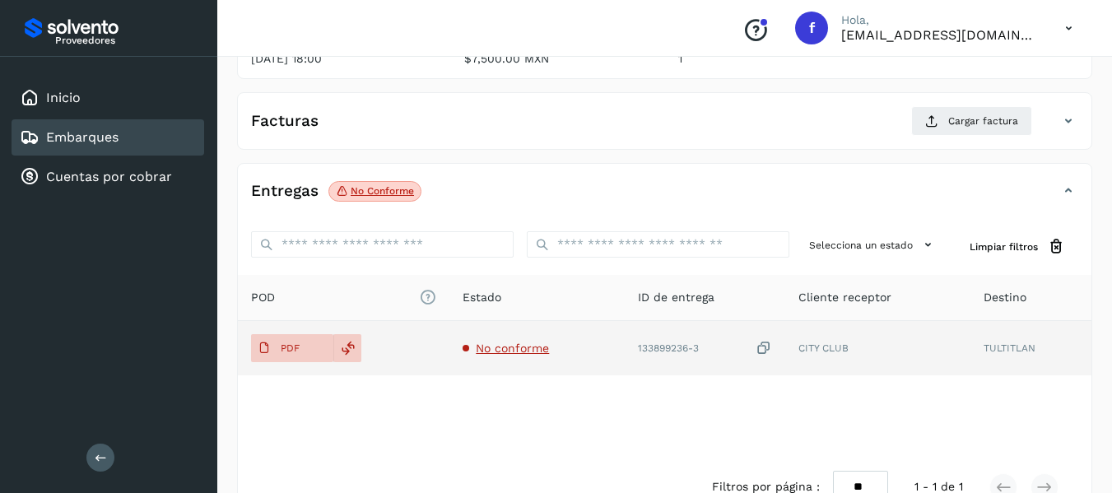
click at [518, 356] on td "No conforme" at bounding box center [536, 348] width 174 height 54
click at [518, 348] on span "No conforme" at bounding box center [512, 347] width 73 height 13
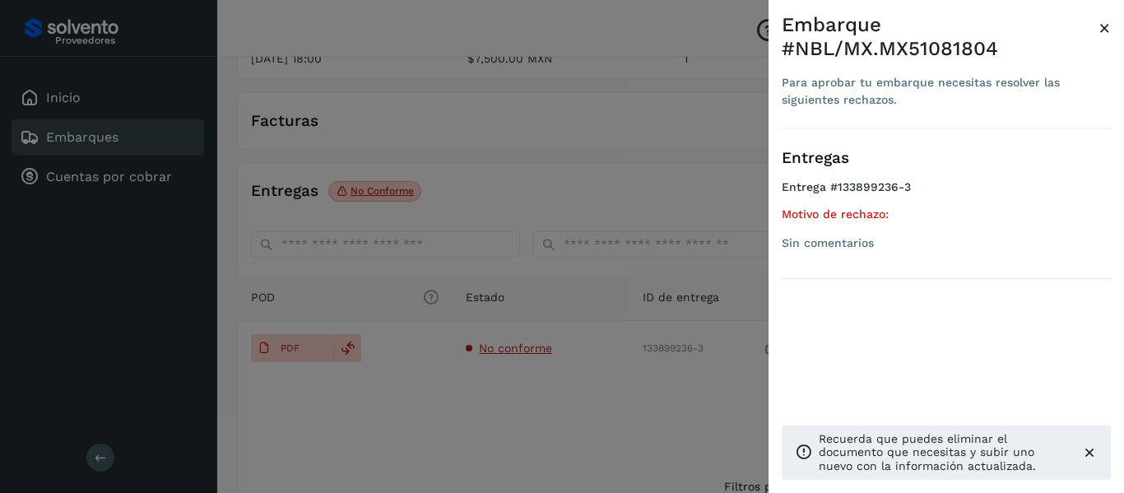
click at [1107, 20] on span "×" at bounding box center [1105, 27] width 12 height 23
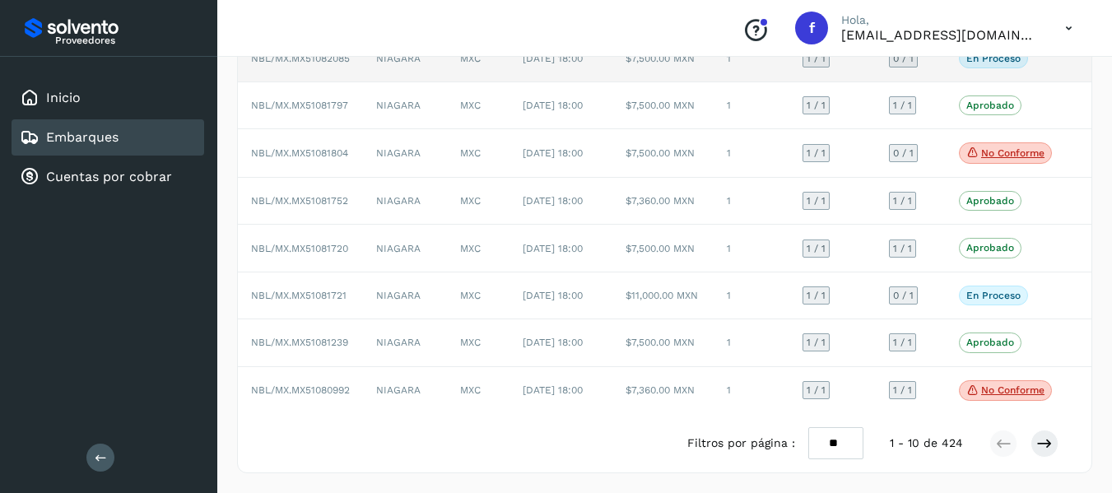
scroll to position [365, 0]
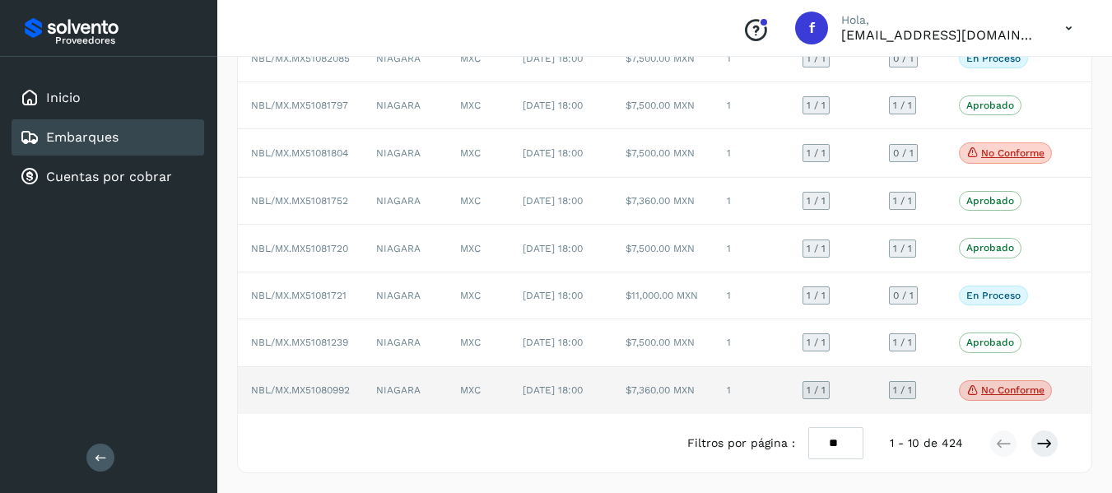
click at [997, 386] on p "No conforme" at bounding box center [1012, 390] width 63 height 12
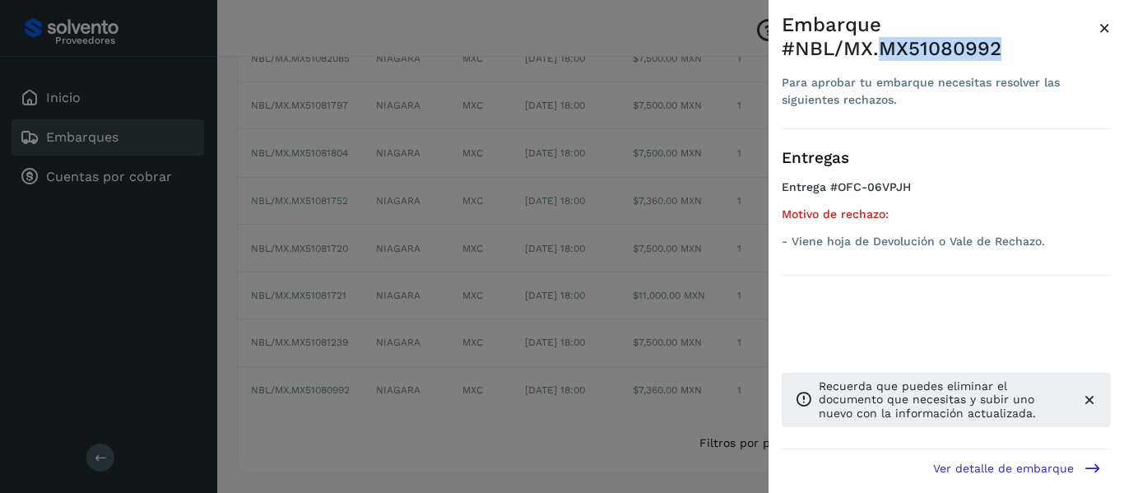
drag, startPoint x: 884, startPoint y: 45, endPoint x: 998, endPoint y: 45, distance: 114.4
click at [998, 45] on div "Embarque #NBL/MX.MX51080992" at bounding box center [940, 37] width 317 height 48
copy div "MX51080992"
click at [703, 42] on div at bounding box center [562, 246] width 1124 height 493
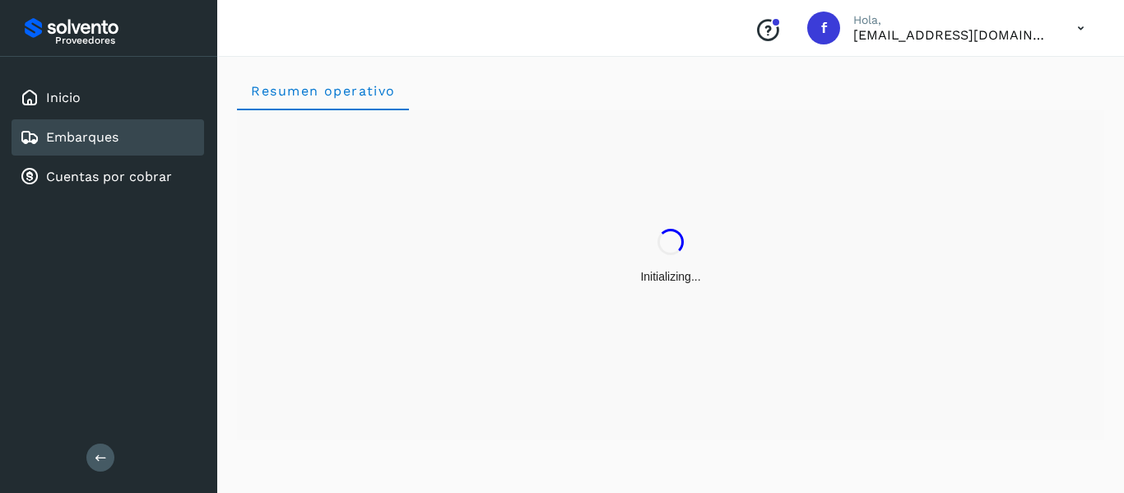
click at [109, 154] on div "Embarques" at bounding box center [108, 137] width 193 height 36
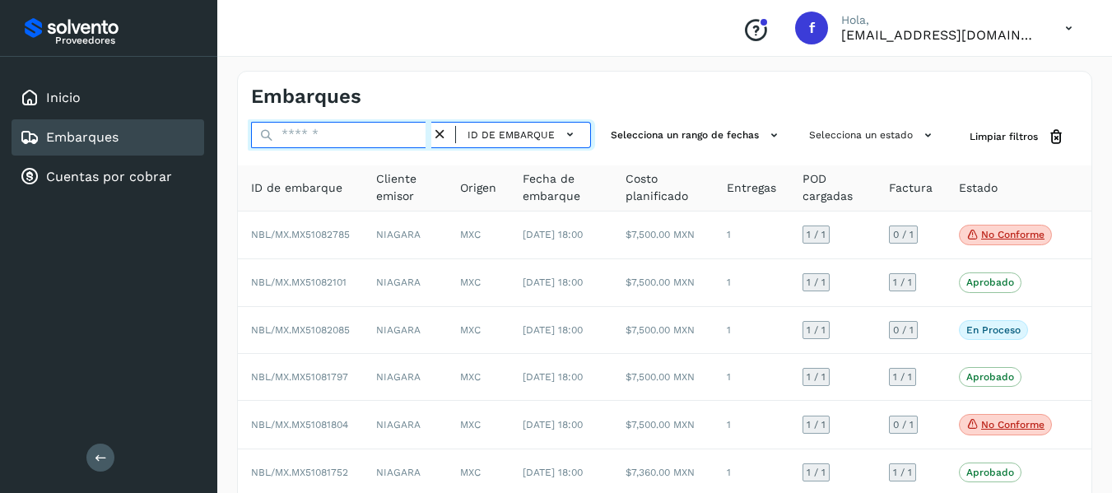
click at [342, 144] on input "text" at bounding box center [341, 135] width 180 height 26
paste input "**********"
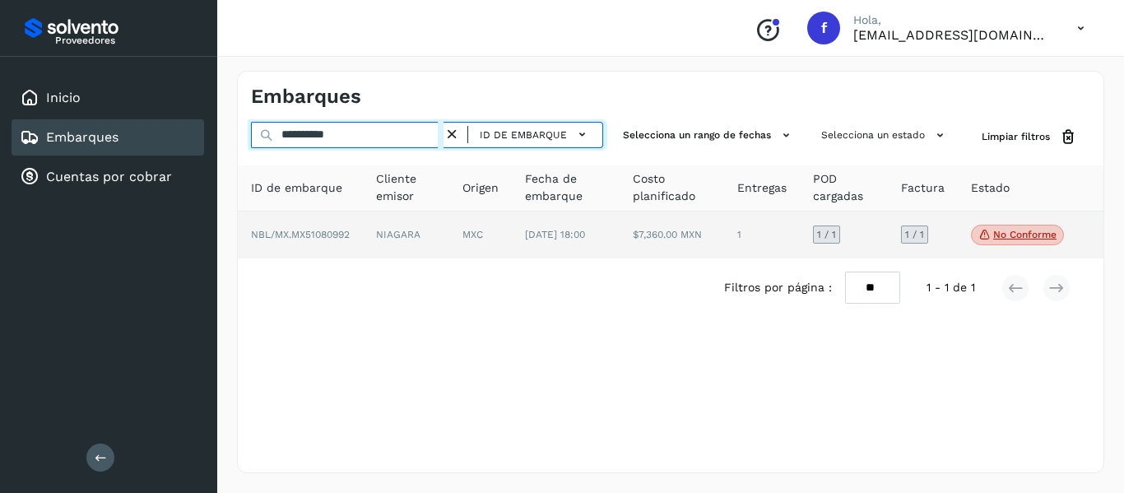
type input "**********"
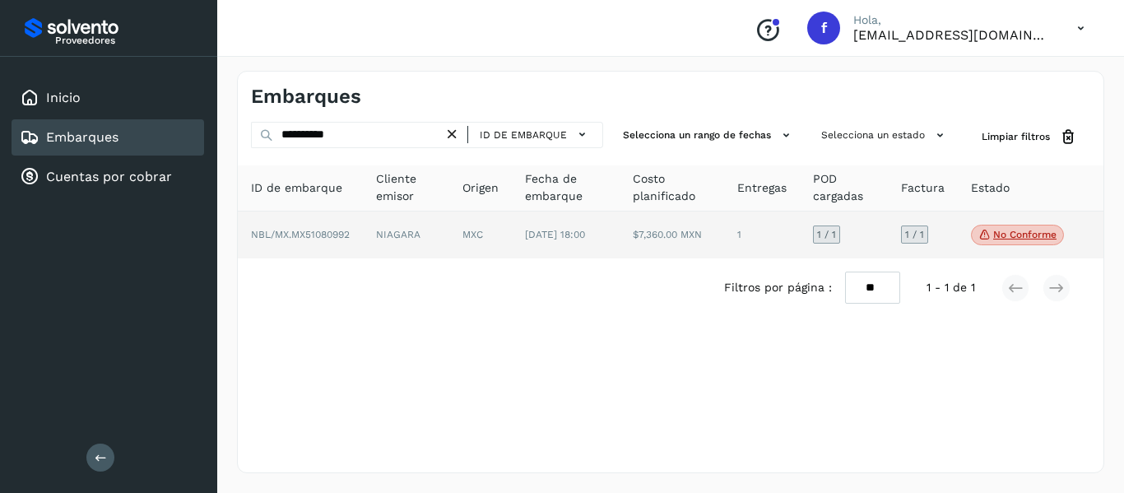
click at [950, 235] on td "1 / 1" at bounding box center [923, 235] width 70 height 48
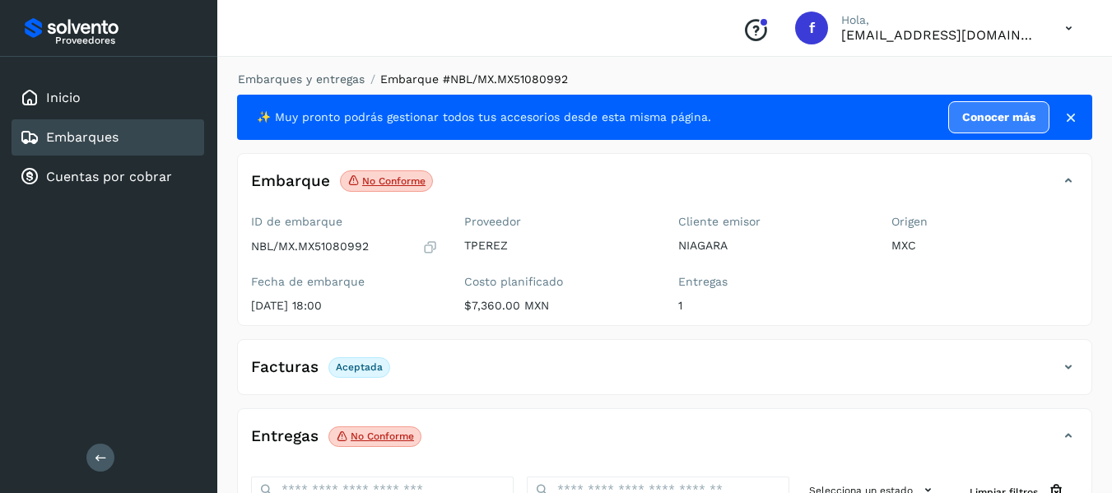
scroll to position [289, 0]
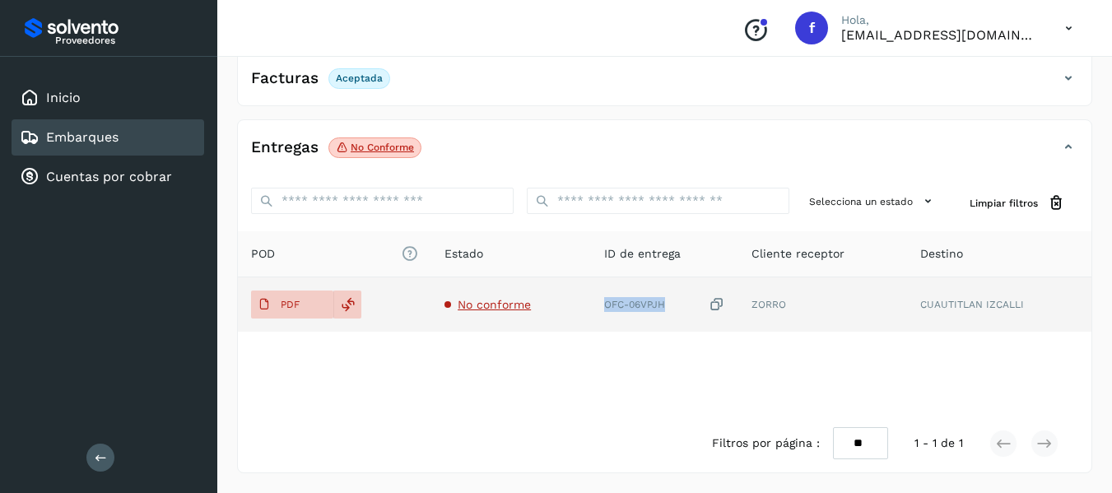
drag, startPoint x: 602, startPoint y: 300, endPoint x: 678, endPoint y: 302, distance: 75.7
click at [678, 302] on td "OFC-06VPJH" at bounding box center [664, 304] width 147 height 54
copy div "OFC-06VPJH"
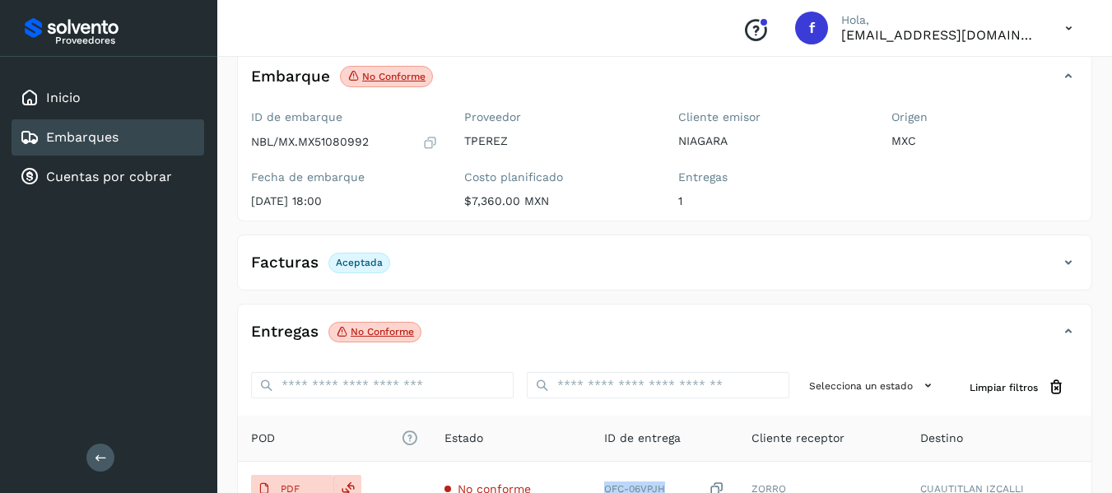
scroll to position [42, 0]
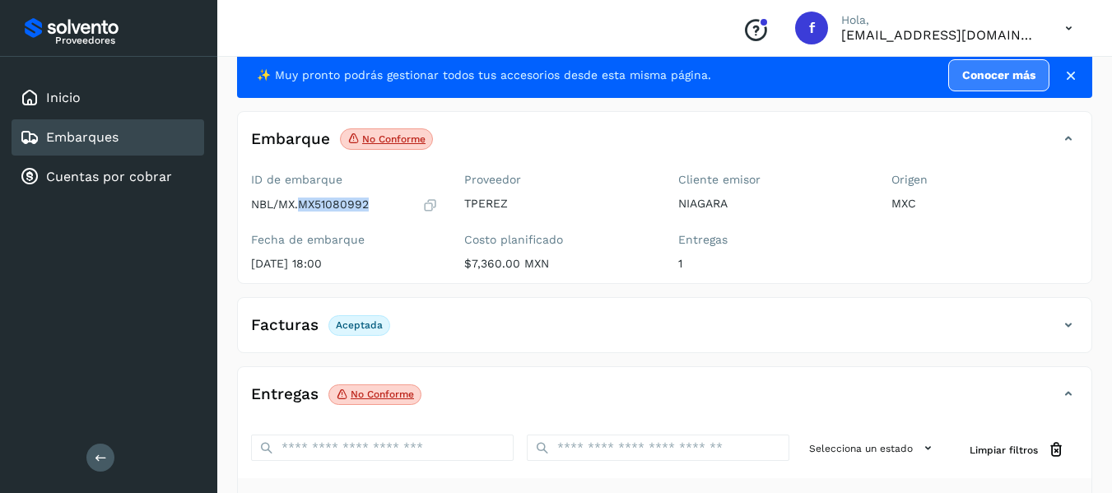
drag, startPoint x: 301, startPoint y: 207, endPoint x: 387, endPoint y: 194, distance: 86.5
click at [387, 194] on div "ID de embarque NBL/MX.MX51080992" at bounding box center [344, 193] width 187 height 40
copy p "MX51080992"
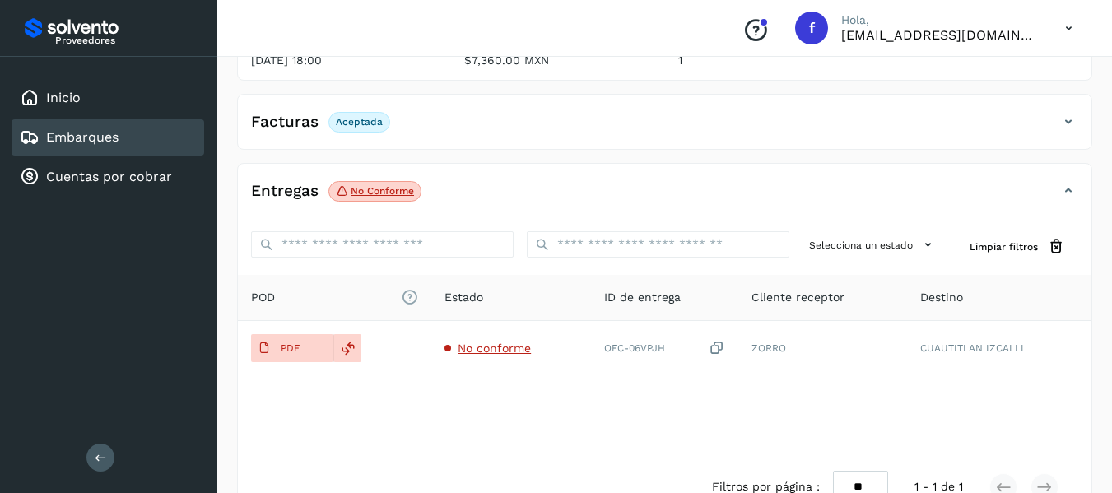
scroll to position [289, 0]
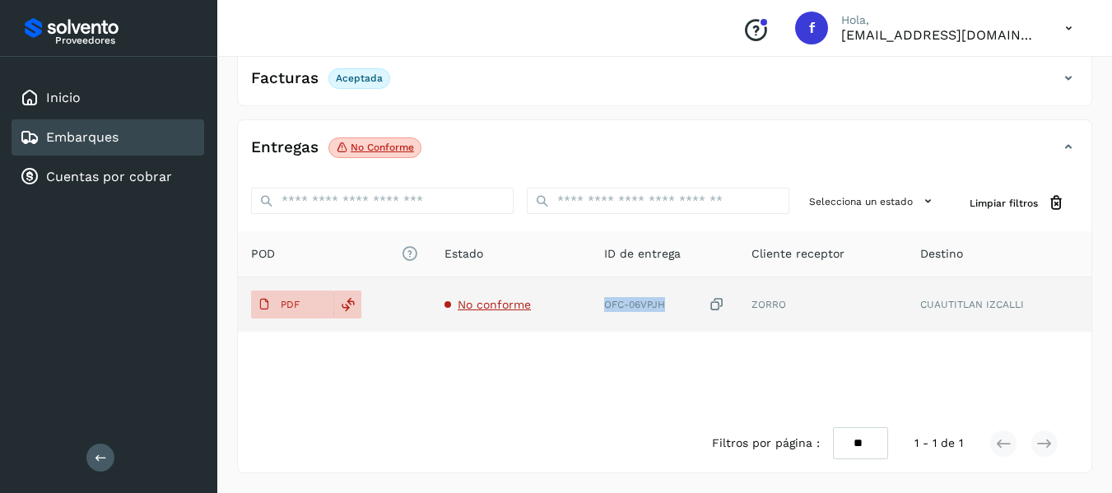
drag, startPoint x: 602, startPoint y: 305, endPoint x: 680, endPoint y: 296, distance: 77.9
click at [680, 296] on td "OFC-06VPJH" at bounding box center [664, 304] width 147 height 54
copy div "OFC-06VPJH"
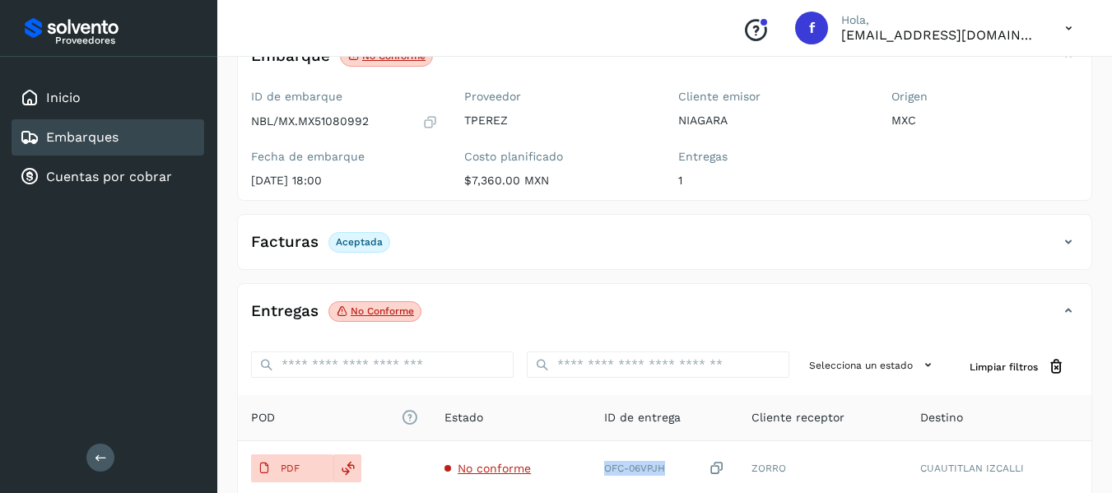
scroll to position [124, 0]
drag, startPoint x: 300, startPoint y: 118, endPoint x: 377, endPoint y: 117, distance: 77.4
click at [377, 117] on div "NBL/MX.MX51080992" at bounding box center [344, 122] width 187 height 16
copy p "MX51080992"
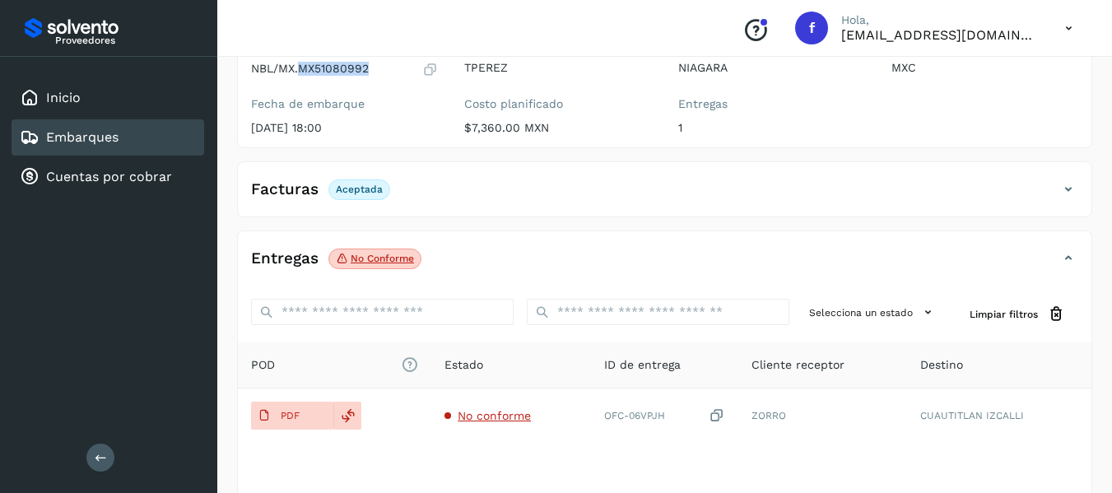
scroll to position [207, 0]
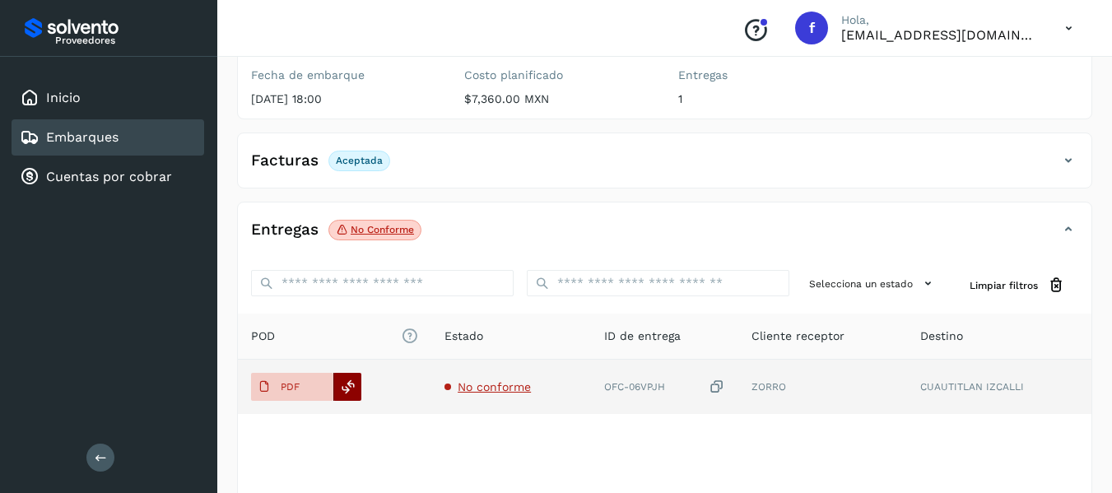
click at [350, 389] on icon at bounding box center [348, 386] width 15 height 15
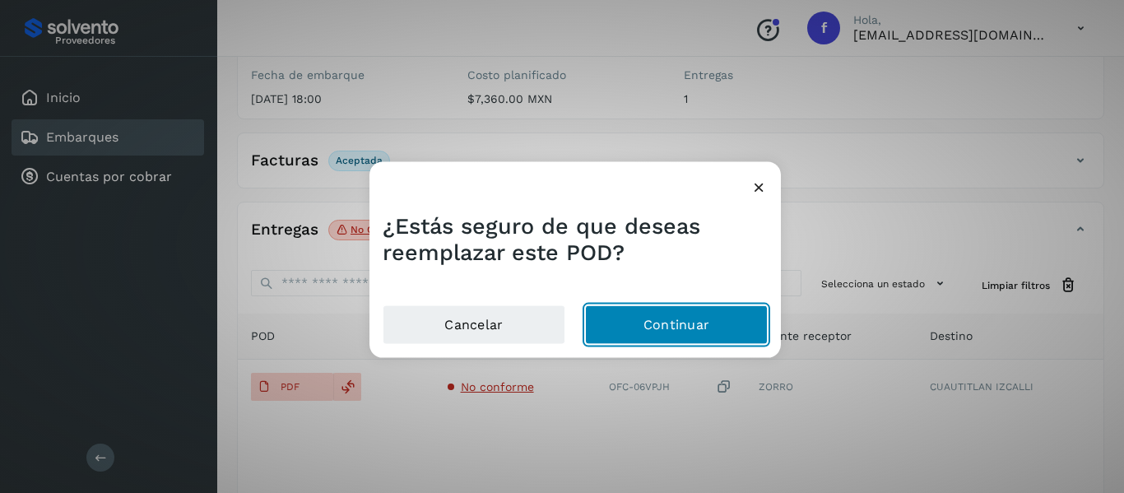
click at [649, 326] on button "Continuar" at bounding box center [676, 324] width 183 height 39
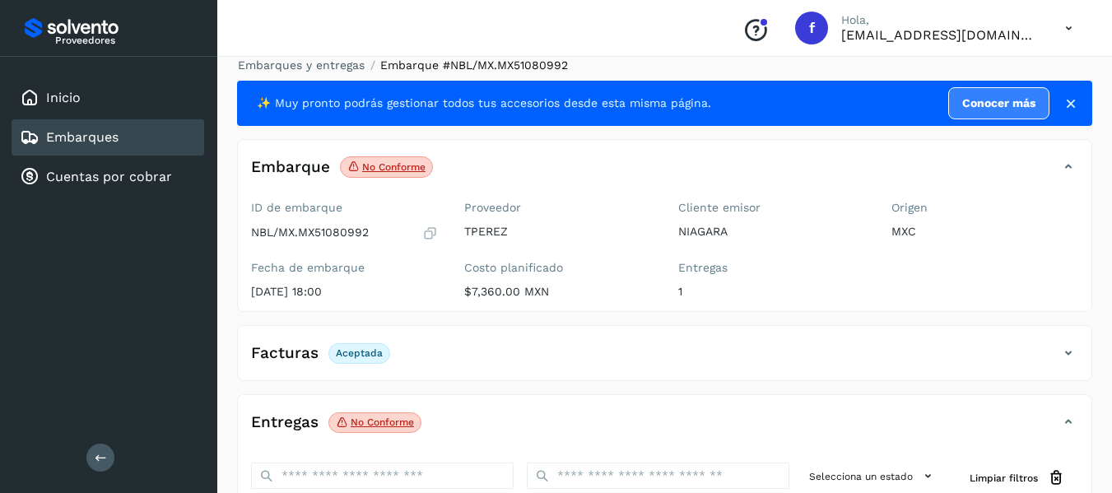
scroll to position [0, 0]
